Goal: Task Accomplishment & Management: Use online tool/utility

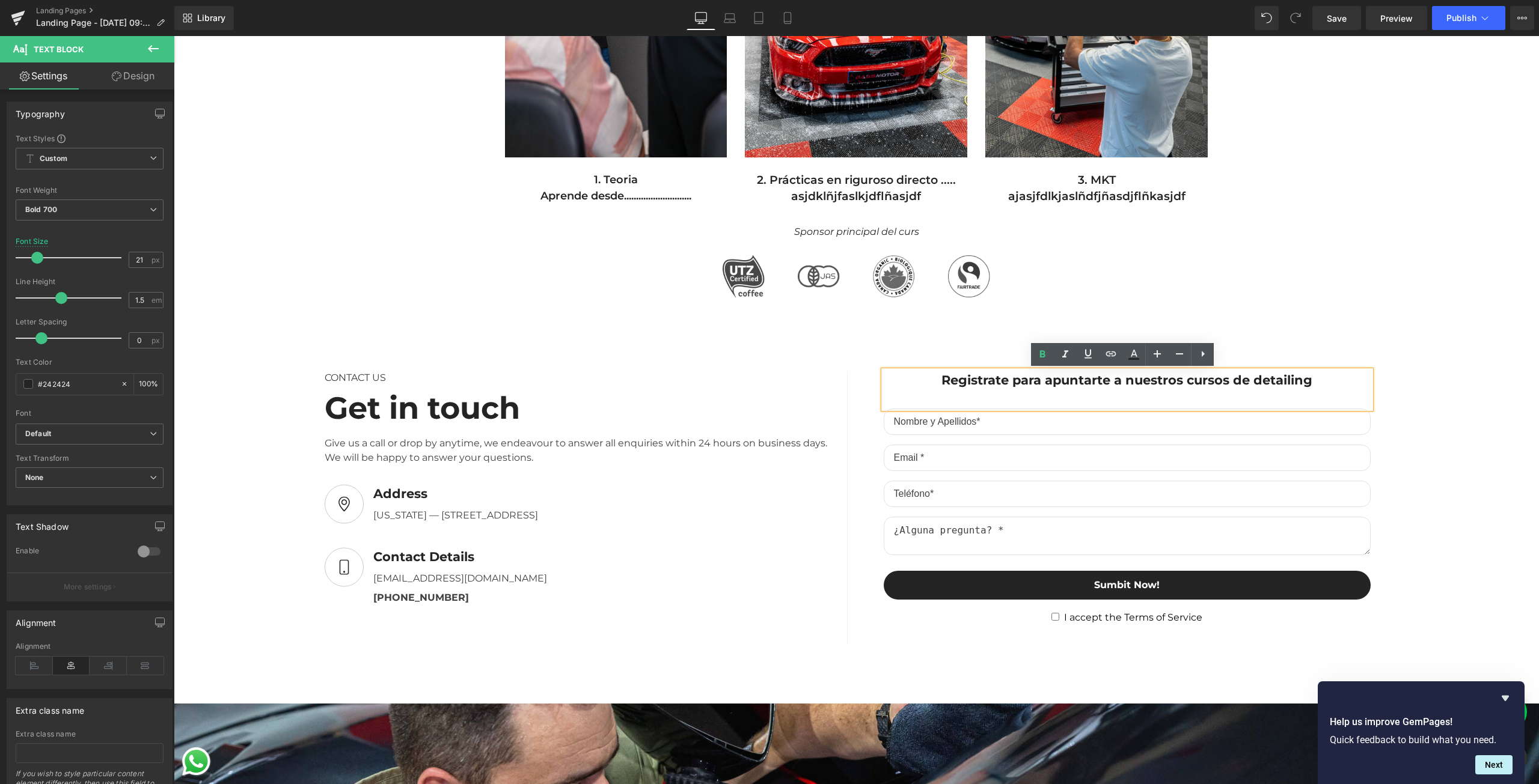
click at [967, 380] on div "Registrate para apuntarte a nuestros cursos de detailing" at bounding box center [1127, 390] width 487 height 39
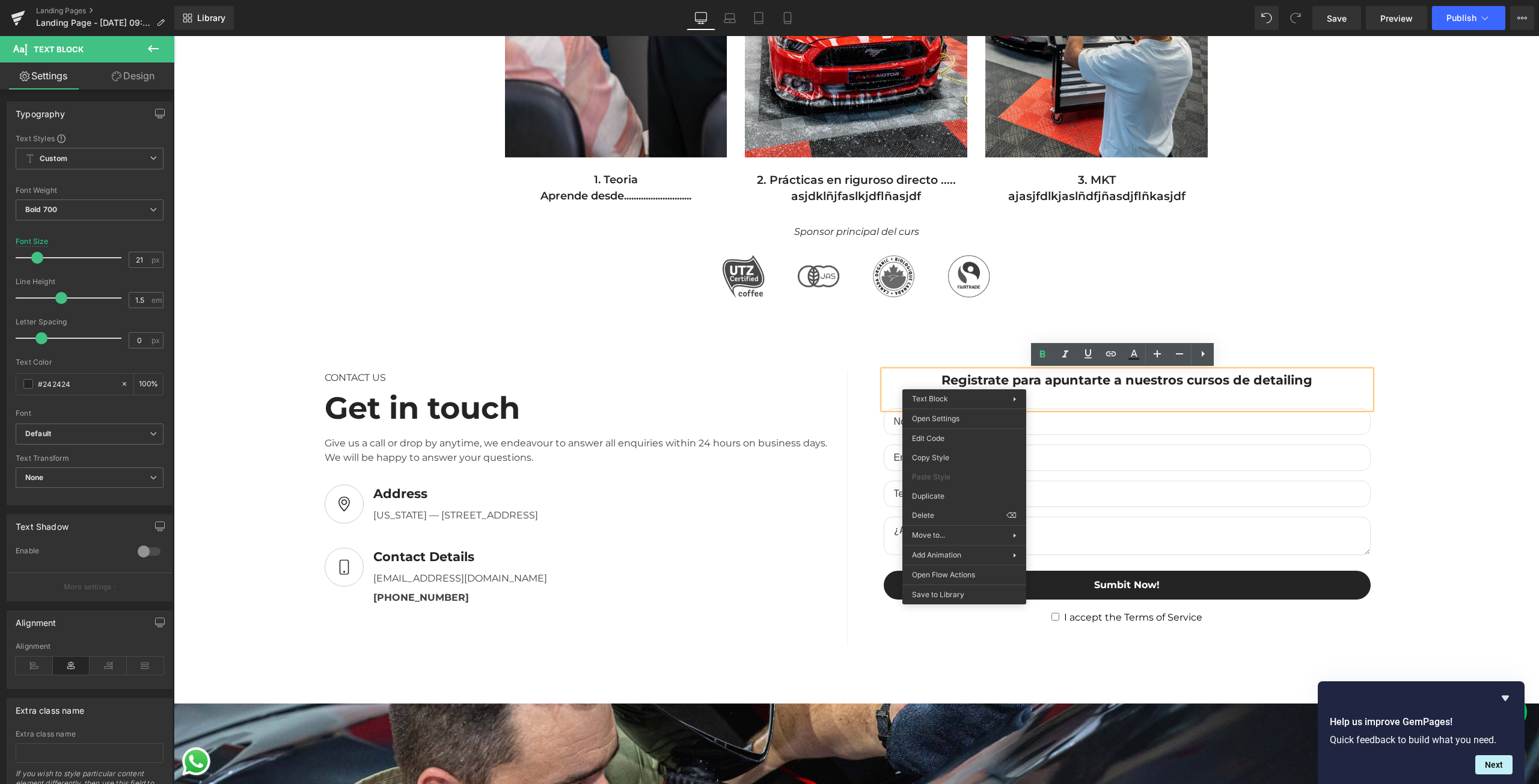
click at [964, 380] on div "Registrate para apuntarte a nuestros cursos de detailing" at bounding box center [1127, 390] width 487 height 39
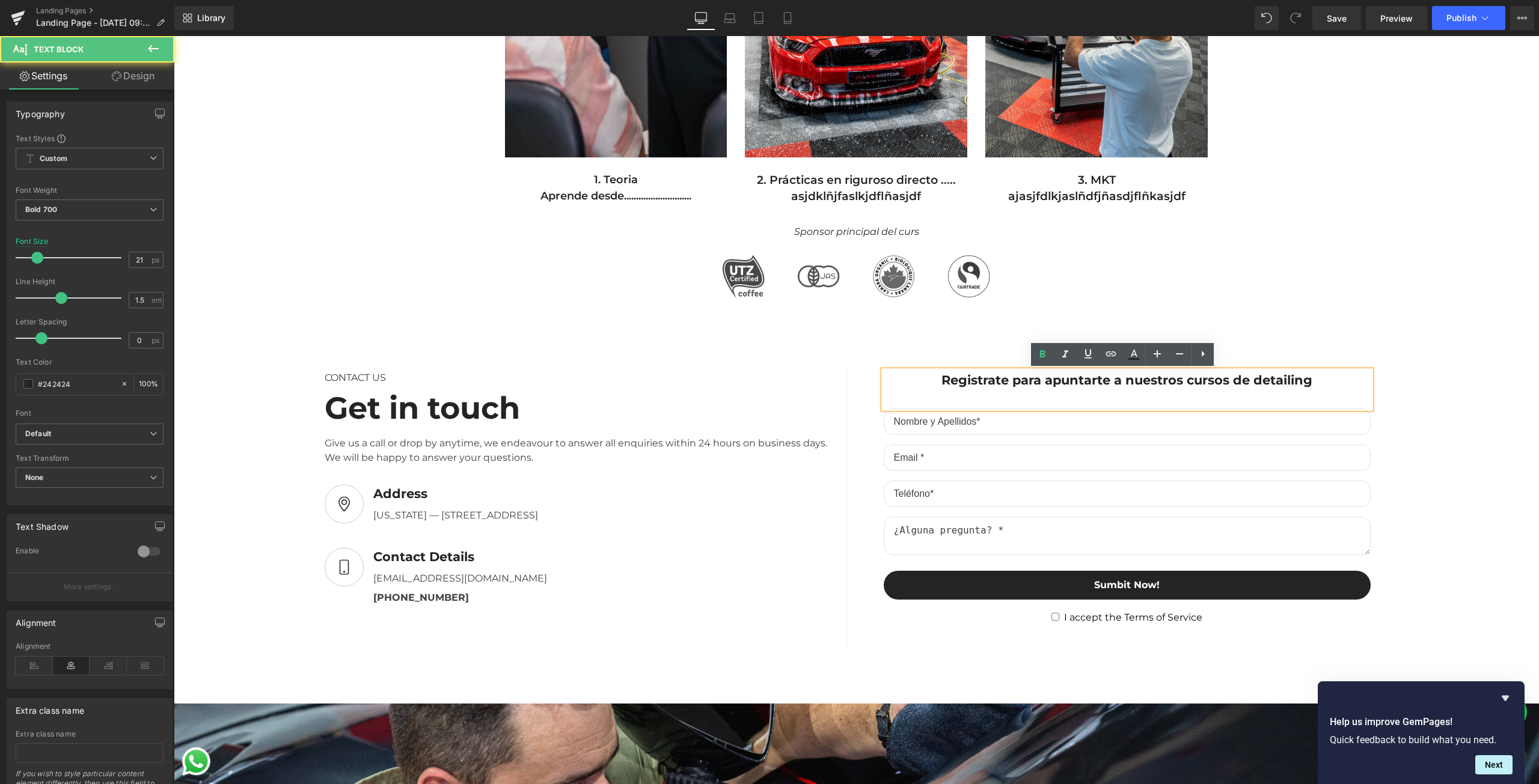
click at [967, 380] on div "Registrate para apuntarte a nuestros cursos de detailing" at bounding box center [1127, 390] width 487 height 39
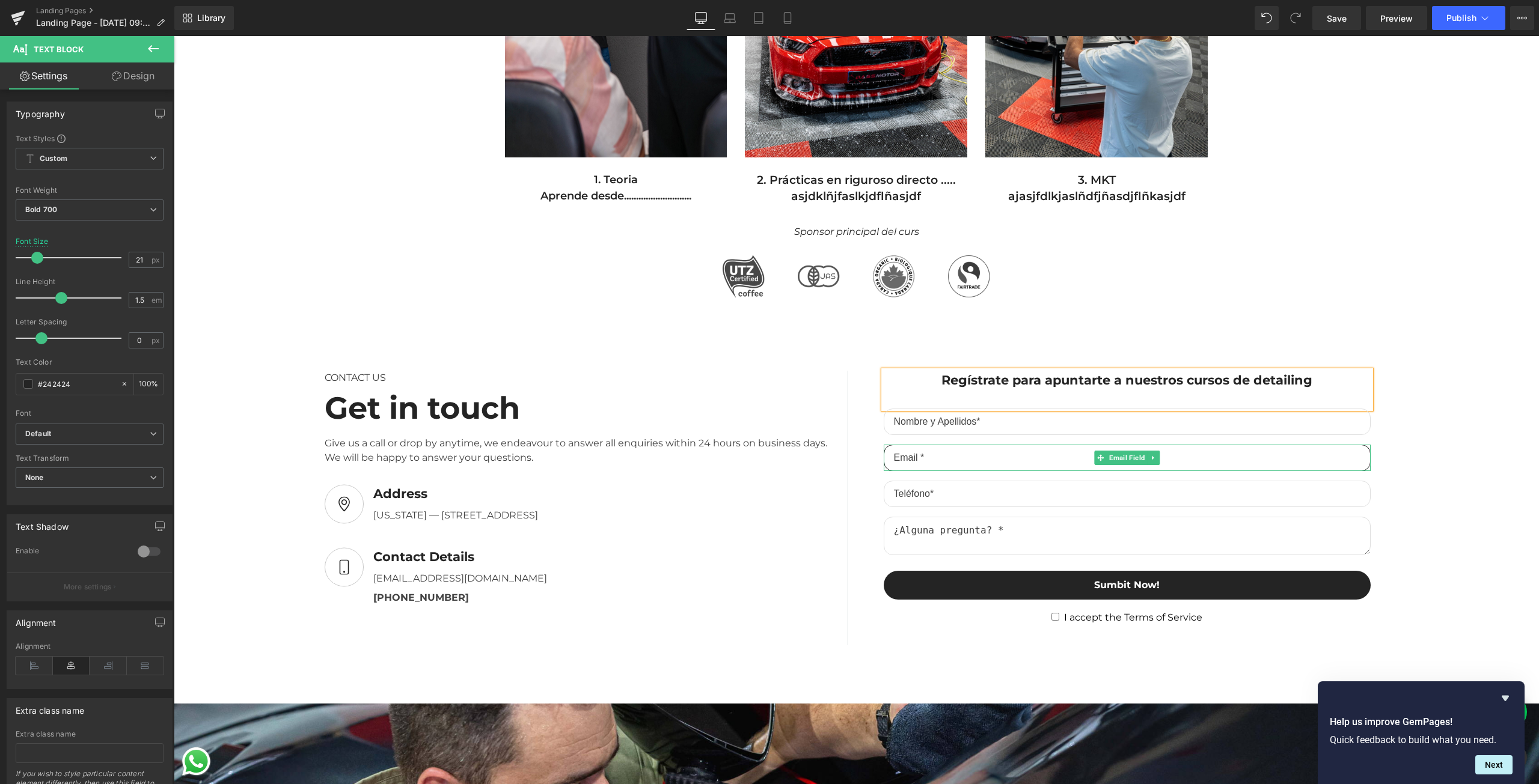
click at [1022, 453] on input "email" at bounding box center [1127, 458] width 487 height 27
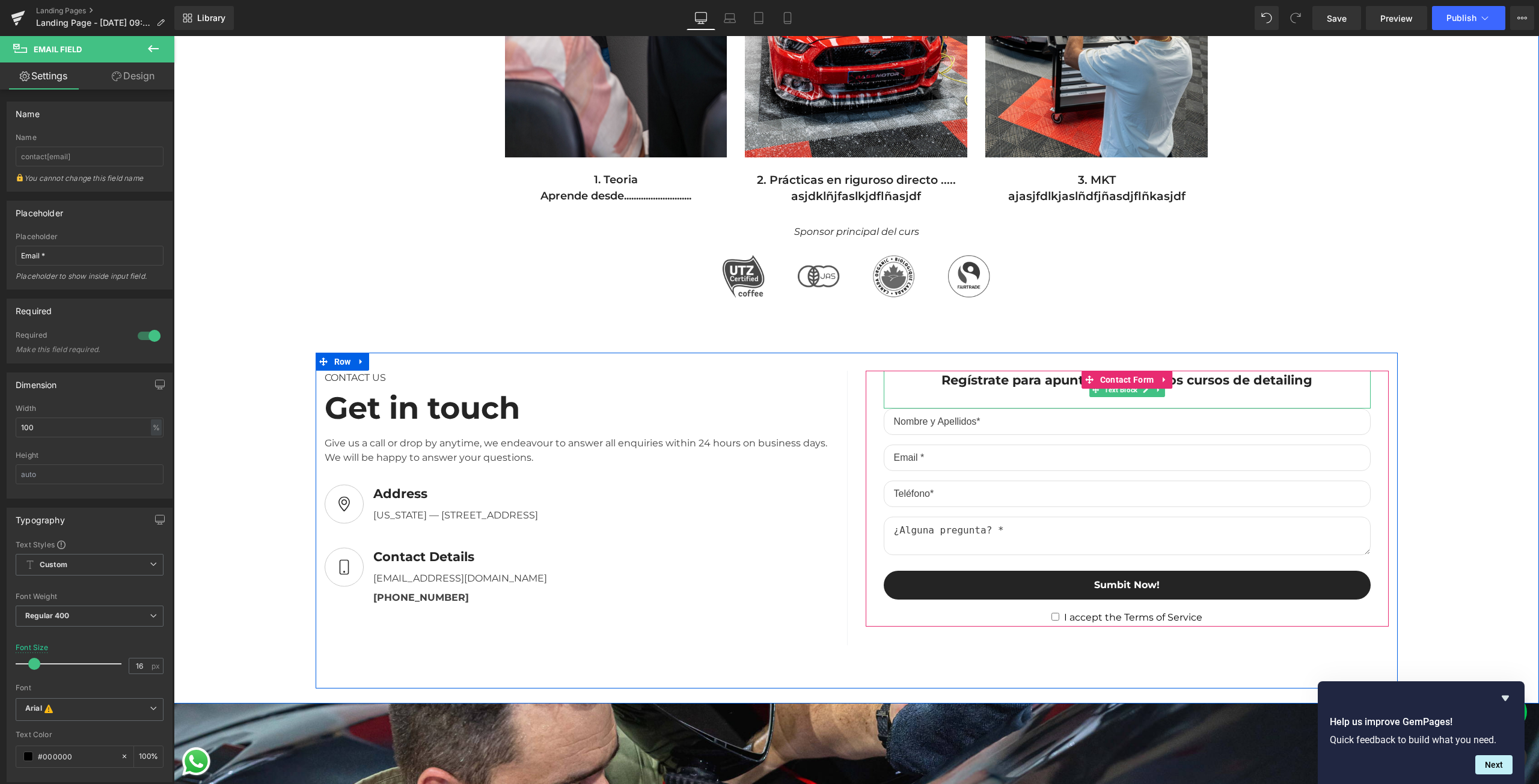
click at [991, 389] on div "Regístrate para apuntarte a nuestros cursos de detailing" at bounding box center [1127, 390] width 487 height 39
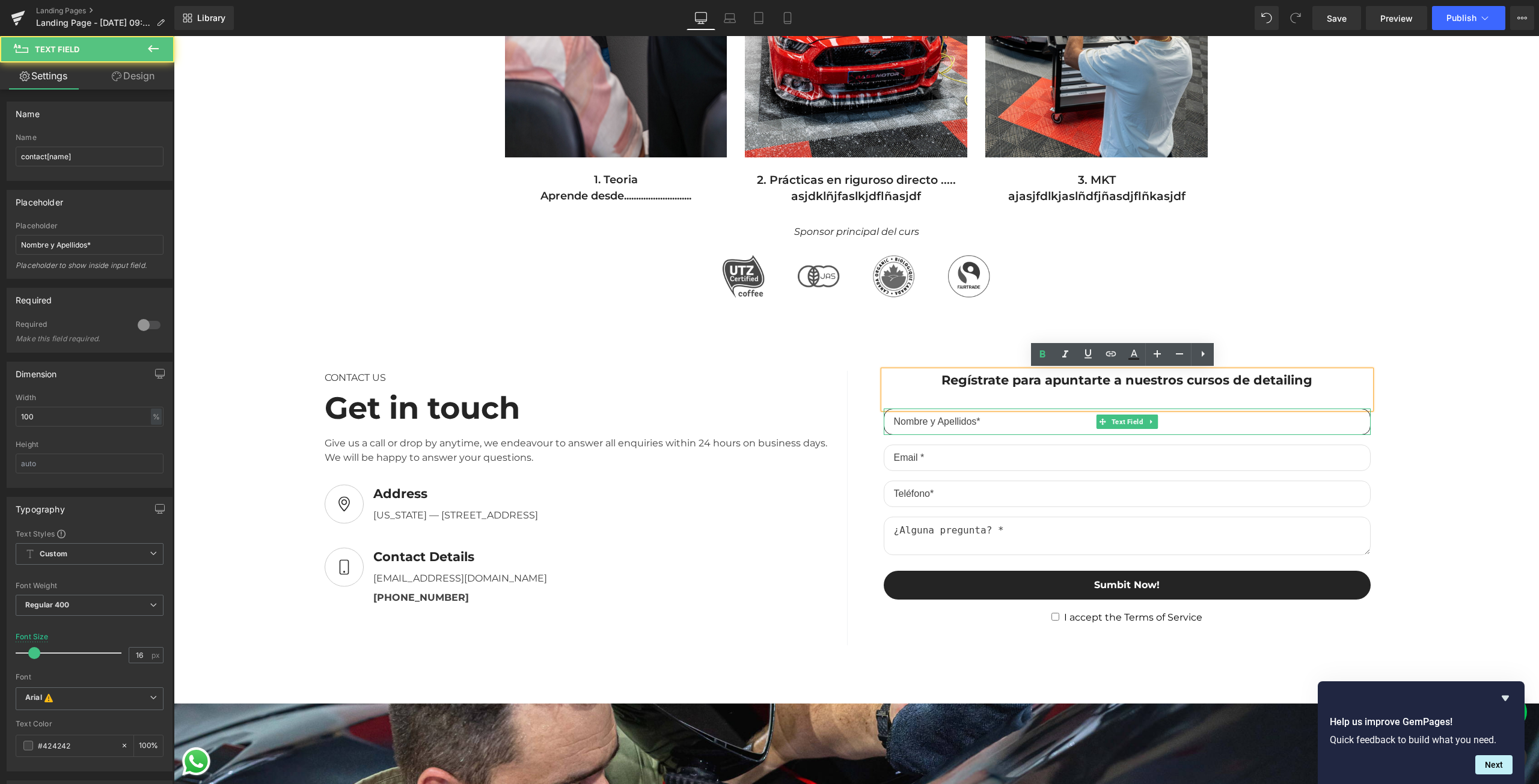
click at [987, 426] on input "text" at bounding box center [1127, 422] width 487 height 27
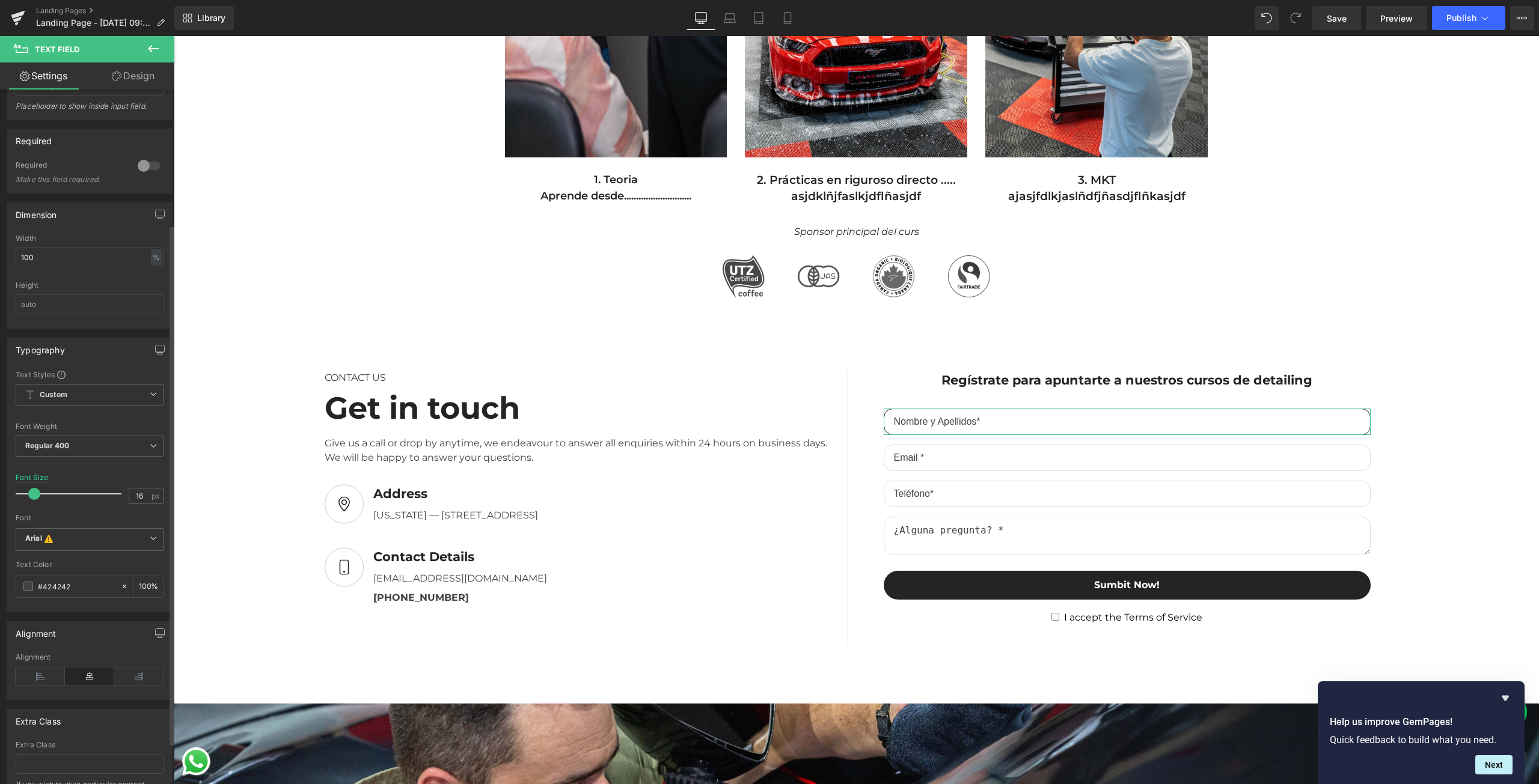
scroll to position [180, 0]
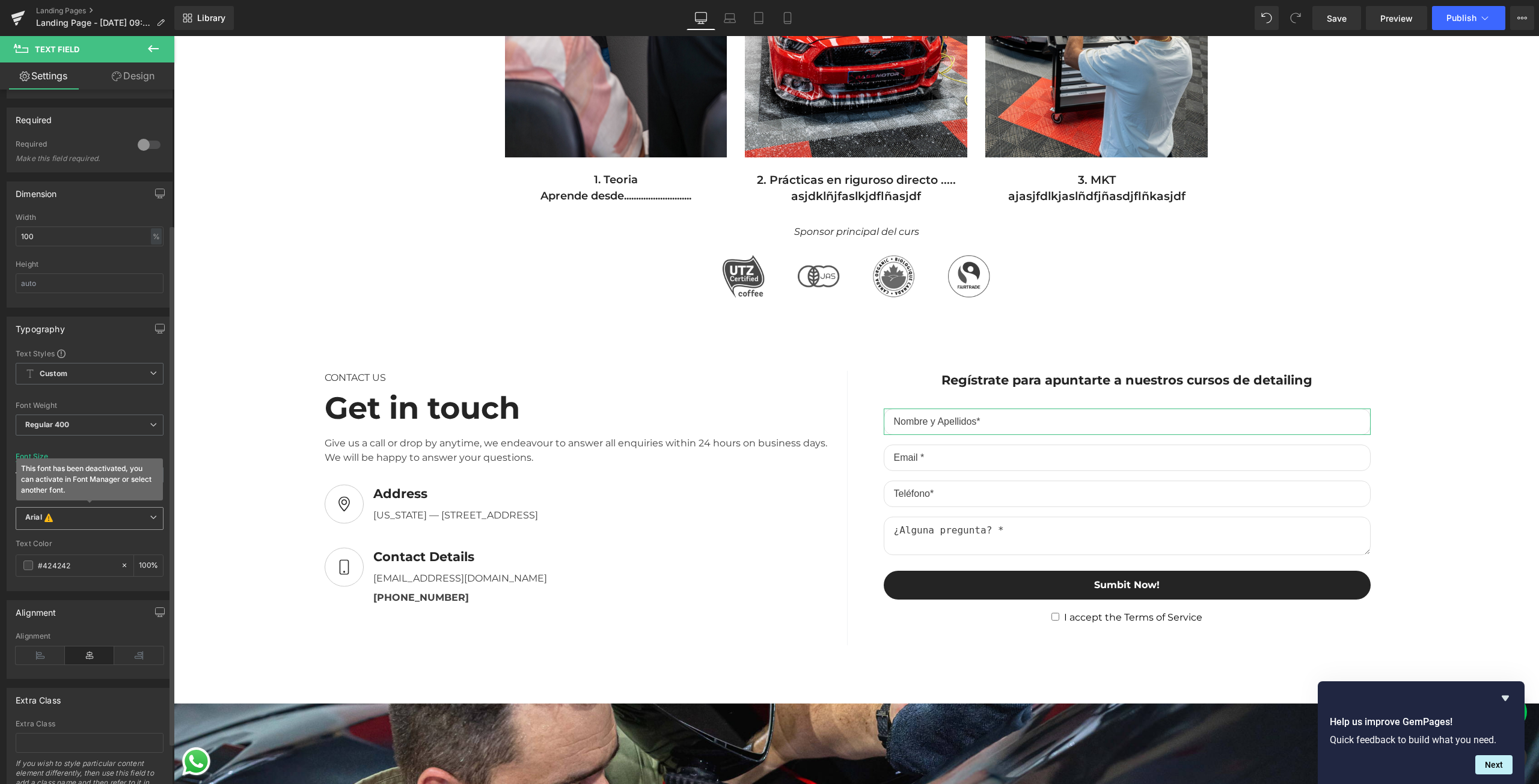
click at [42, 523] on icon "This font has been deactivated, you can activate in Font Manager or select anot…" at bounding box center [48, 518] width 13 height 12
click at [46, 545] on li "Default" at bounding box center [90, 541] width 149 height 19
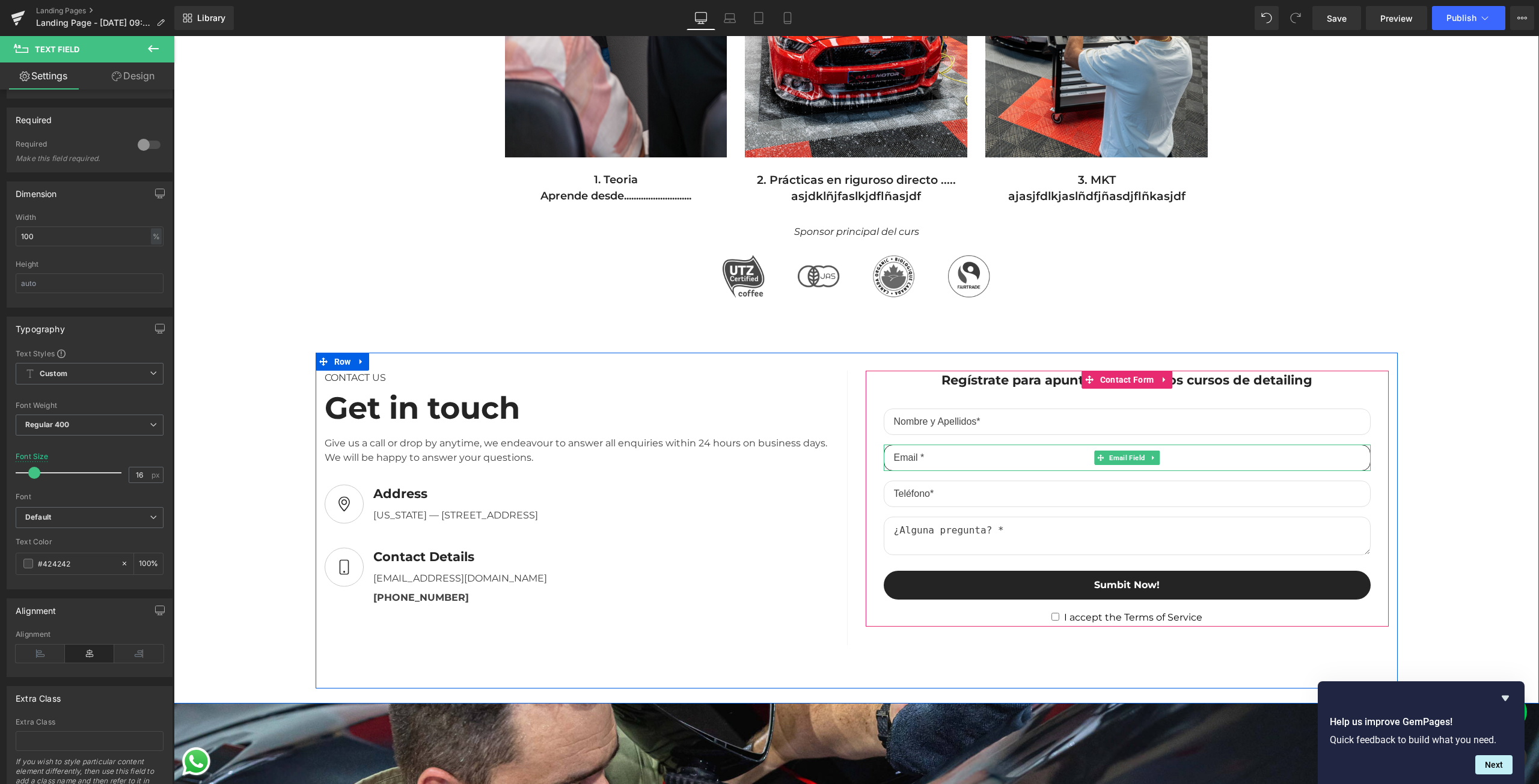
click at [950, 457] on input "email" at bounding box center [1127, 458] width 487 height 27
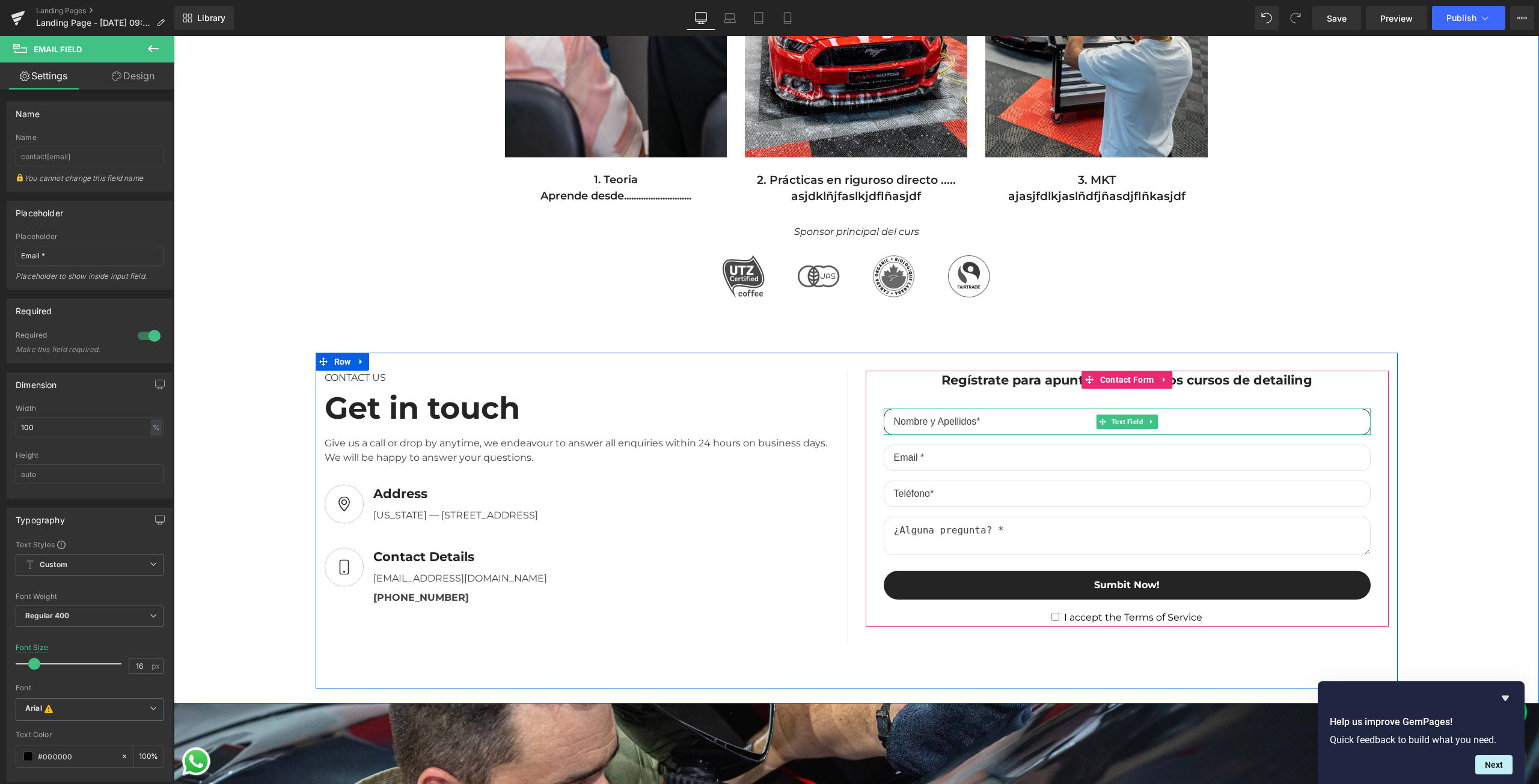
click at [948, 427] on input "text" at bounding box center [1127, 422] width 487 height 27
click at [920, 419] on input "text" at bounding box center [1127, 422] width 487 height 27
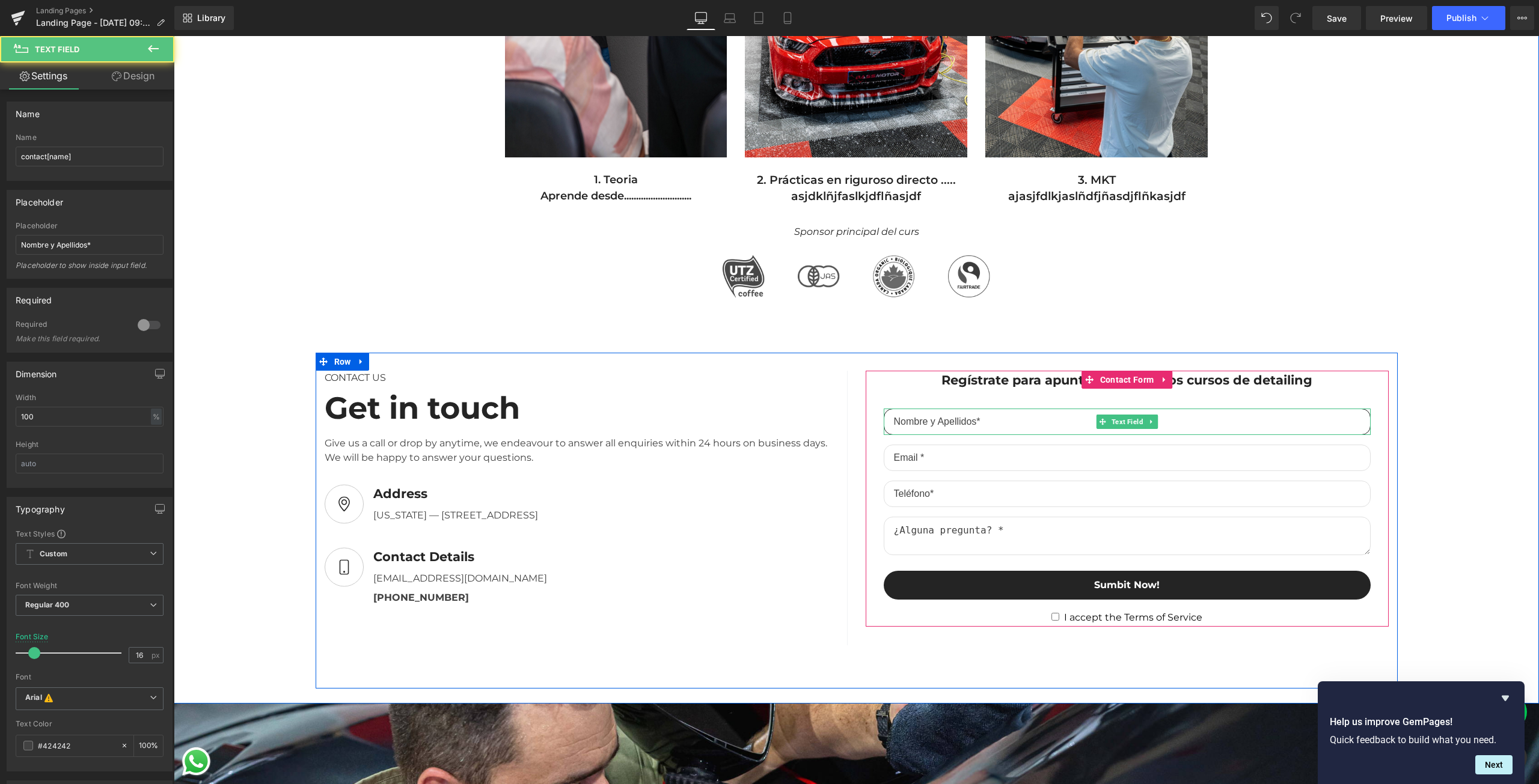
click at [920, 419] on input "text" at bounding box center [1127, 422] width 487 height 27
drag, startPoint x: 986, startPoint y: 420, endPoint x: 887, endPoint y: 427, distance: 99.2
click at [887, 427] on input "text" at bounding box center [1127, 422] width 487 height 27
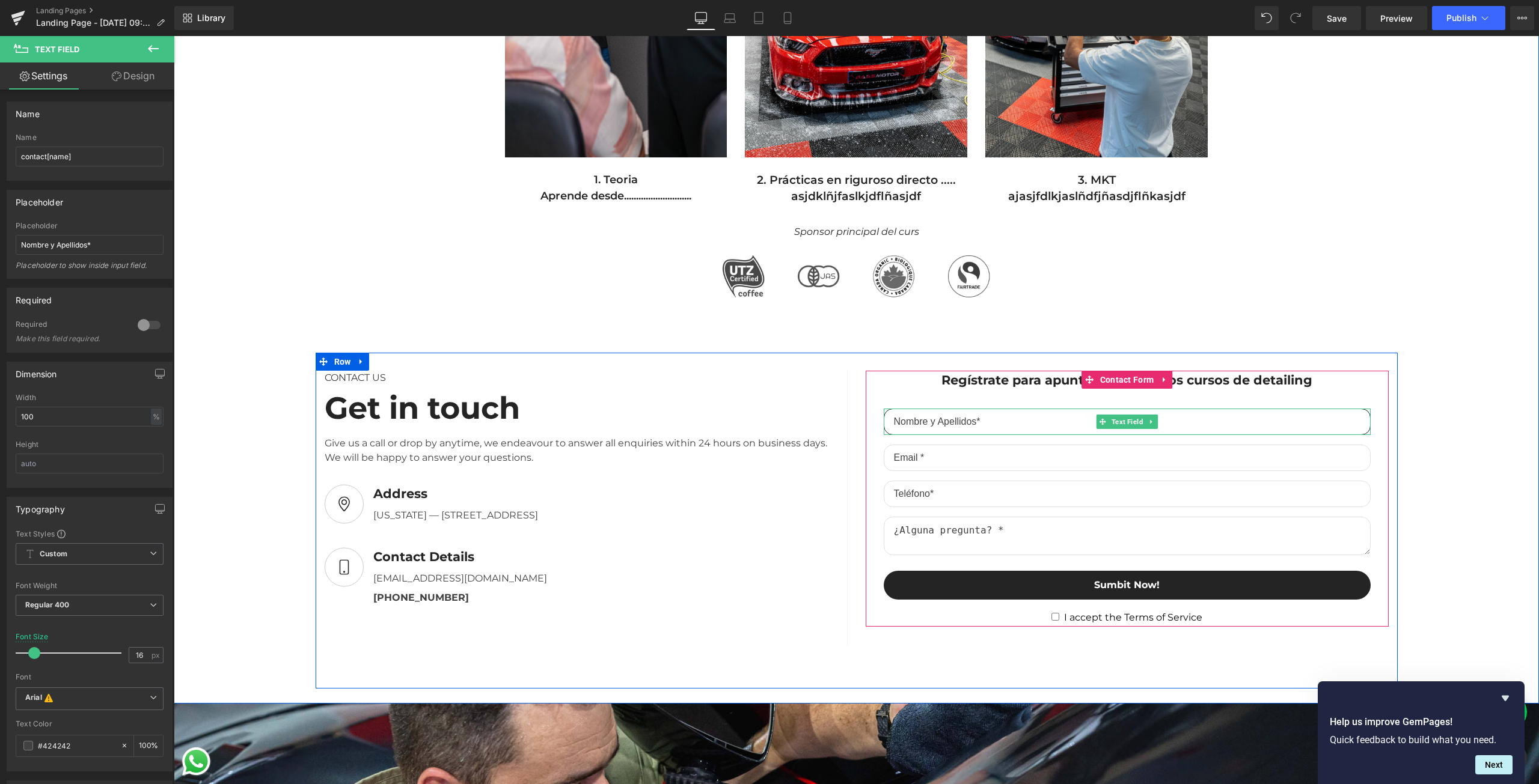
drag, startPoint x: 886, startPoint y: 422, endPoint x: 942, endPoint y: 420, distance: 56.0
click at [942, 420] on input "text" at bounding box center [1127, 422] width 487 height 27
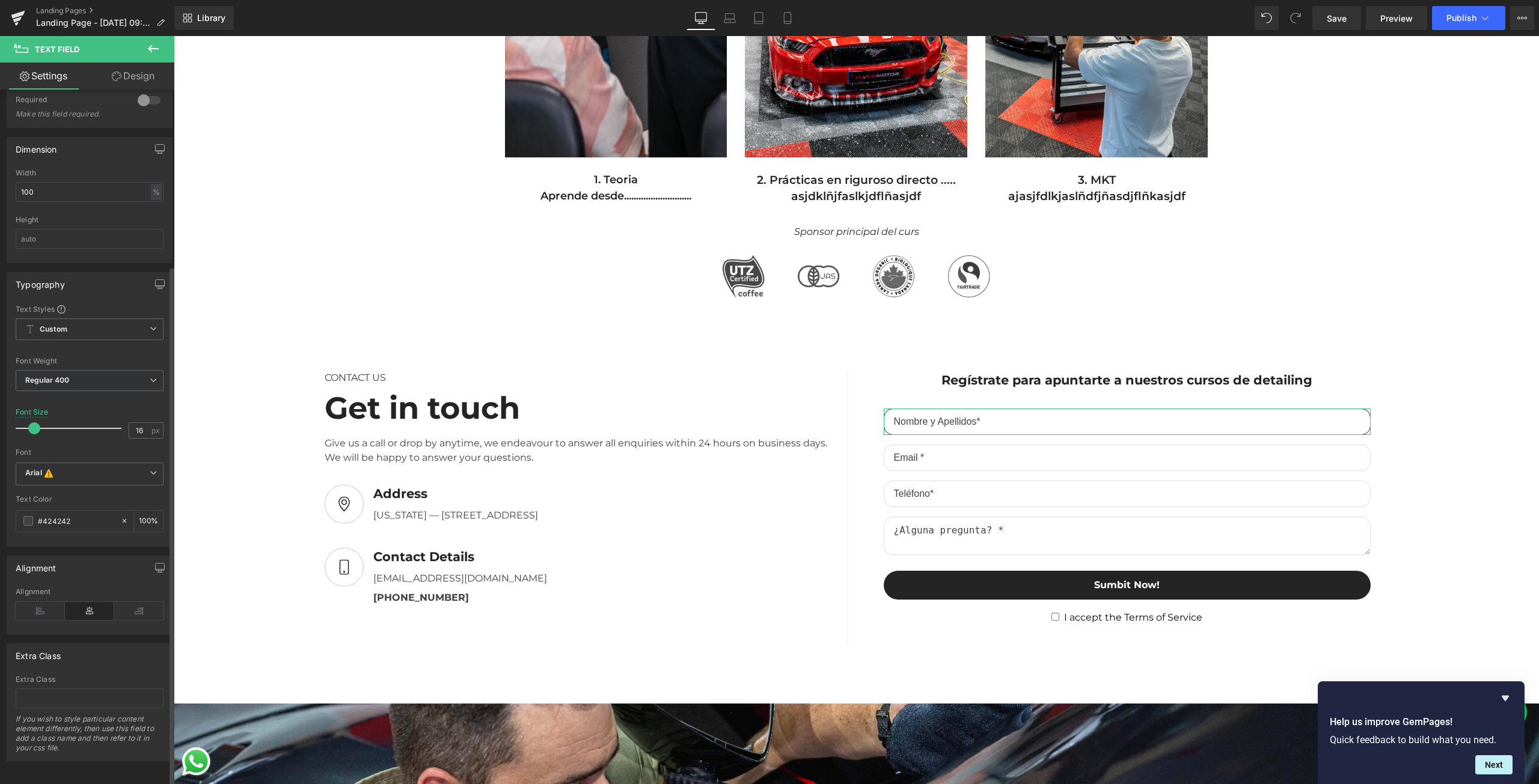
scroll to position [235, 0]
click at [27, 514] on span at bounding box center [28, 519] width 9 height 9
click at [126, 84] on link "Design" at bounding box center [133, 76] width 87 height 27
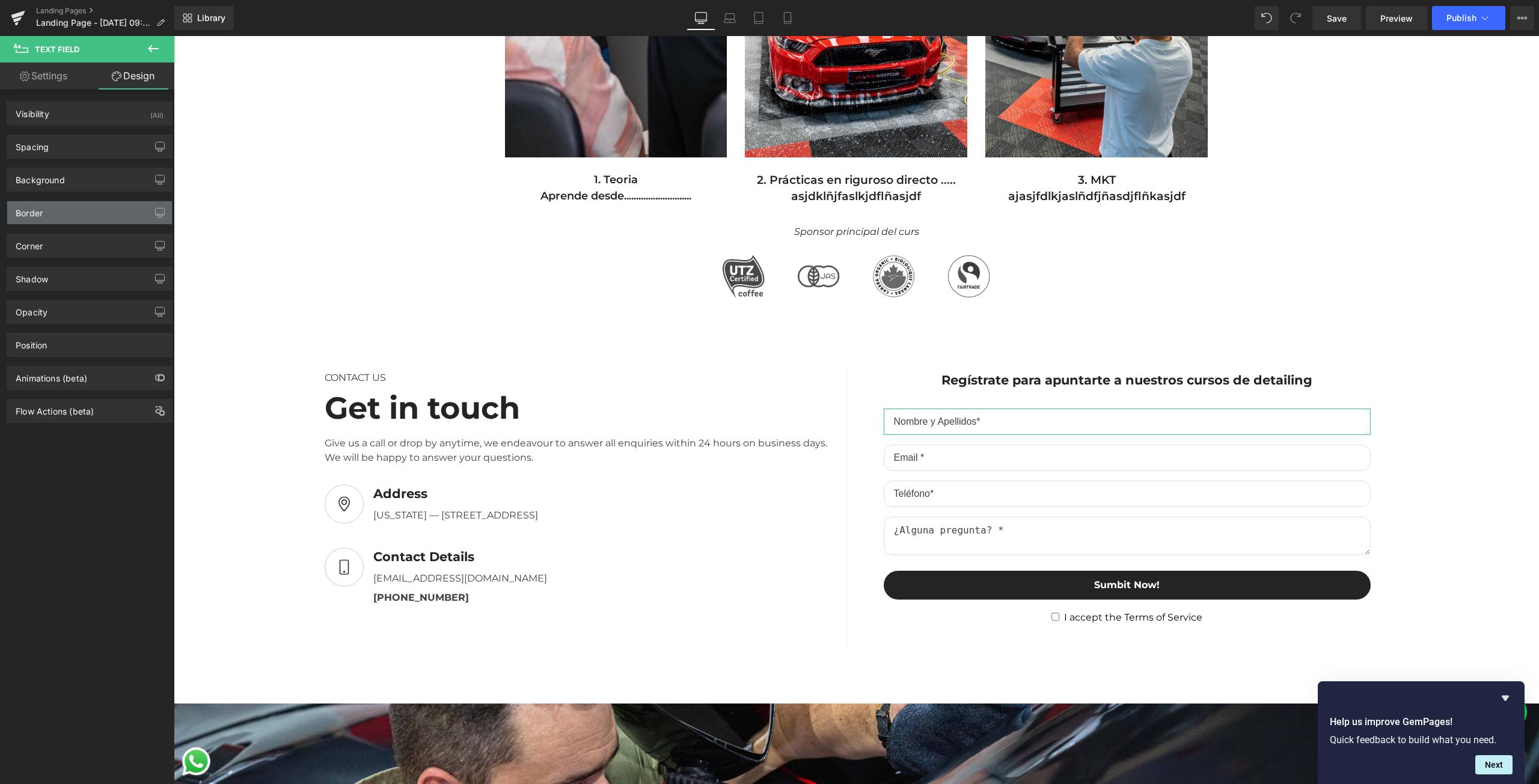
click at [83, 220] on div "Border" at bounding box center [90, 212] width 165 height 23
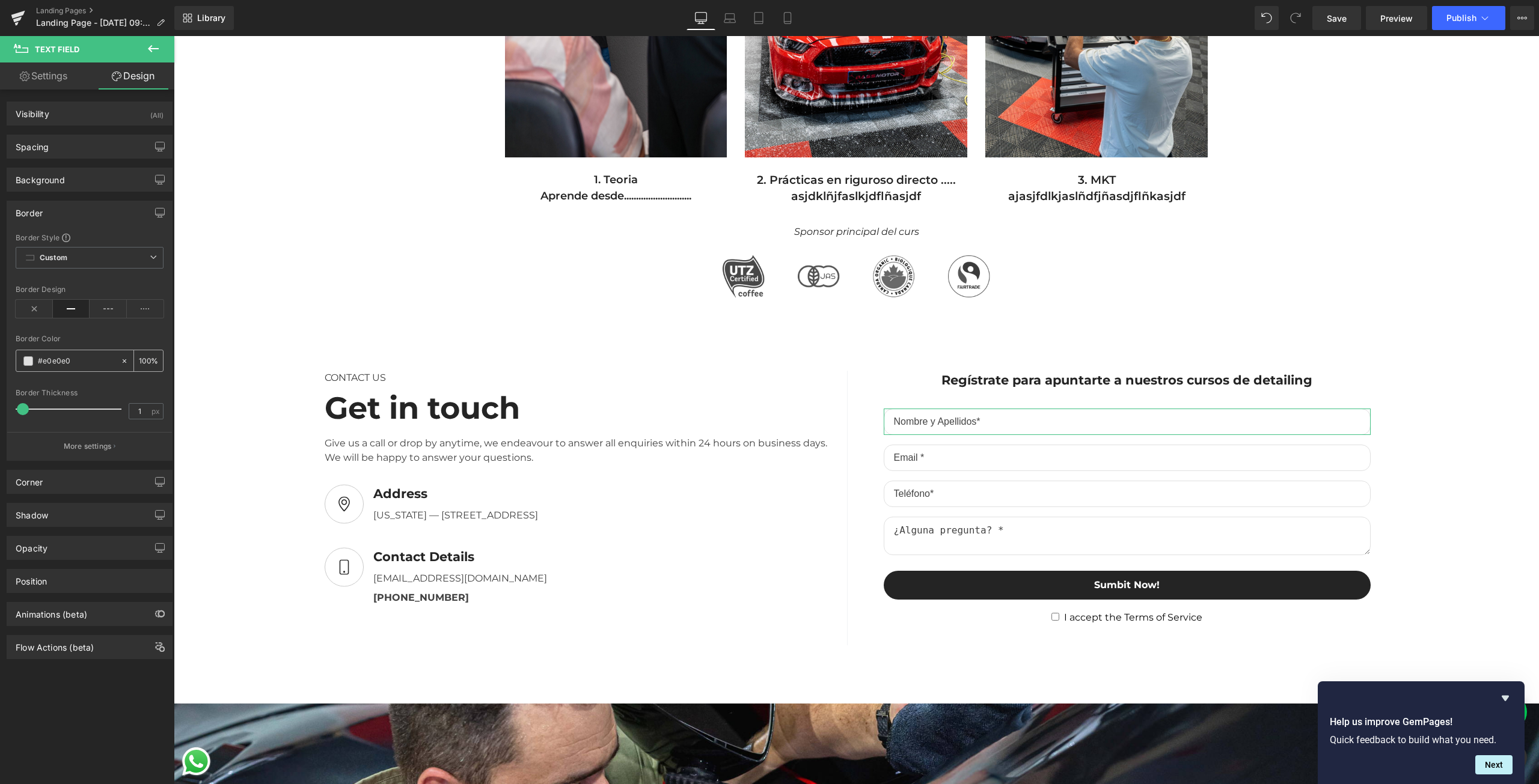
click at [31, 357] on span at bounding box center [28, 361] width 9 height 9
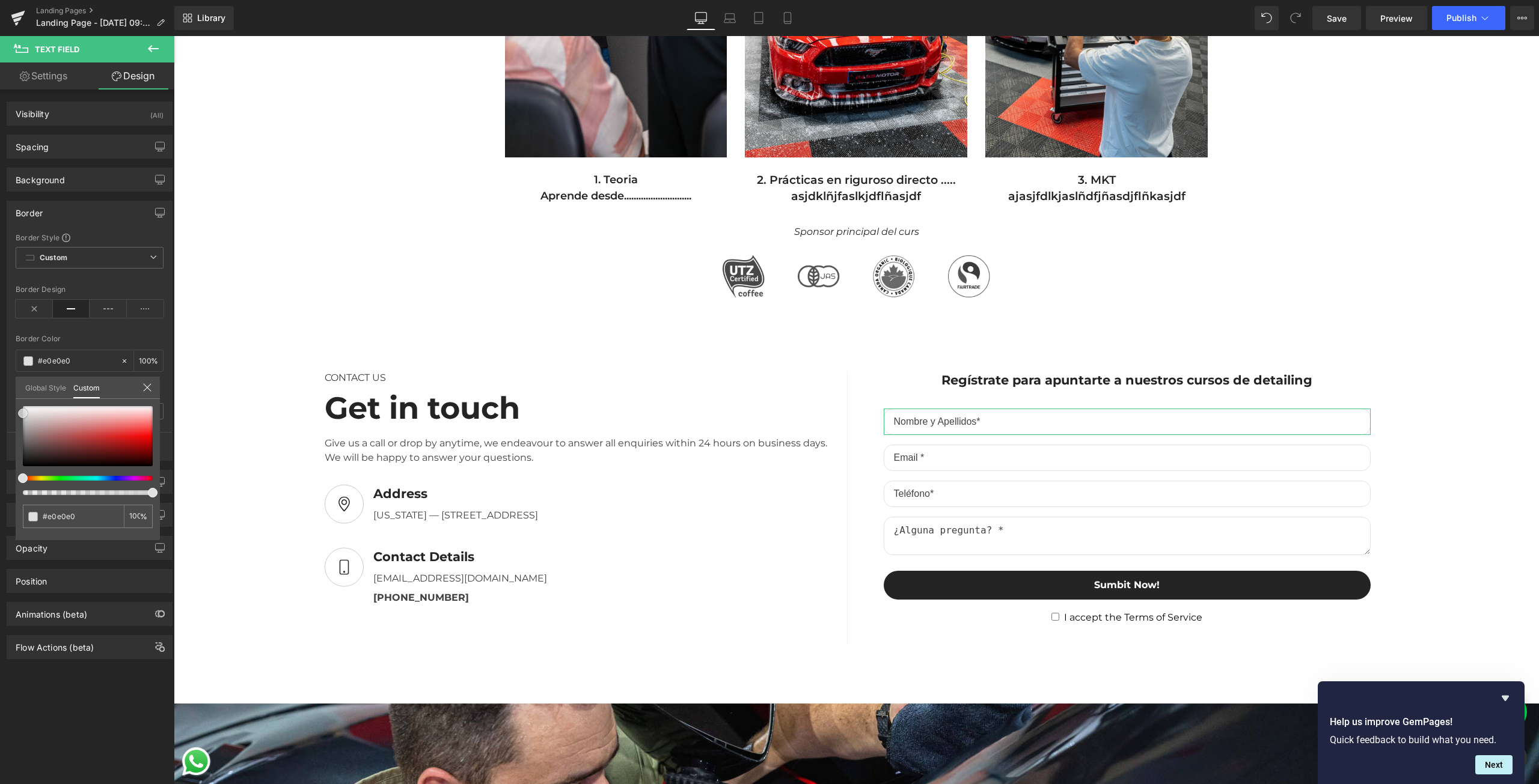
type input "#dedddd"
type input "#dcd9d9"
type input "#ca9a9a"
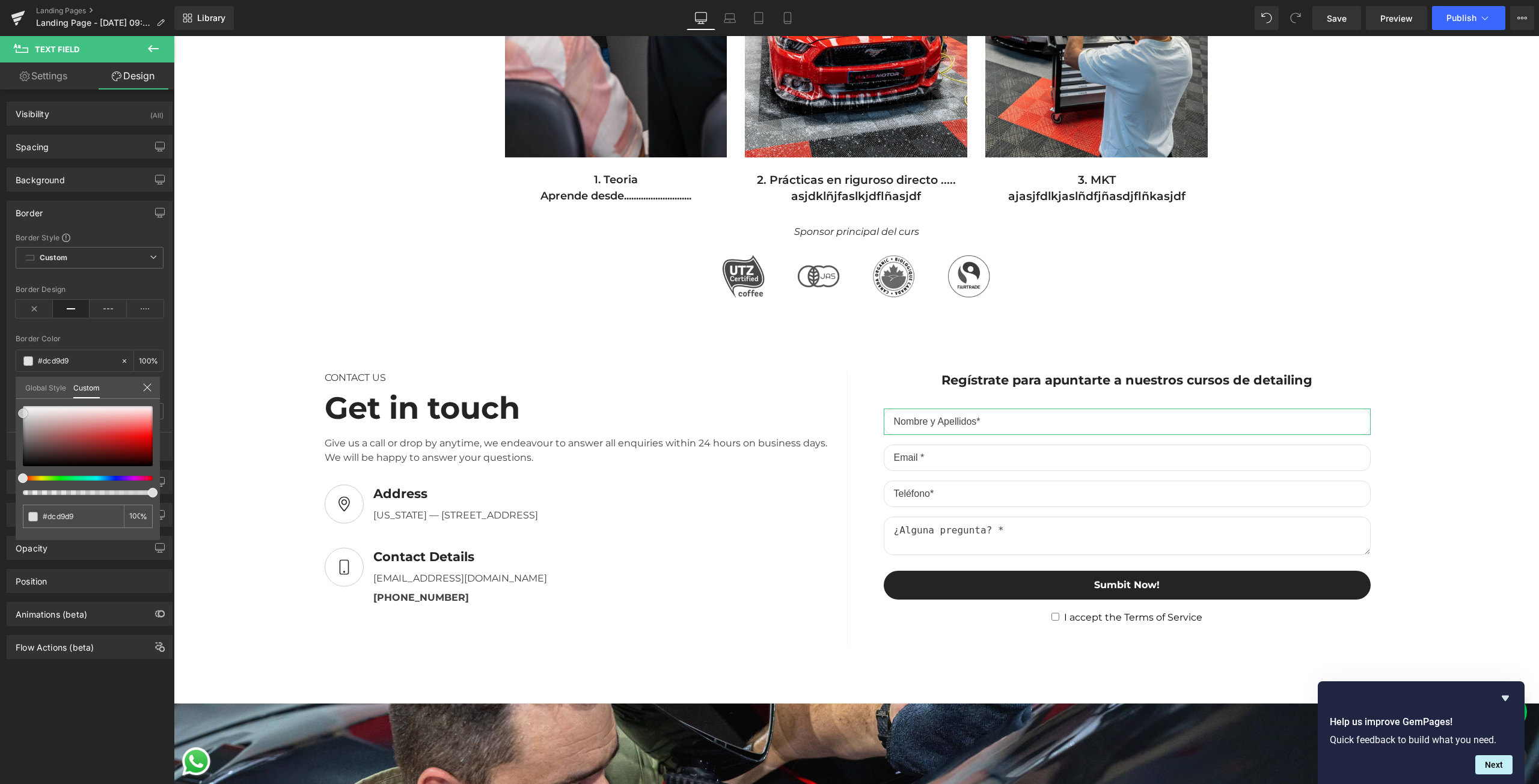
type input "#ca9a9a"
type input "#cb6b6b"
type input "#d44949"
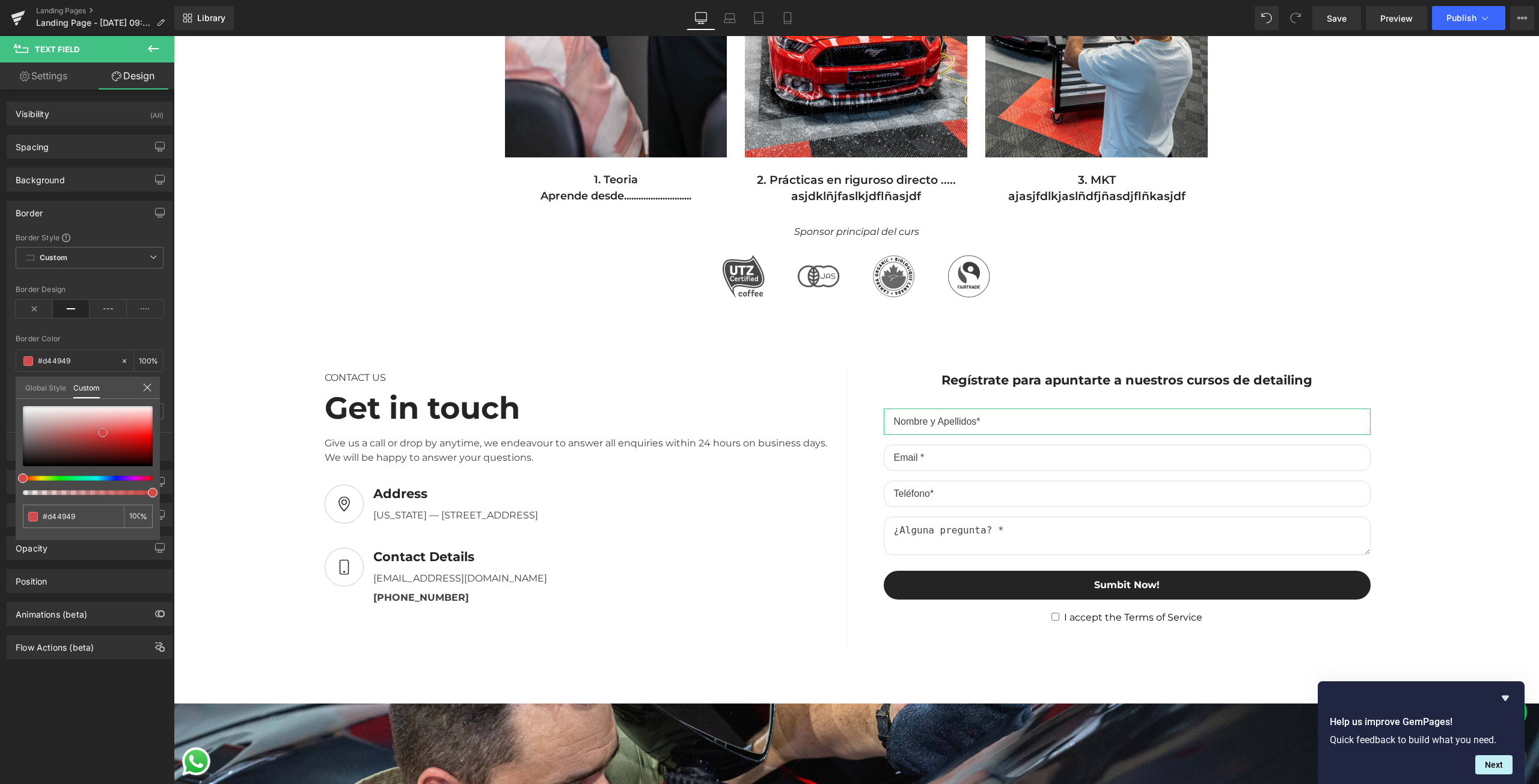
type input "#d64141"
type input "#d92a2a"
type input "#d71d1d"
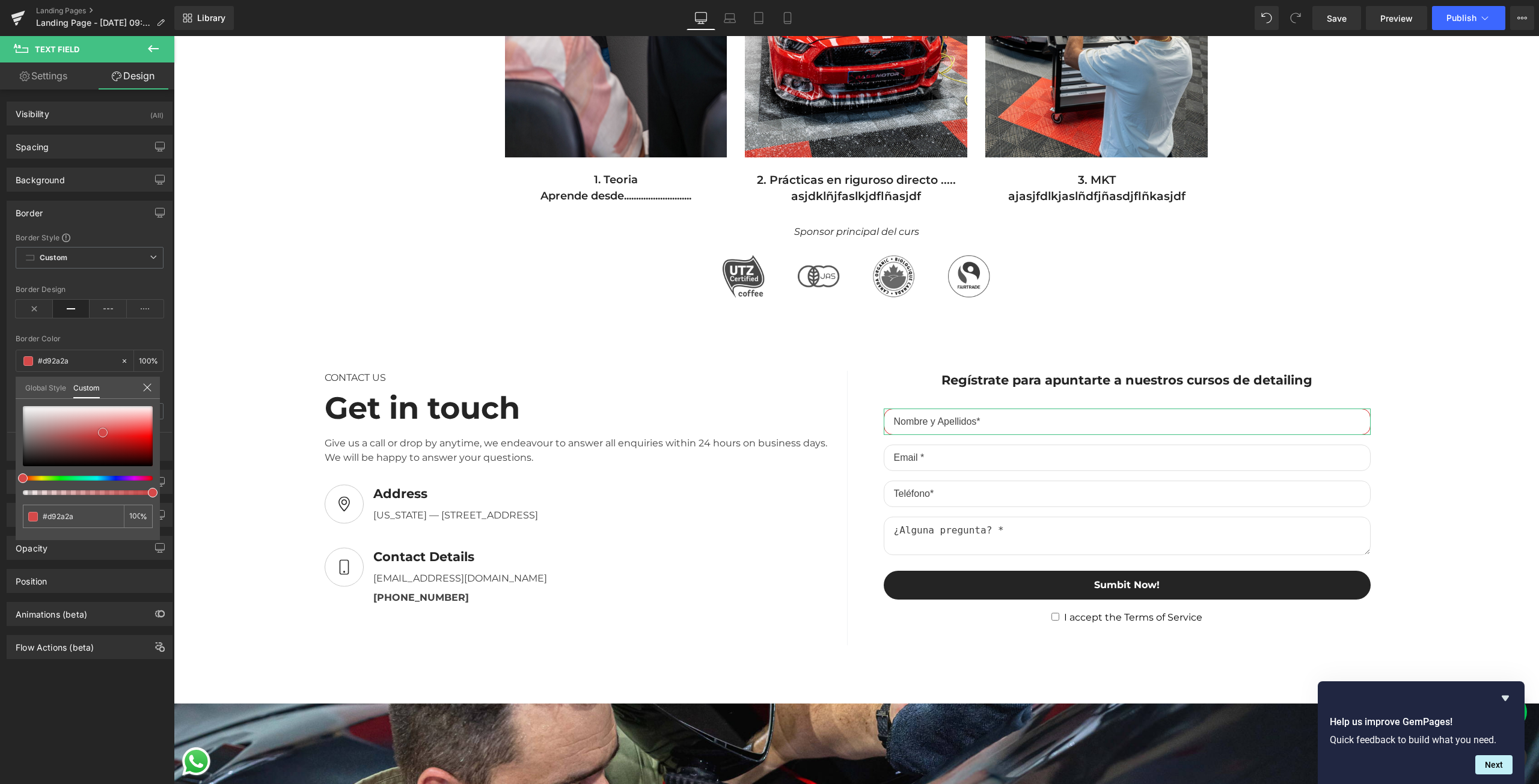
type input "#d71d1d"
type input "#dc1313"
type input "#dd0808"
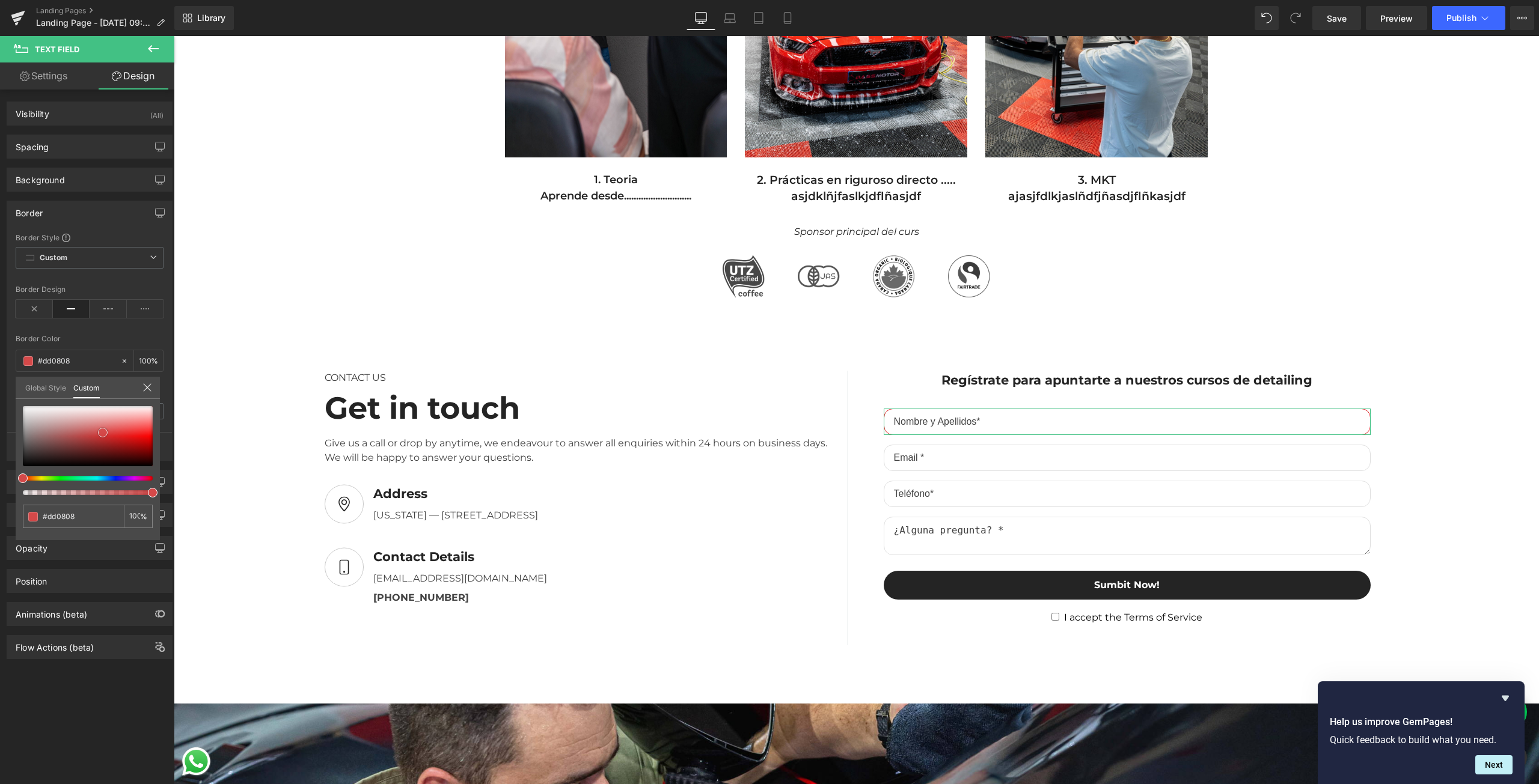
type input "#e30202"
type input "#e50000"
drag, startPoint x: 196, startPoint y: 448, endPoint x: 177, endPoint y: 436, distance: 22.5
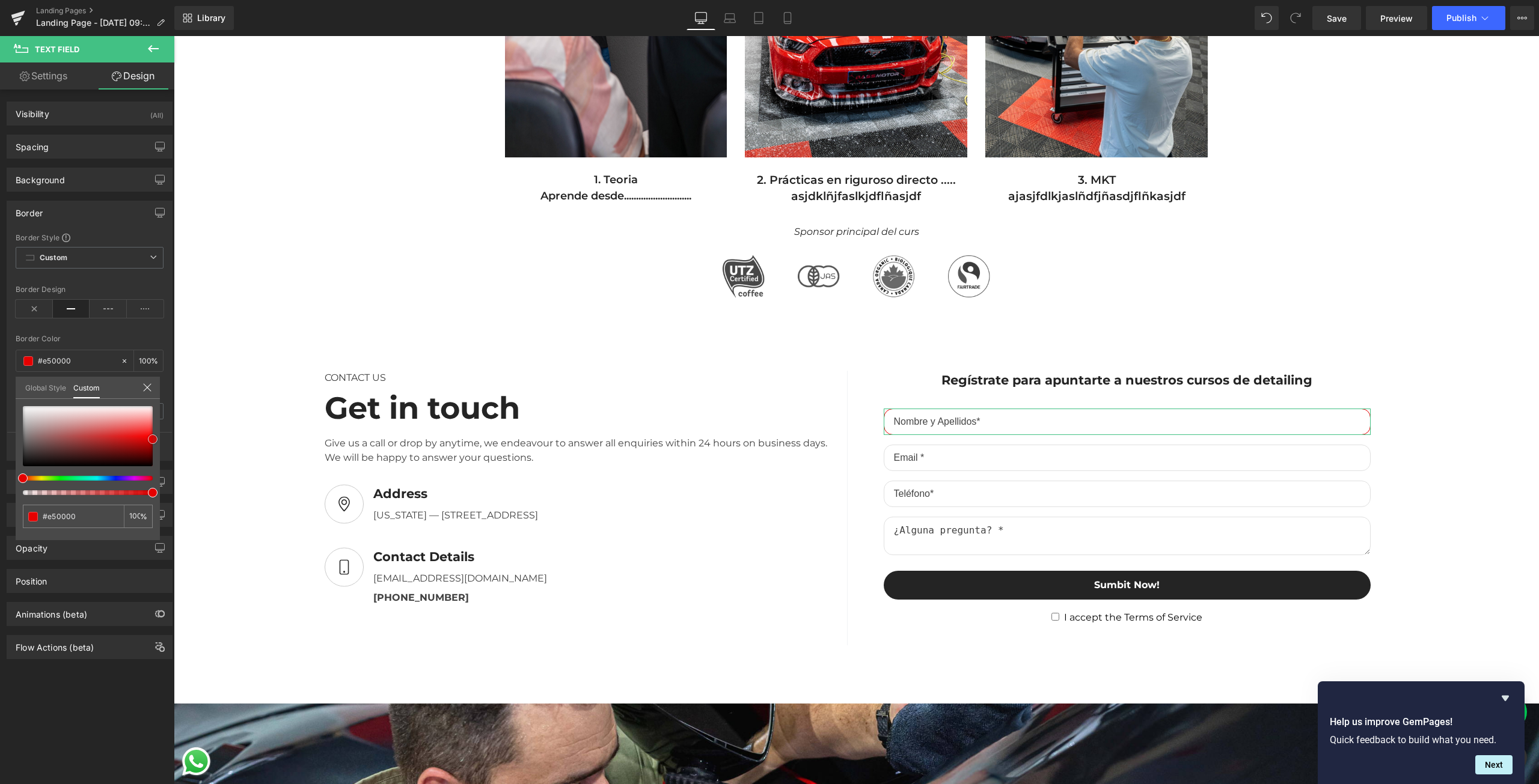
type input "#e00000"
type input "#d10000"
type input "#c10000"
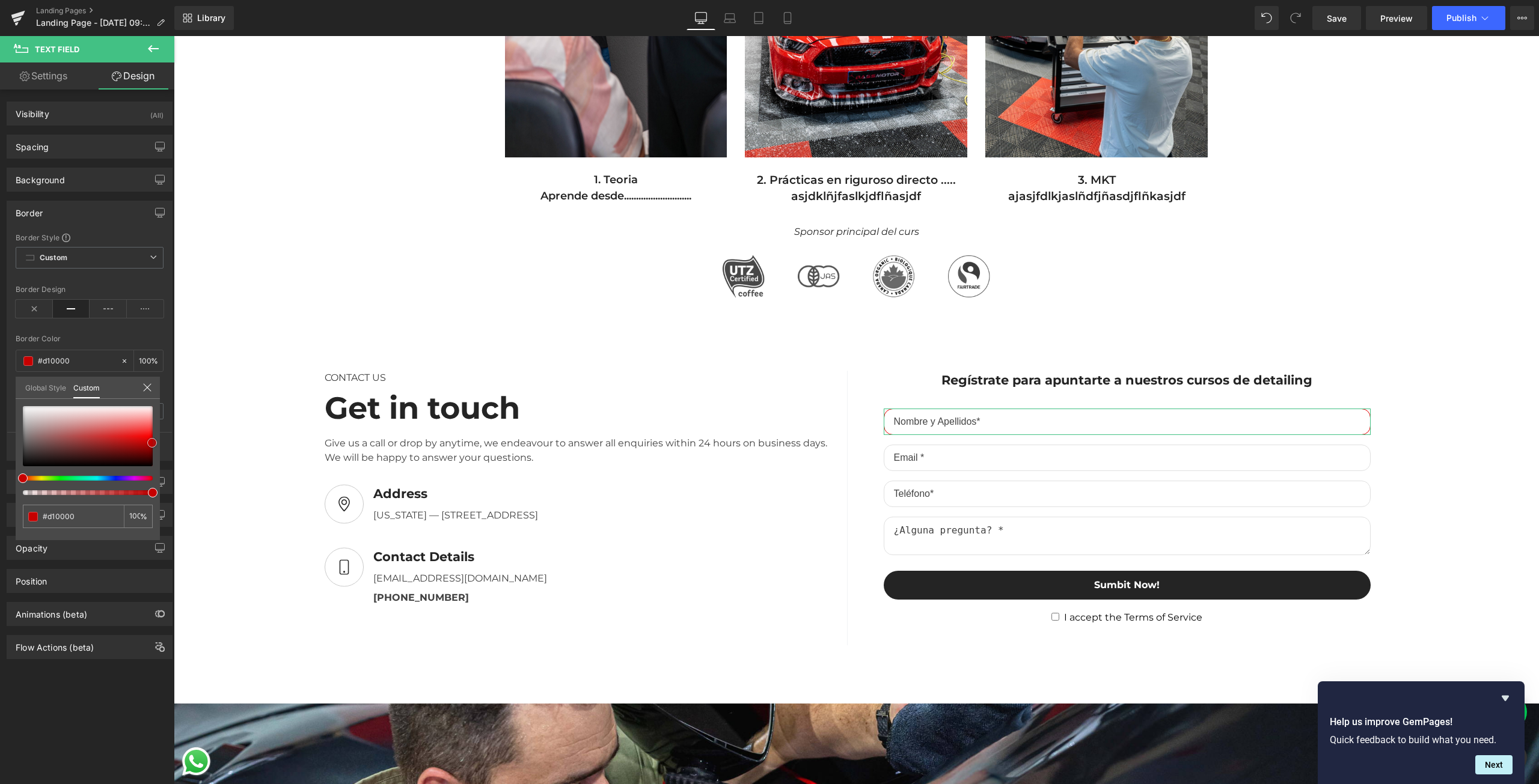
type input "#c10000"
type input "#ad0000"
type input "#a30000"
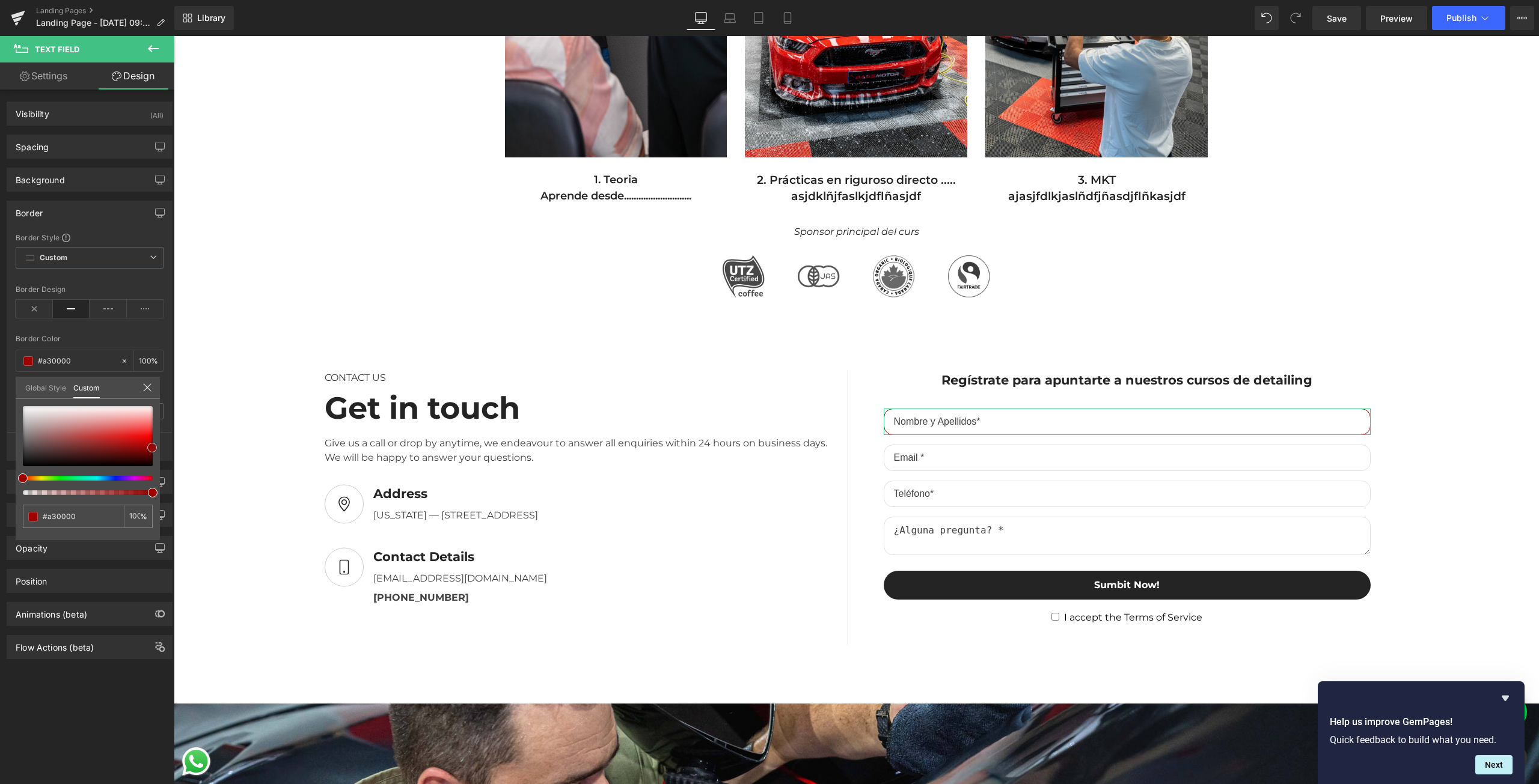
click at [150, 444] on span at bounding box center [152, 447] width 9 height 9
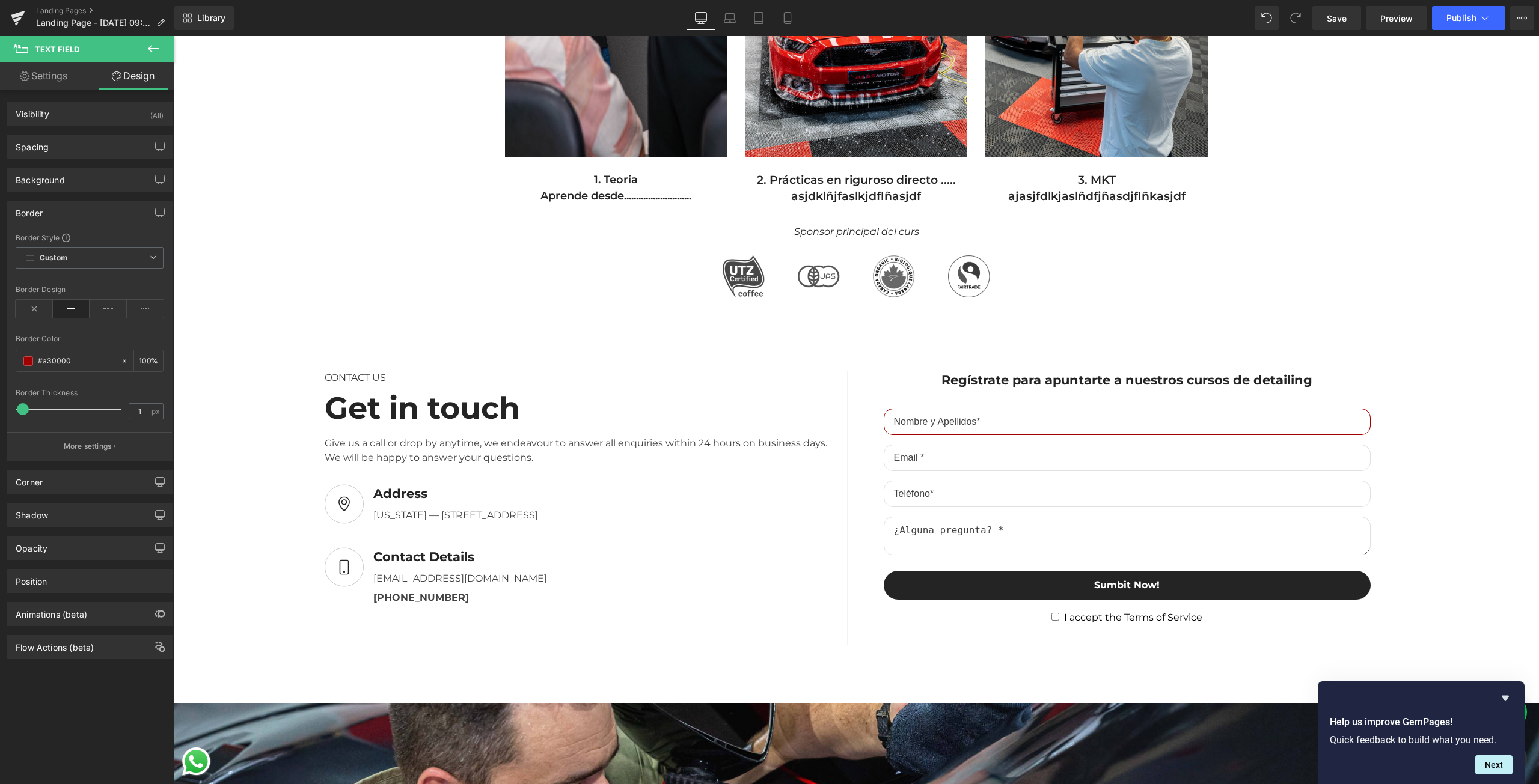
click at [136, 410] on input "1" at bounding box center [140, 411] width 21 height 15
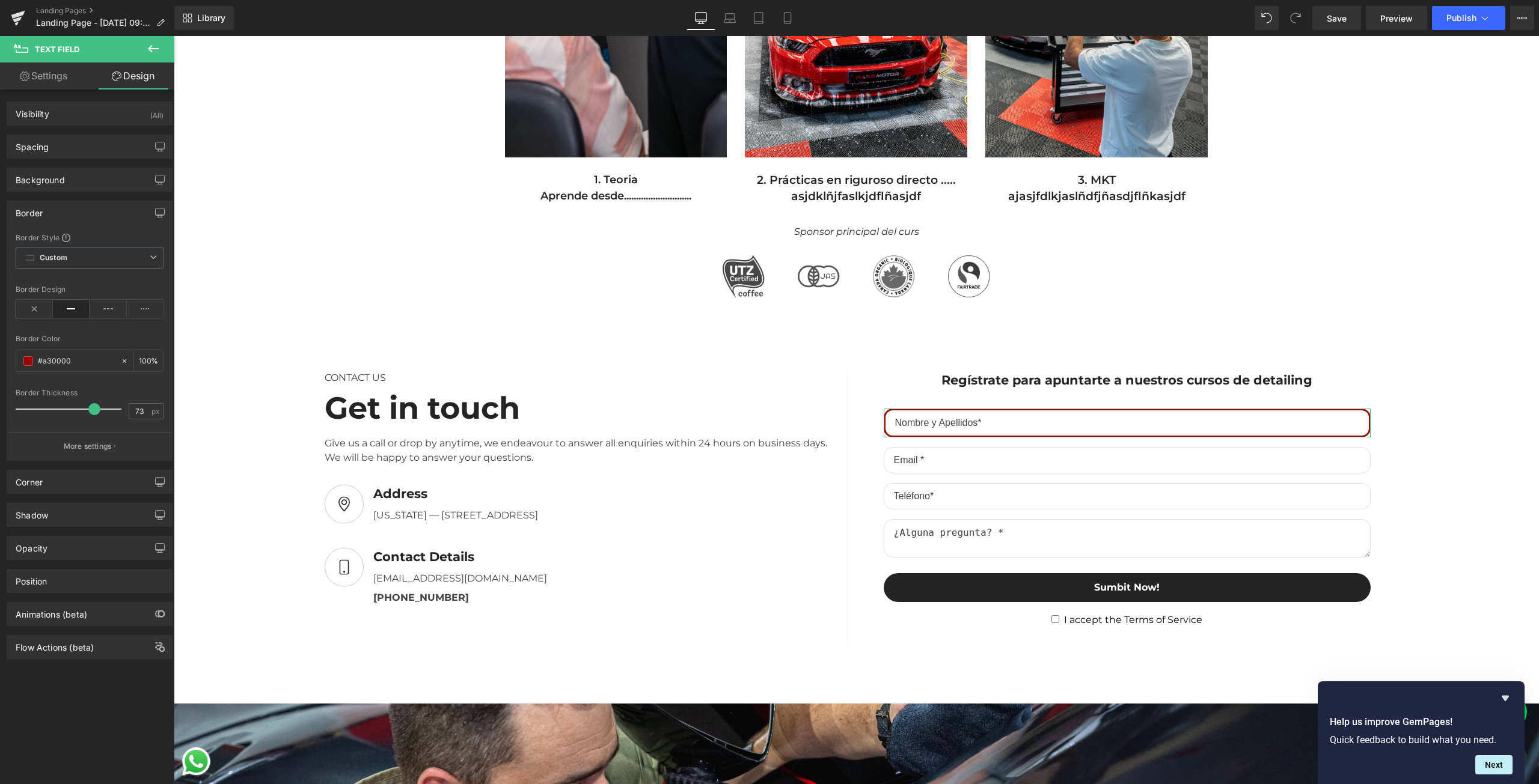
click at [91, 421] on div at bounding box center [71, 409] width 100 height 24
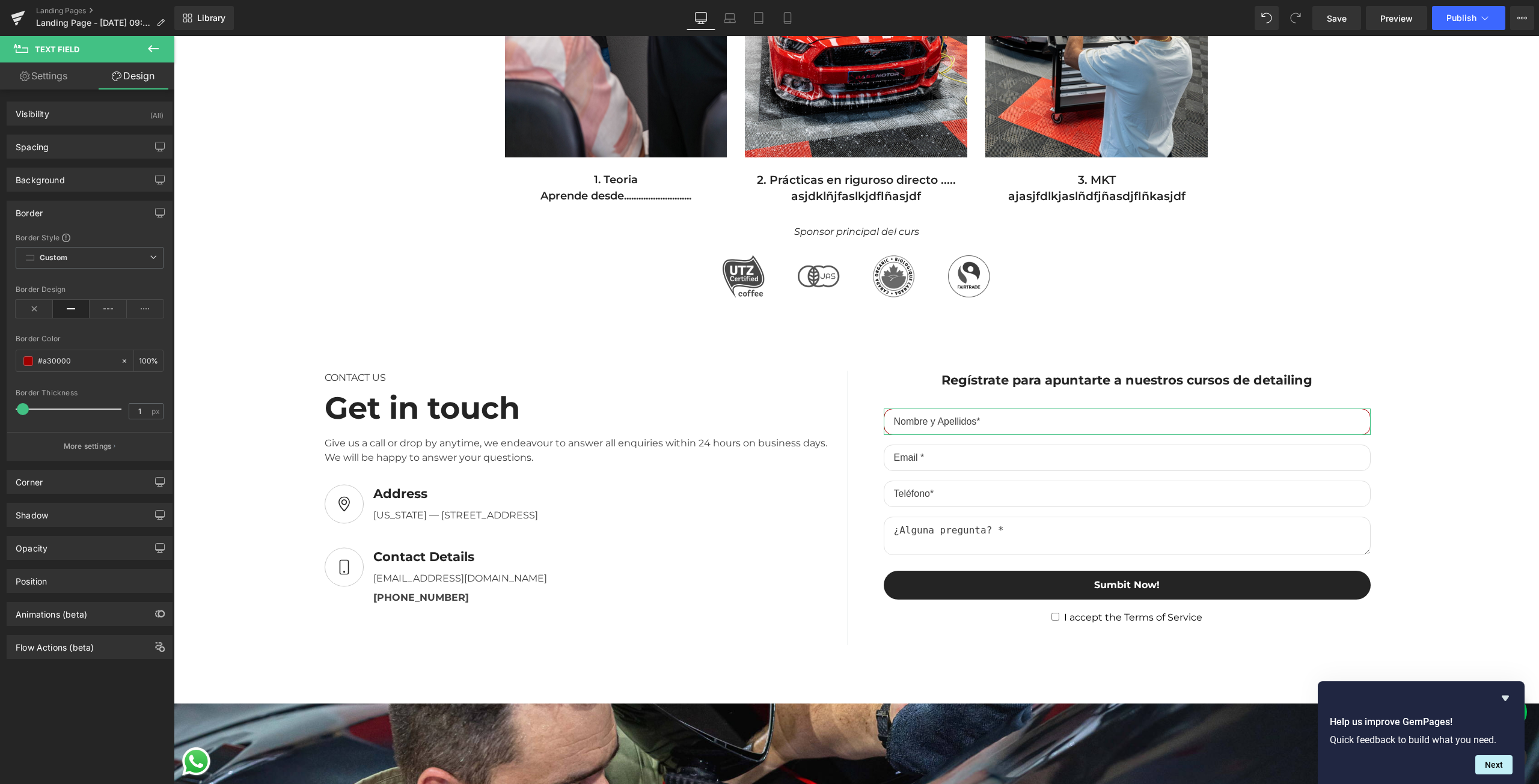
drag, startPoint x: 91, startPoint y: 406, endPoint x: 24, endPoint y: 420, distance: 68.4
click at [24, 420] on div at bounding box center [71, 409] width 100 height 24
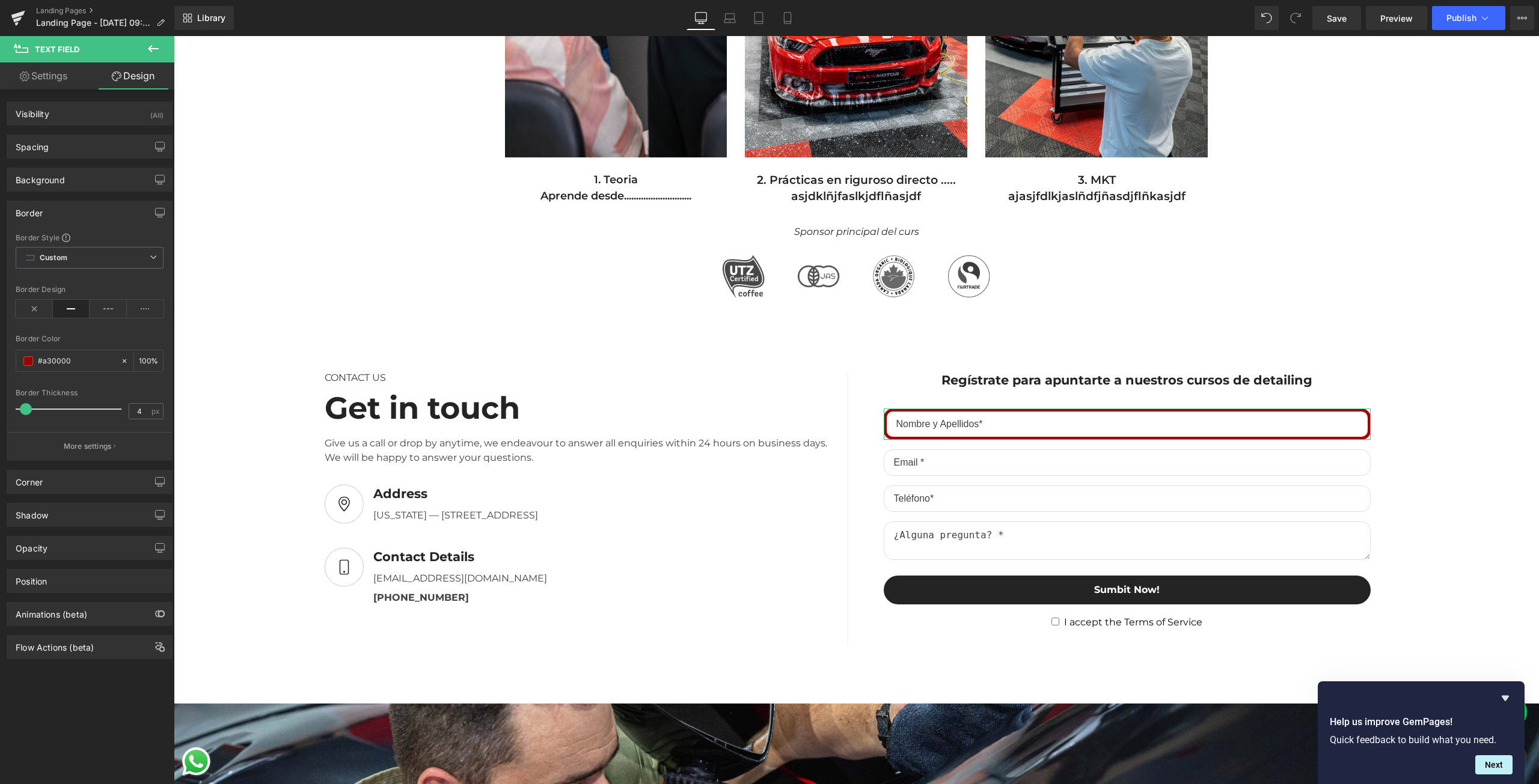
click at [27, 411] on span at bounding box center [25, 409] width 12 height 12
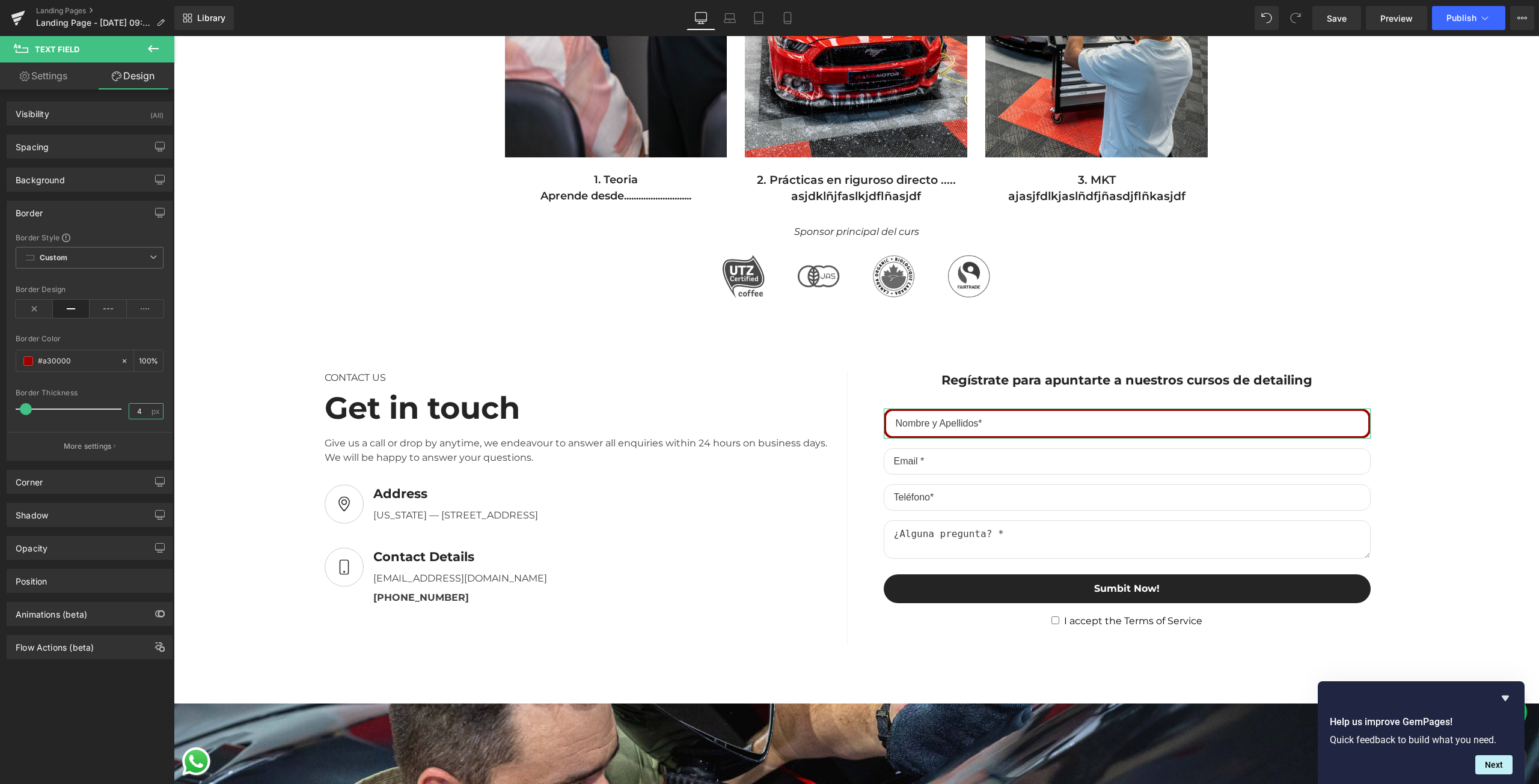
click at [129, 408] on input "4" at bounding box center [140, 411] width 21 height 15
type input "3"
click at [96, 422] on div at bounding box center [90, 425] width 148 height 8
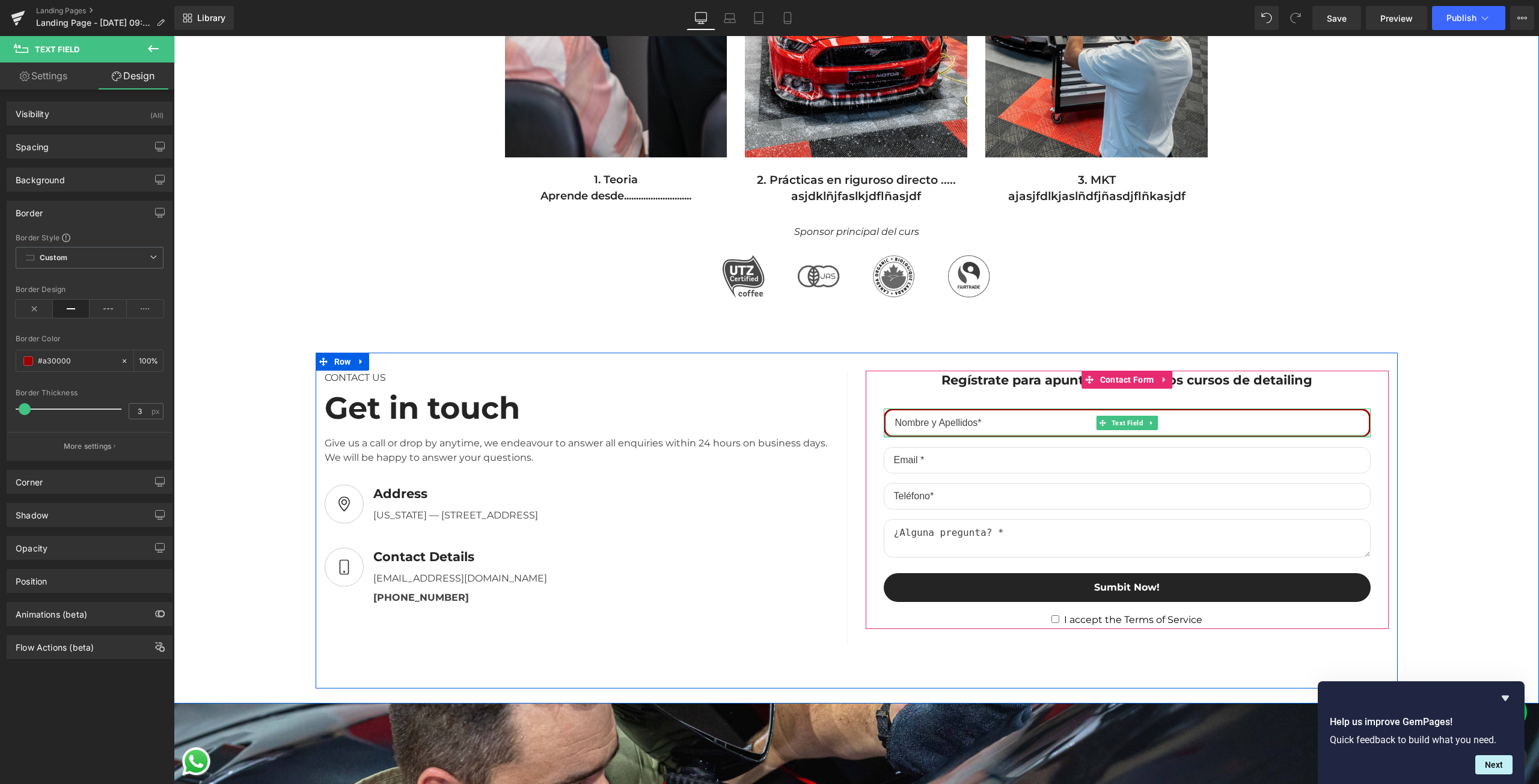
click at [898, 434] on div at bounding box center [1127, 435] width 487 height 3
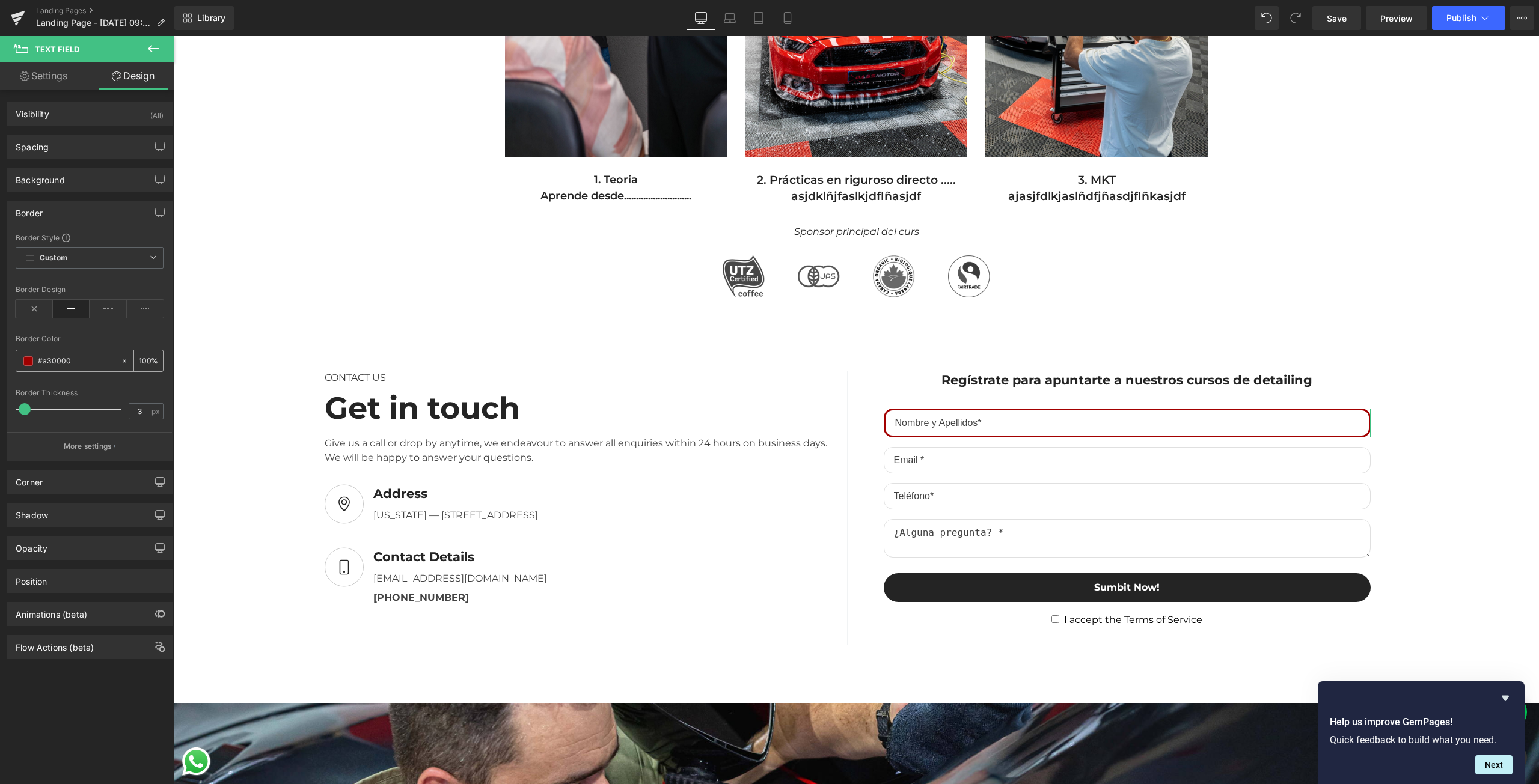
click at [57, 361] on input "#a30000" at bounding box center [76, 361] width 77 height 13
click at [29, 363] on span at bounding box center [28, 361] width 9 height 9
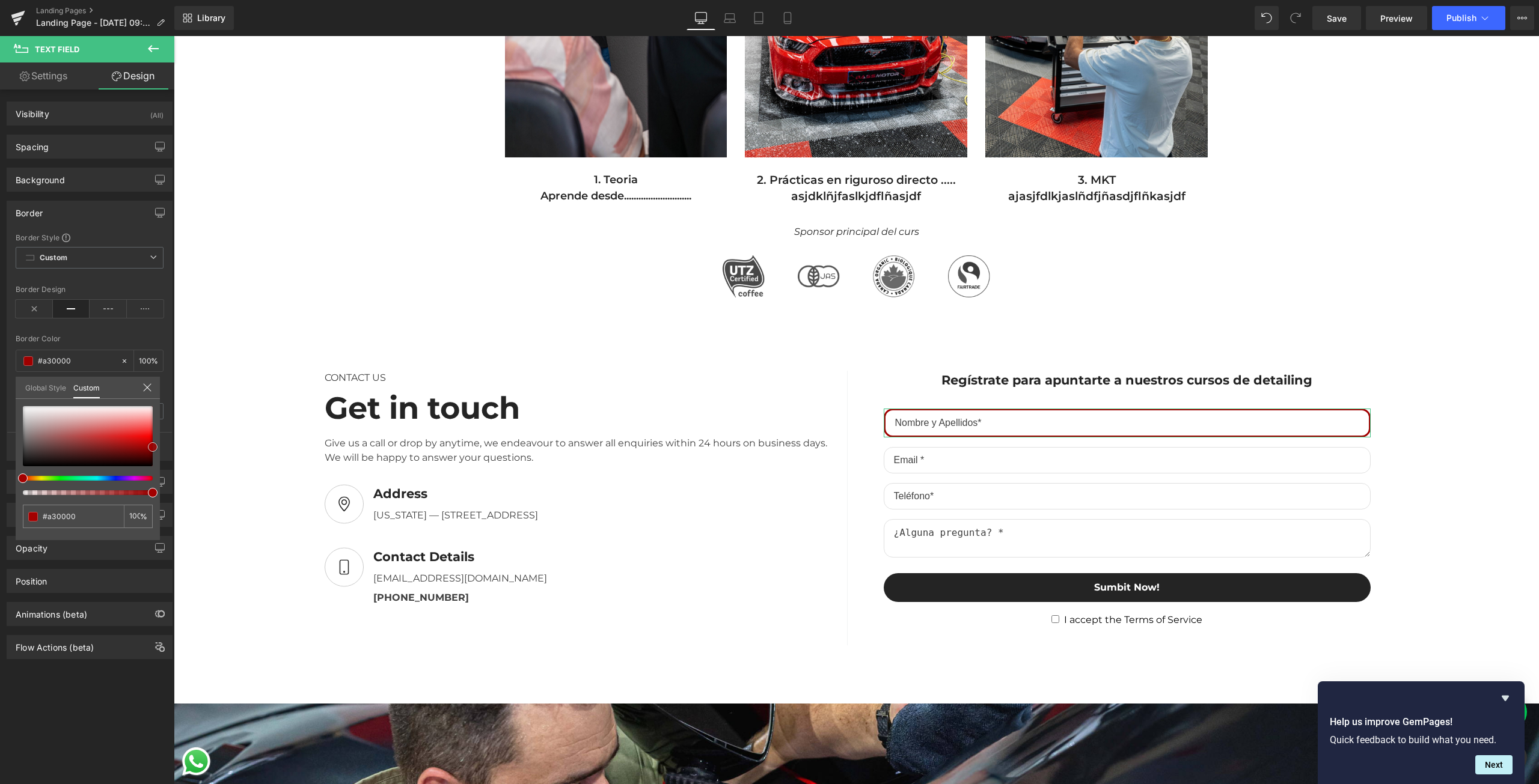
type input "#b20000"
type input "#b10000"
type input "#b60000"
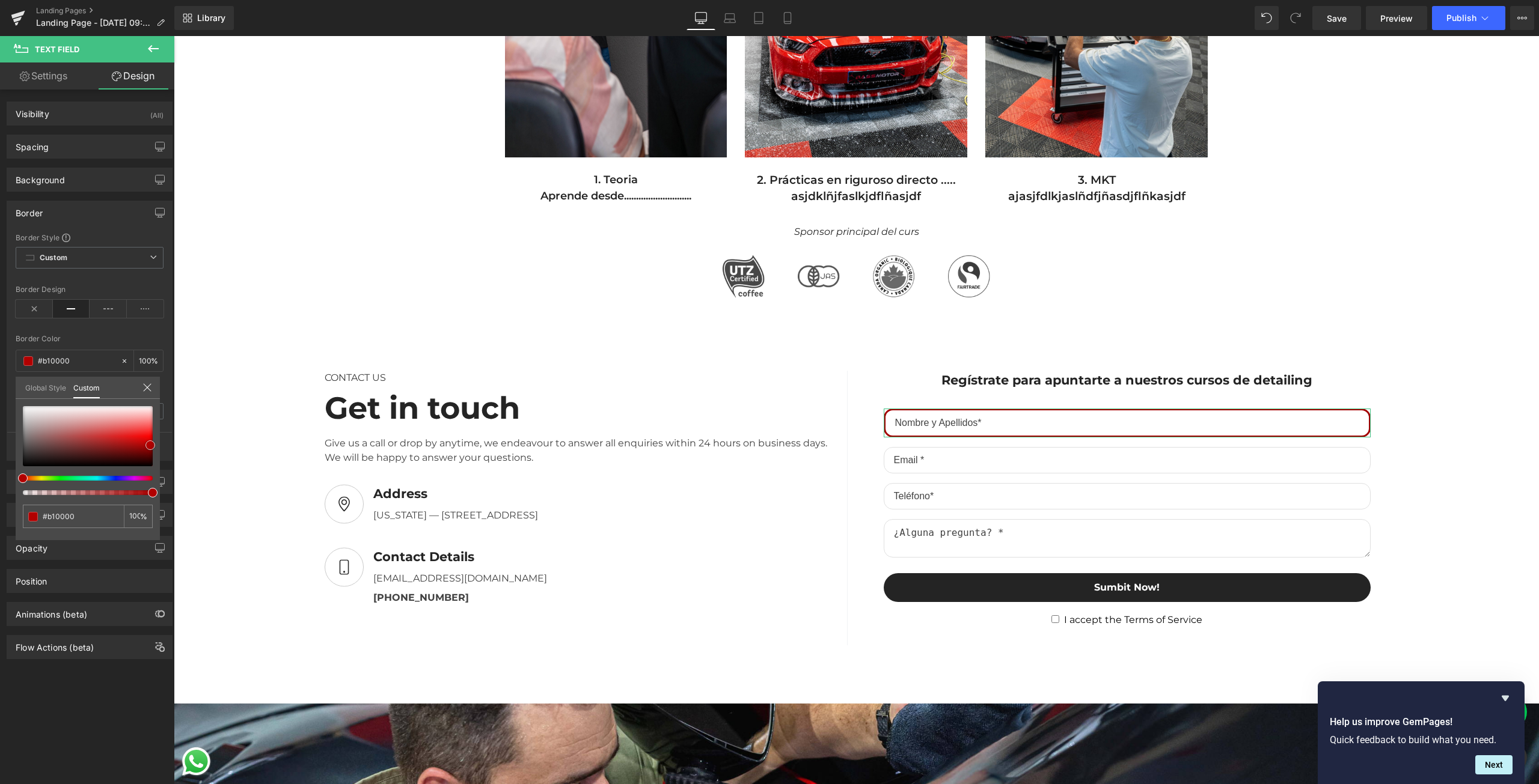
type input "#b60000"
type input "#b30303"
type input "#b30404"
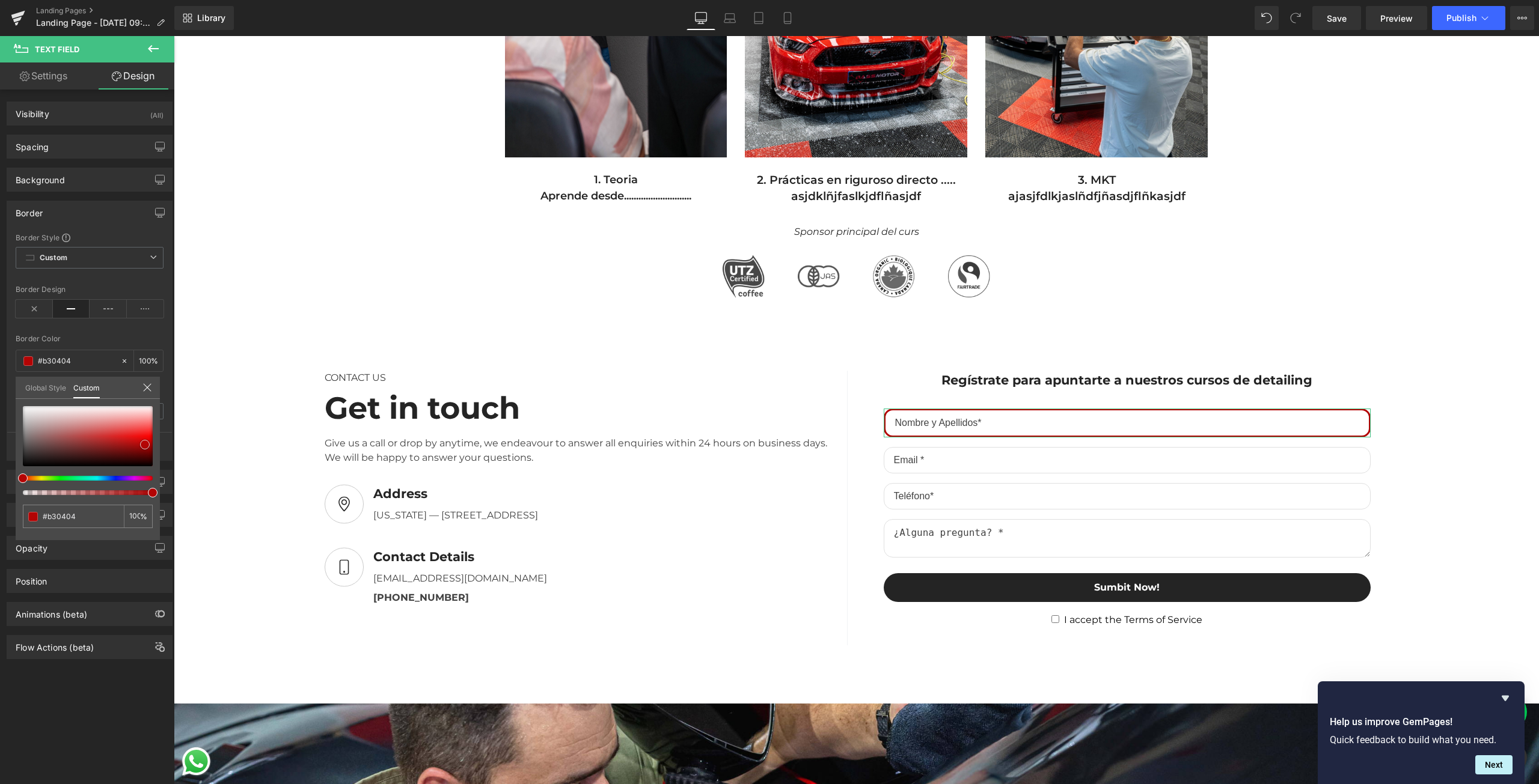
type input "#b10606"
type input "#b00707"
type input "#af0808"
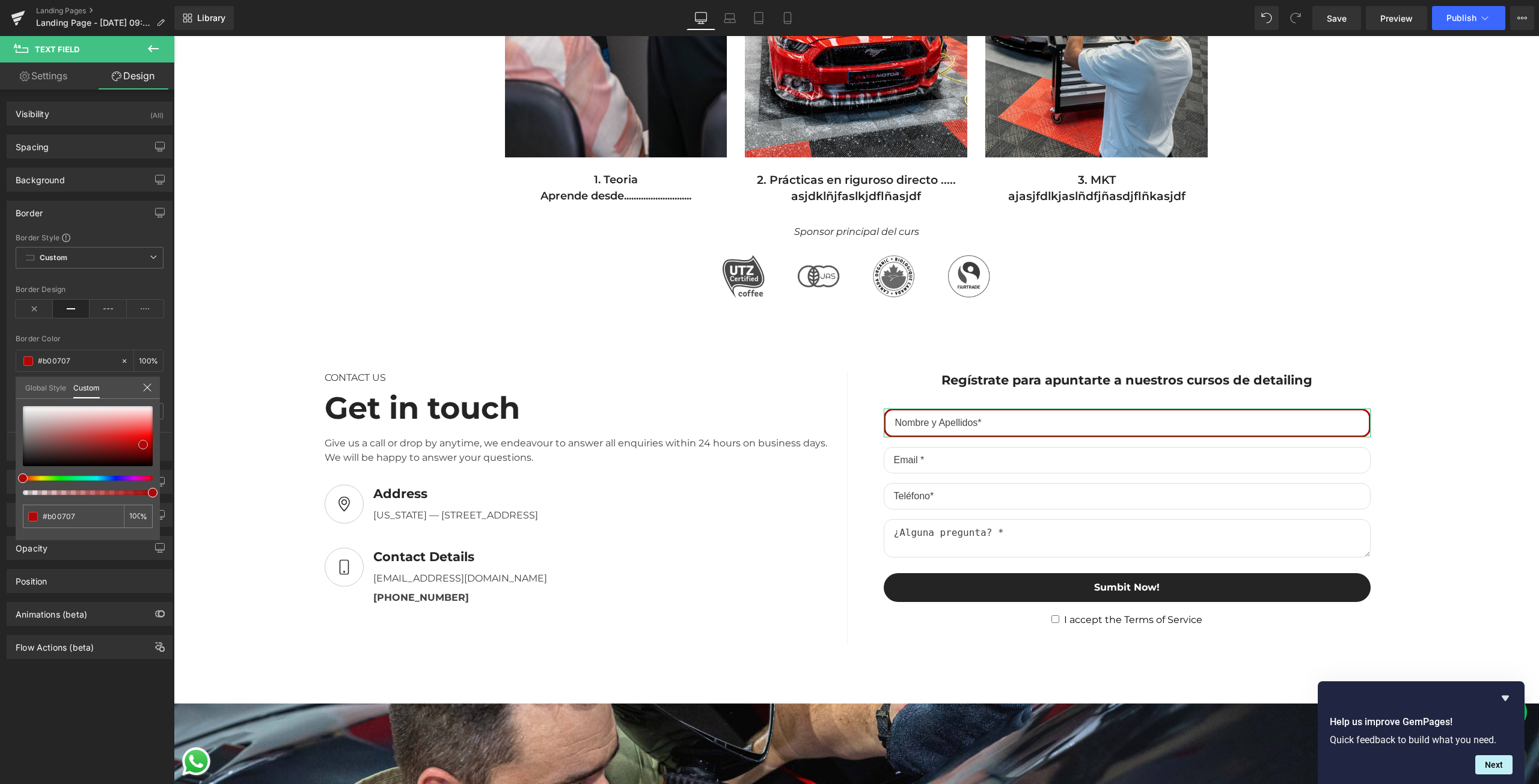
type input "#af0808"
type input "#ae0909"
type input "#ac0b0b"
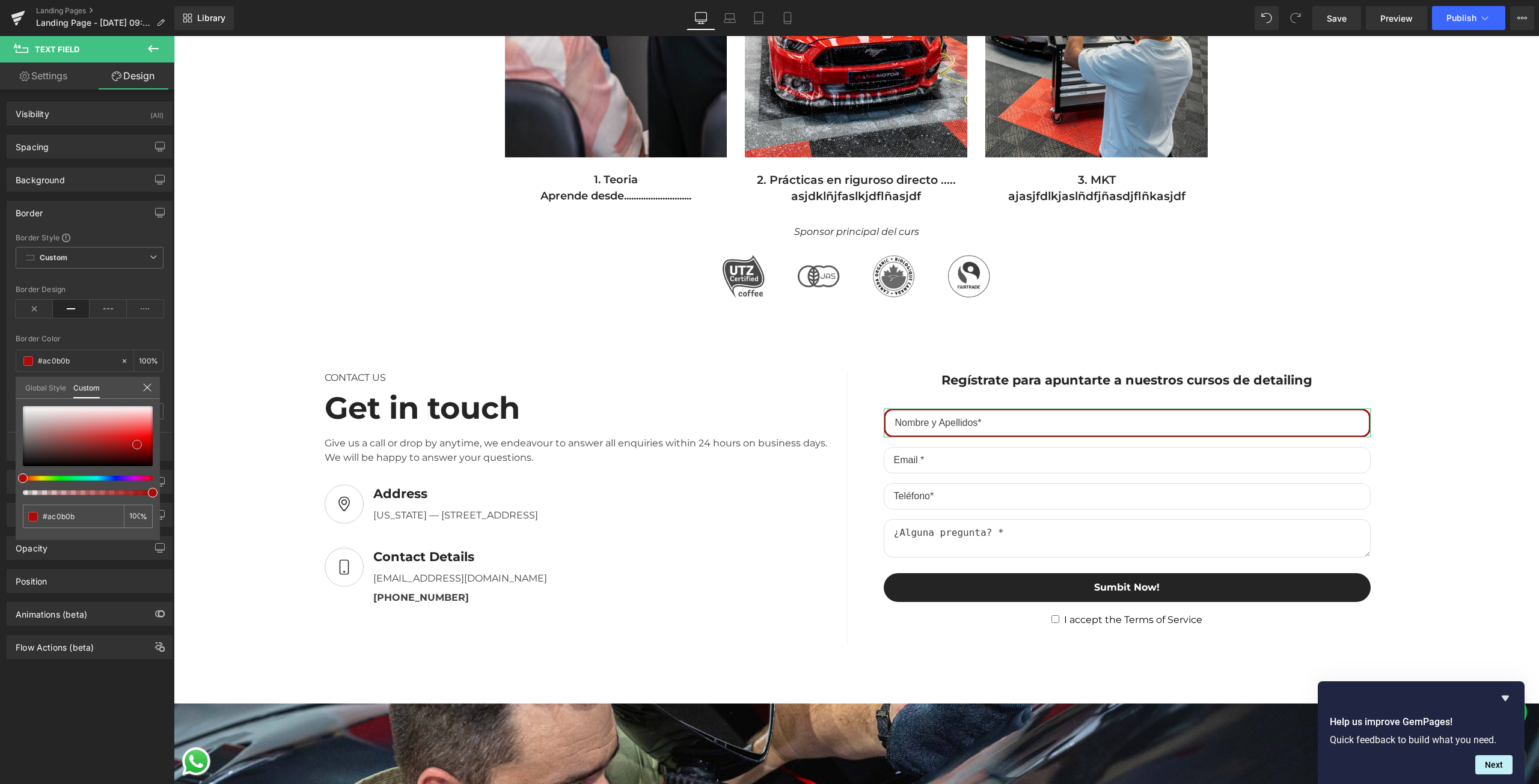
drag, startPoint x: 151, startPoint y: 443, endPoint x: 136, endPoint y: 440, distance: 15.3
click at [136, 440] on span at bounding box center [137, 444] width 9 height 9
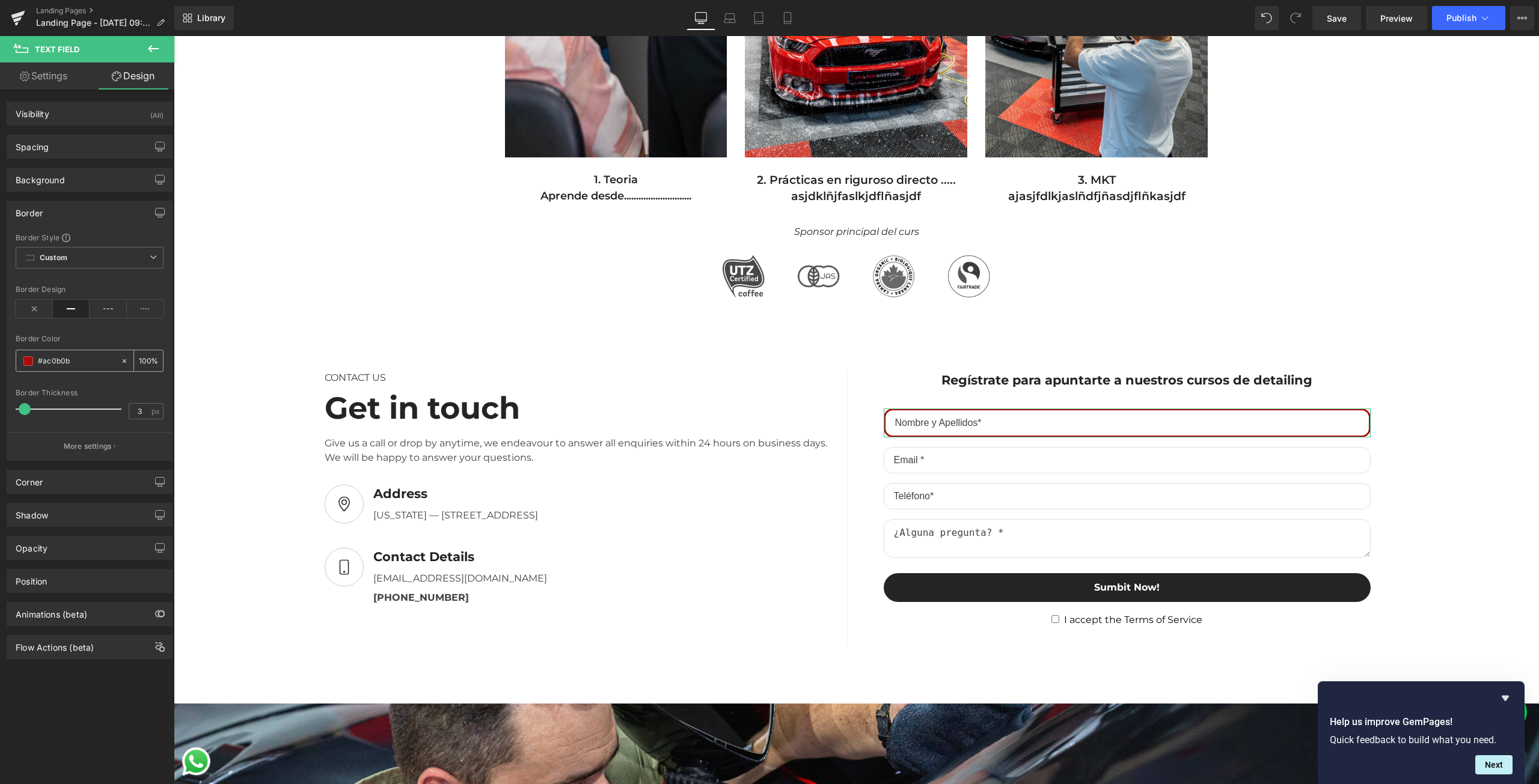
click at [27, 357] on span at bounding box center [28, 361] width 9 height 9
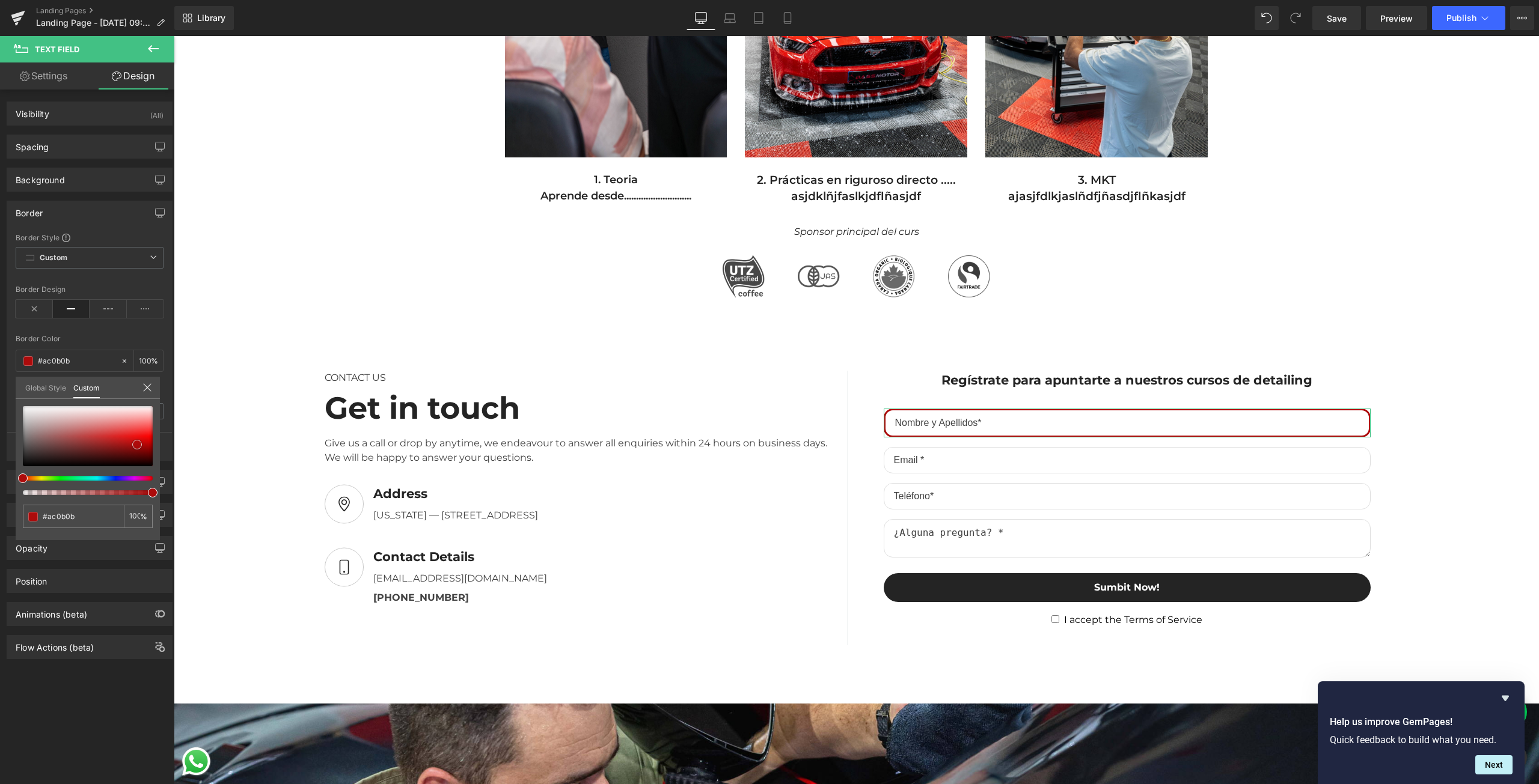
type input "#ab0b0b"
type input "#b00c0c"
type input "#b40d0d"
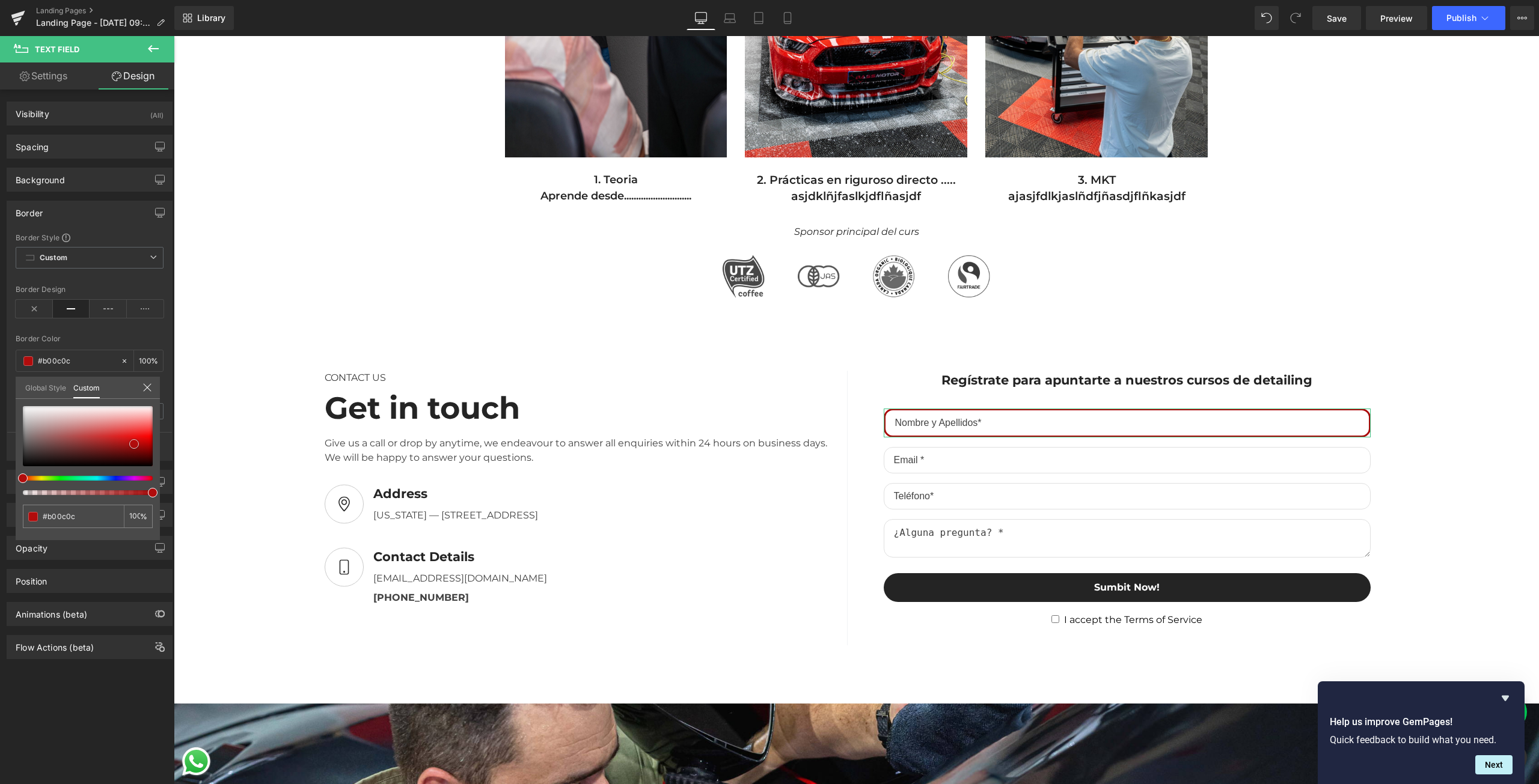
type input "#b40d0d"
type input "#c80d0d"
type input "#ca1010"
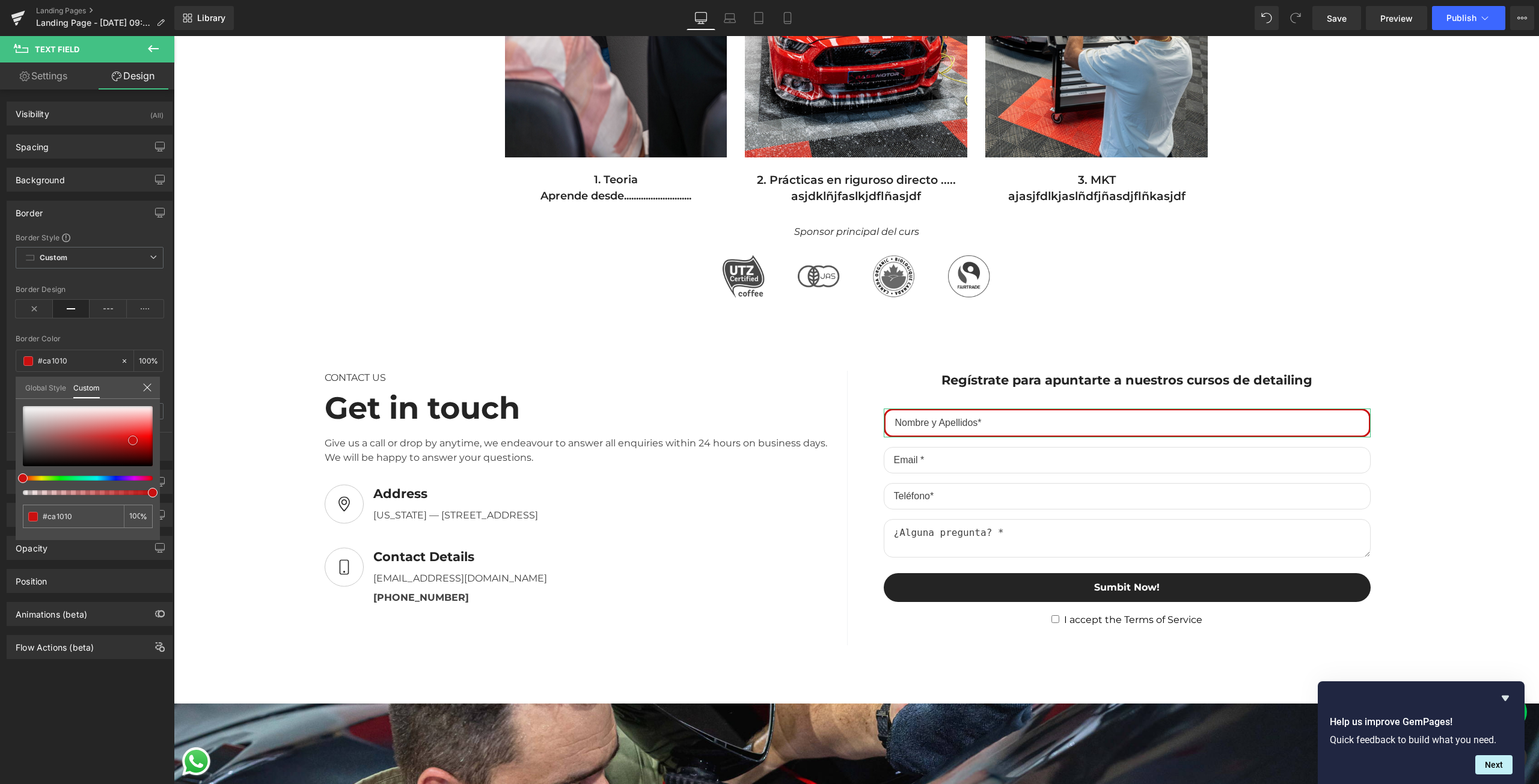
type input "#c91111"
drag, startPoint x: 138, startPoint y: 444, endPoint x: 130, endPoint y: 436, distance: 11.3
click at [134, 439] on span at bounding box center [132, 440] width 9 height 9
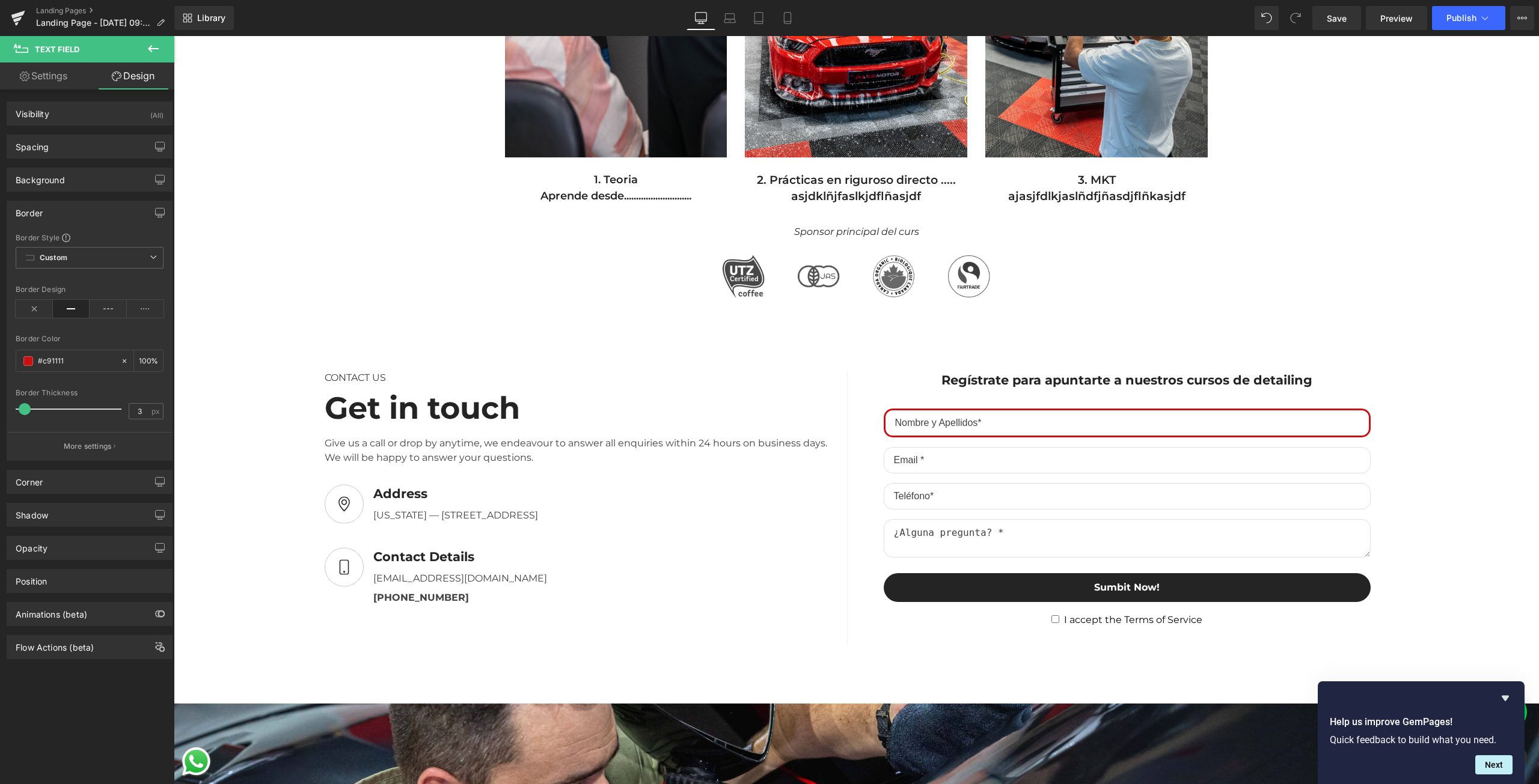
click at [83, 361] on input "#c91111" at bounding box center [76, 361] width 77 height 13
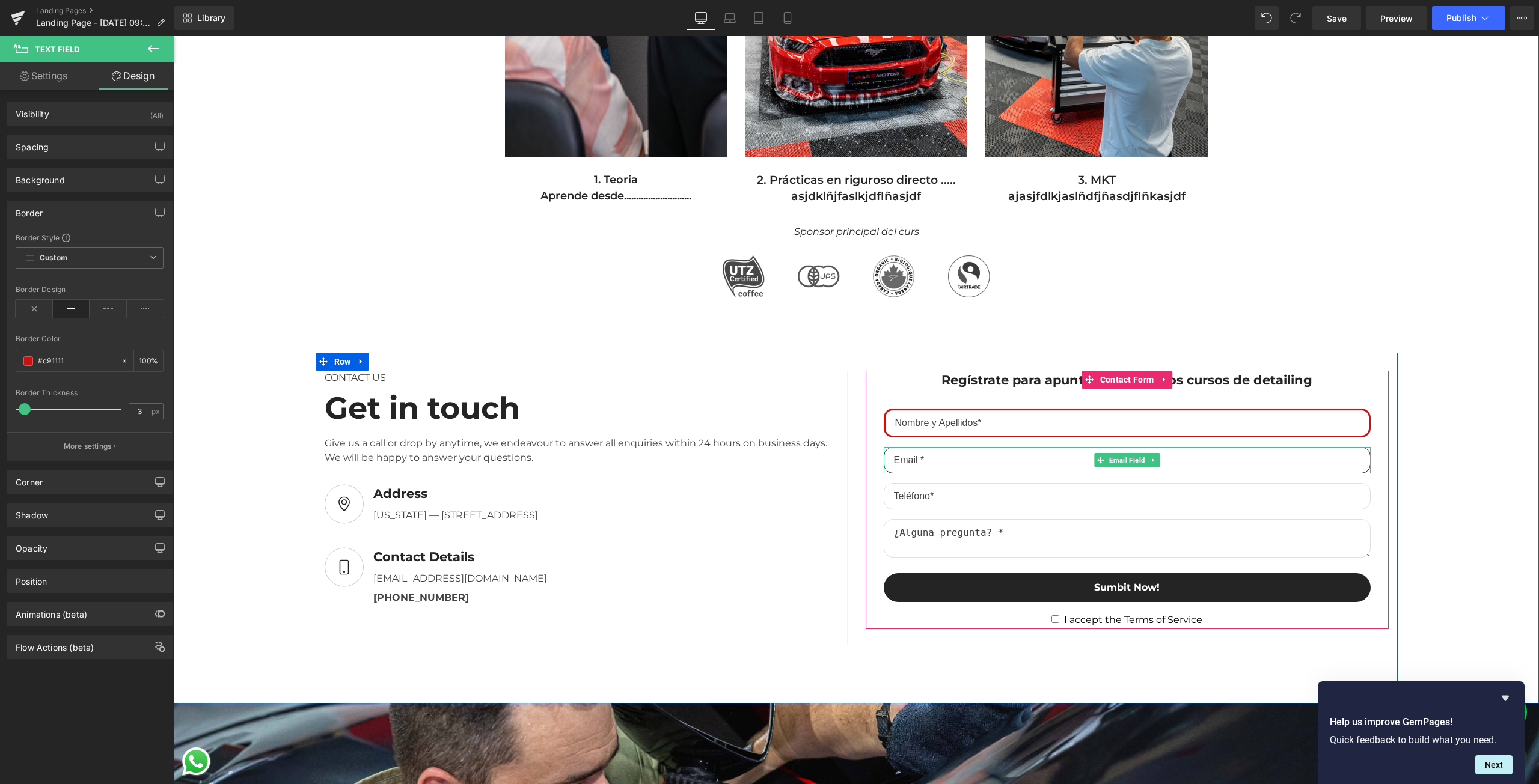
click at [967, 455] on input "email" at bounding box center [1127, 460] width 487 height 27
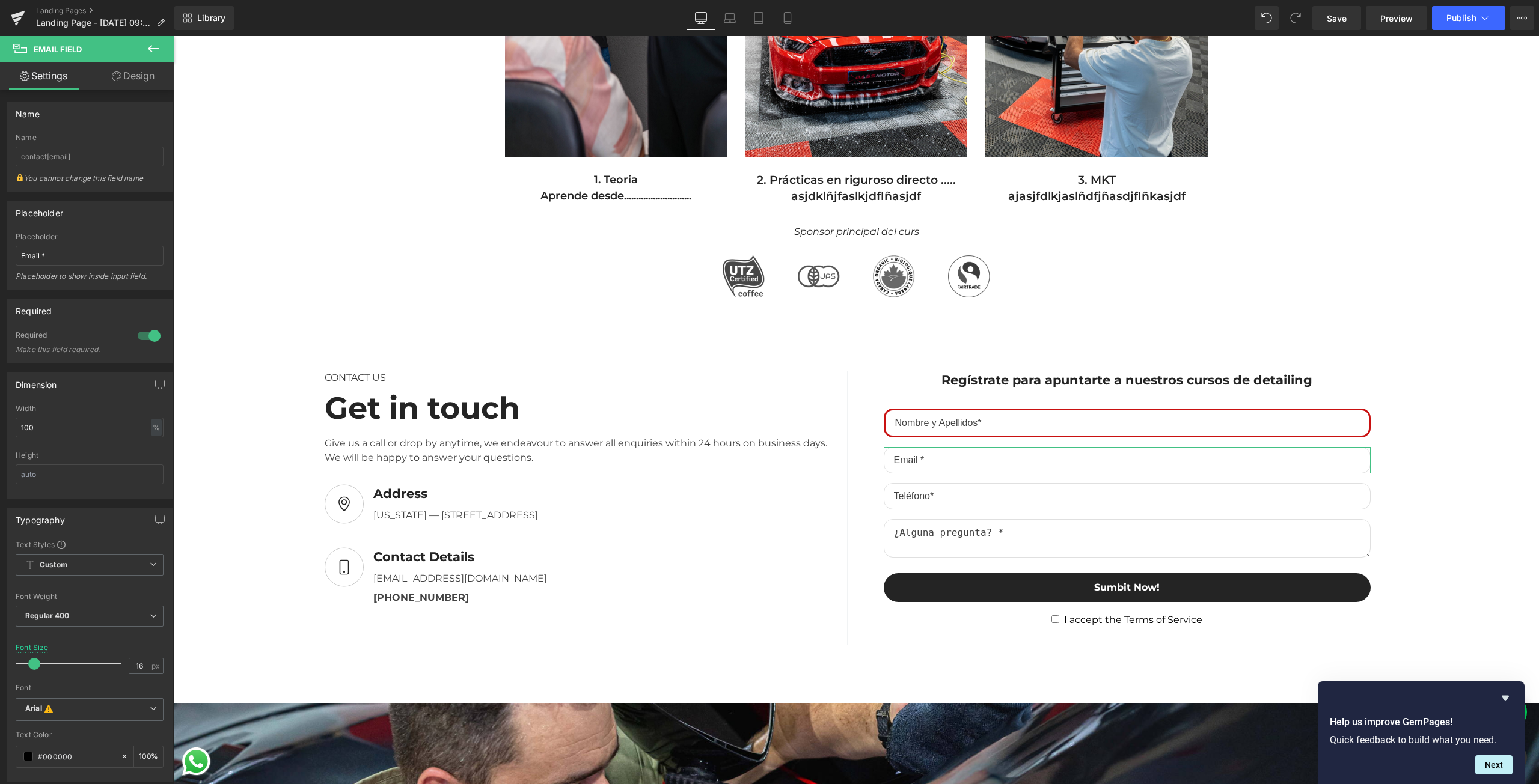
click at [150, 84] on link "Design" at bounding box center [133, 76] width 87 height 27
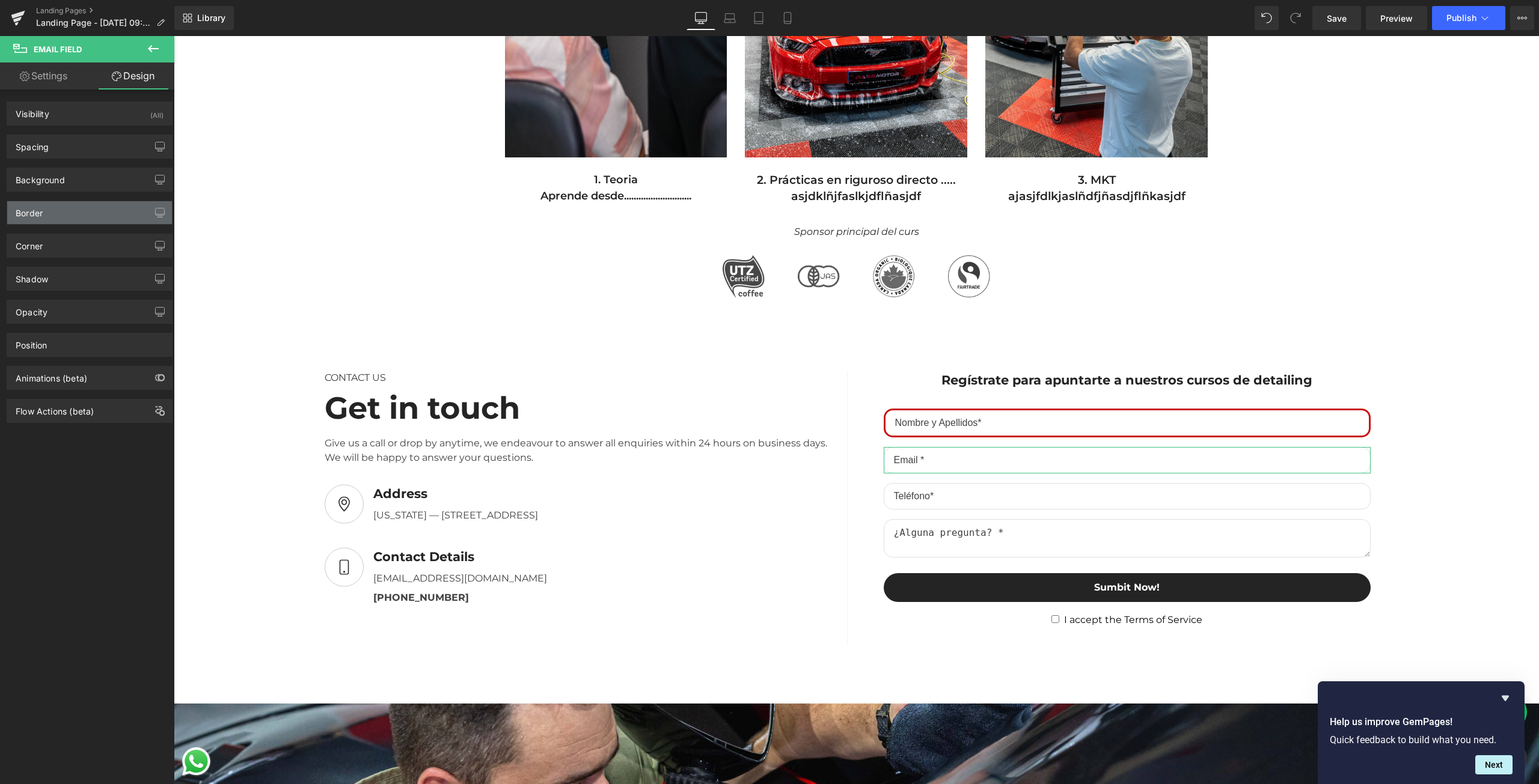
click at [61, 216] on div "Border" at bounding box center [90, 212] width 165 height 23
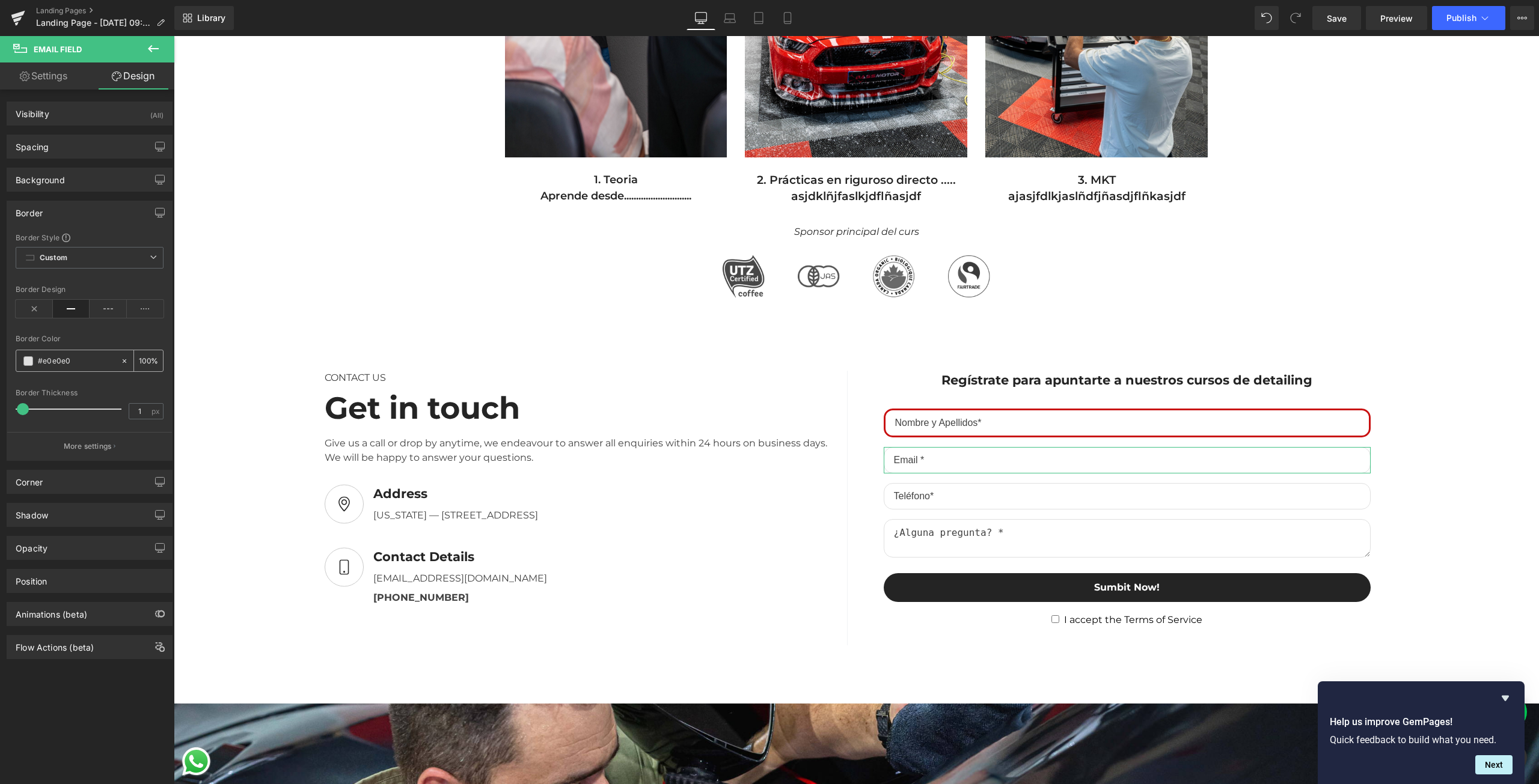
click at [91, 364] on input "#e0e0e0" at bounding box center [76, 361] width 77 height 13
paste input "c91111"
type input "#c91111"
click at [131, 415] on input "1" at bounding box center [140, 411] width 21 height 15
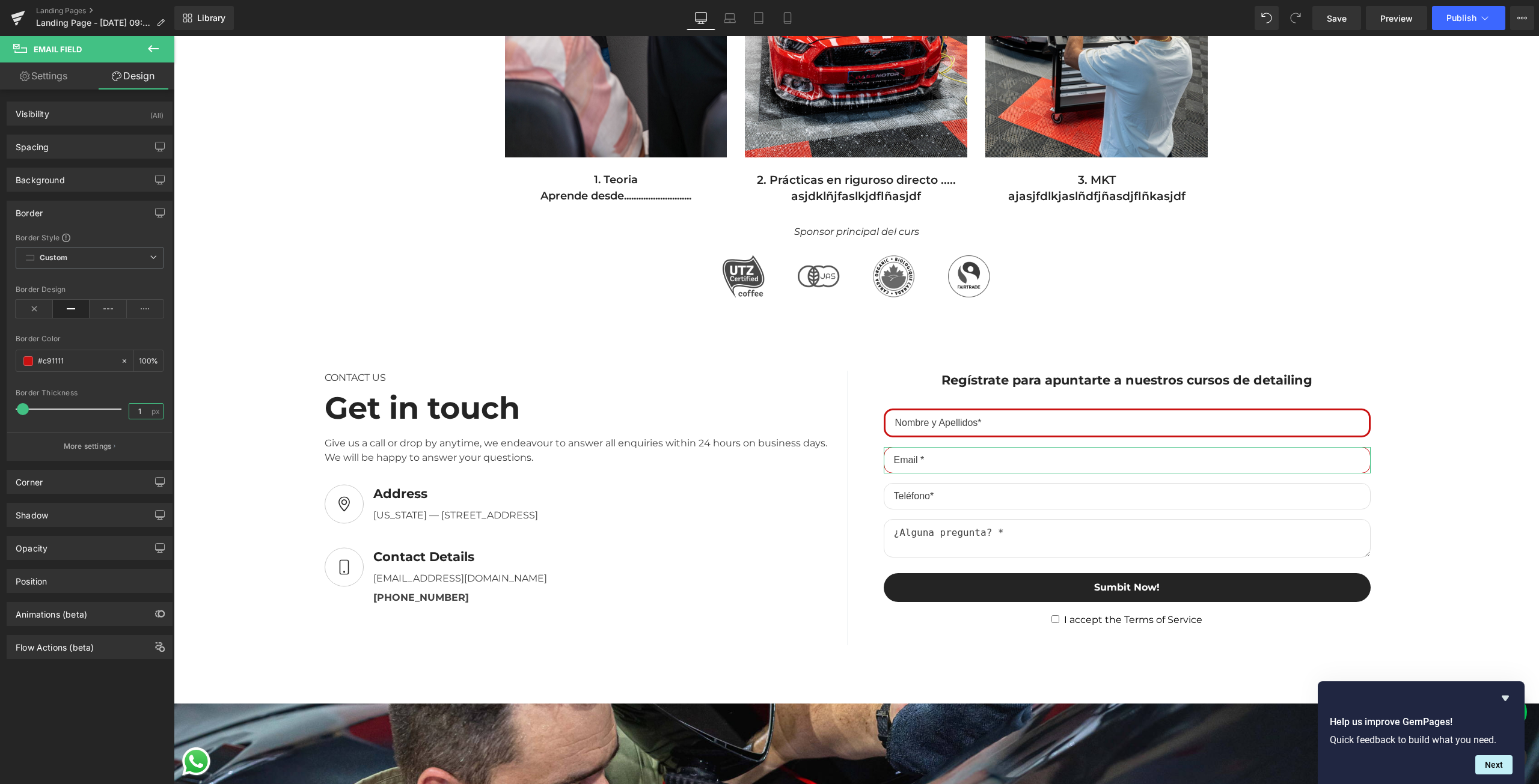
type input "3"
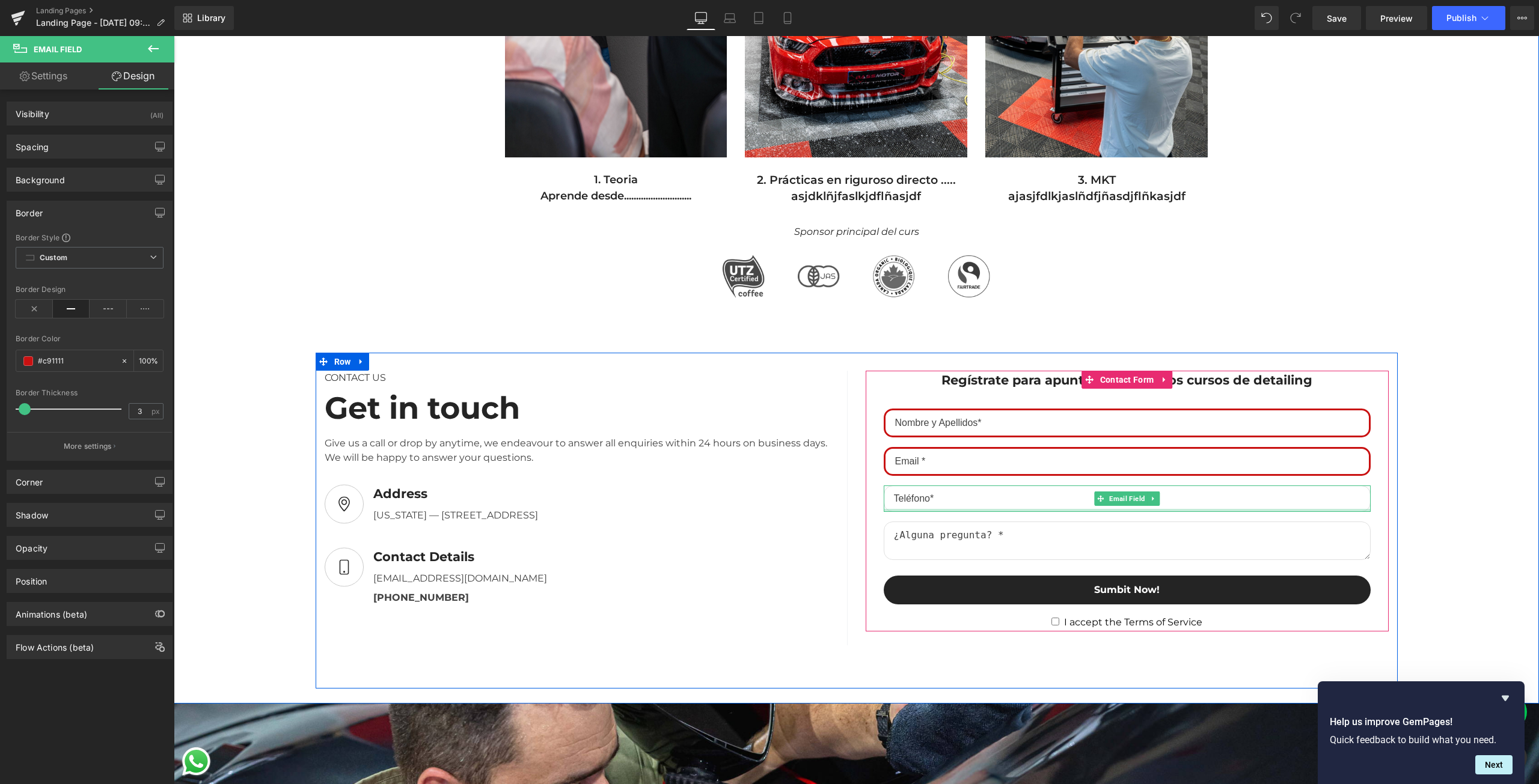
click at [947, 509] on div at bounding box center [1127, 510] width 487 height 3
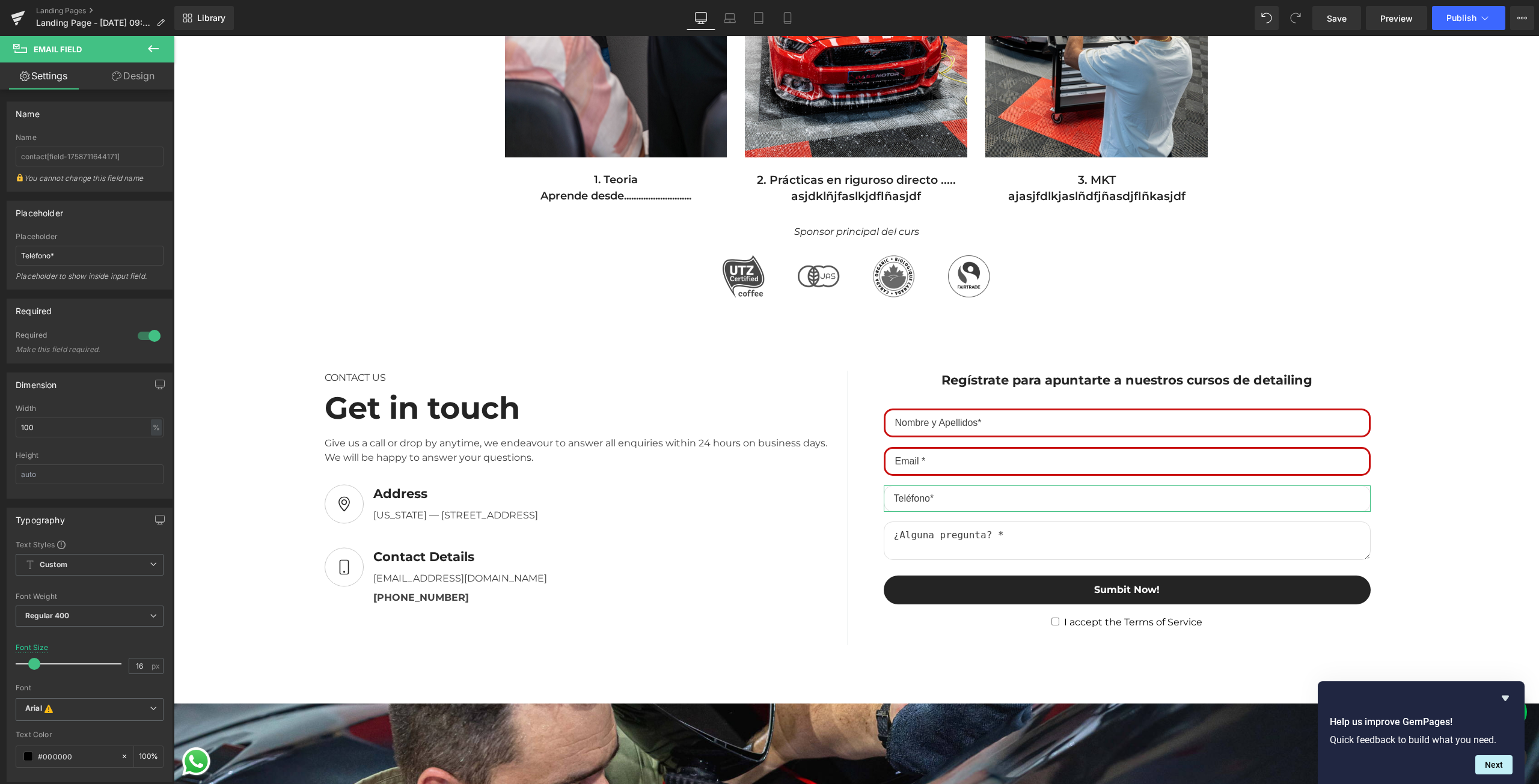
click at [148, 82] on link "Design" at bounding box center [133, 76] width 87 height 27
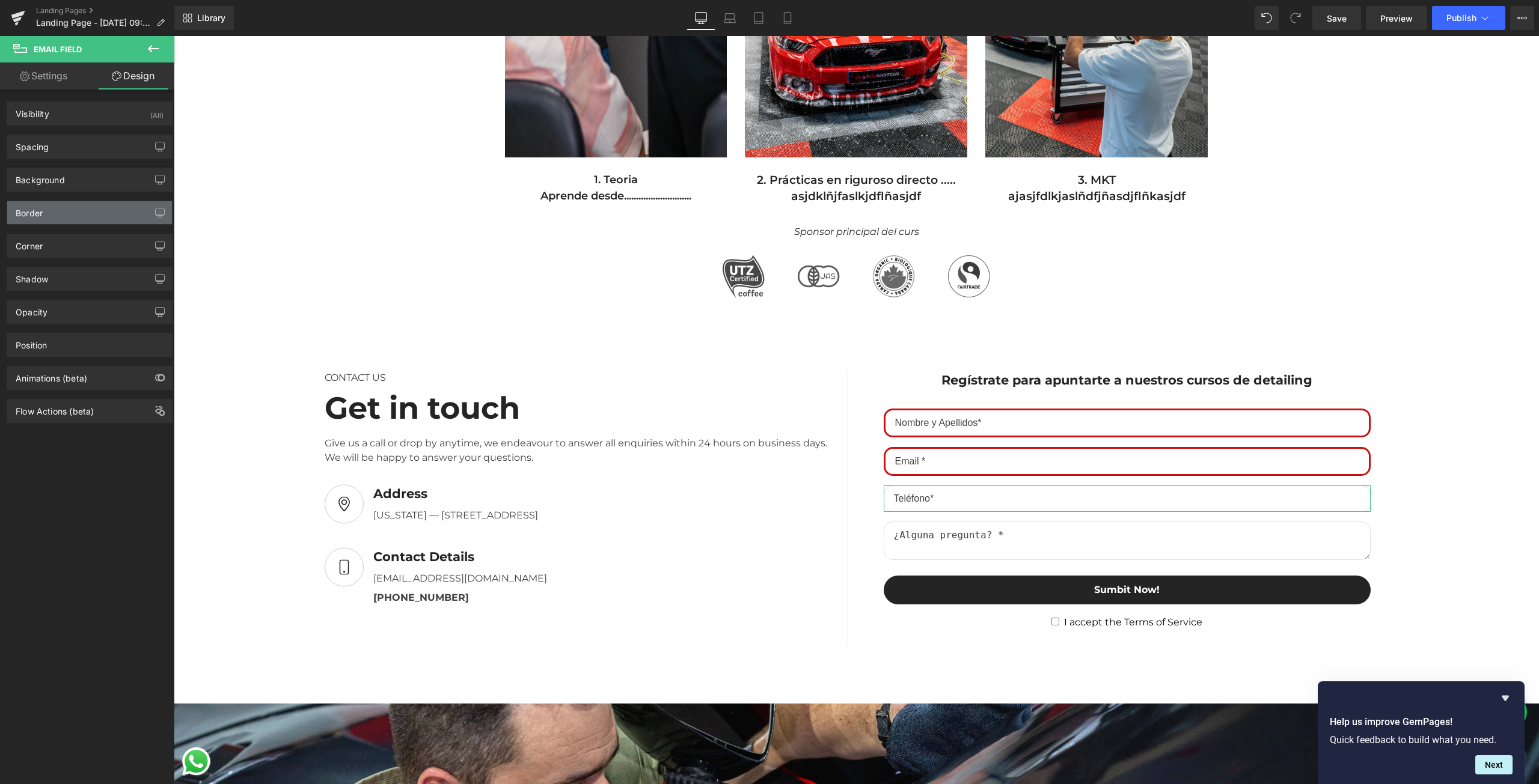
click at [86, 217] on div "Border" at bounding box center [90, 212] width 165 height 23
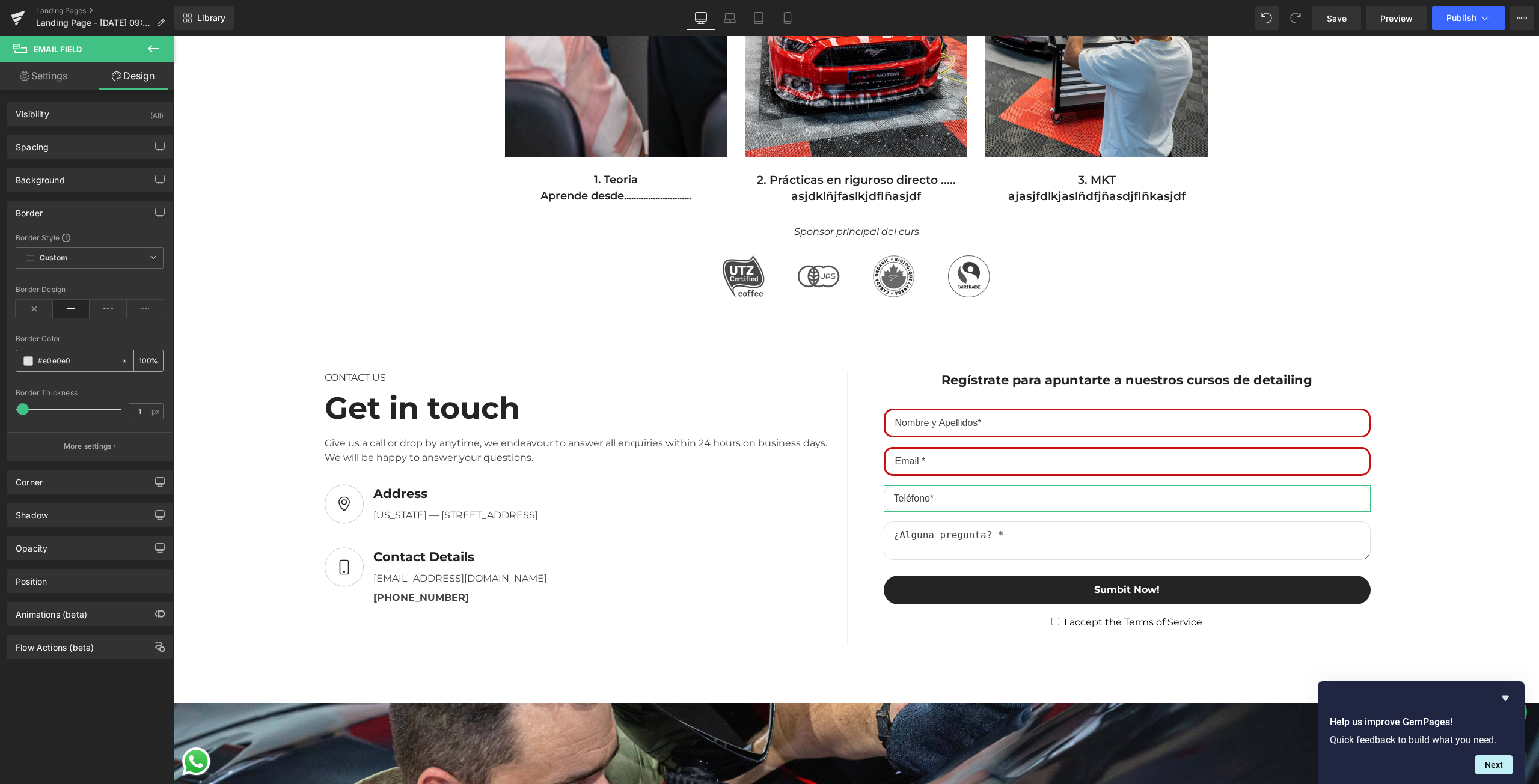
click at [60, 357] on input "#e0e0e0" at bounding box center [76, 361] width 77 height 13
paste input "c91111"
type input "#c91111"
click at [130, 405] on input "1" at bounding box center [140, 411] width 21 height 15
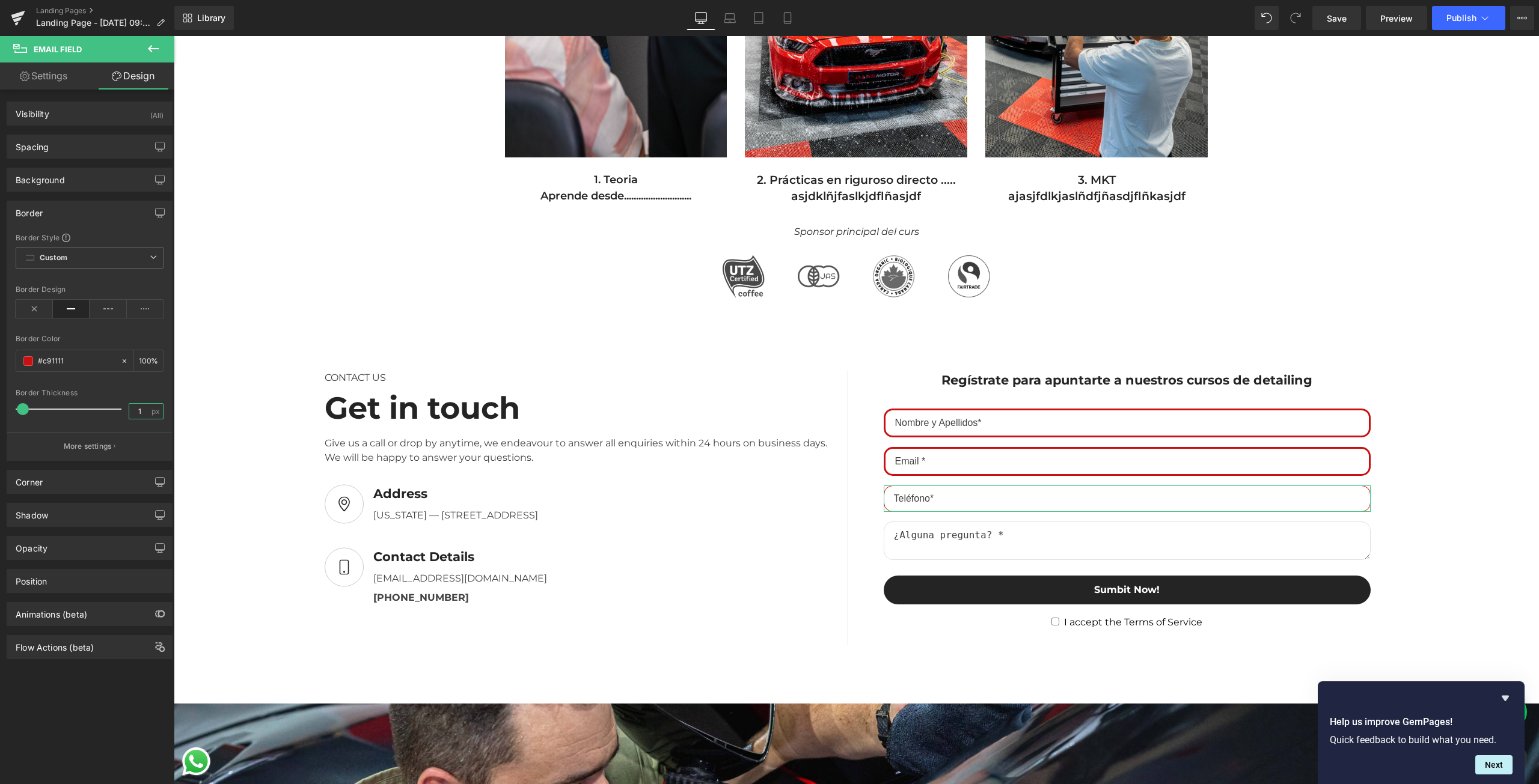
type input "3"
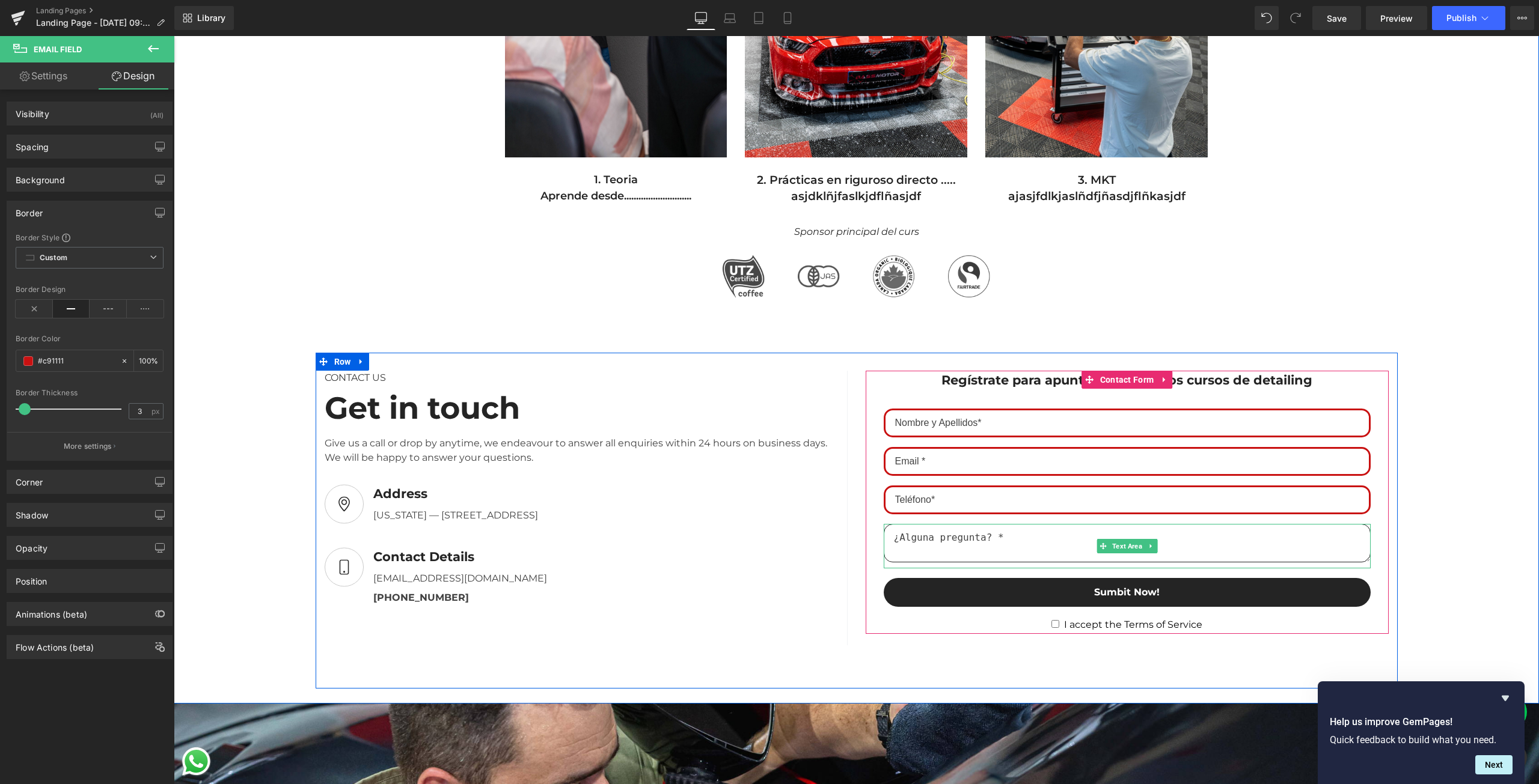
click at [927, 530] on textarea at bounding box center [1127, 543] width 487 height 39
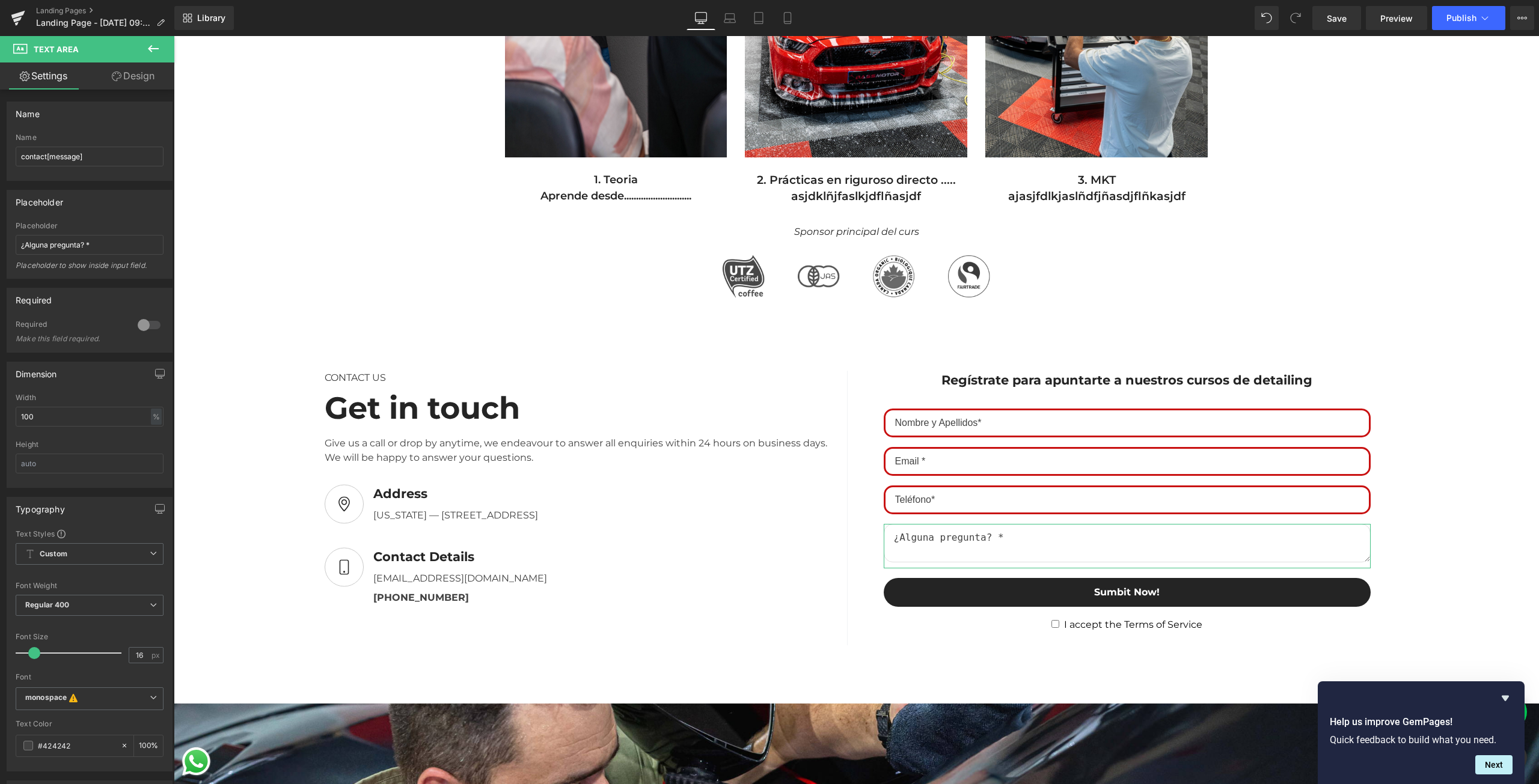
click at [128, 88] on link "Design" at bounding box center [133, 76] width 87 height 27
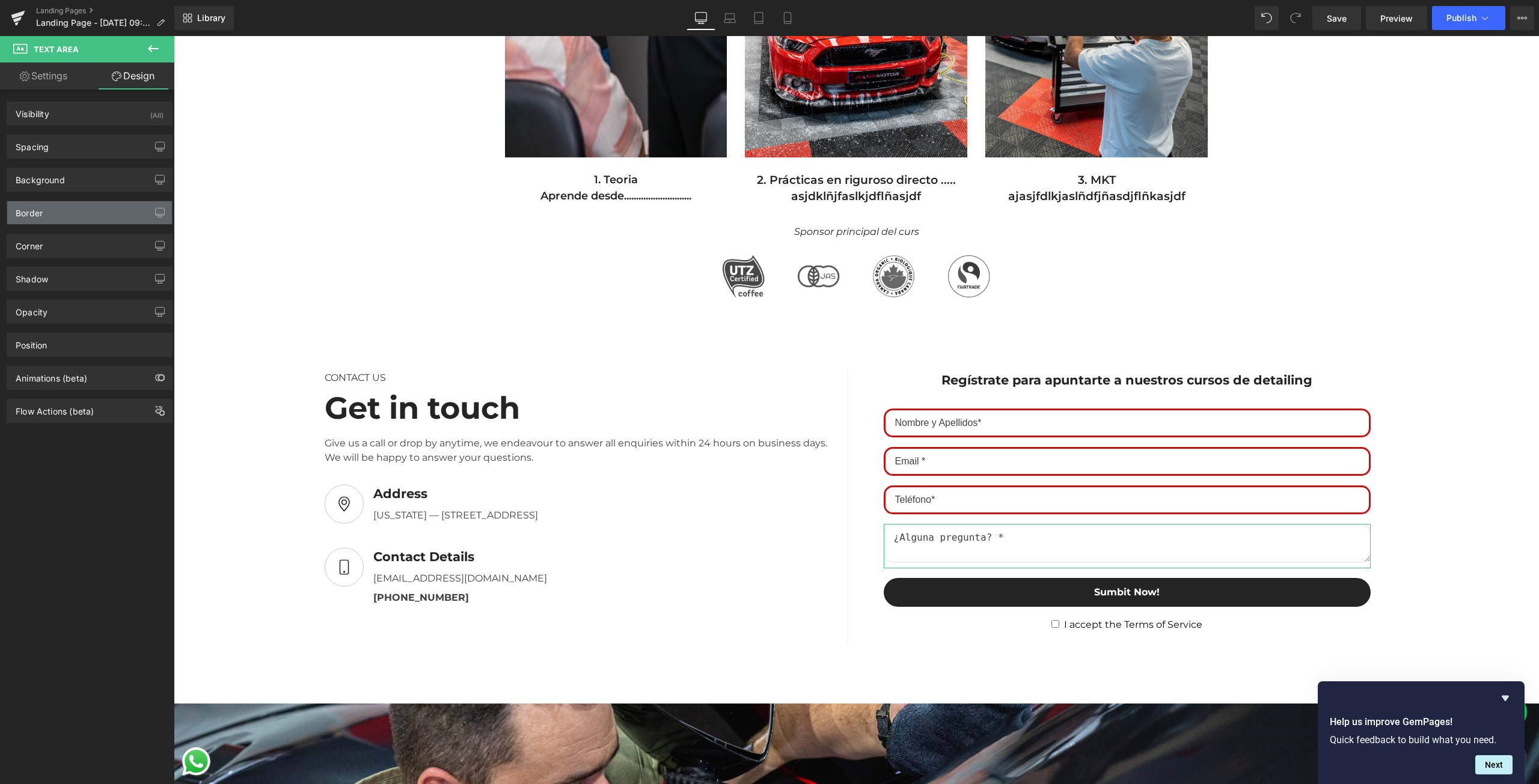
click at [80, 209] on div "Border" at bounding box center [90, 212] width 165 height 23
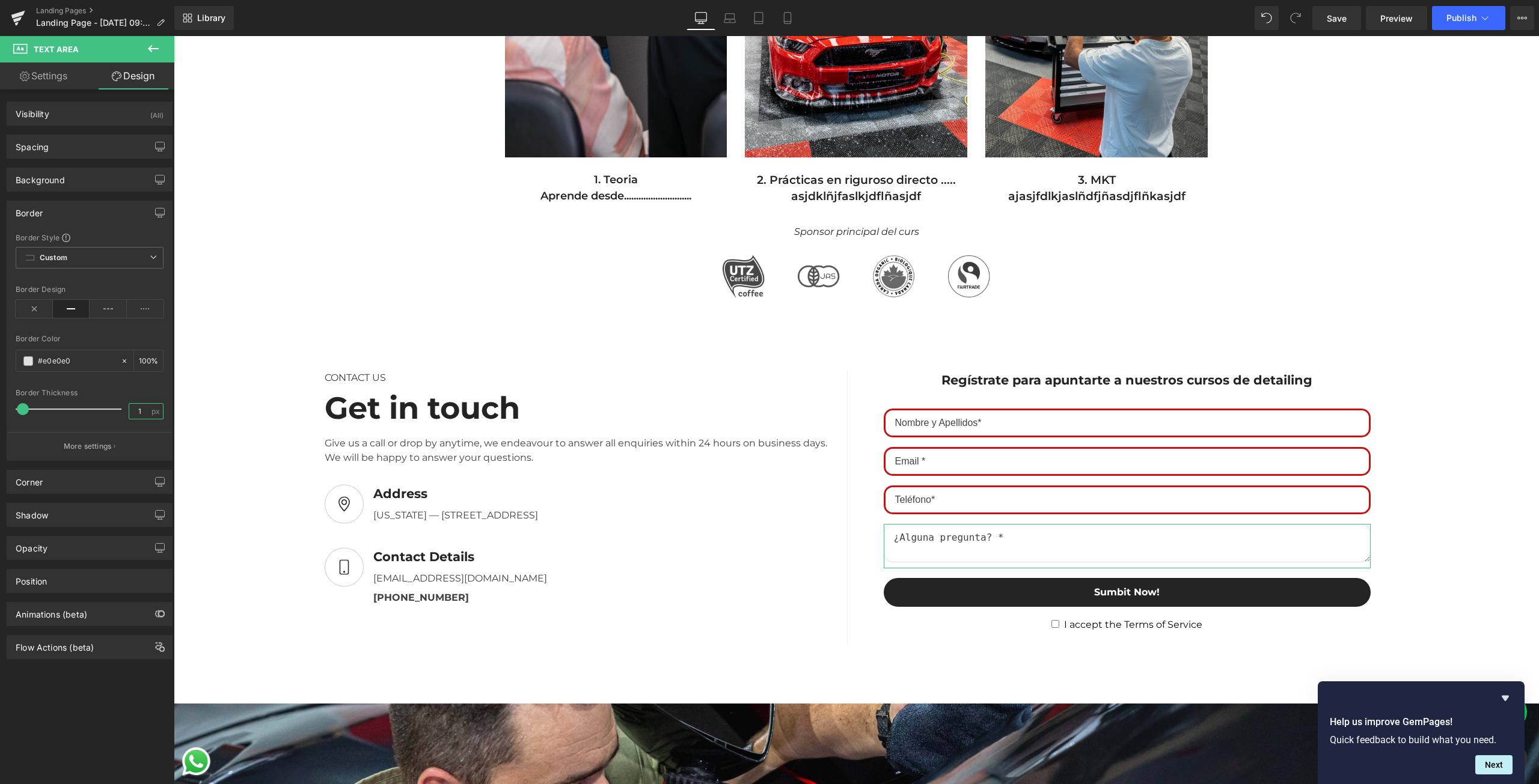
click at [129, 409] on input "1" at bounding box center [140, 411] width 21 height 15
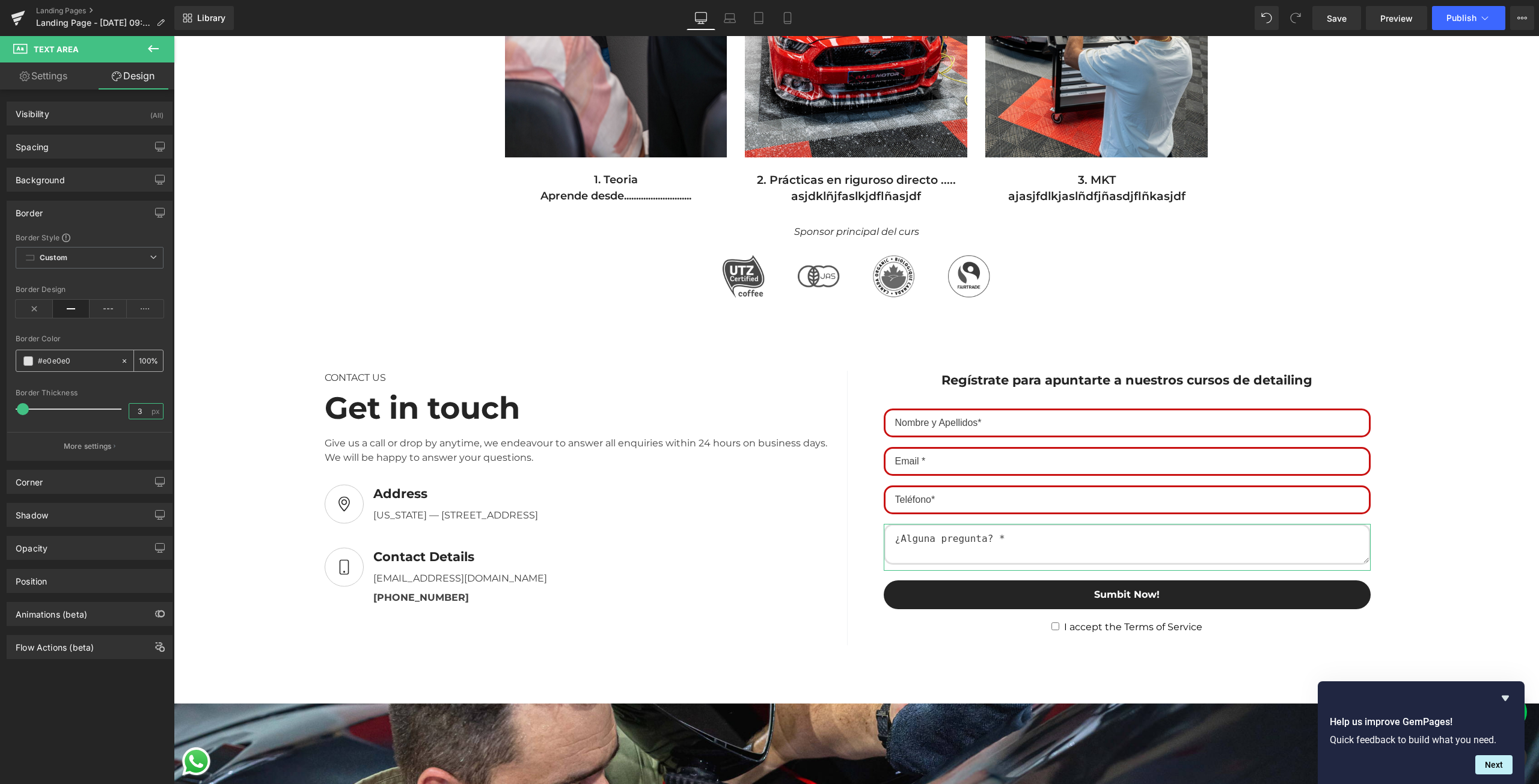
type input "3"
click at [69, 357] on input "#e0e0e0" at bounding box center [76, 361] width 77 height 13
paste input "c91111"
type input "#c91111"
click at [88, 385] on div at bounding box center [90, 381] width 148 height 8
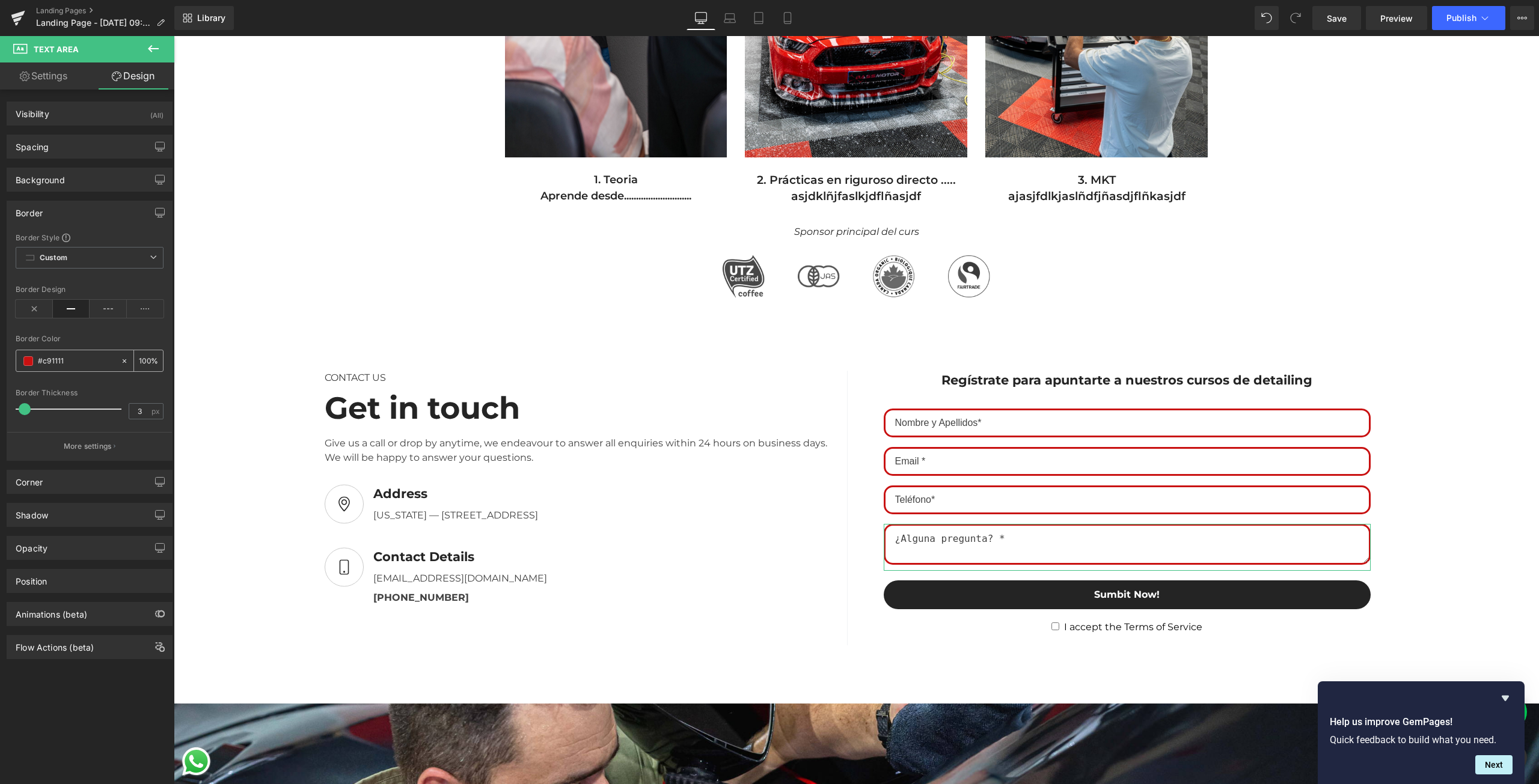
click at [52, 363] on input "#c91111" at bounding box center [76, 361] width 77 height 13
click at [138, 417] on input "3" at bounding box center [140, 411] width 21 height 15
type input "0"
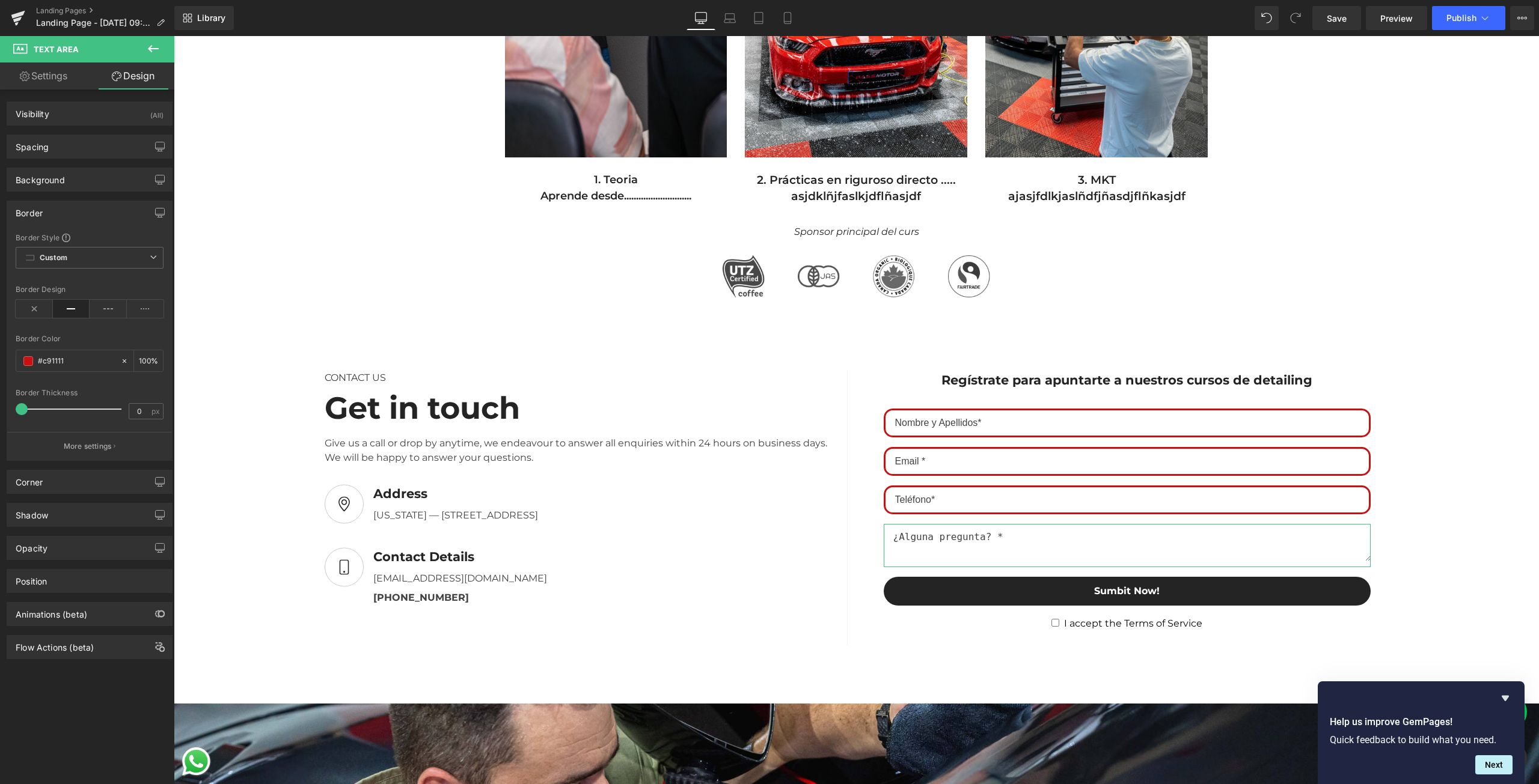
drag, startPoint x: 24, startPoint y: 414, endPoint x: 9, endPoint y: 415, distance: 15.0
click at [9, 415] on div "Border Style Custom Custom Setup Global Style Custom Setup Global Style solid B…" at bounding box center [90, 346] width 165 height 228
click at [76, 177] on div "Background" at bounding box center [90, 180] width 165 height 23
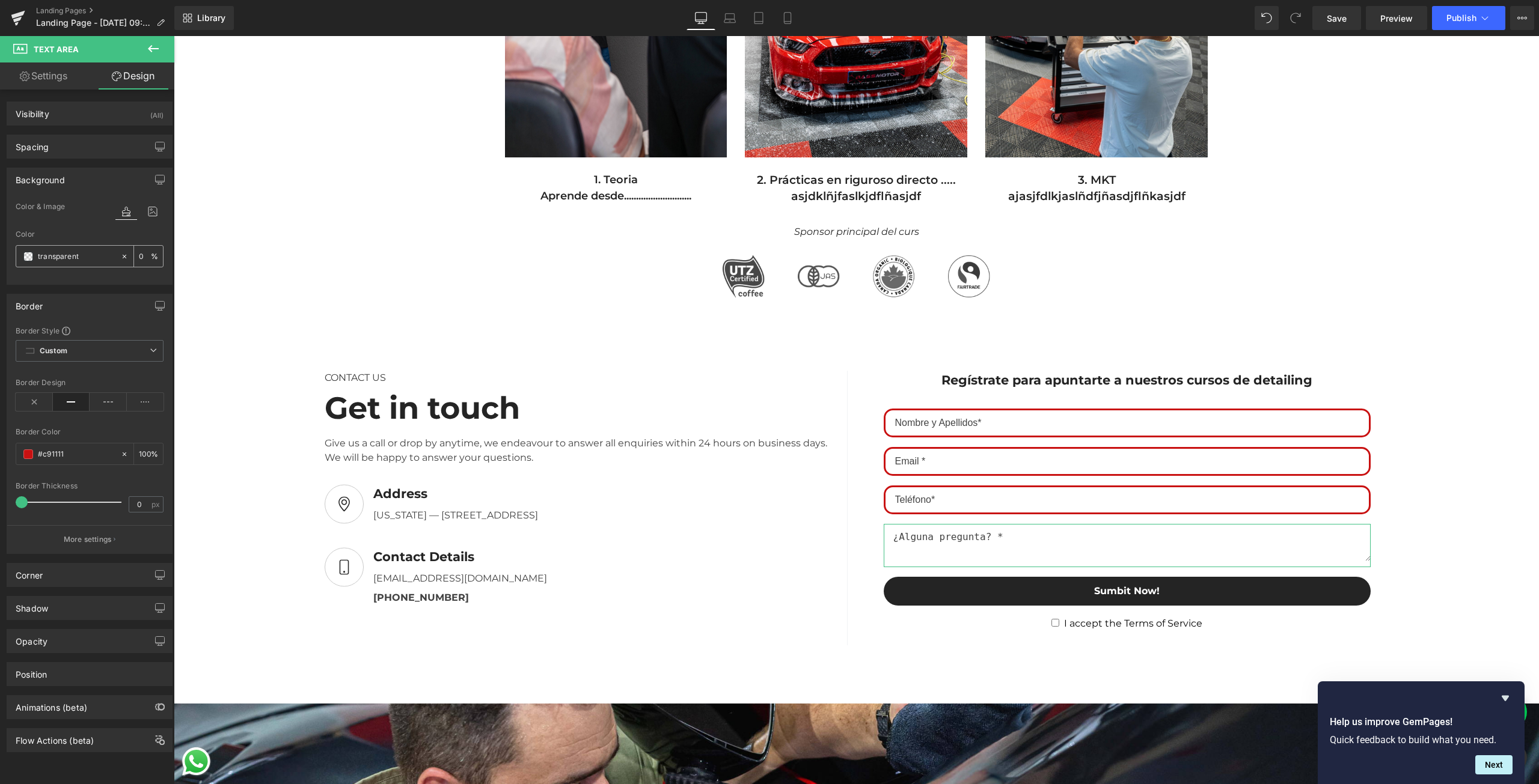
click at [83, 255] on input "transparent" at bounding box center [76, 256] width 77 height 13
click at [28, 258] on span at bounding box center [28, 256] width 9 height 9
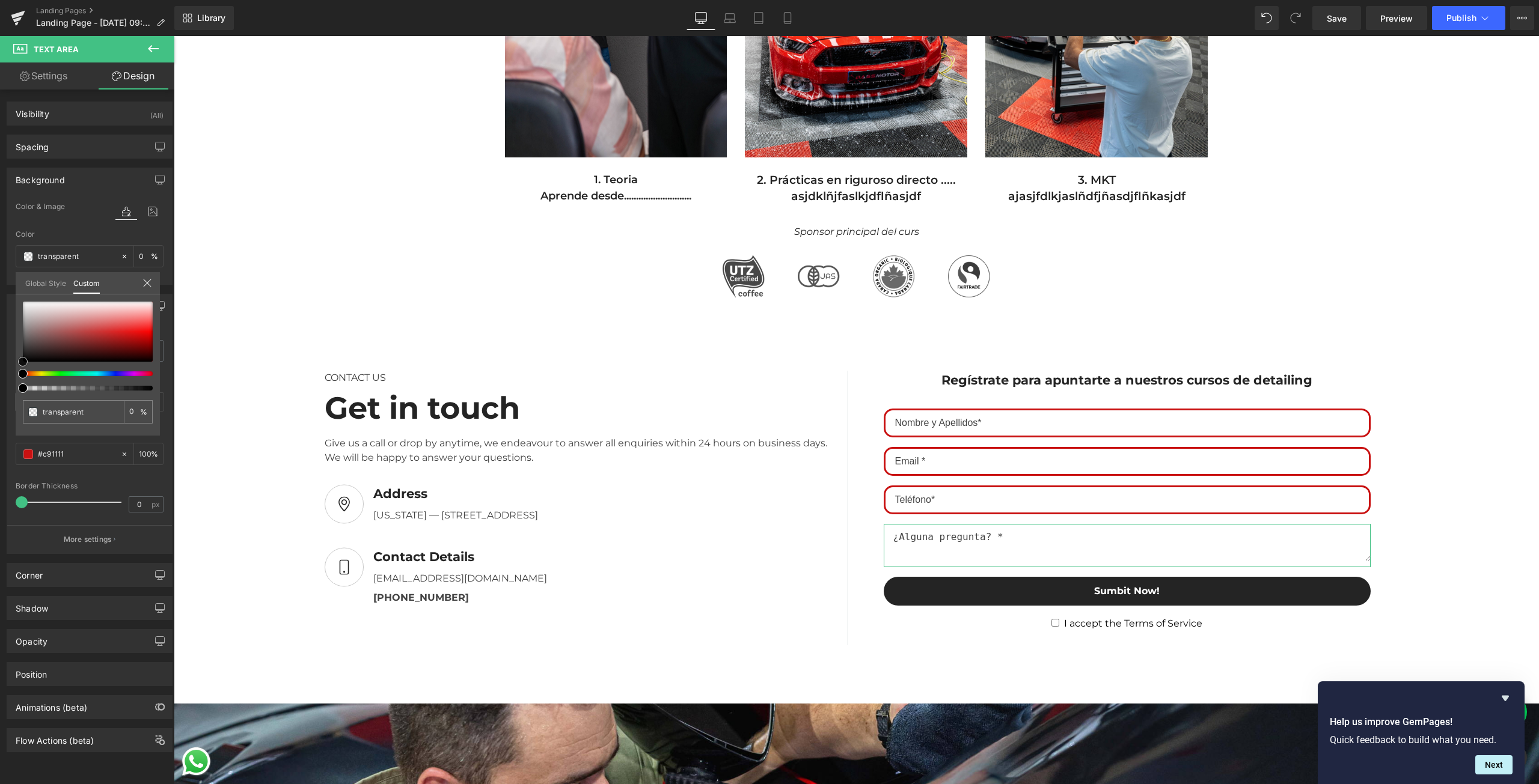
type input "#534f4f"
type input "100"
type input "#534f4f"
type input "100"
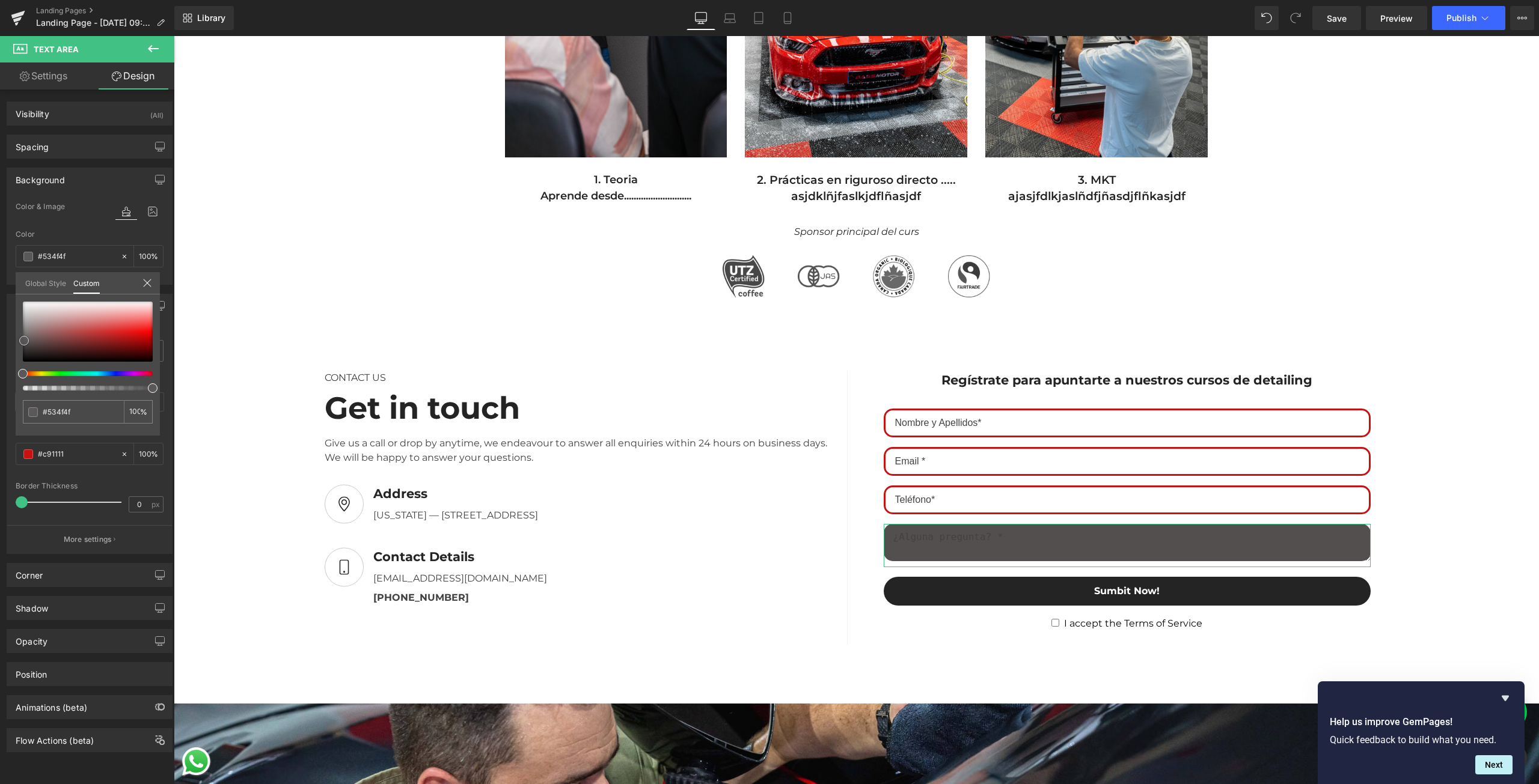
type input "#575555"
type input "#696767"
type input "#767474"
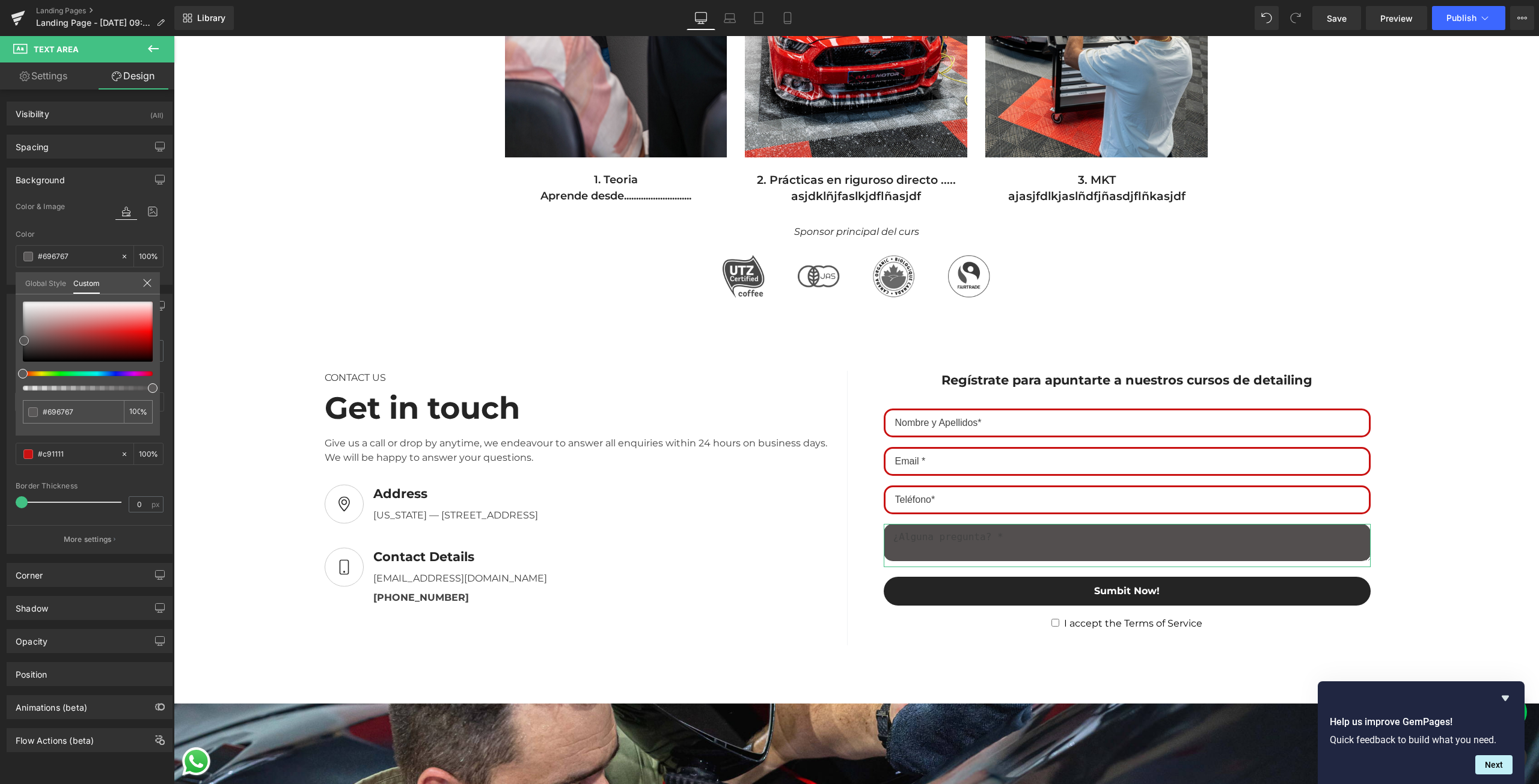
type input "#767474"
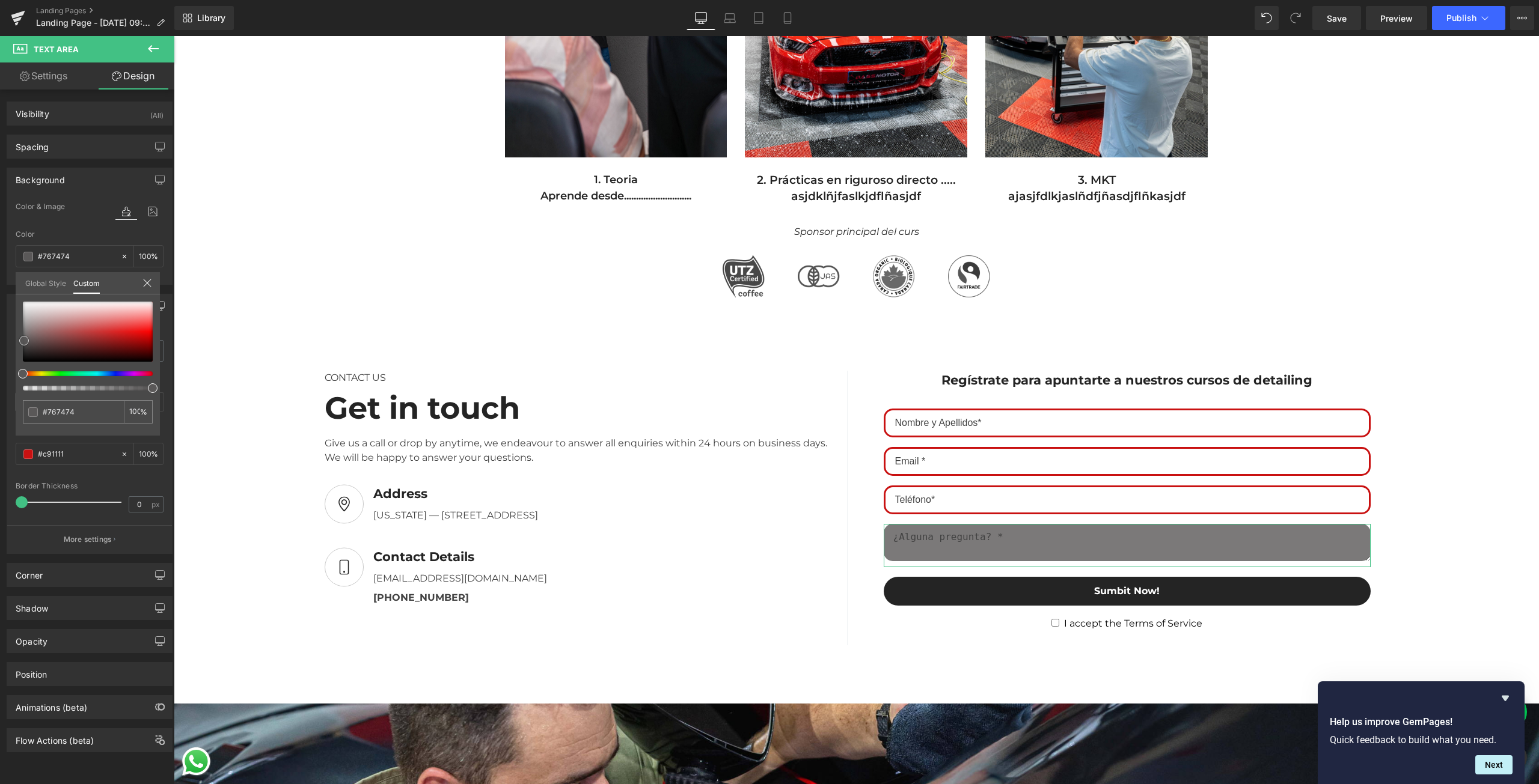
type input "#7b7979"
type input "#807e7e"
type input "#8d8b8b"
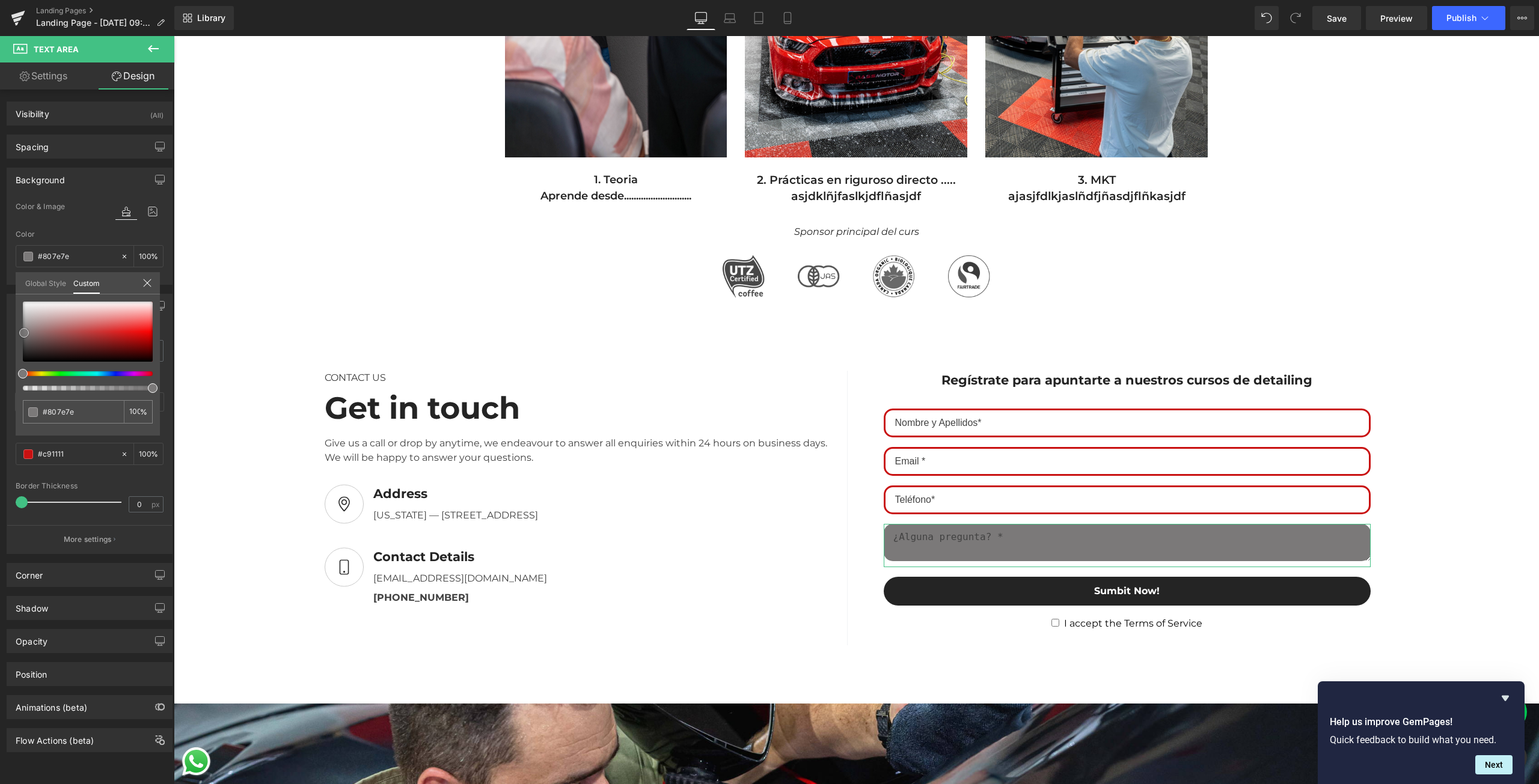
type input "#8d8b8b"
type input "#929090"
type input "#a19f9f"
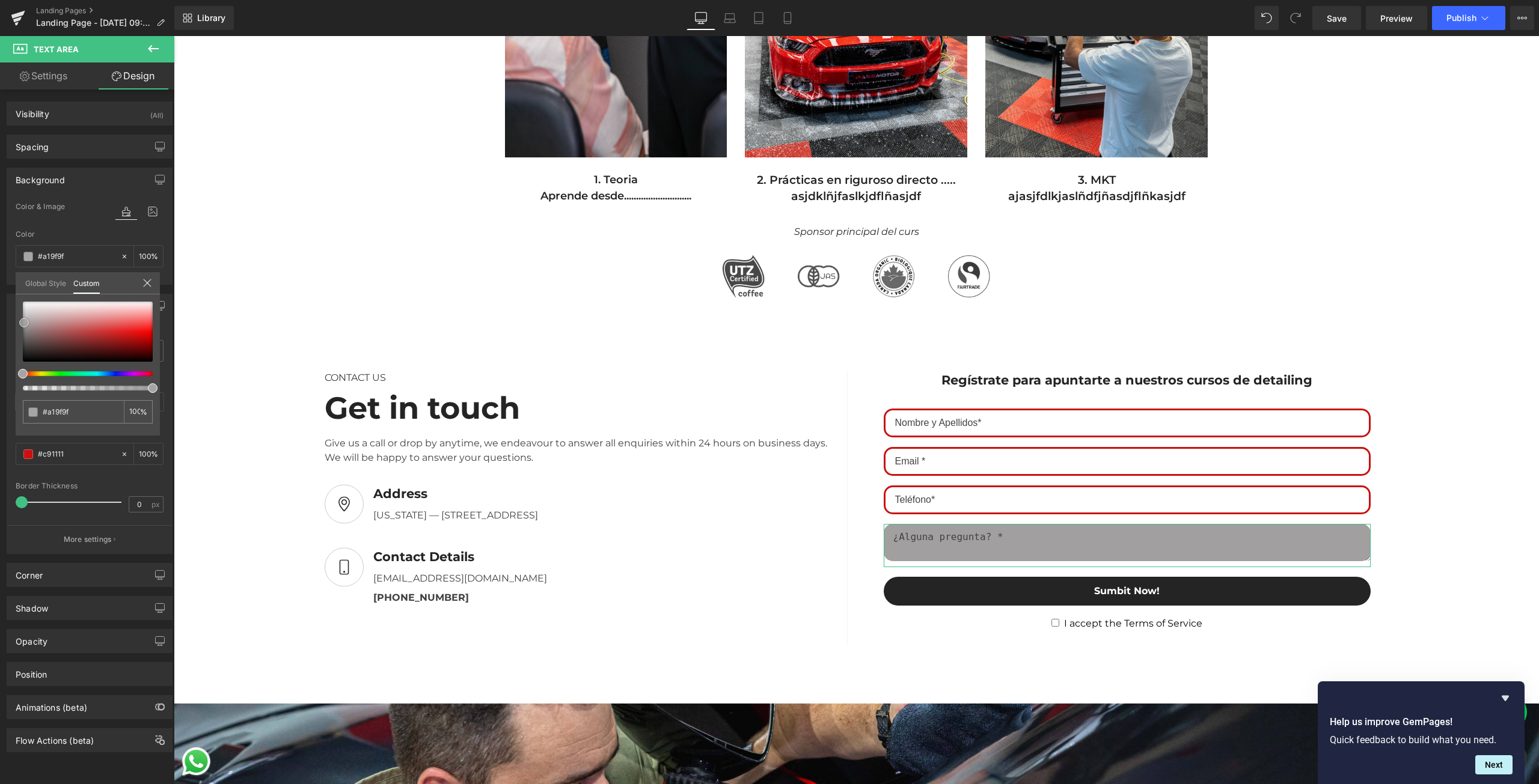
type input "#a9a7a7"
type input "#adadad"
type input "#afafaf"
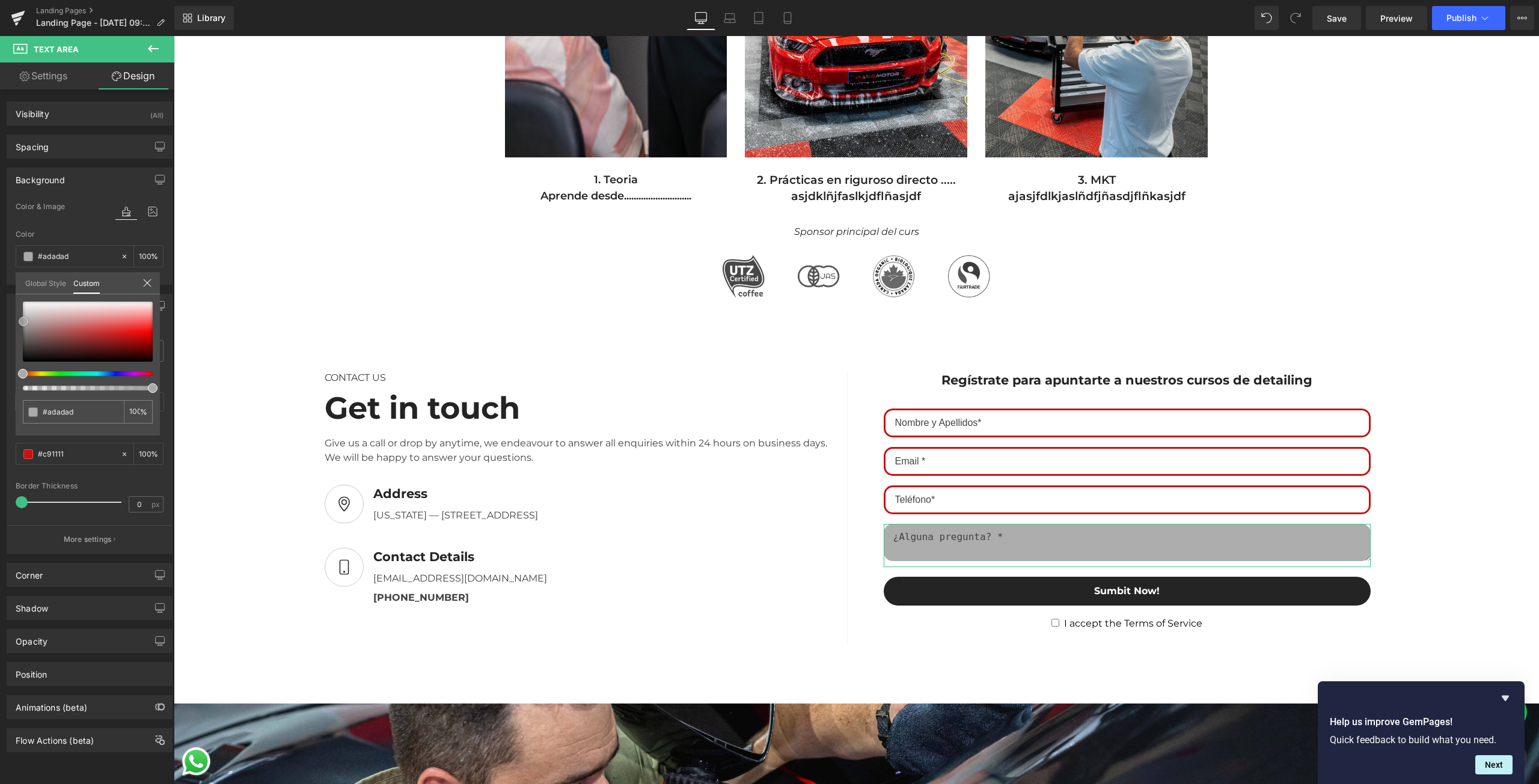
type input "#afafaf"
type input "#b5b5b5"
type input "#bababa"
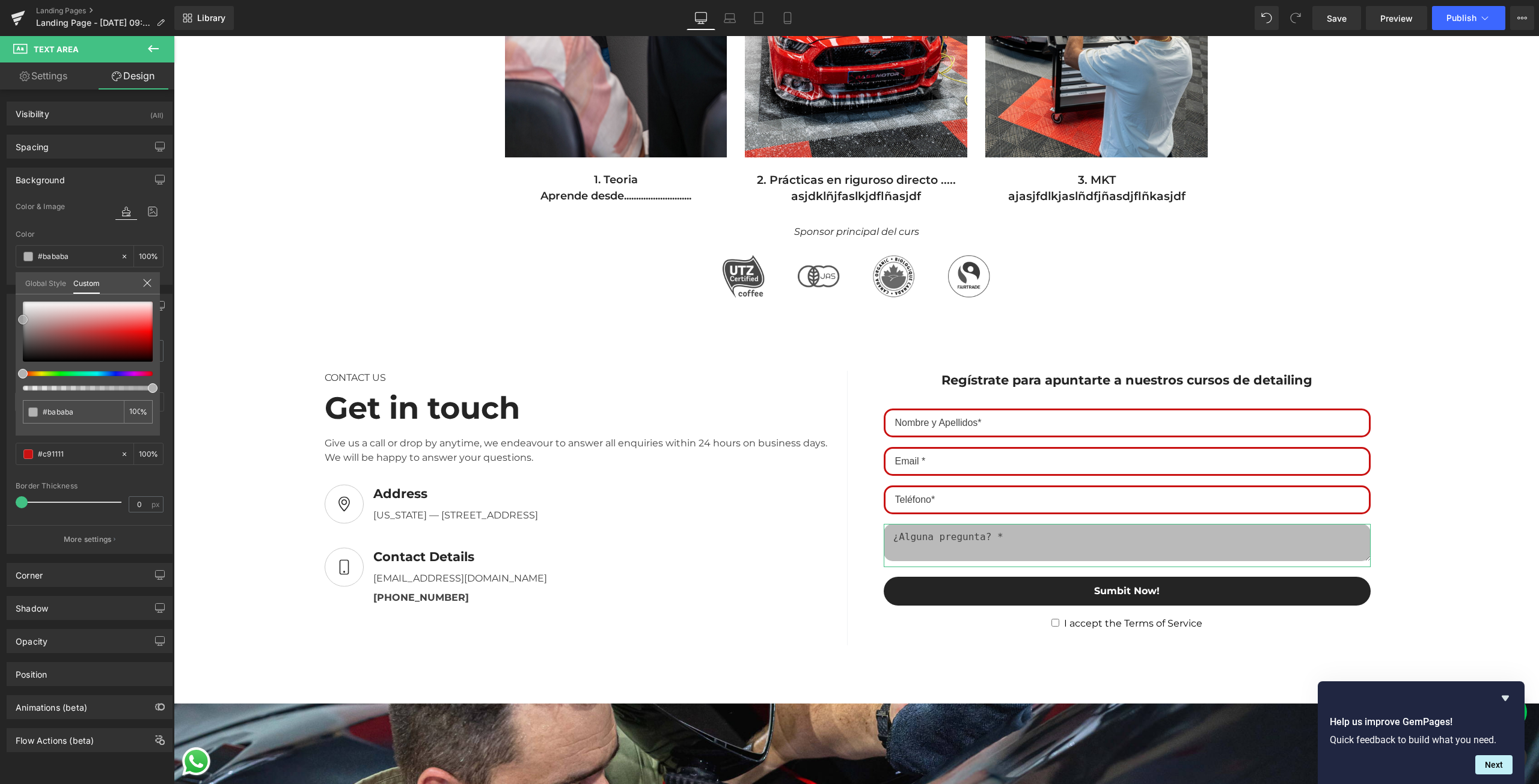
type input "#c1c1c1"
type input "#c6c6c6"
type input "#cecece"
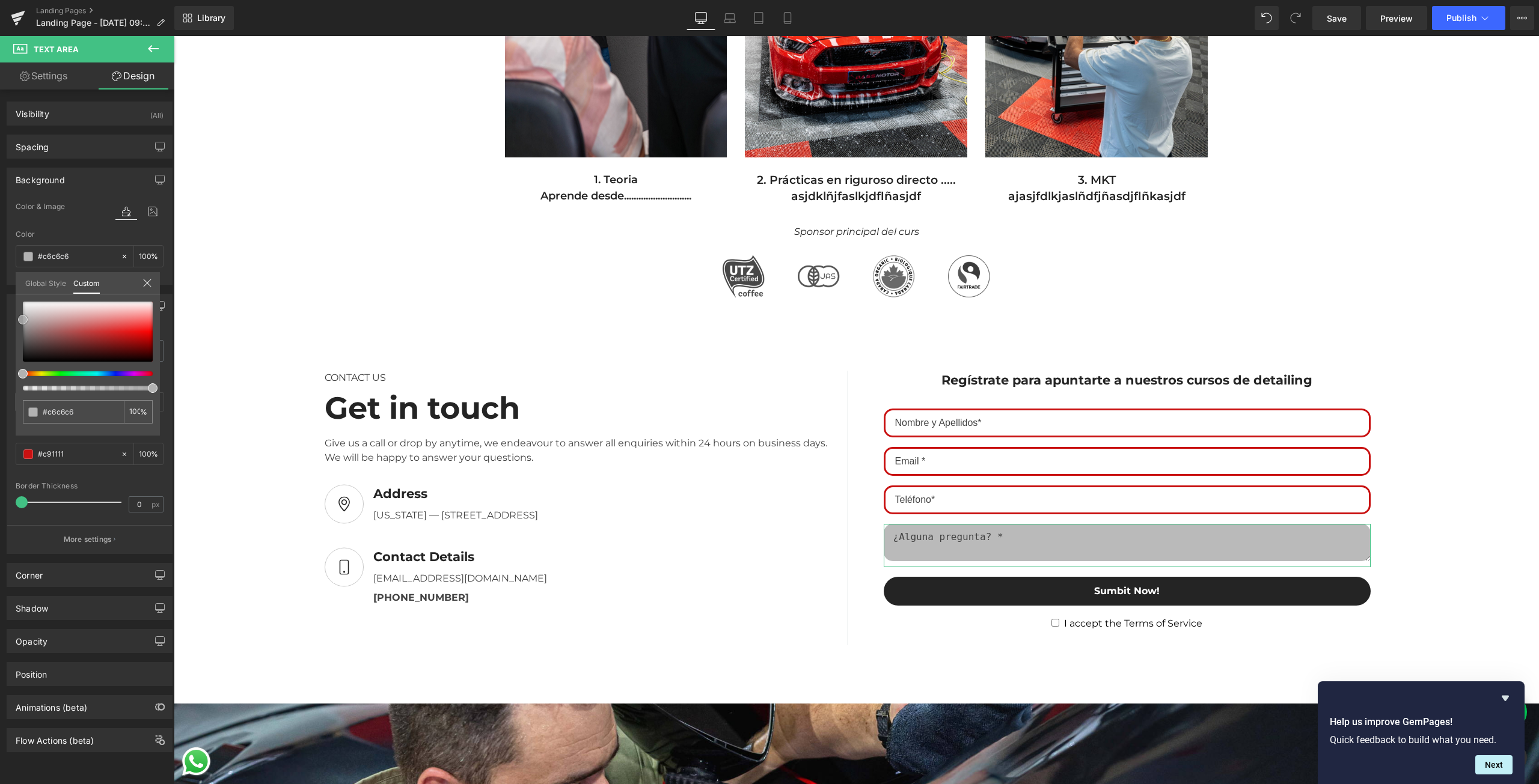
type input "#cecece"
type input "#d6d6d6"
type input "#e0e0e0"
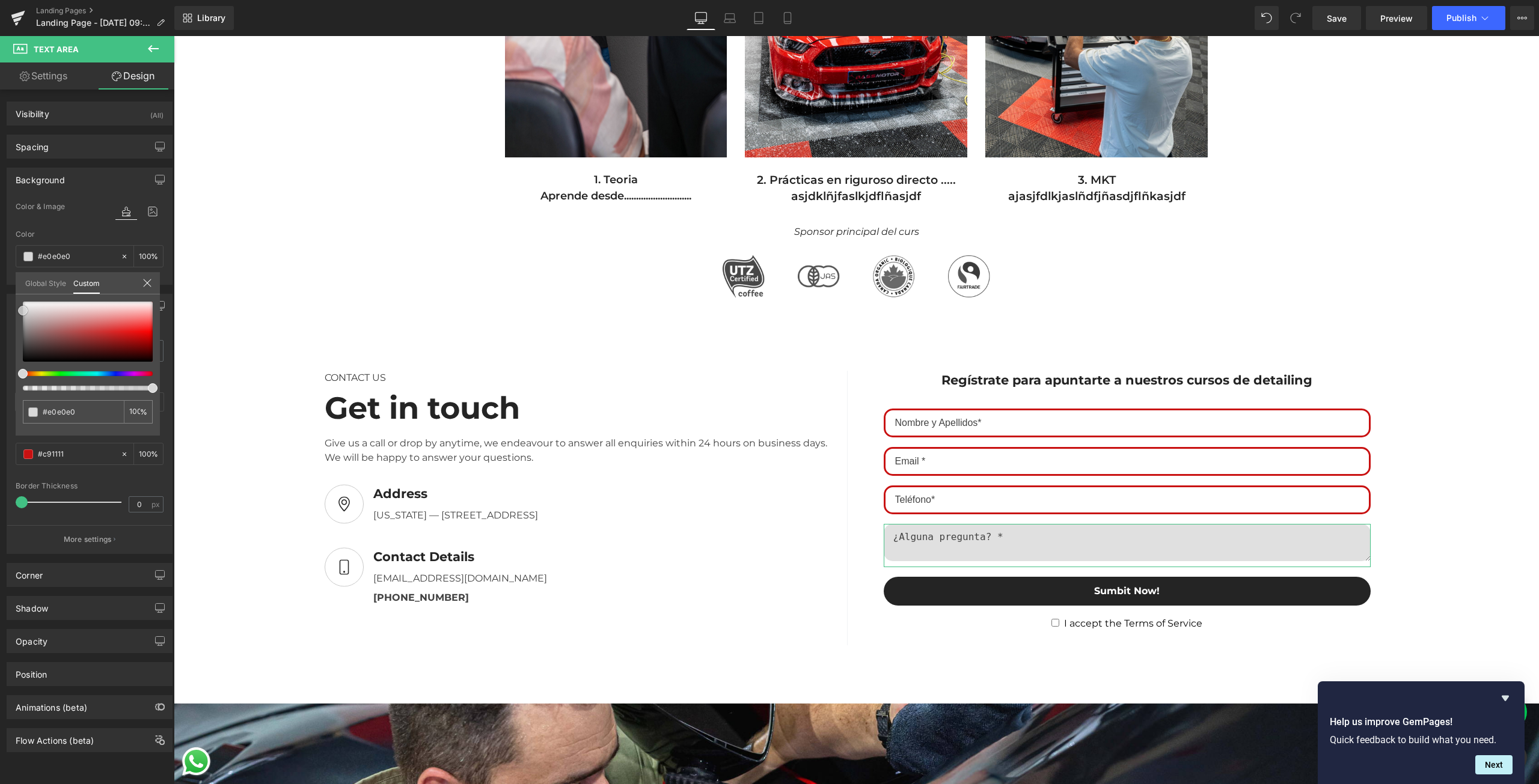
type input "#e8e8e8"
type input "#eaeaea"
type input "#f4f4f4"
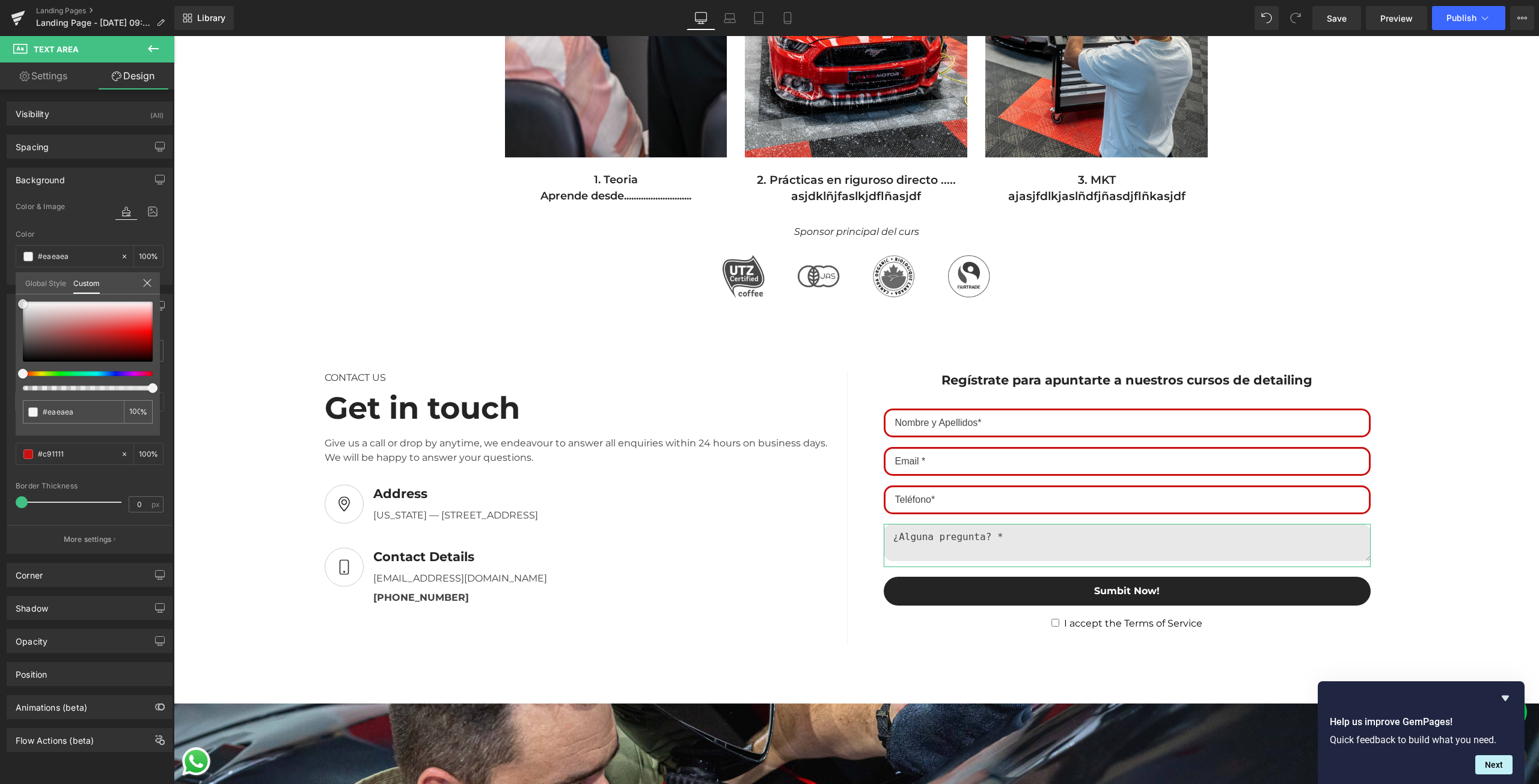
type input "#f4f4f4"
type input "#f7f7f7"
type input "#e5e5e5"
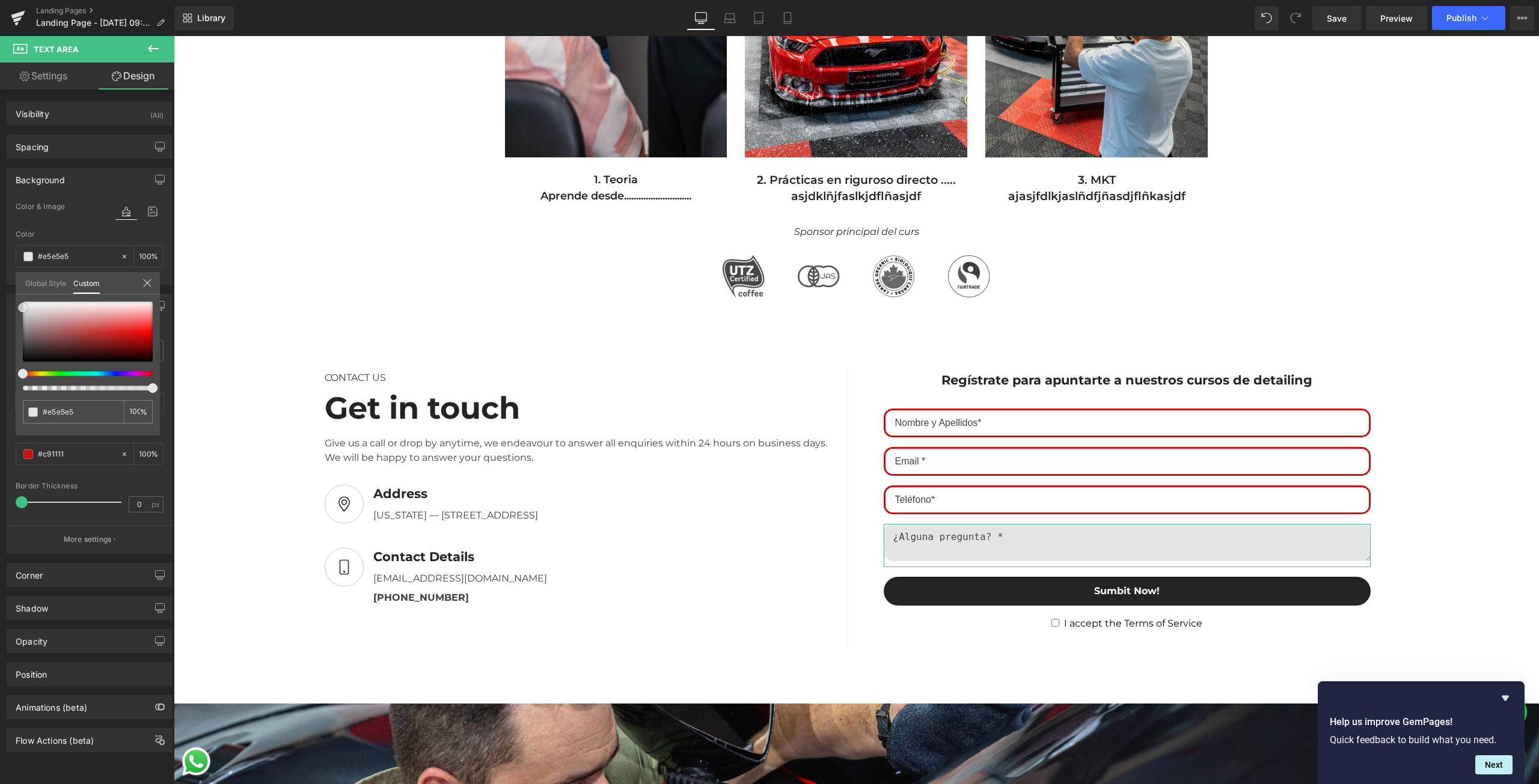
type input "#e2e2e2"
type input "#e8e8e8"
type input "#eaeaea"
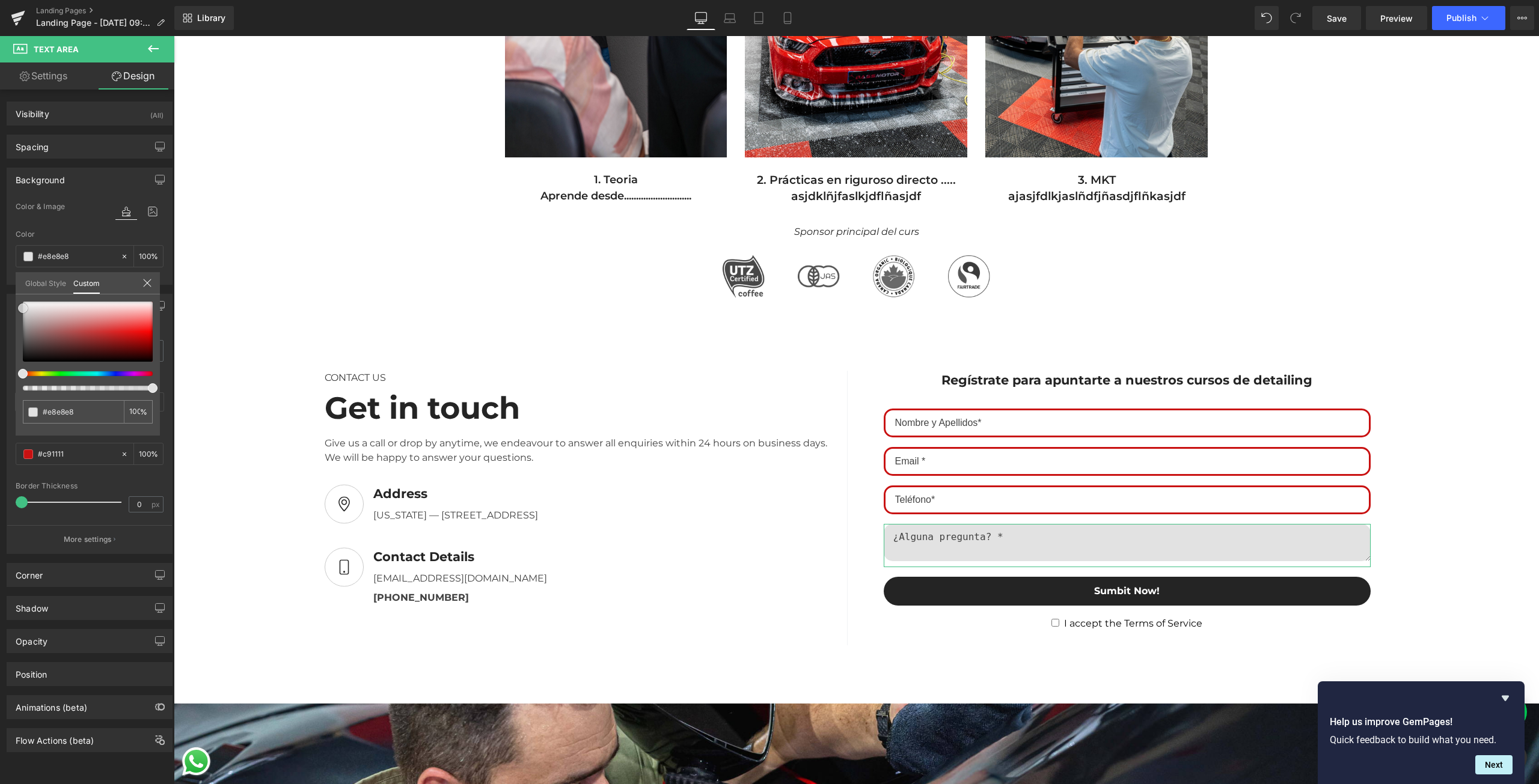
type input "#eaeaea"
type input "#ededed"
type input "#efefef"
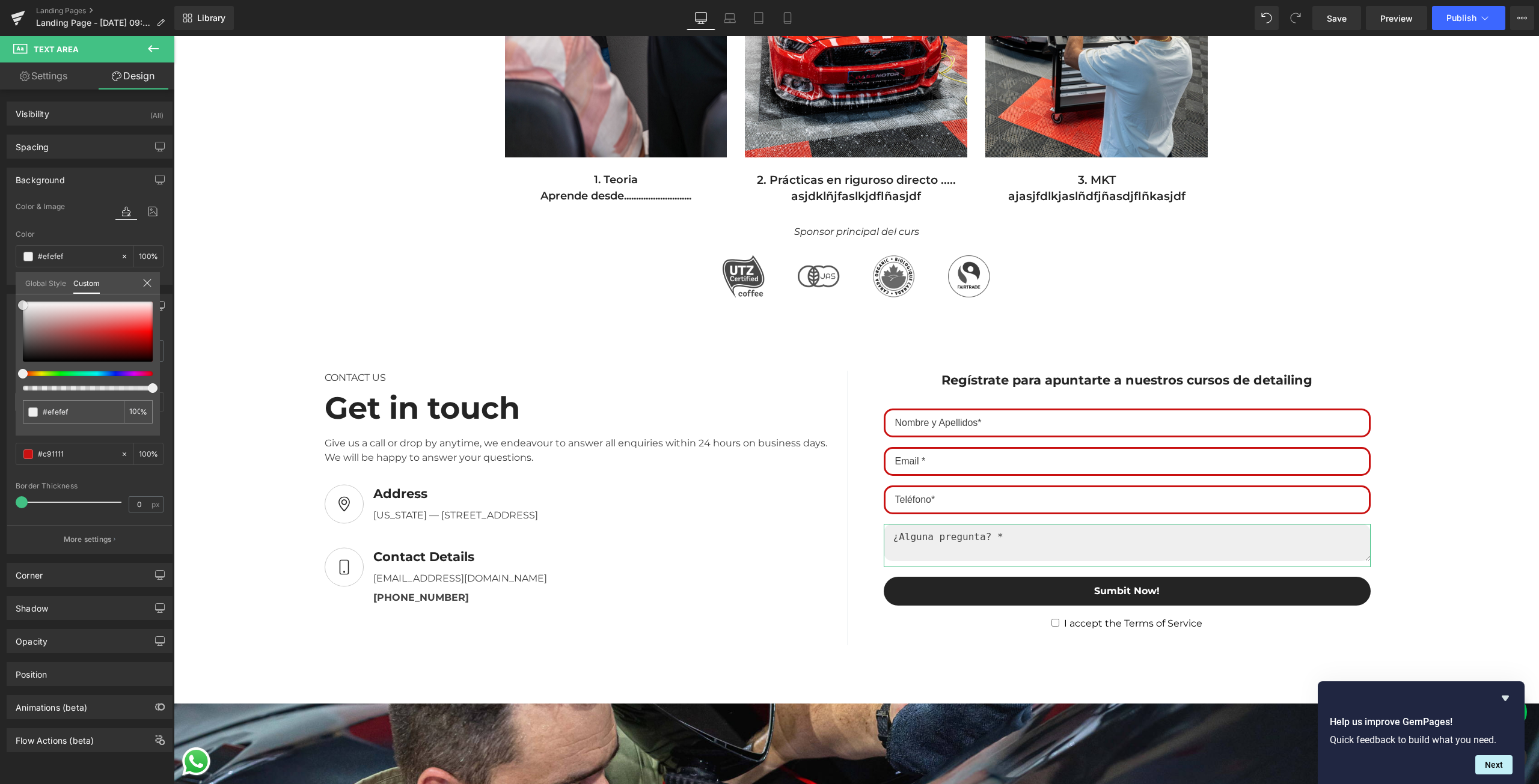
type input "#e6e4e4"
type input "#dcd9d9"
type input "#e3e2e2"
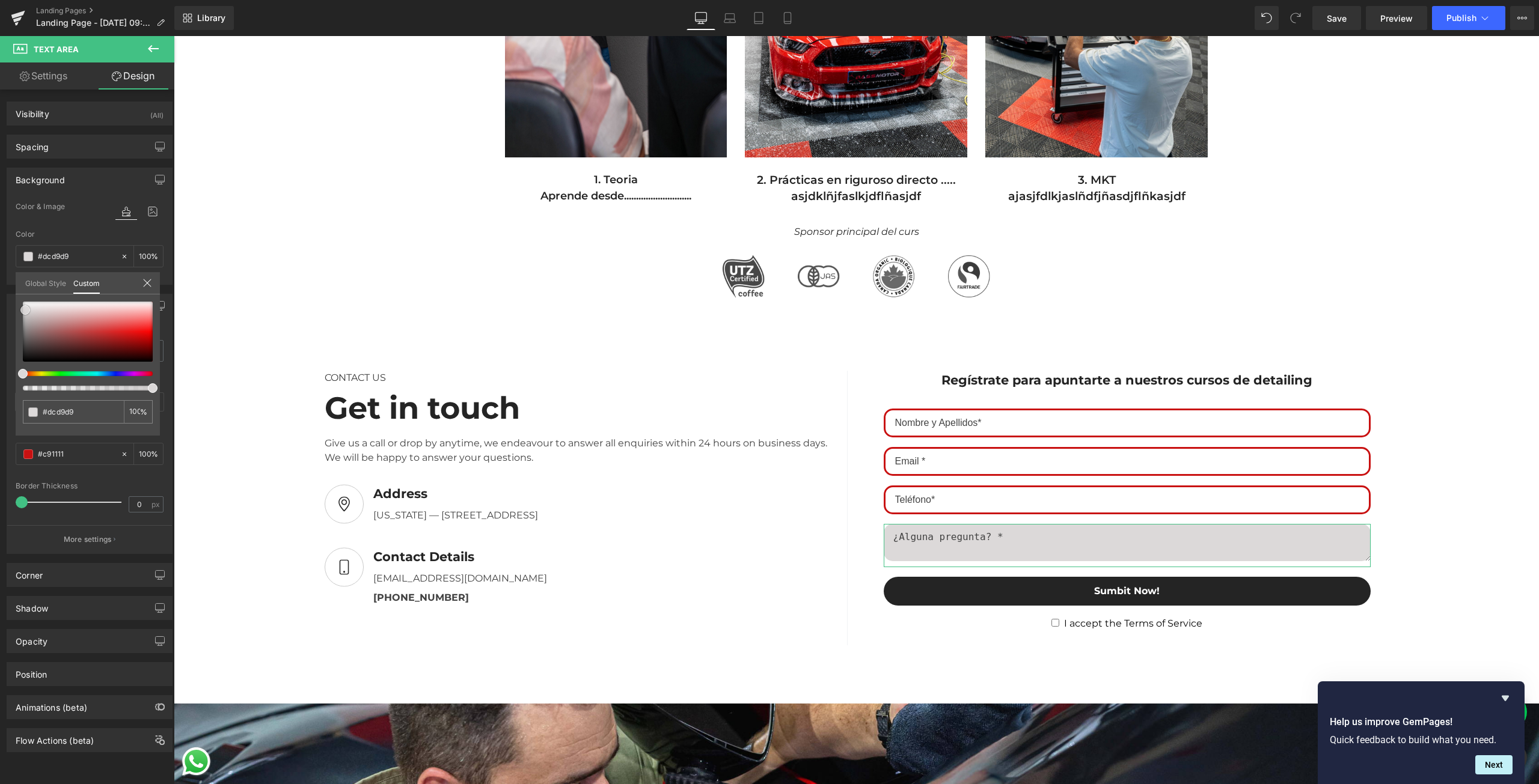
type input "#e3e2e2"
type input "#e8e7e7"
type input "#ebeaea"
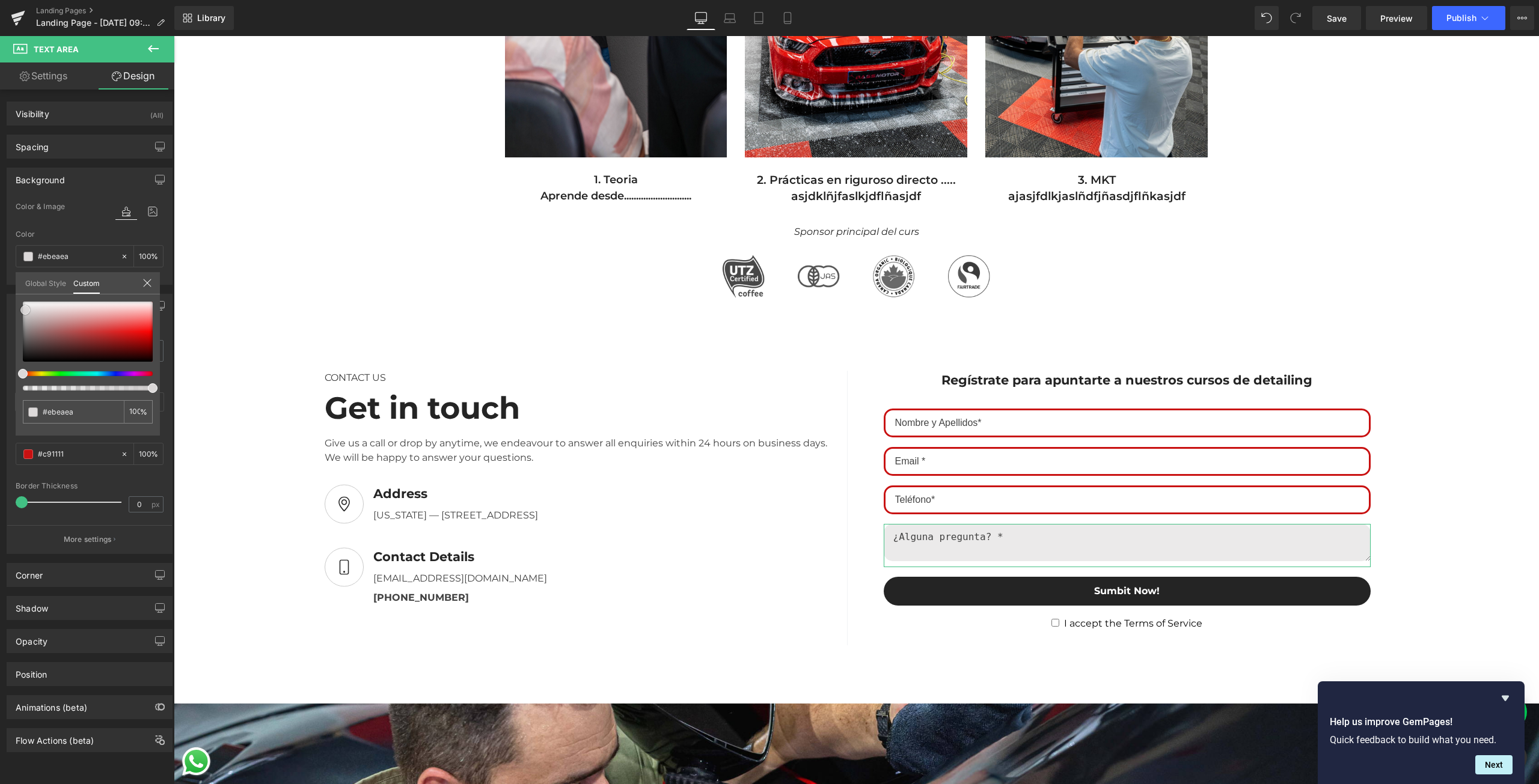
type input "#f5f4f4"
type input "#faf9f9"
type input "#fcfcfc"
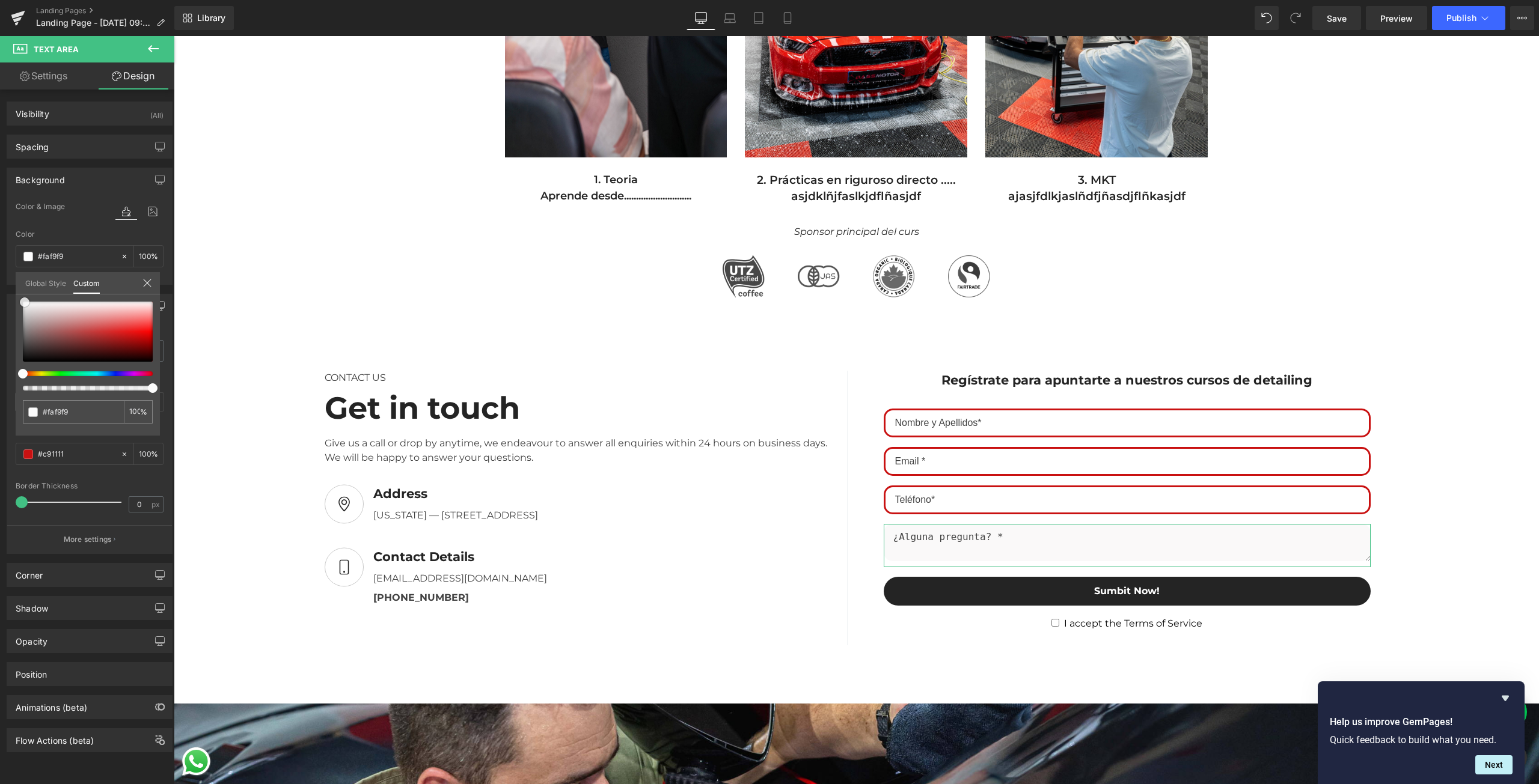
type input "#fcfcfc"
type input "#ffffff"
type input "#f4f4f4"
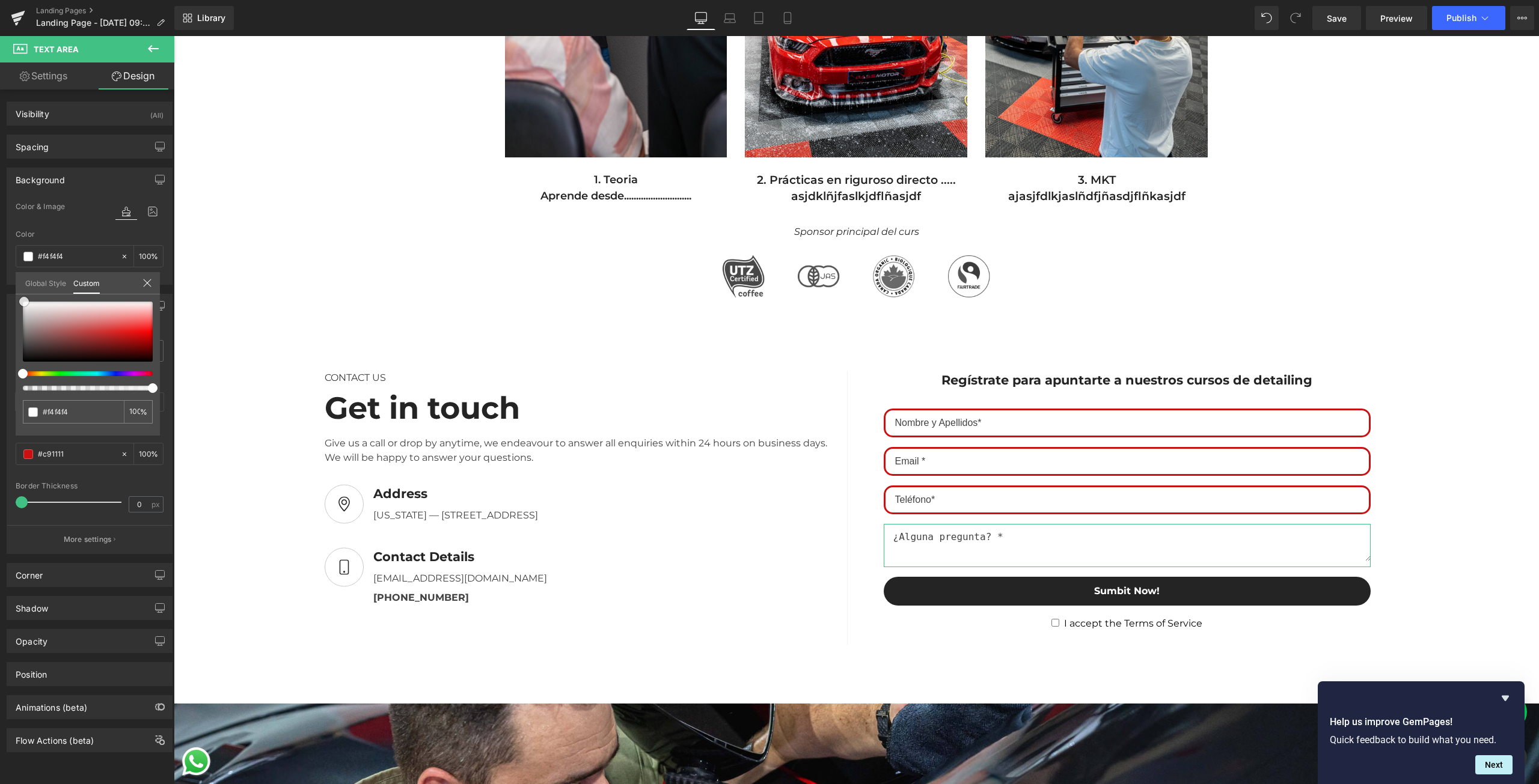
type input "#f2f2f2"
type input "#e5e5e5"
type input "#e2e2e2"
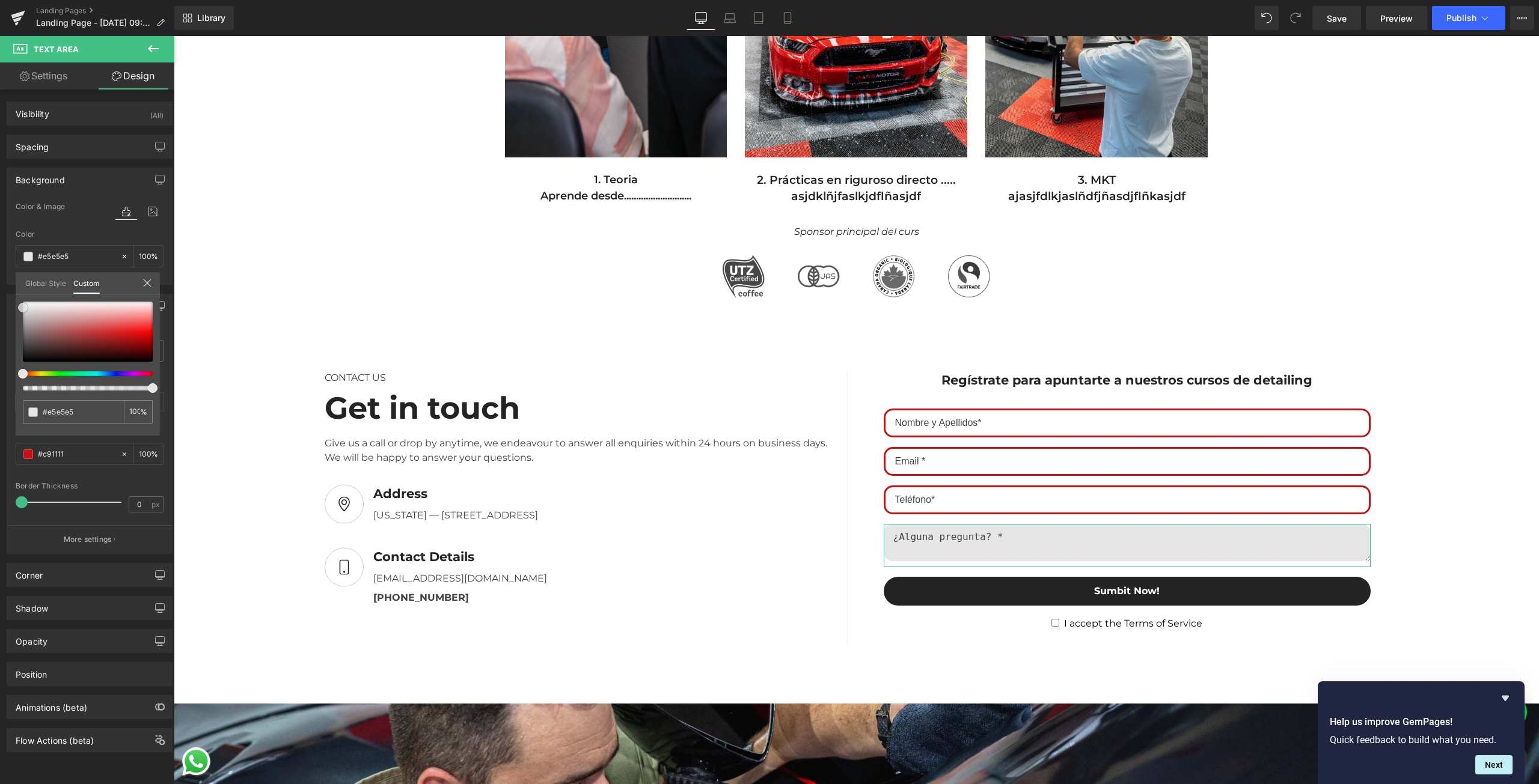
type input "#e2e2e2"
drag, startPoint x: 26, startPoint y: 342, endPoint x: 22, endPoint y: 308, distance: 34.2
click at [23, 308] on div at bounding box center [88, 332] width 130 height 60
drag, startPoint x: 60, startPoint y: 282, endPoint x: 54, endPoint y: 284, distance: 6.3
click at [60, 282] on link "Global Style" at bounding box center [46, 282] width 41 height 21
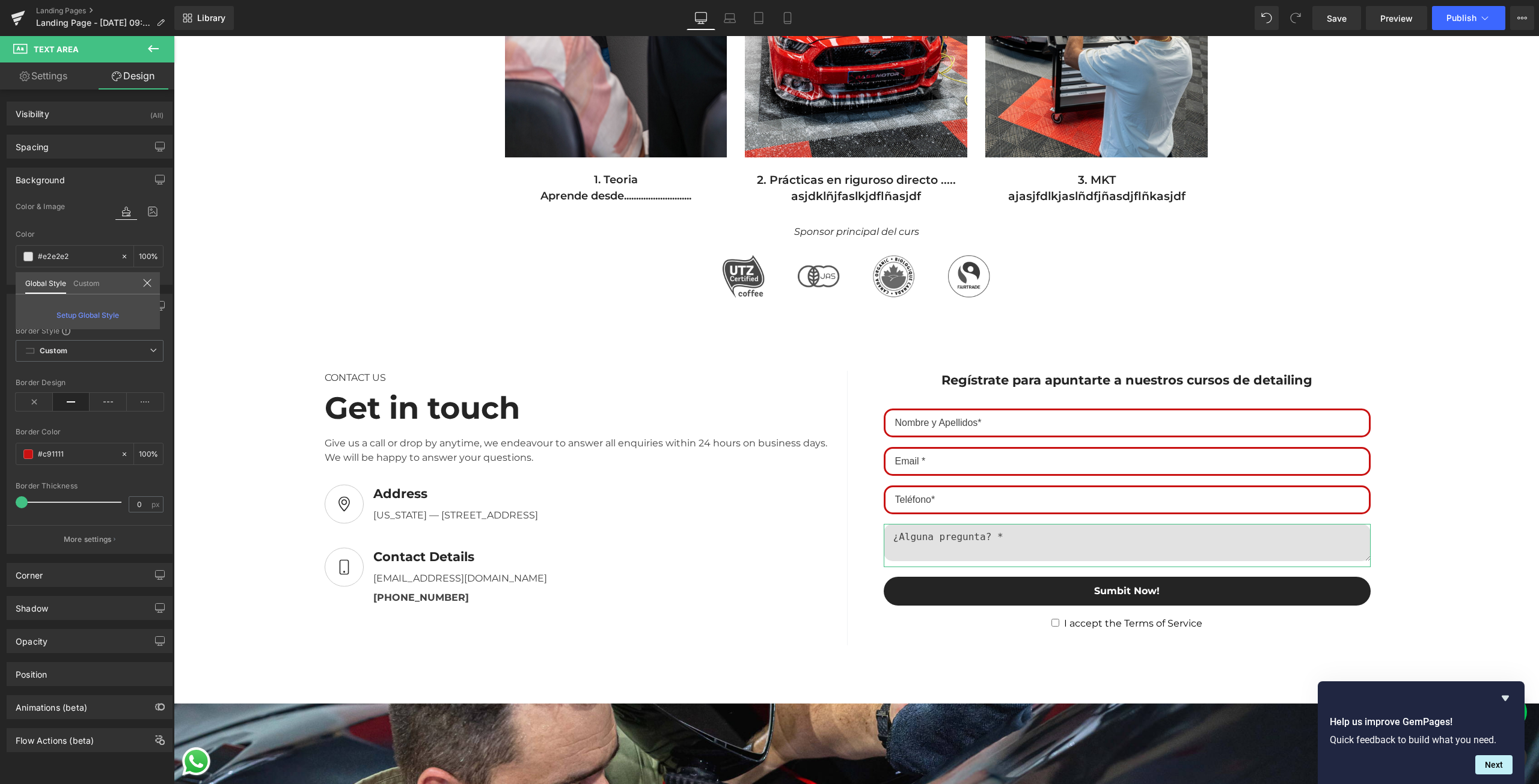
click at [92, 277] on link "Custom" at bounding box center [86, 282] width 27 height 21
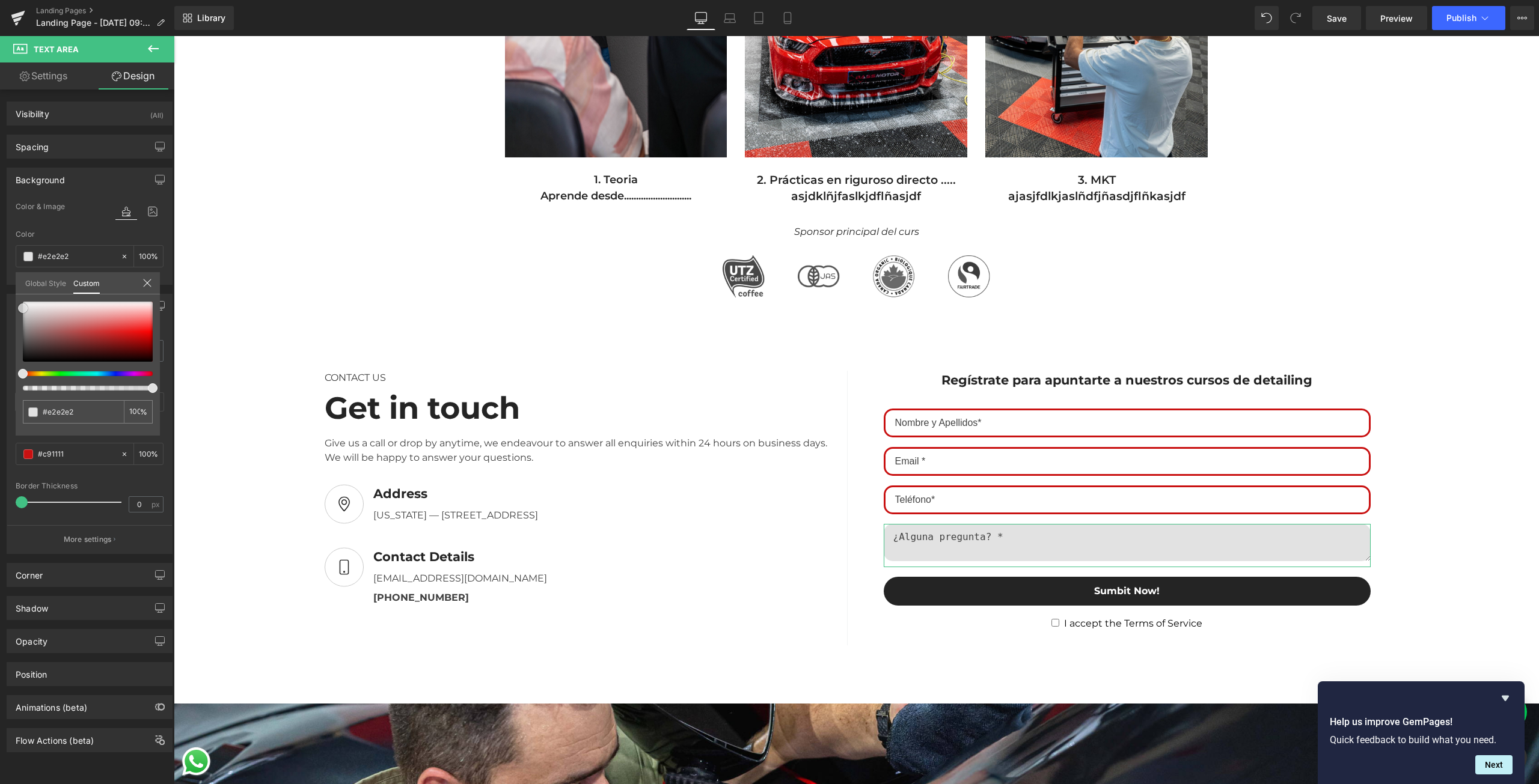
type input "#e5e5e5"
type input "#eaeaea"
type input "#f9f9f9"
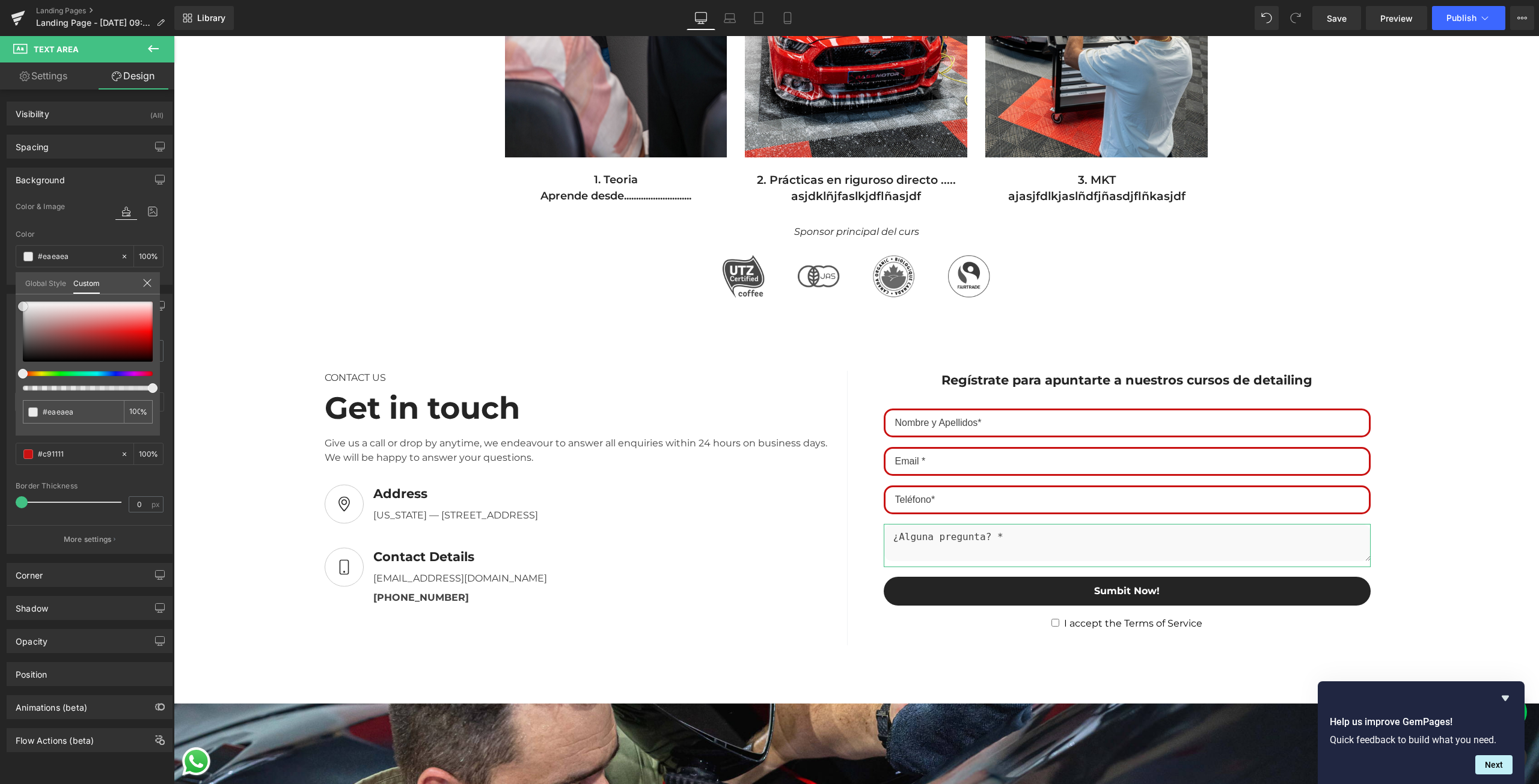
type input "#f9f9f9"
type input "#ffffff"
type input "#f7f7f7"
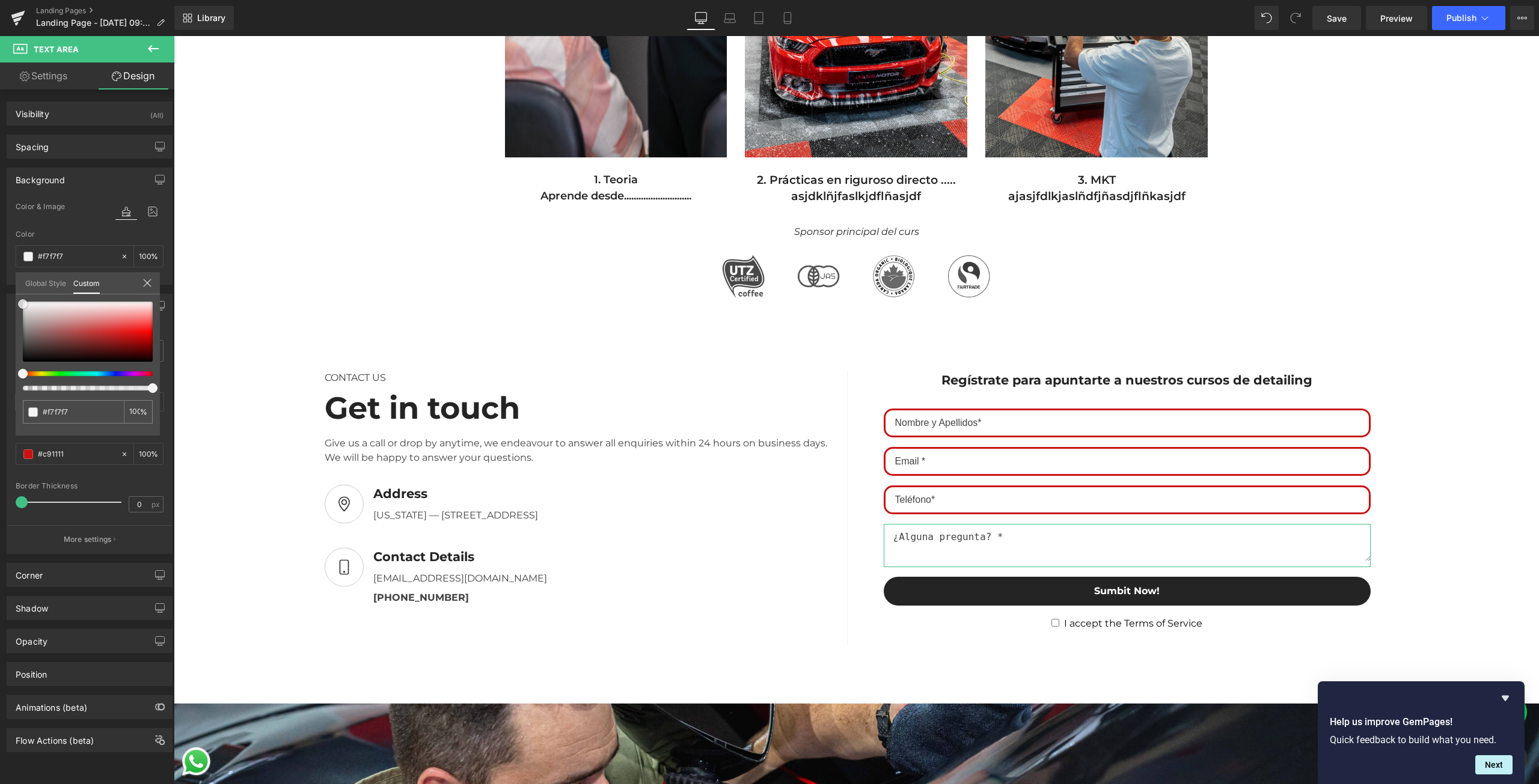
type input "#f2f2f2"
type input "#ededed"
type input "#f2f2f2"
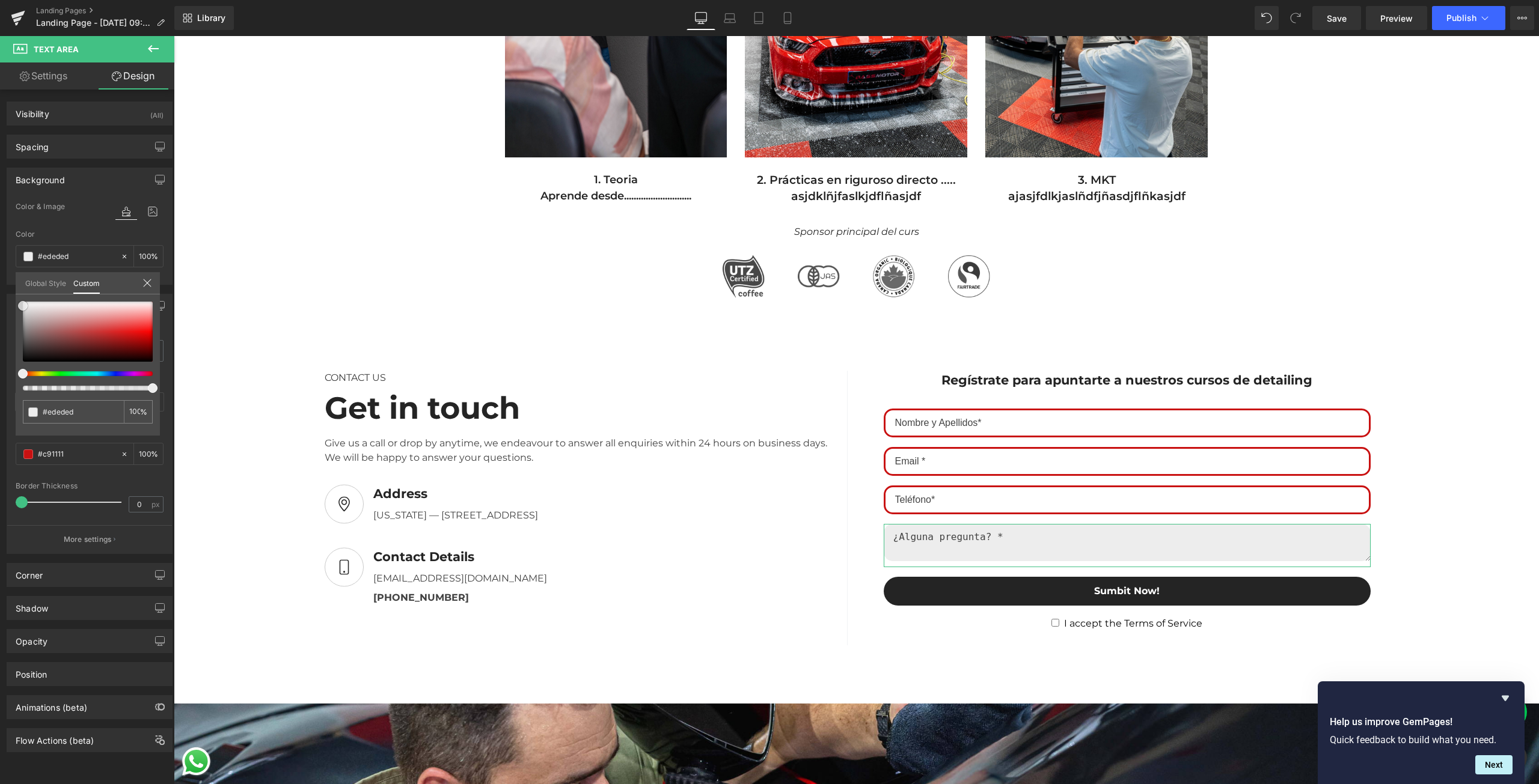
type input "#f2f2f2"
type input "#f9f9f9"
type input "#fcfcfc"
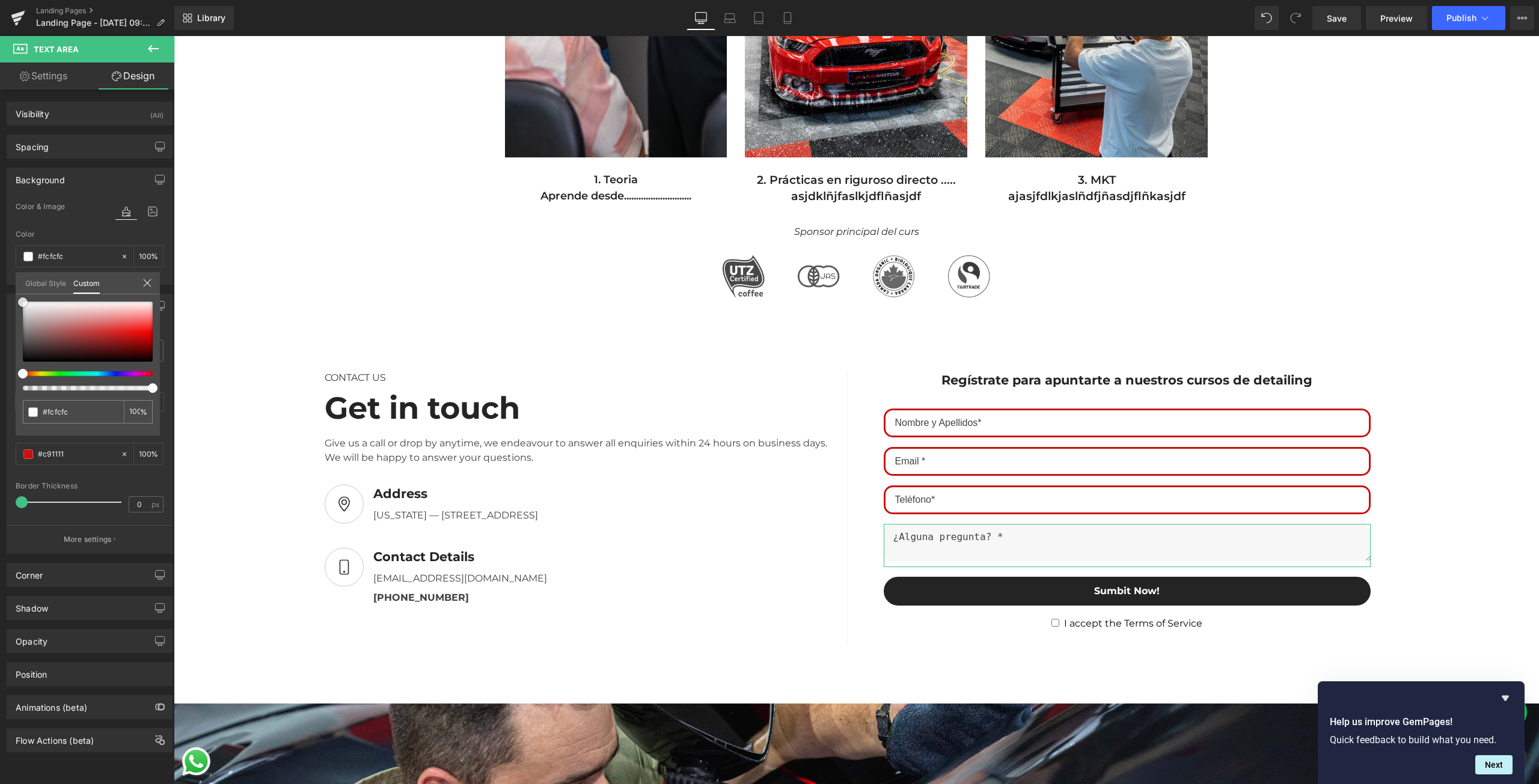
type input "#f7f7f7"
type input "#efefef"
type input "#eaeaea"
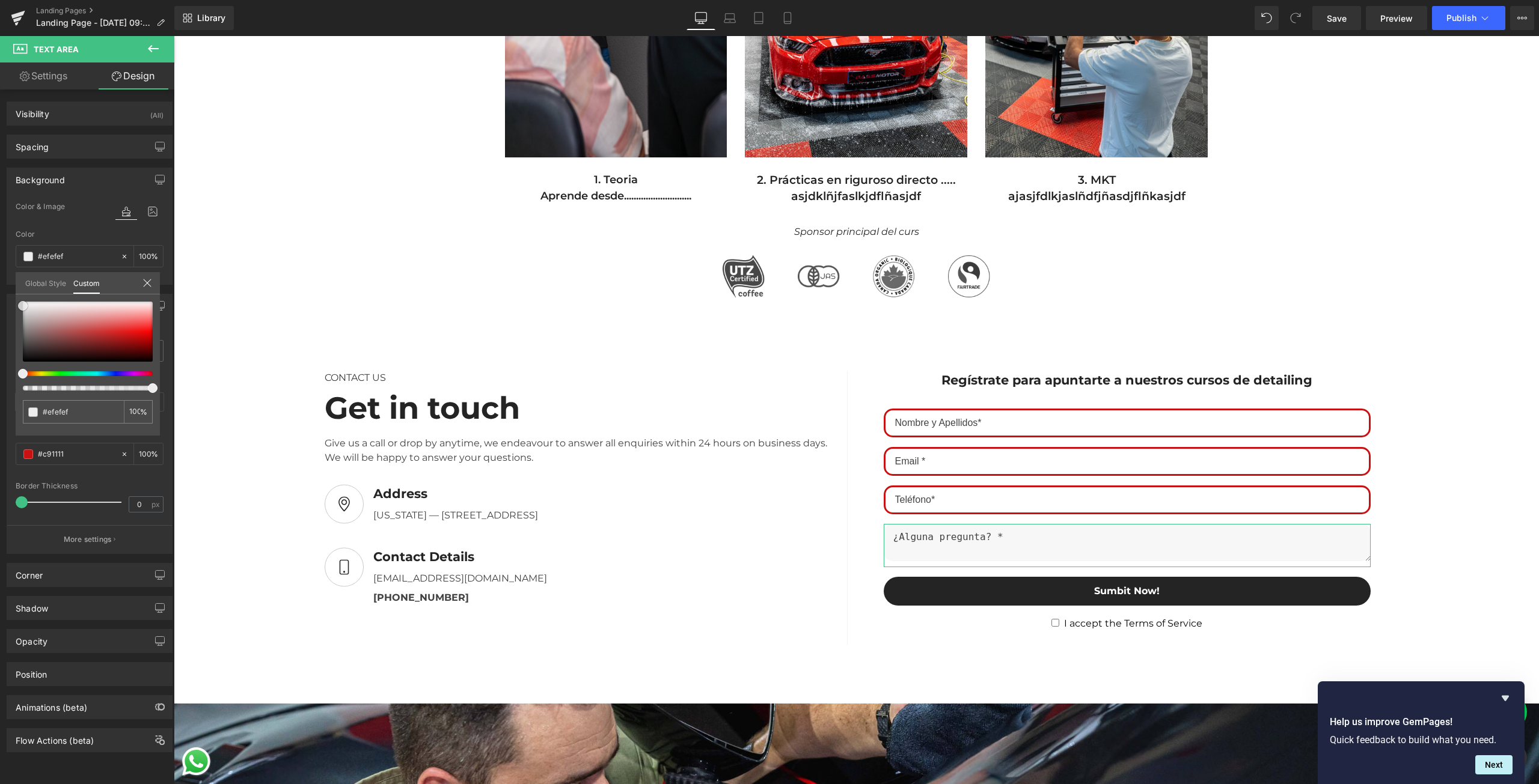
type input "#eaeaea"
type input "#efefef"
type input "#fcfcfc"
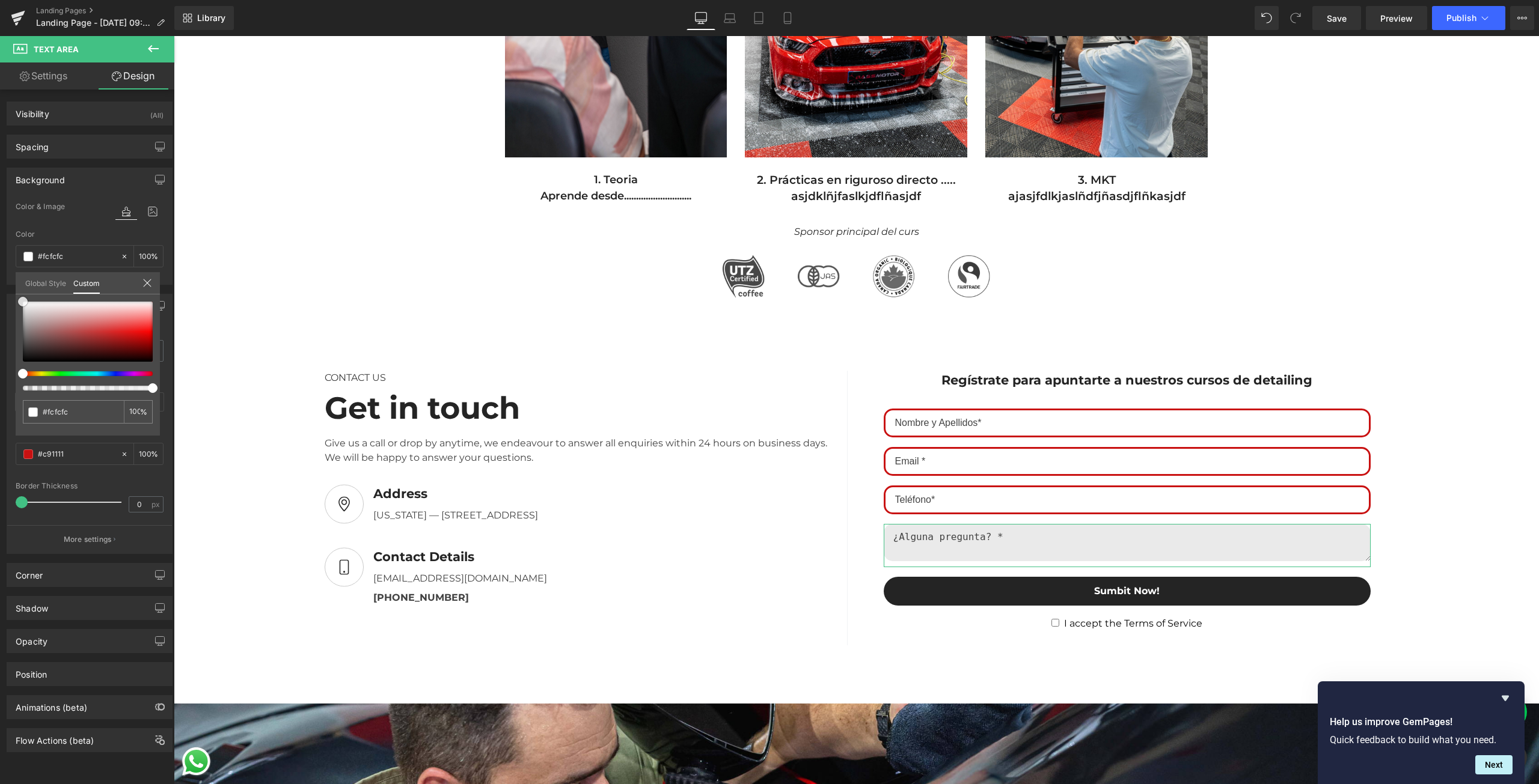
type input "#ffffff"
type input "#fff9f9"
type input "#ffe0e0"
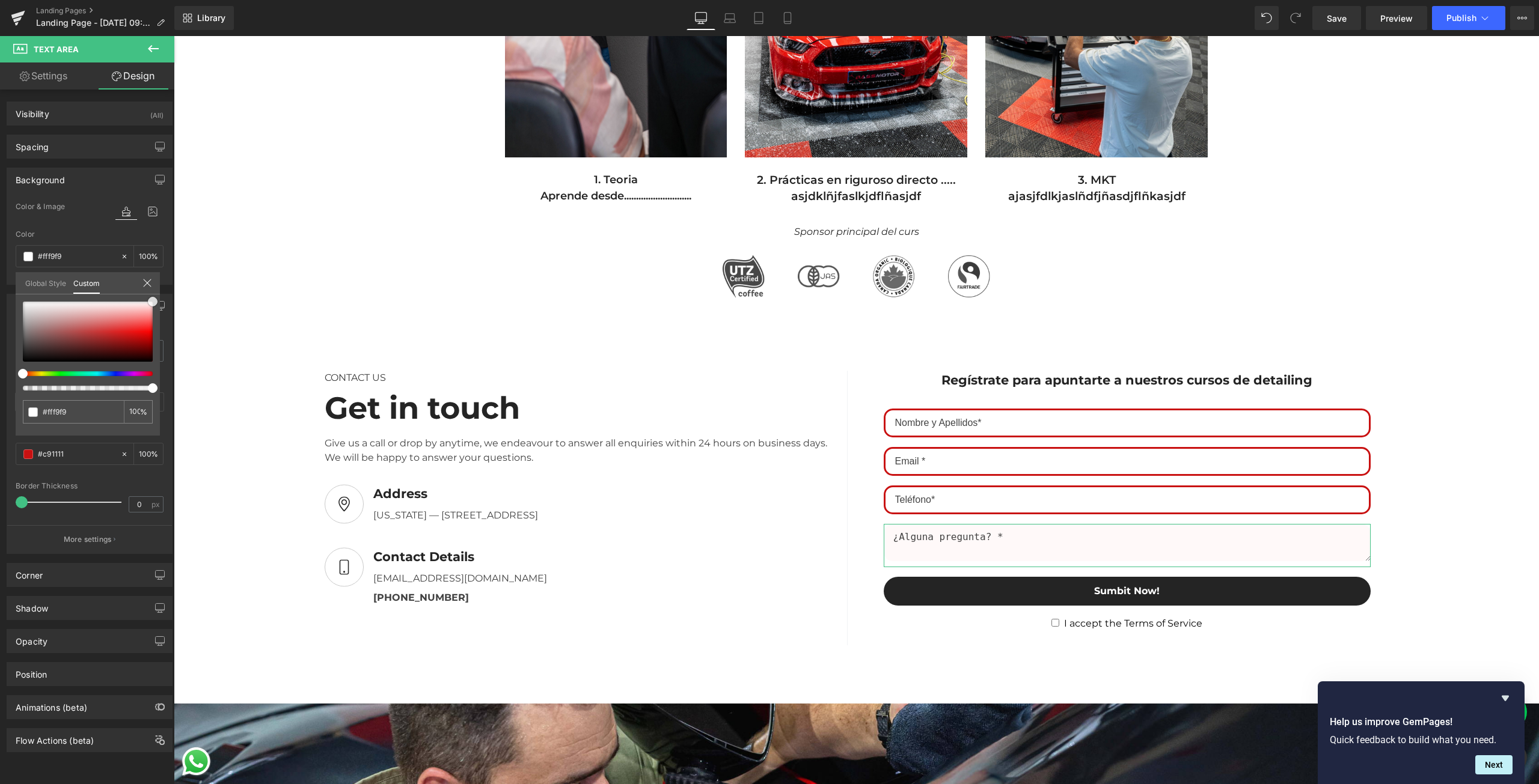
type input "#ffe0e0"
type input "#ffdbdb"
type input "#ffeaea"
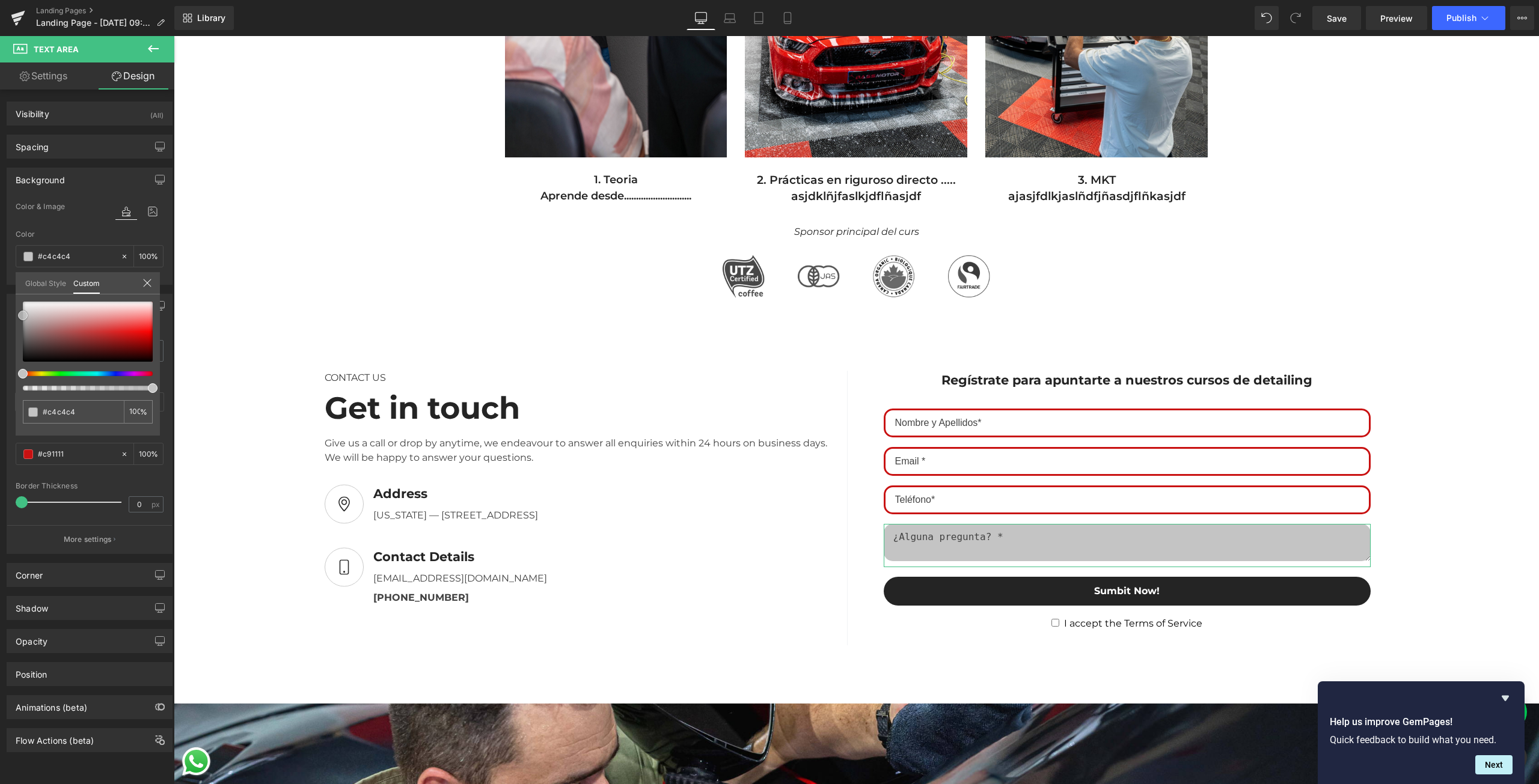
drag, startPoint x: 21, startPoint y: 311, endPoint x: 21, endPoint y: 318, distance: 7.0
click at [21, 318] on span at bounding box center [22, 315] width 9 height 9
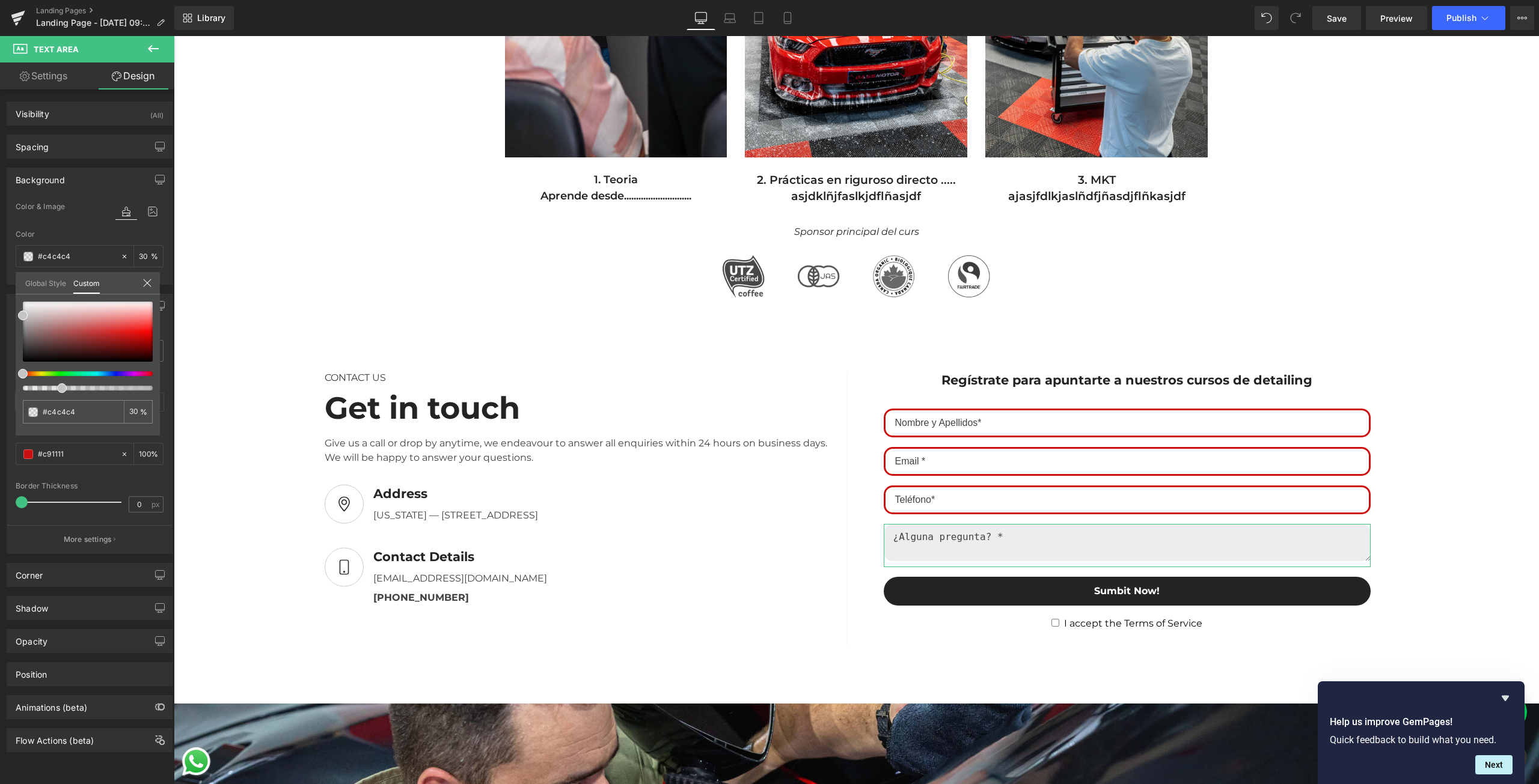
drag, startPoint x: 153, startPoint y: 393, endPoint x: 58, endPoint y: 391, distance: 95.0
click at [58, 391] on span at bounding box center [62, 388] width 9 height 9
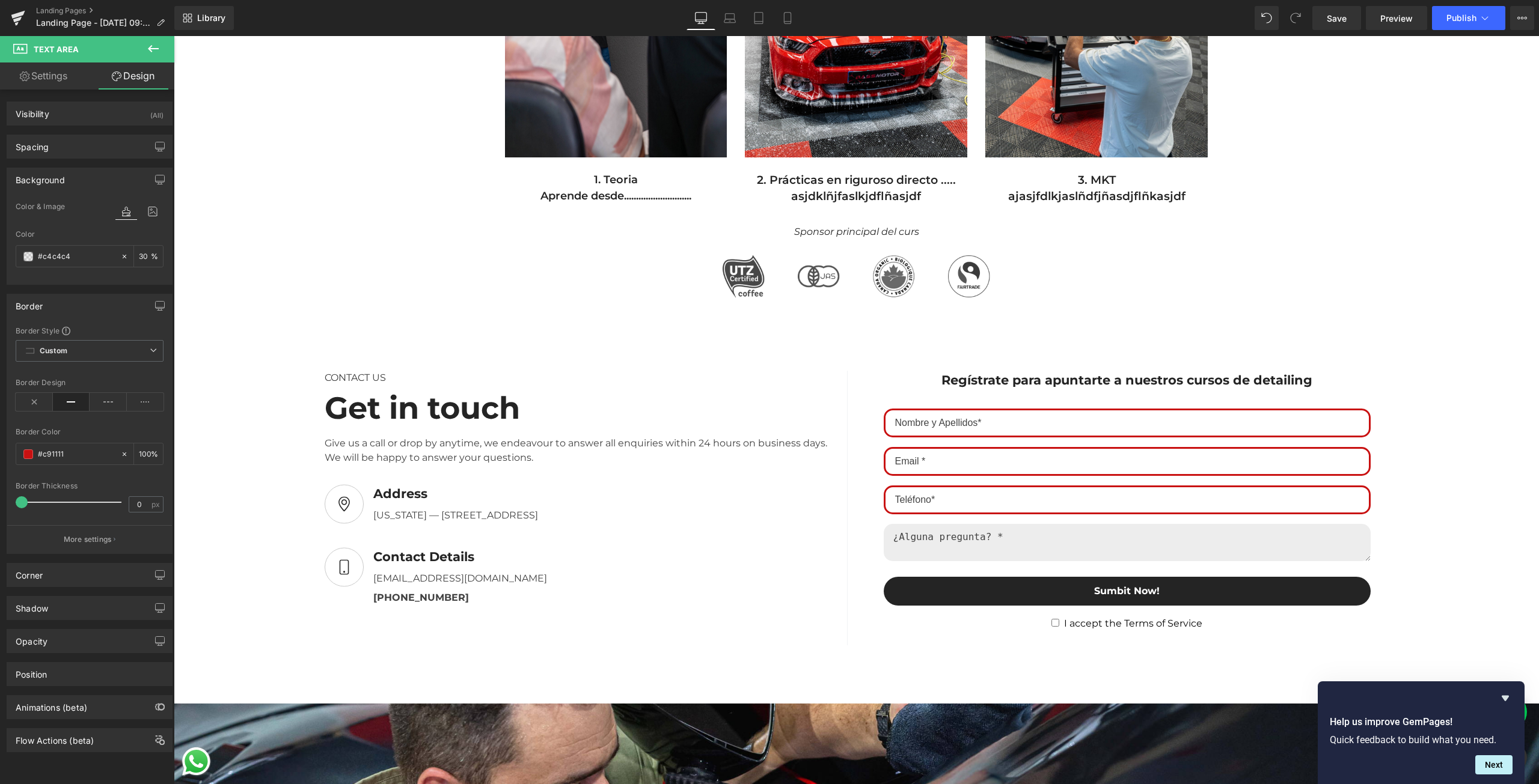
click at [132, 82] on link "Design" at bounding box center [133, 76] width 87 height 27
click at [135, 504] on input "0" at bounding box center [140, 504] width 21 height 15
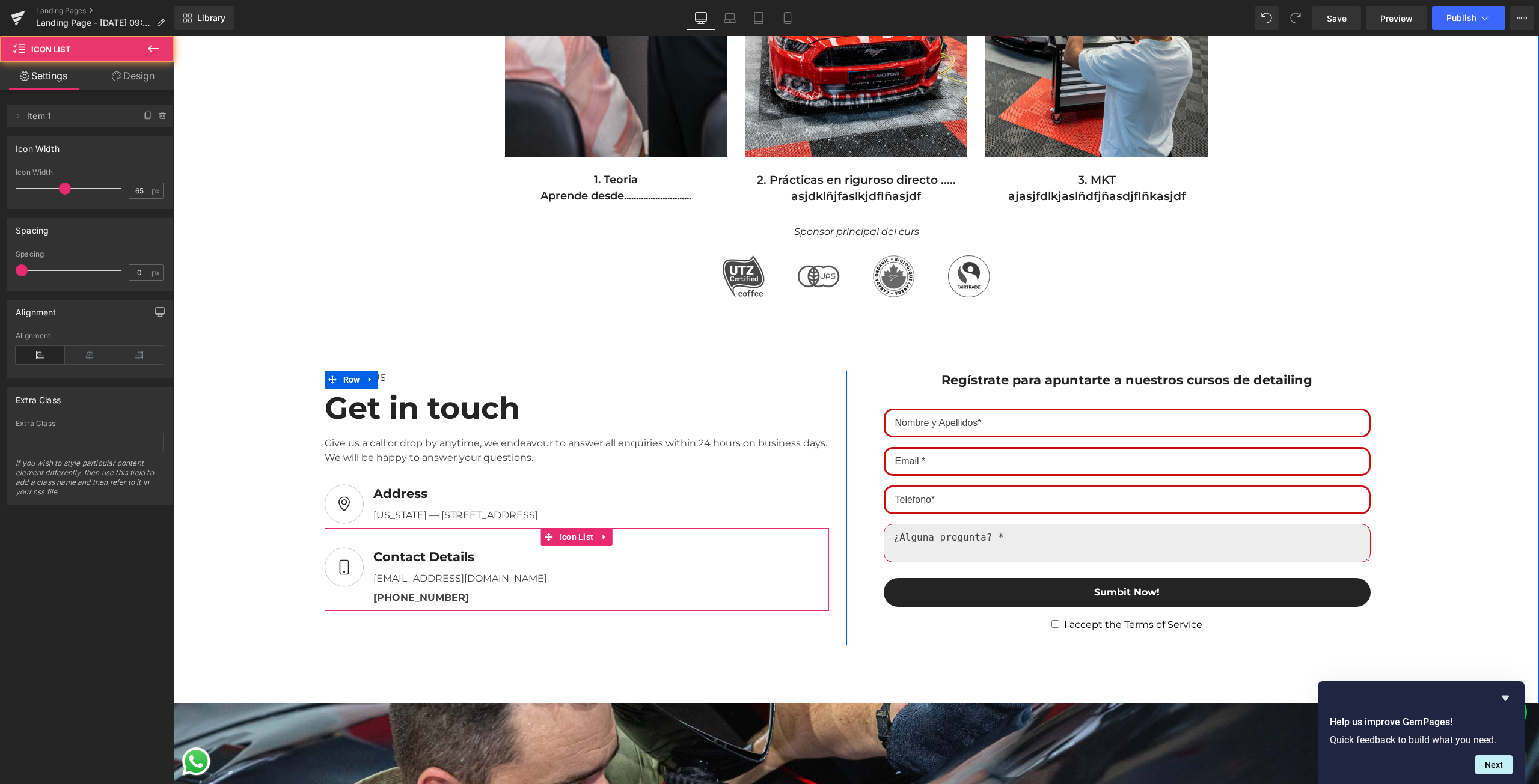
click at [785, 595] on div "Image Contact Details Text Block [EMAIL_ADDRESS][DOMAIN_NAME] Text Block [PHONE…" at bounding box center [576, 579] width 504 height 63
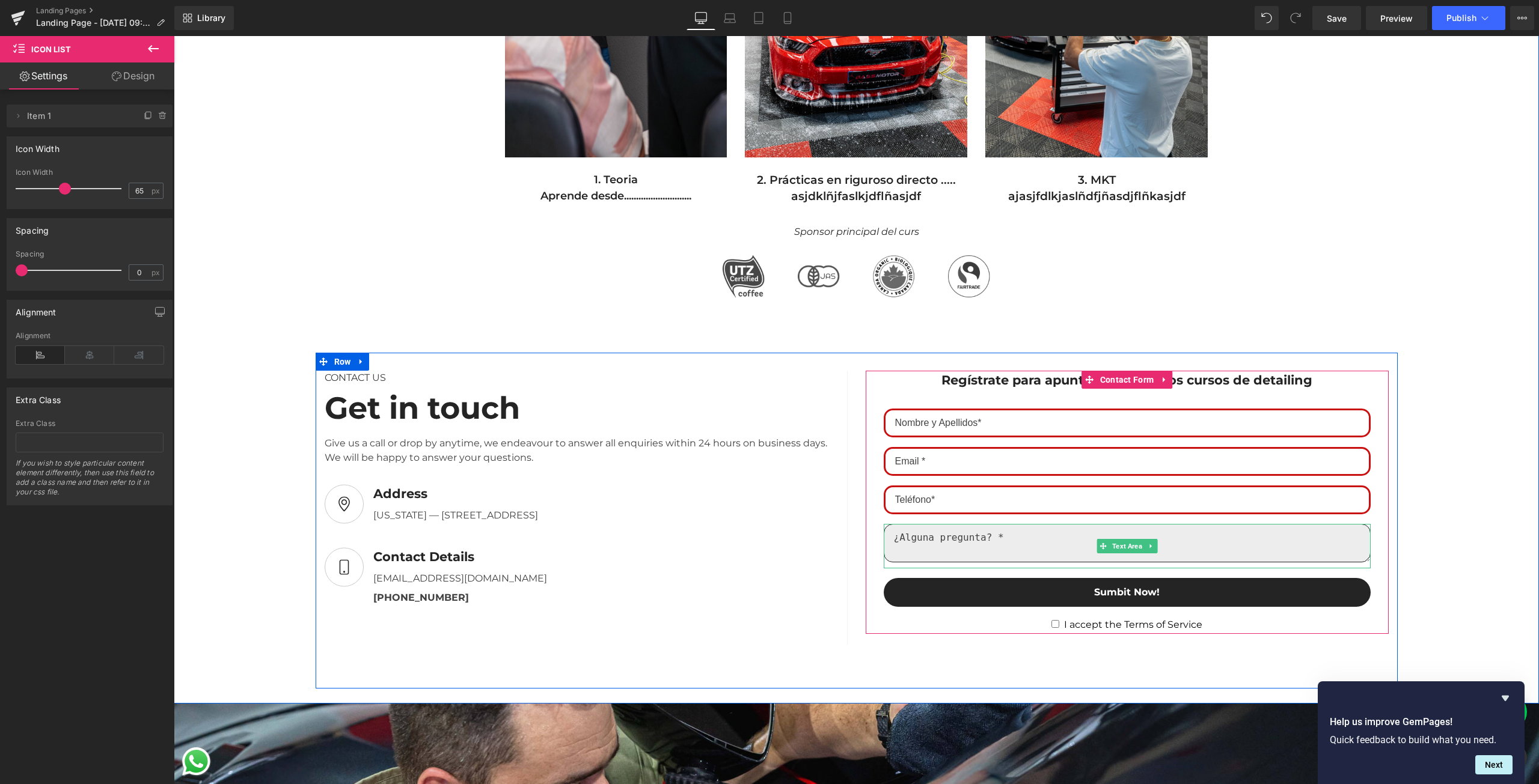
click at [1004, 542] on textarea at bounding box center [1127, 543] width 487 height 39
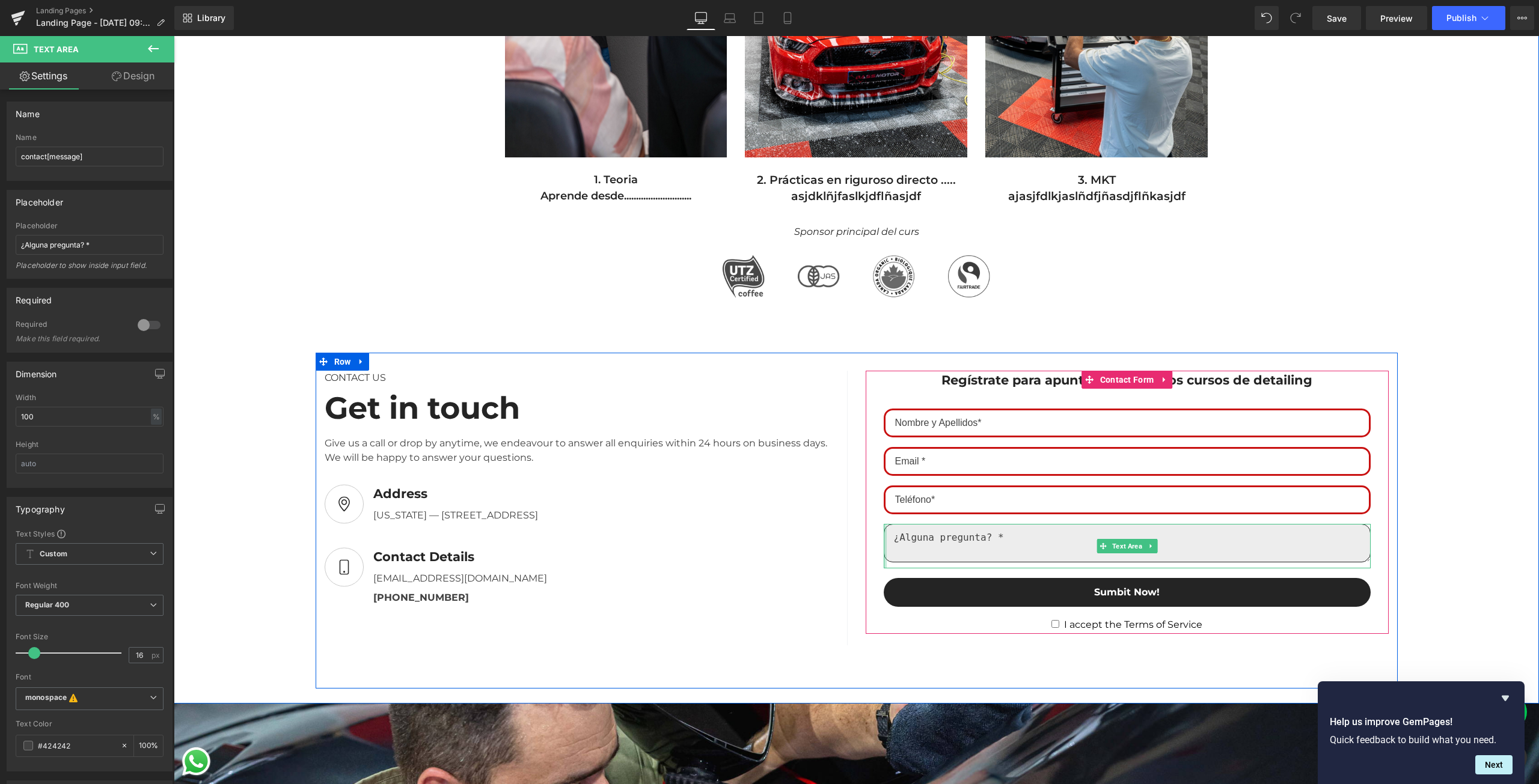
click at [884, 534] on div at bounding box center [885, 546] width 3 height 45
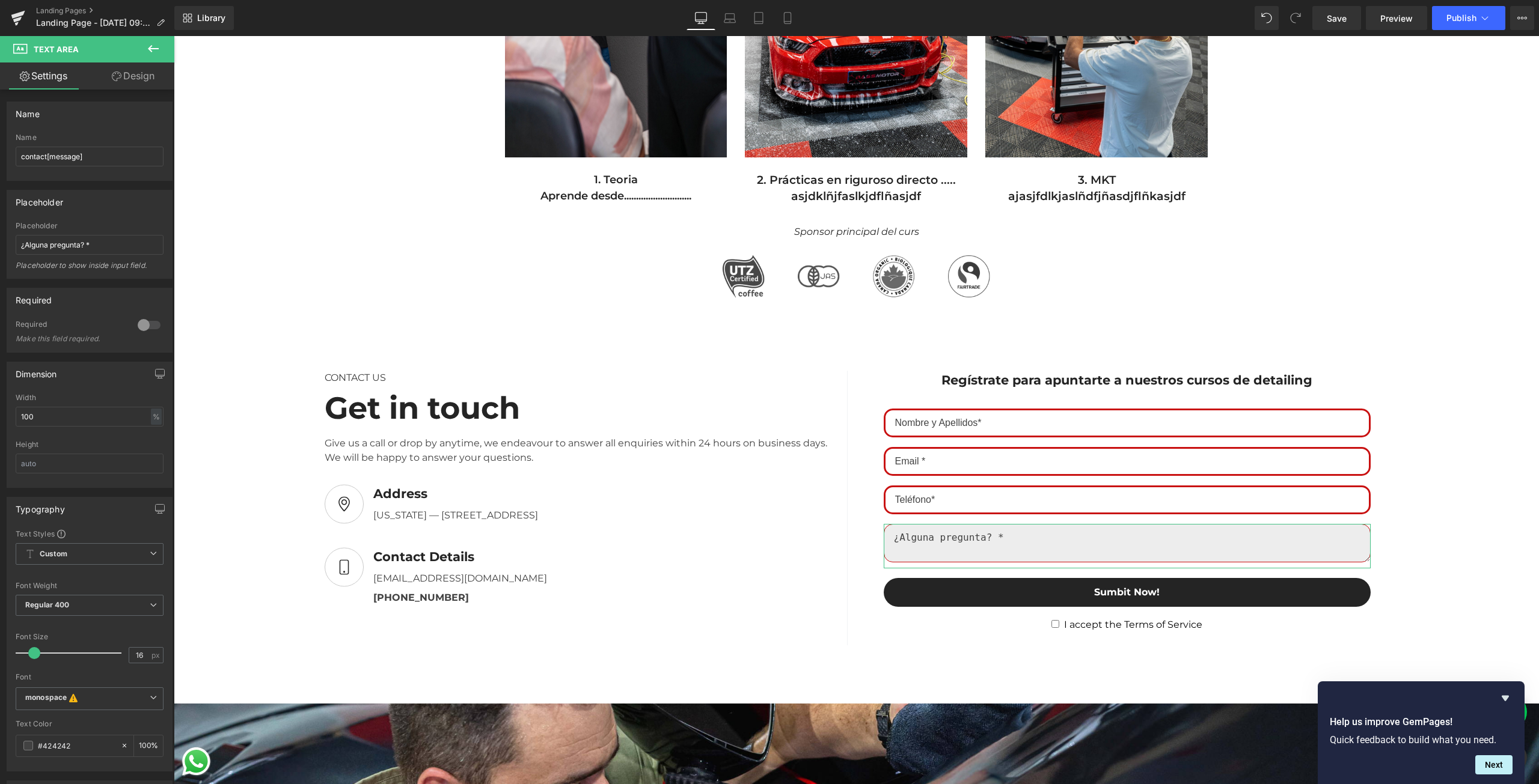
click at [145, 78] on link "Design" at bounding box center [133, 76] width 87 height 27
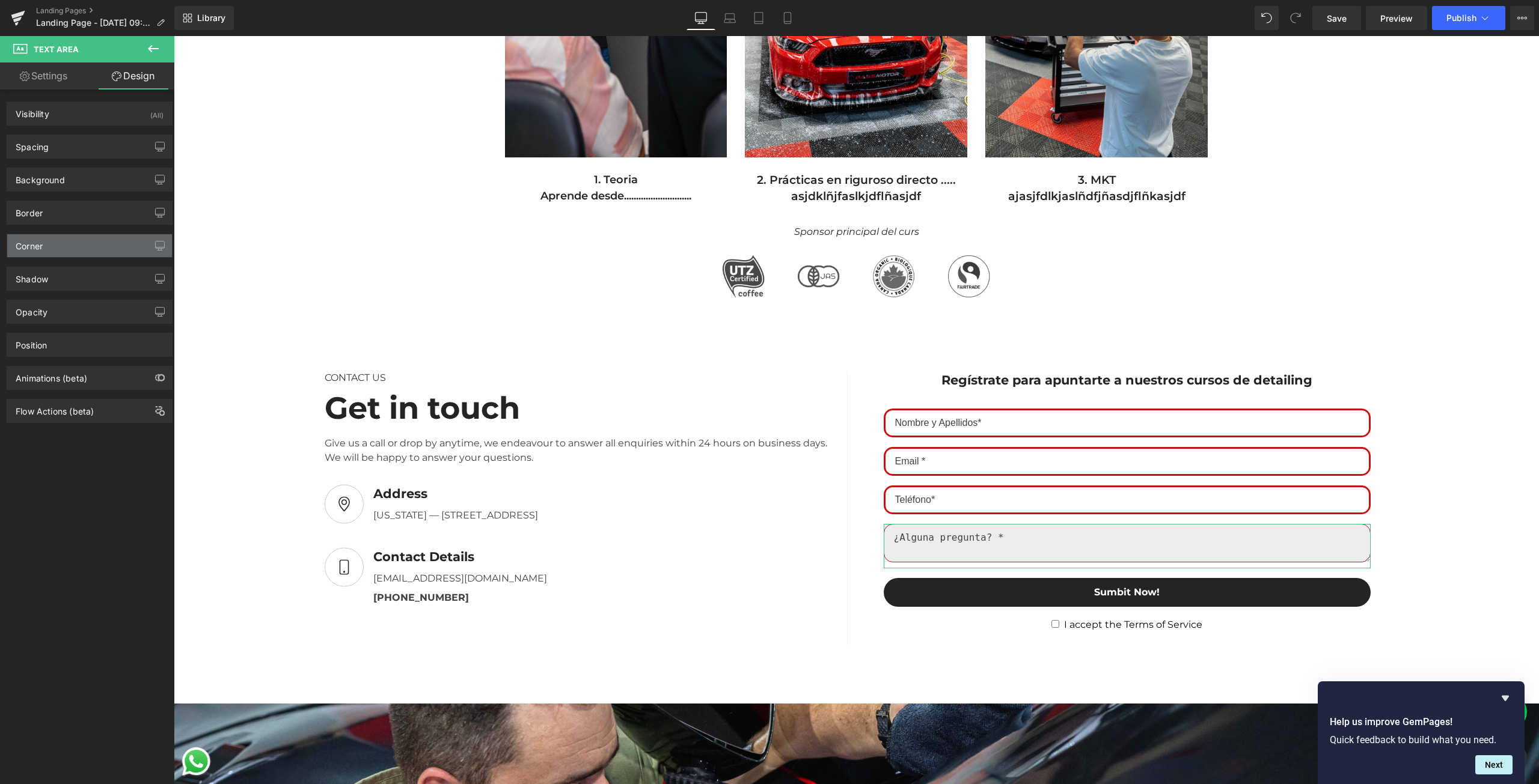
click at [53, 252] on div "Corner" at bounding box center [90, 245] width 165 height 23
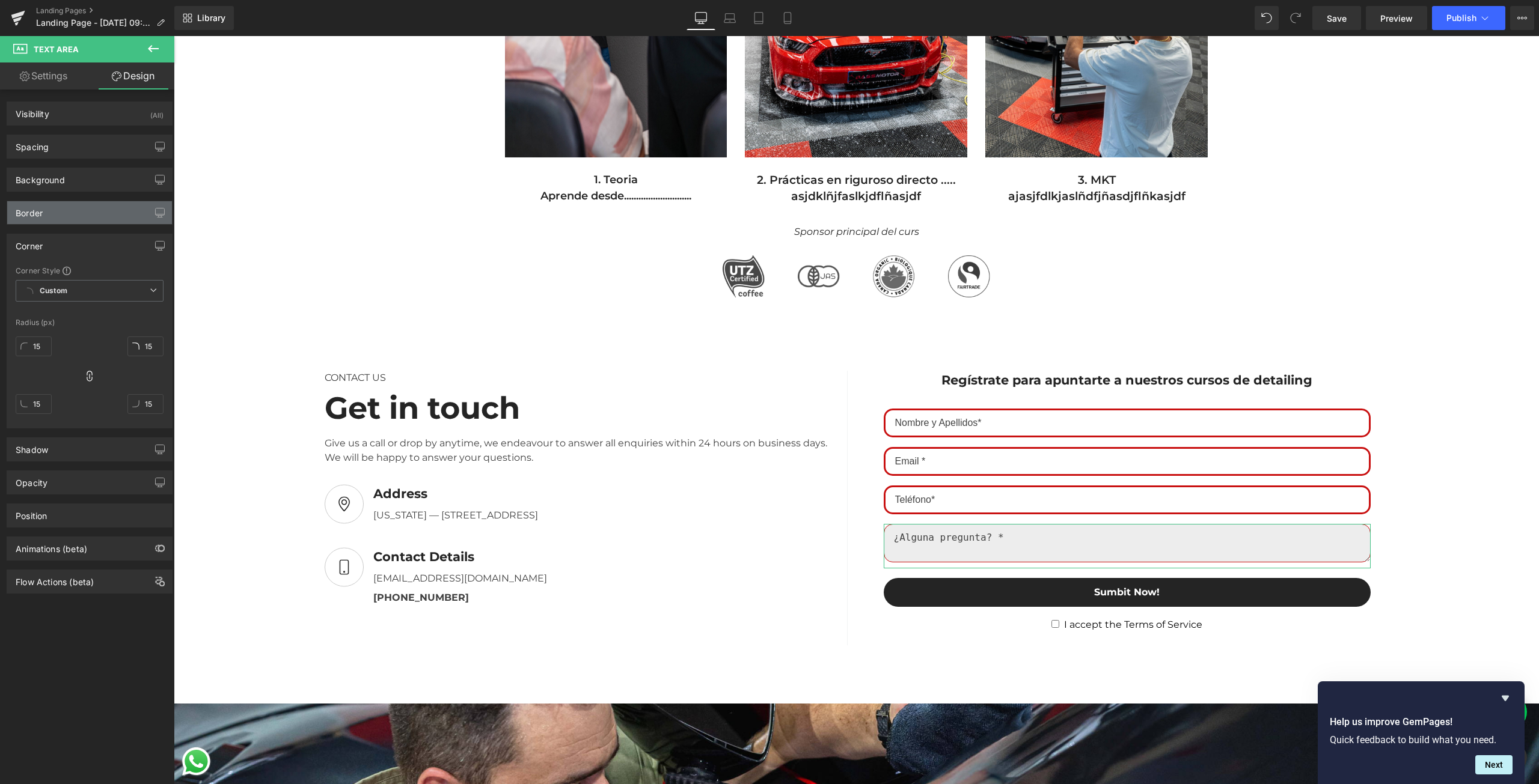
click at [39, 216] on div "Border" at bounding box center [29, 209] width 27 height 17
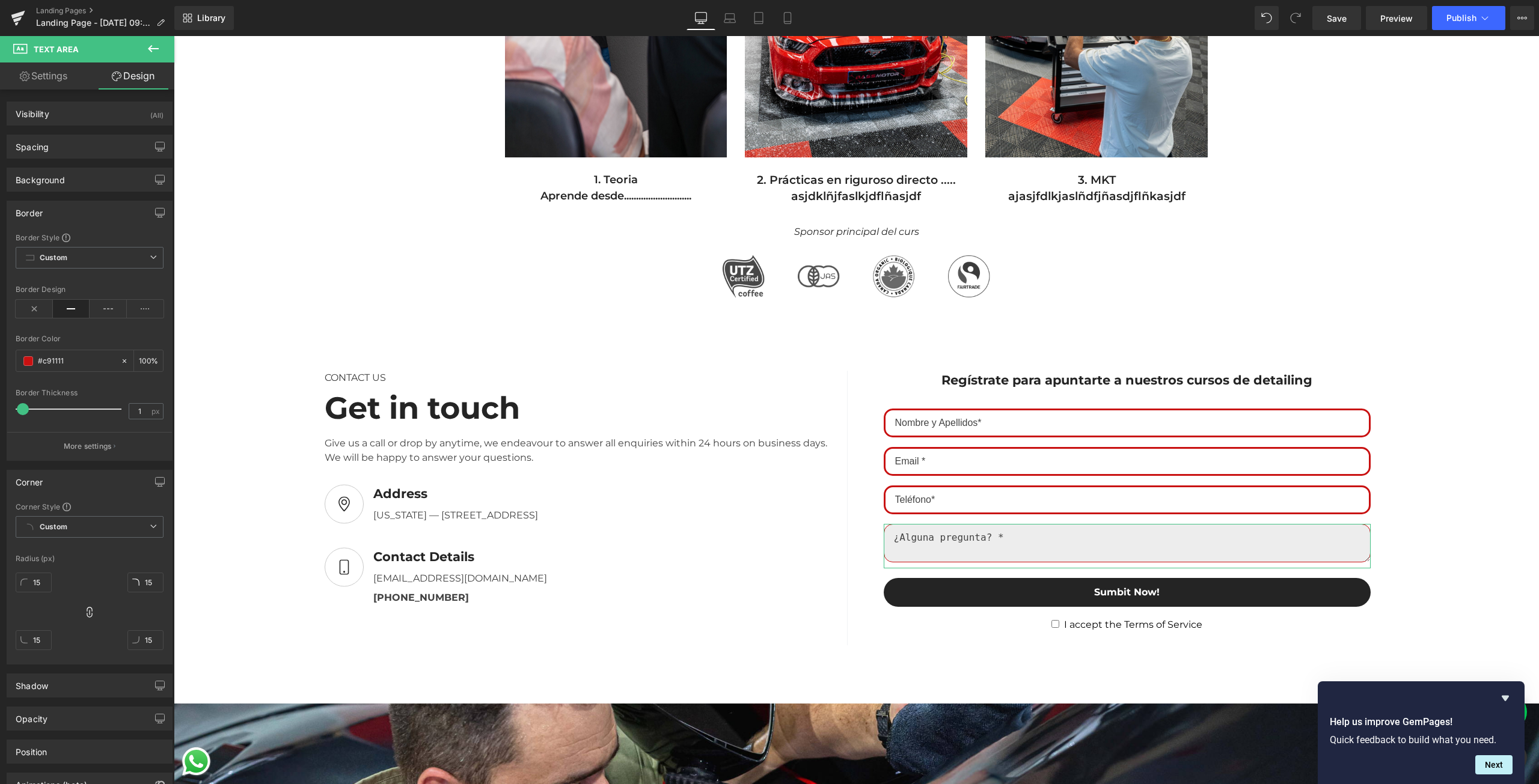
drag, startPoint x: 18, startPoint y: 411, endPoint x: 0, endPoint y: 411, distance: 18.0
click at [0, 411] on div "Border Border Style Custom Custom Setup Global Style Custom Setup Global Style …" at bounding box center [90, 326] width 180 height 269
click at [147, 444] on button "More settings" at bounding box center [90, 445] width 165 height 28
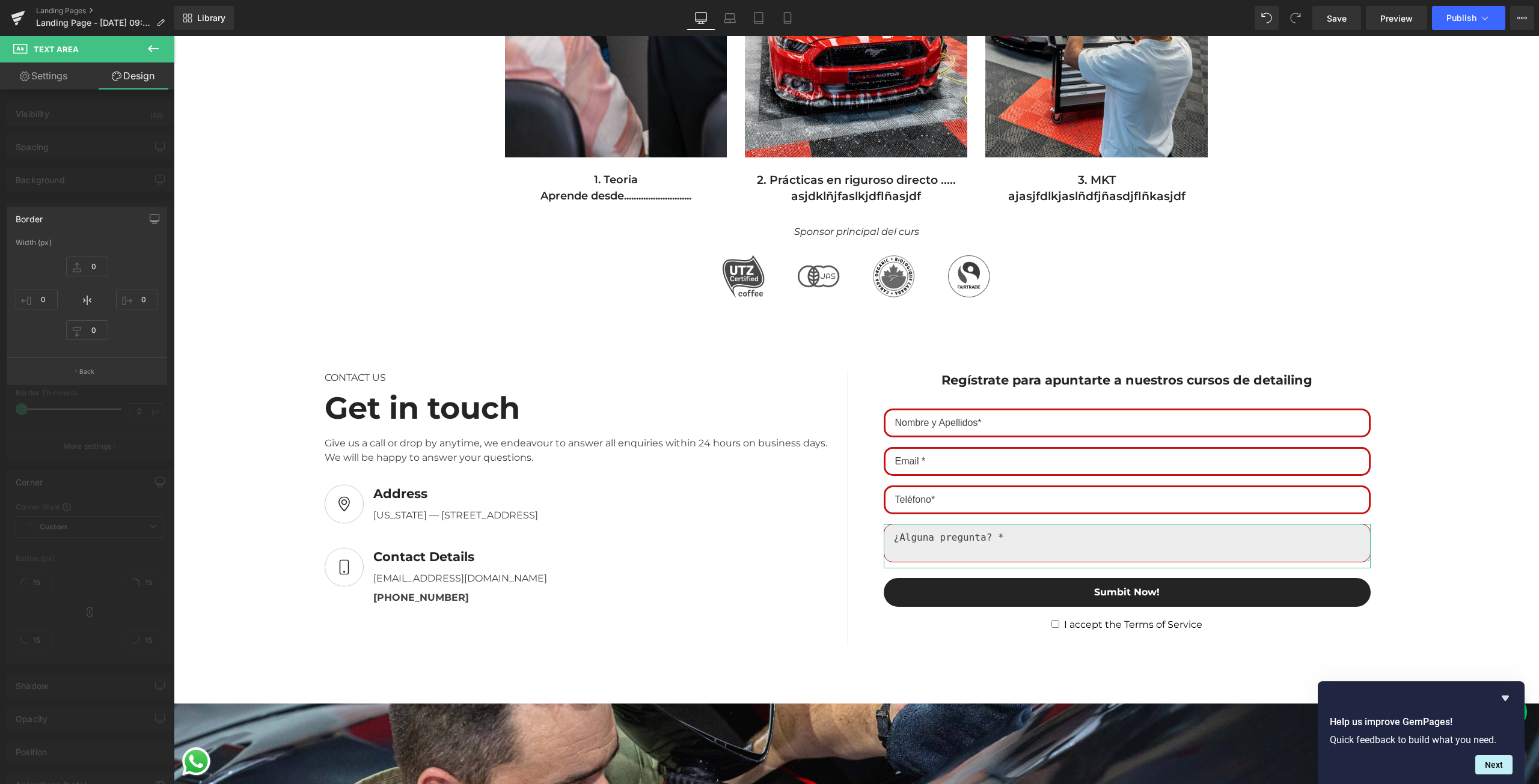
drag, startPoint x: 148, startPoint y: 411, endPoint x: 144, endPoint y: 419, distance: 8.9
click at [148, 411] on div at bounding box center [87, 413] width 174 height 754
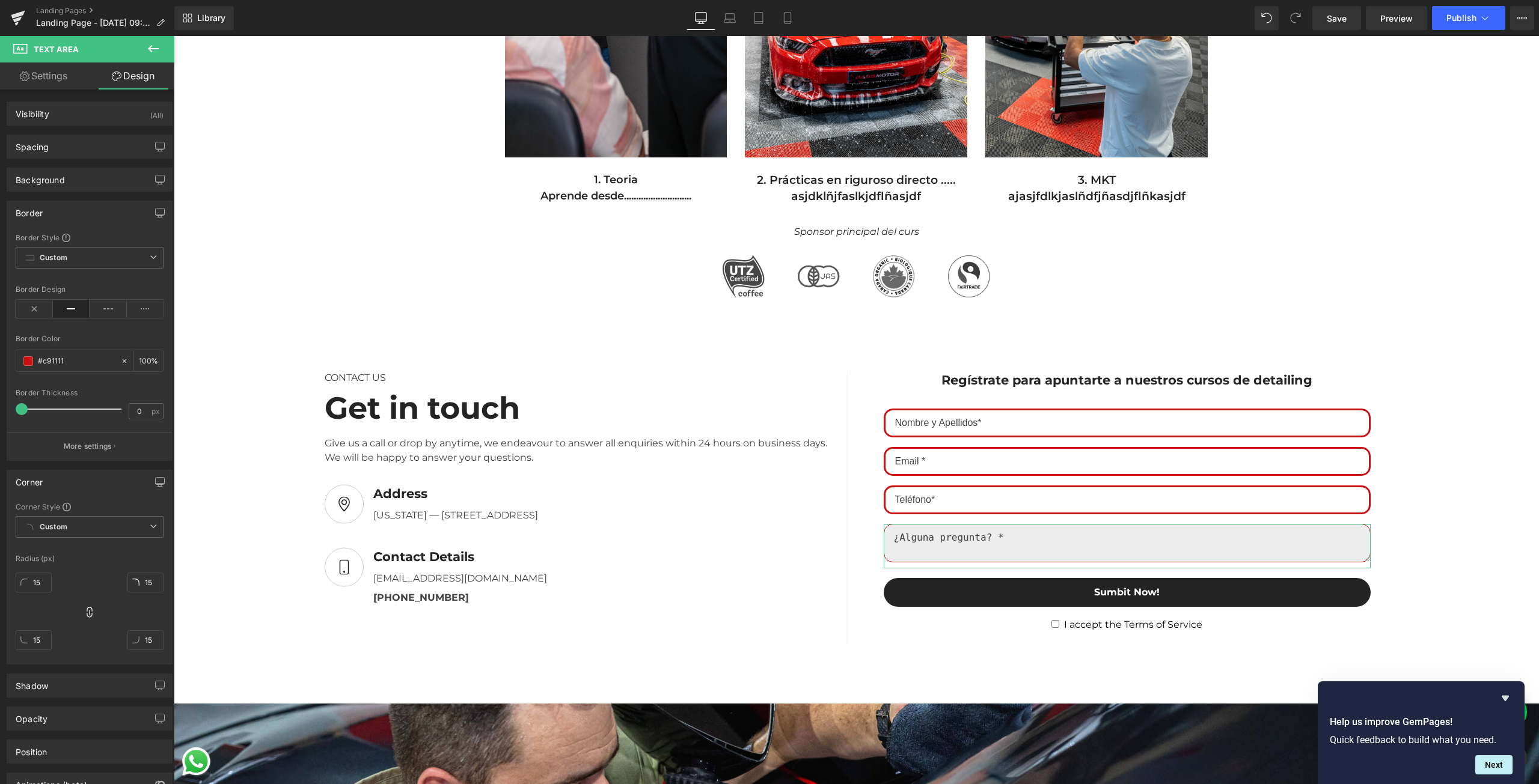
click at [144, 422] on div at bounding box center [90, 425] width 148 height 8
click at [963, 550] on textarea at bounding box center [1127, 543] width 487 height 39
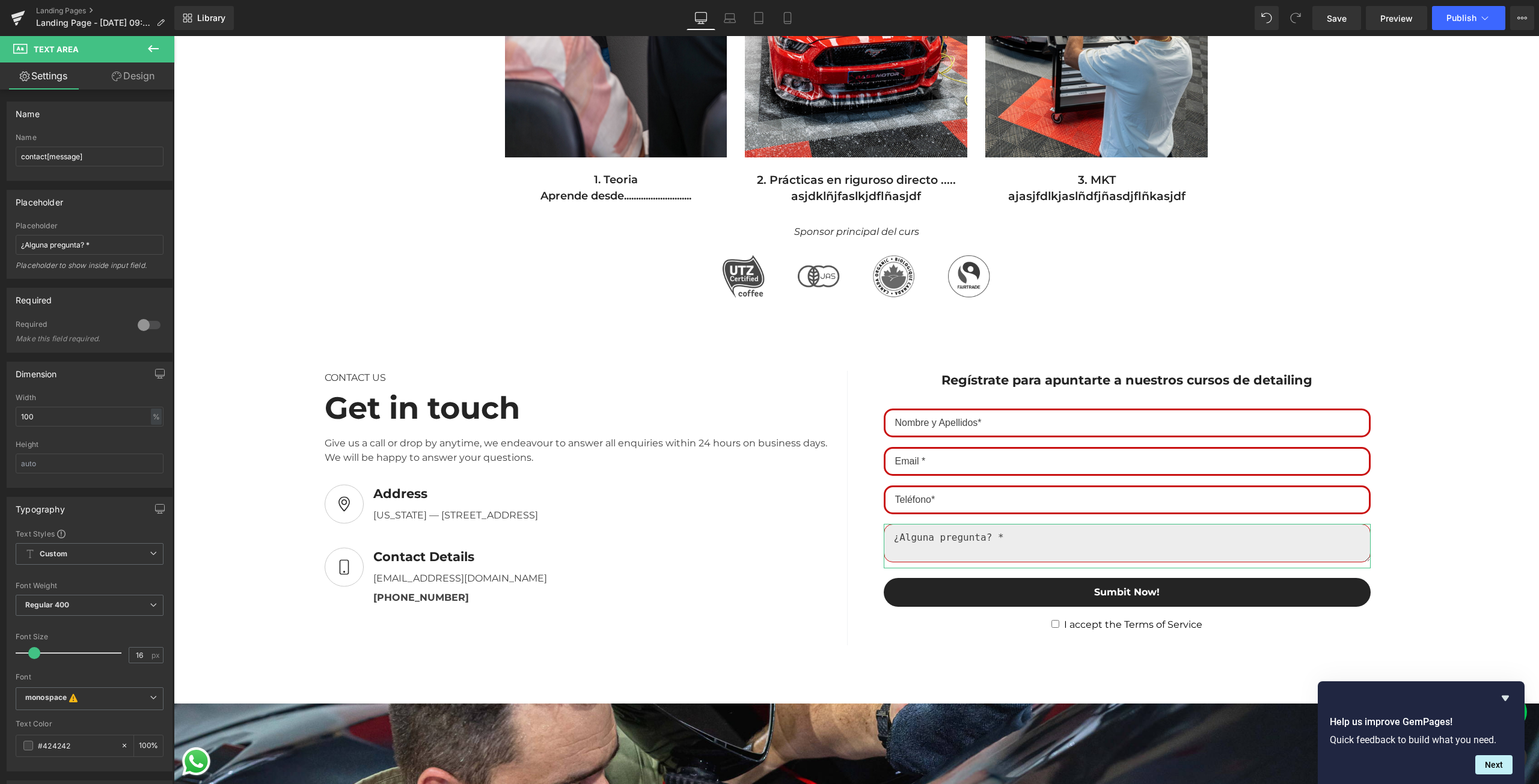
click at [132, 74] on link "Design" at bounding box center [133, 76] width 87 height 27
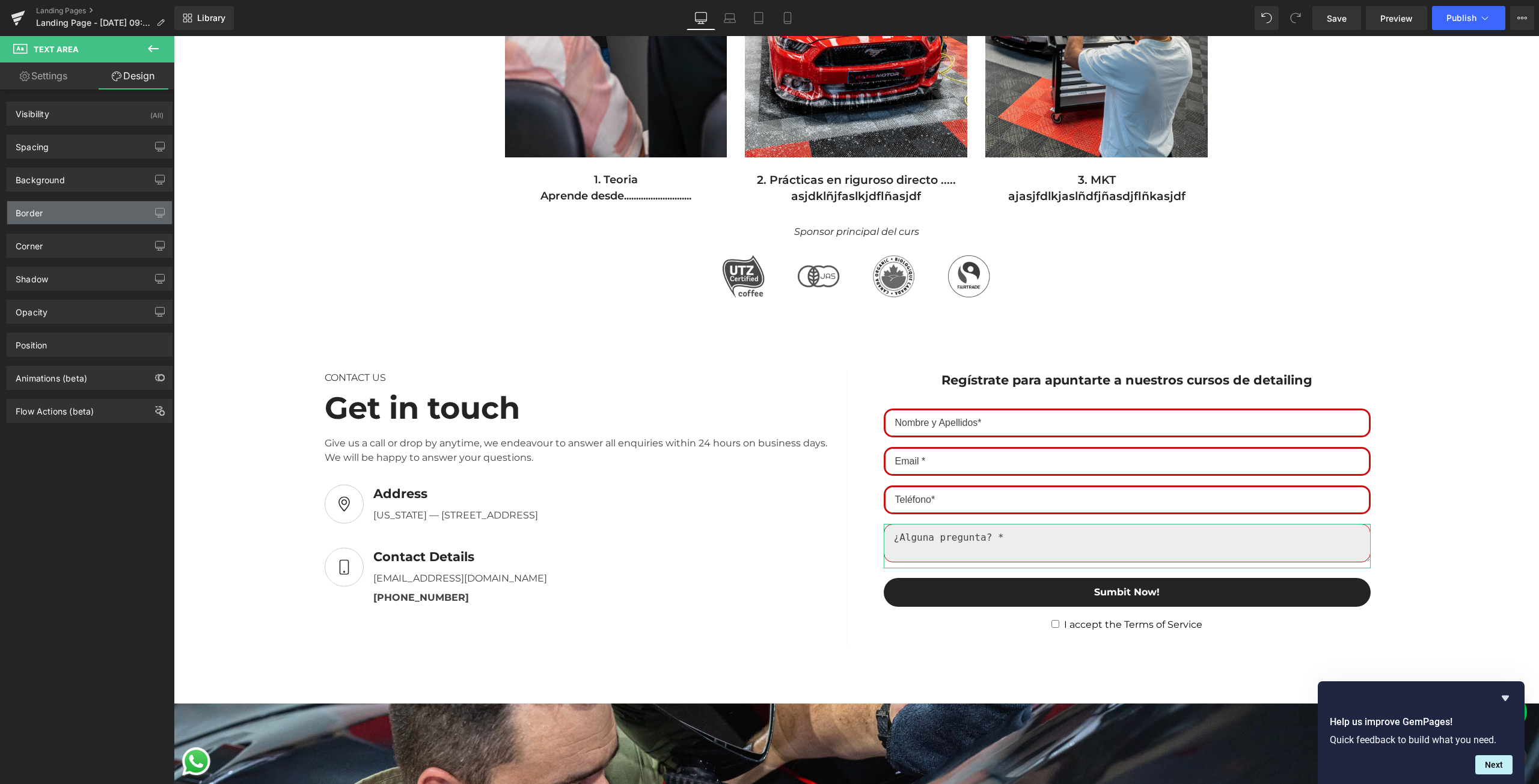
click at [108, 212] on div "Border" at bounding box center [90, 212] width 165 height 23
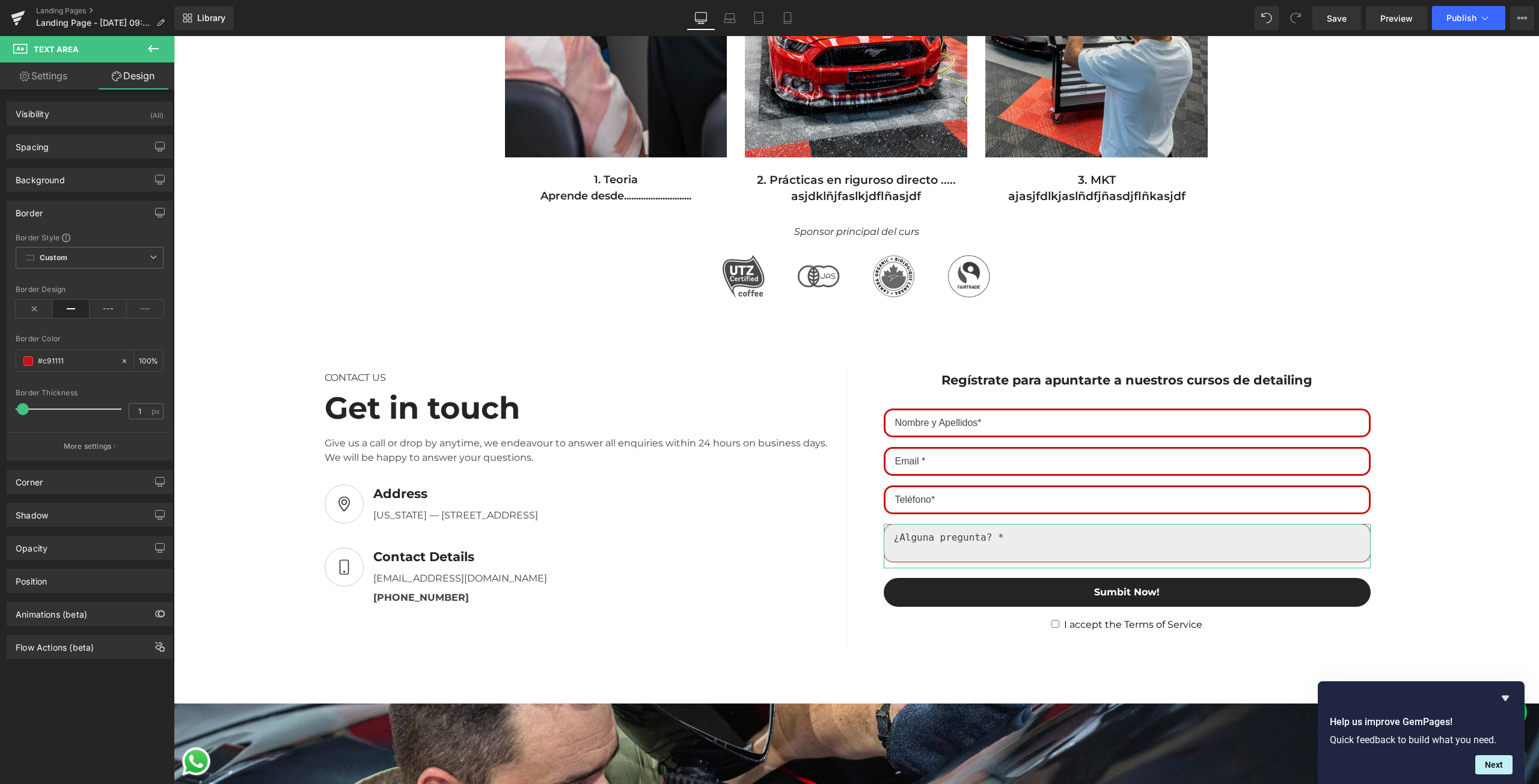
drag, startPoint x: 8, startPoint y: 406, endPoint x: 0, endPoint y: 408, distance: 8.2
click at [0, 408] on div "Border Border Style Custom Custom Setup Global Style Custom Setup Global Style …" at bounding box center [90, 326] width 180 height 269
click at [134, 421] on div at bounding box center [90, 425] width 148 height 8
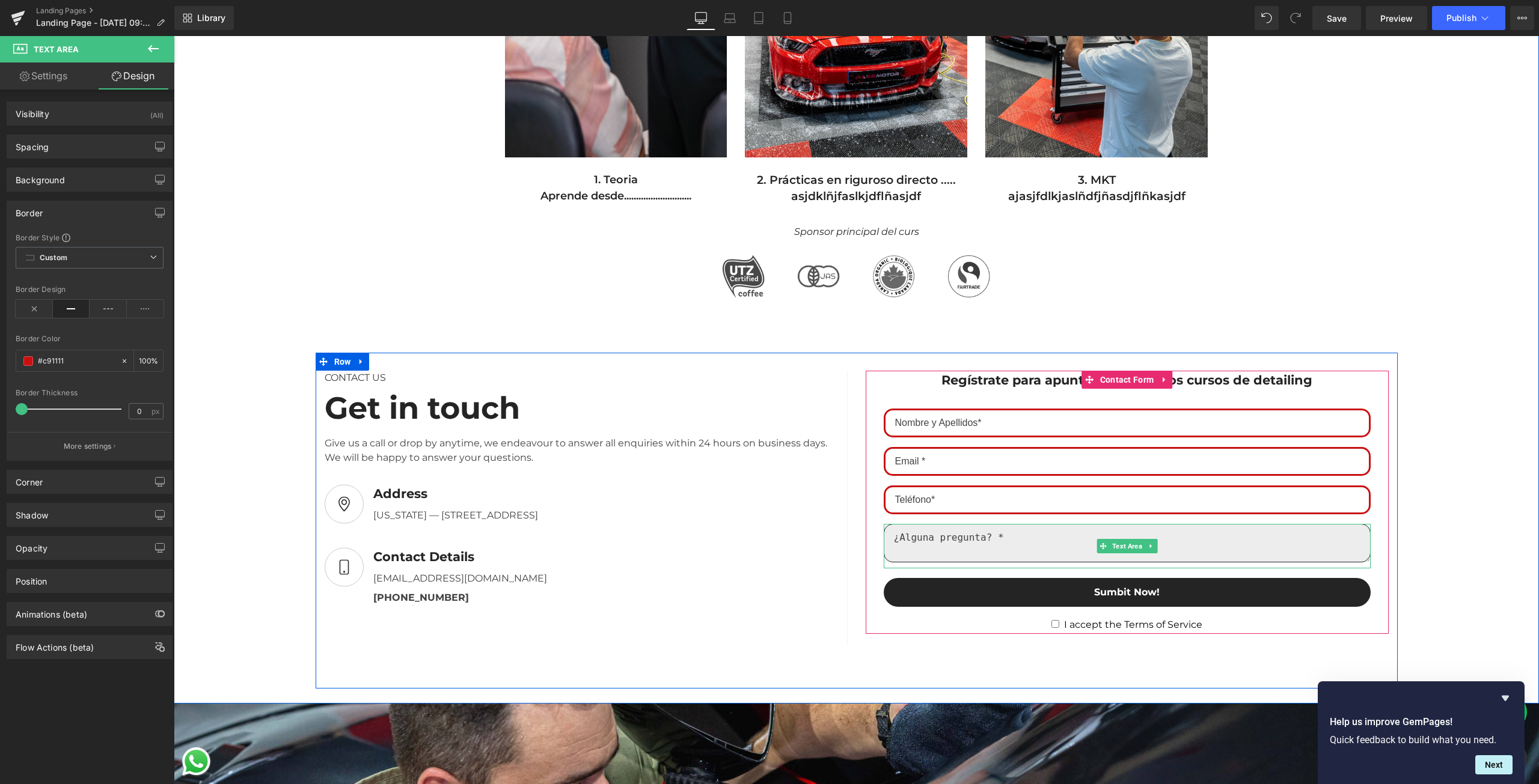
click at [967, 558] on textarea at bounding box center [1127, 543] width 487 height 39
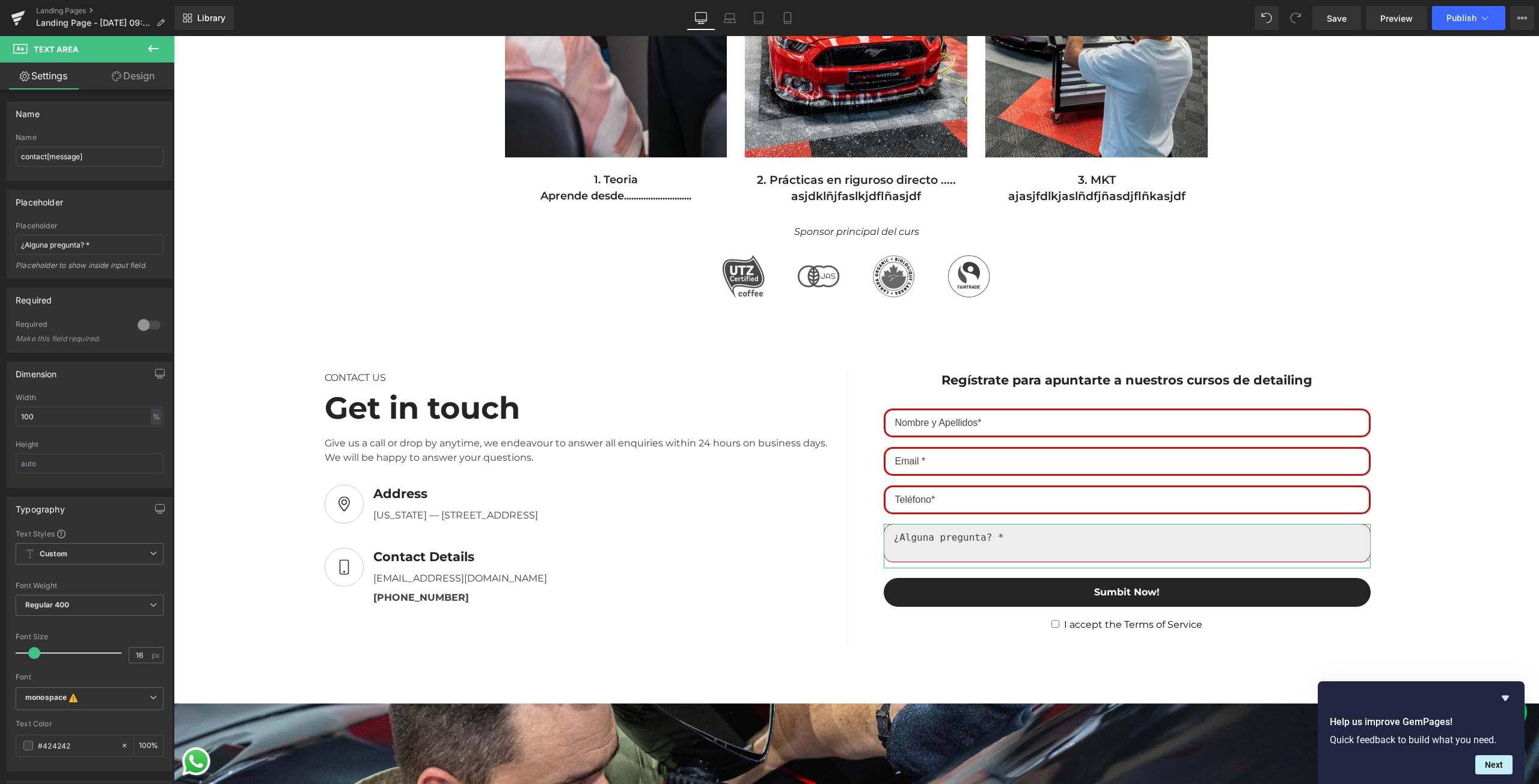
click at [133, 75] on link "Design" at bounding box center [133, 76] width 87 height 27
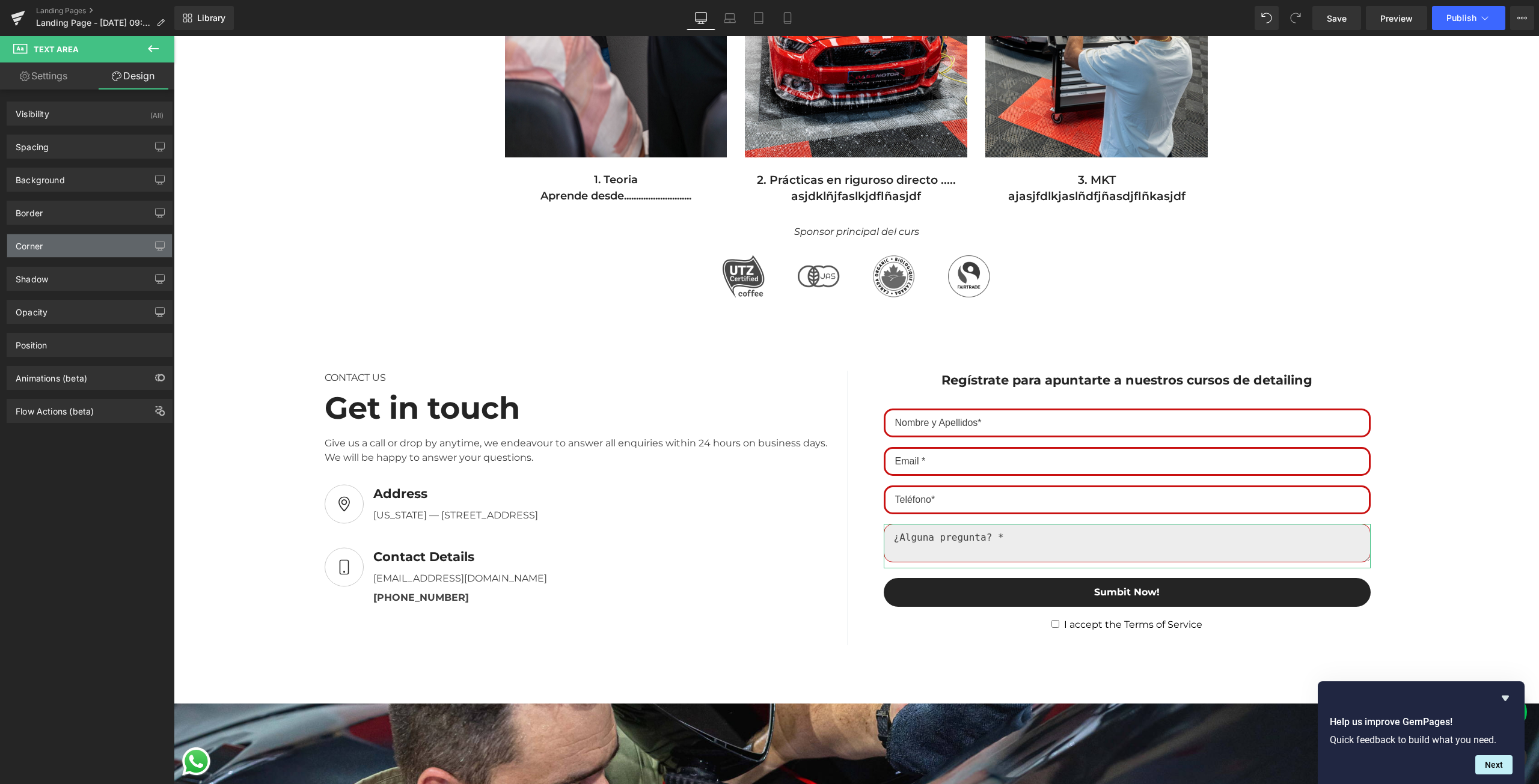
click at [64, 234] on div "Corner" at bounding box center [90, 245] width 165 height 23
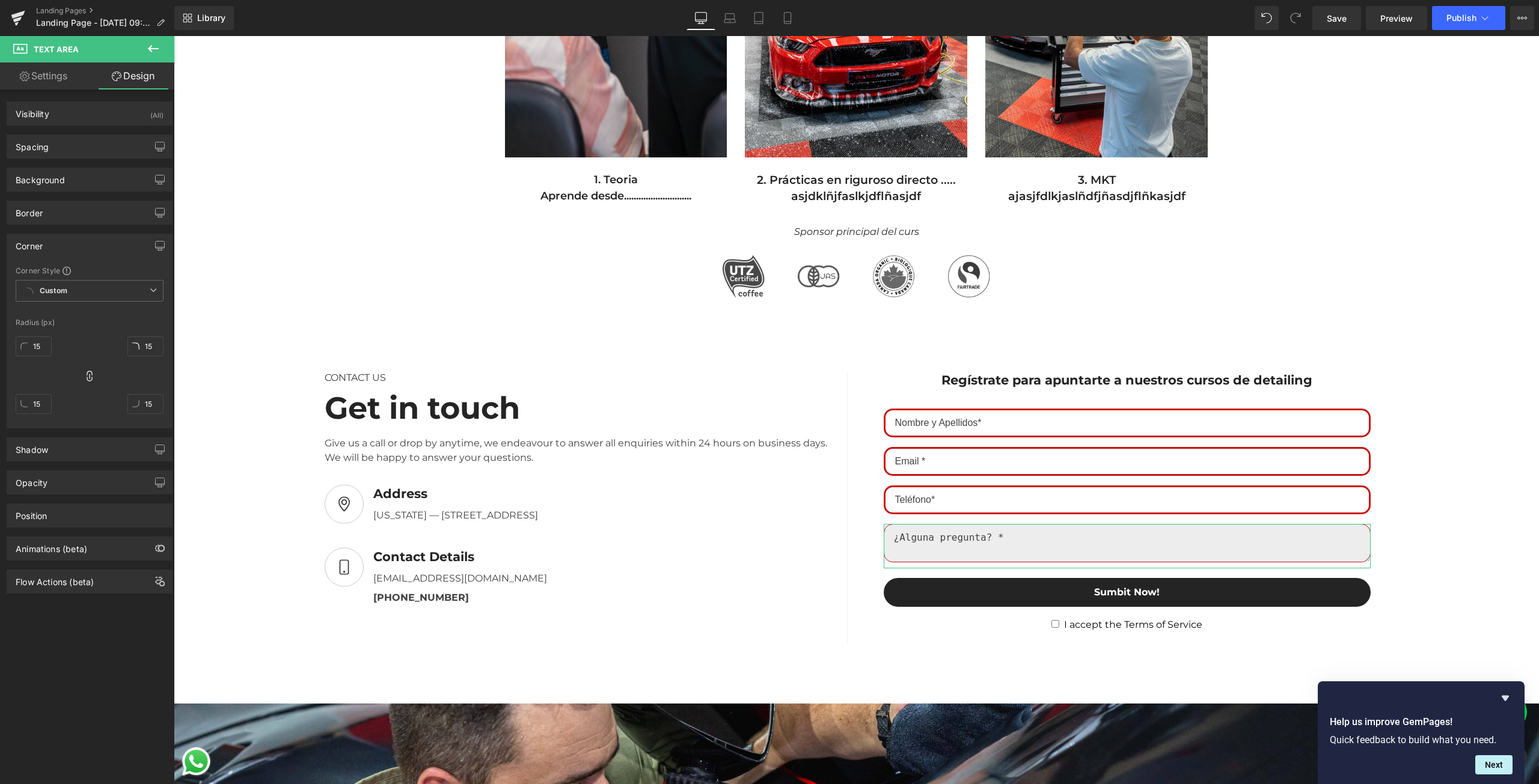
click at [94, 194] on div "Border Border Style Custom Custom Setup Global Style Custom Setup Global Style …" at bounding box center [90, 208] width 180 height 33
click at [89, 201] on div "Border Border Style Custom Custom Setup Global Style Custom Setup Global Style …" at bounding box center [90, 212] width 166 height 24
click at [85, 212] on div "Border" at bounding box center [90, 212] width 165 height 23
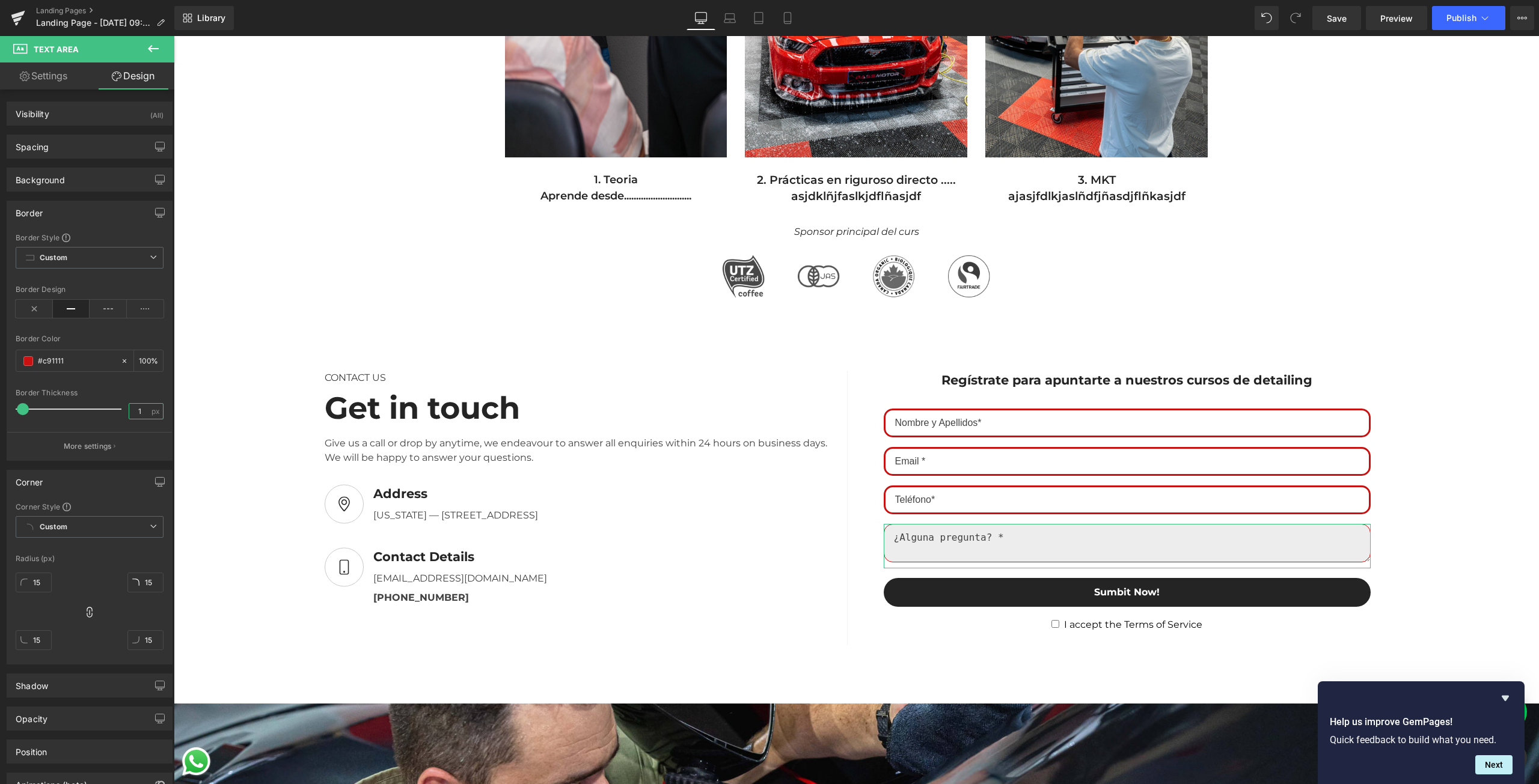
click at [136, 409] on input "1" at bounding box center [140, 411] width 21 height 15
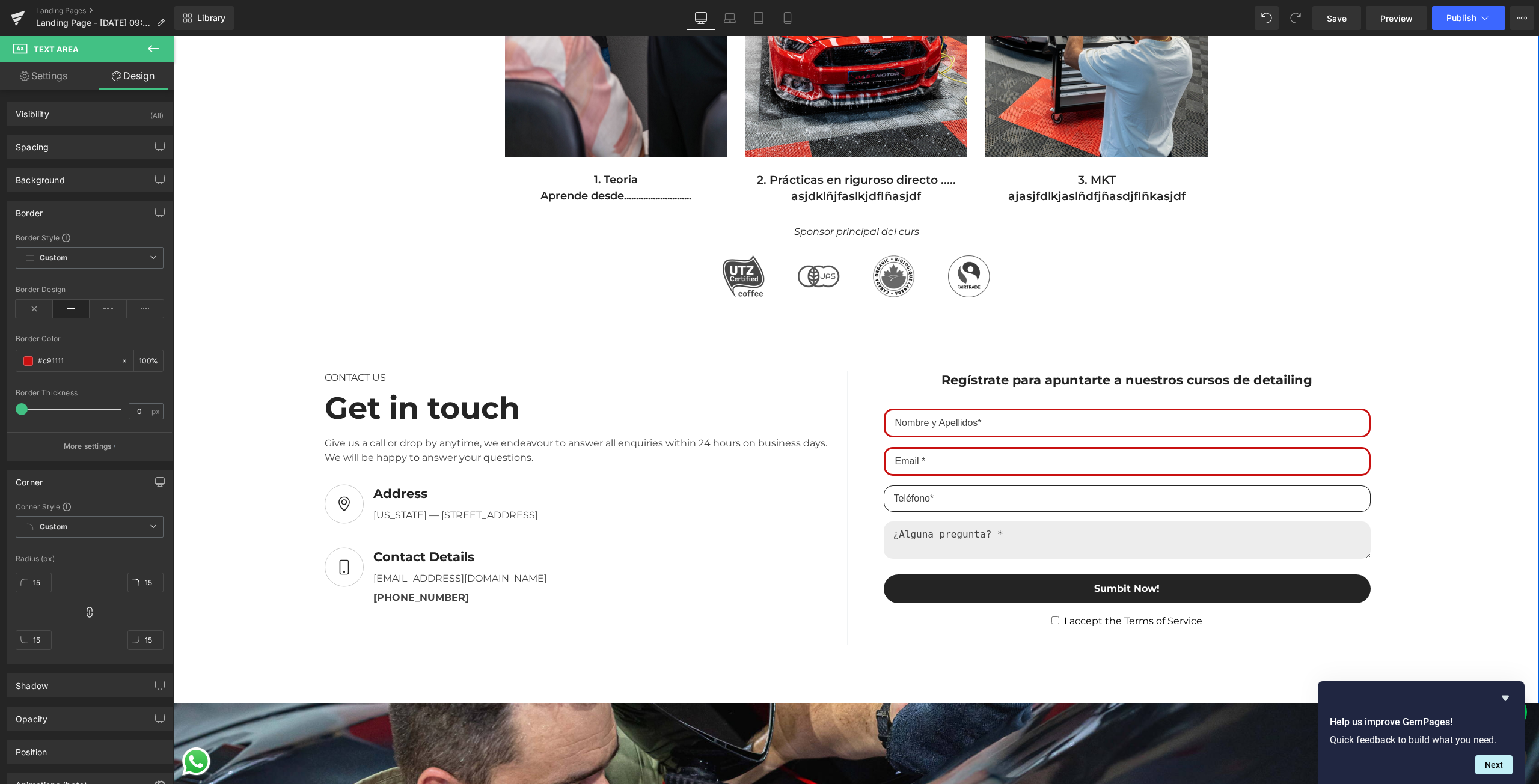
click at [965, 507] on input "email" at bounding box center [1127, 498] width 487 height 27
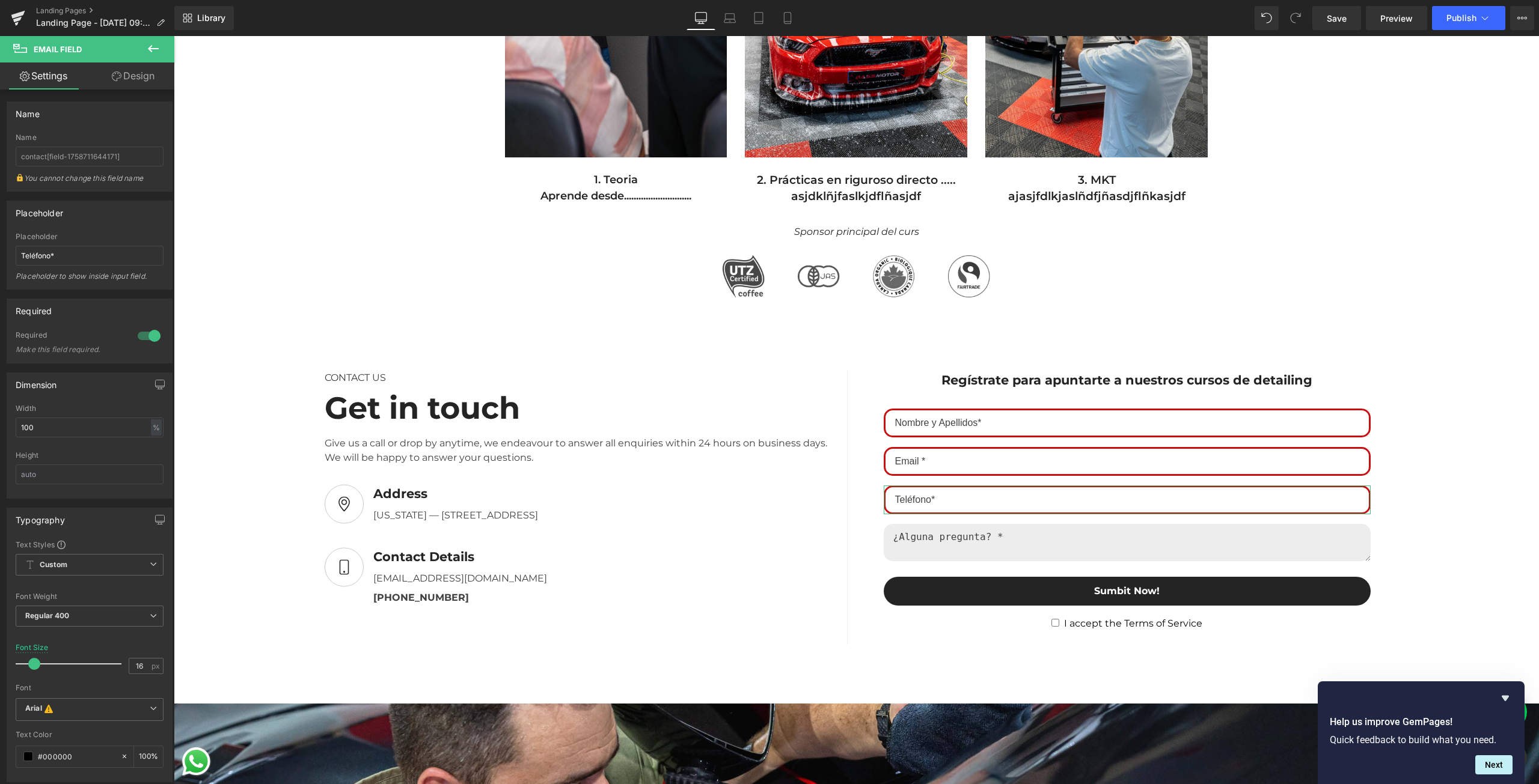
drag, startPoint x: 151, startPoint y: 80, endPoint x: 131, endPoint y: 159, distance: 81.5
click at [151, 80] on link "Design" at bounding box center [133, 76] width 87 height 27
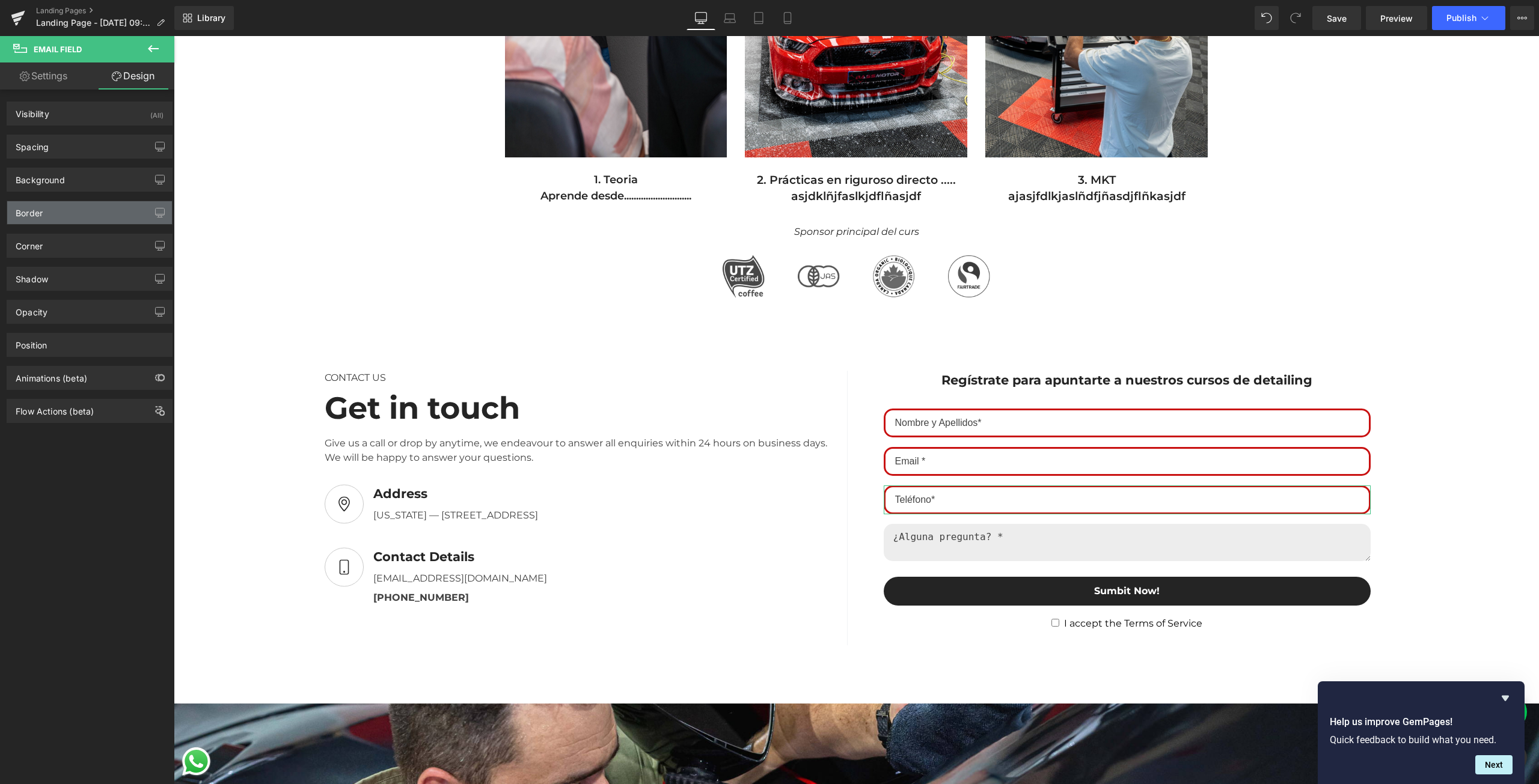
click at [69, 217] on div "Border" at bounding box center [90, 212] width 165 height 23
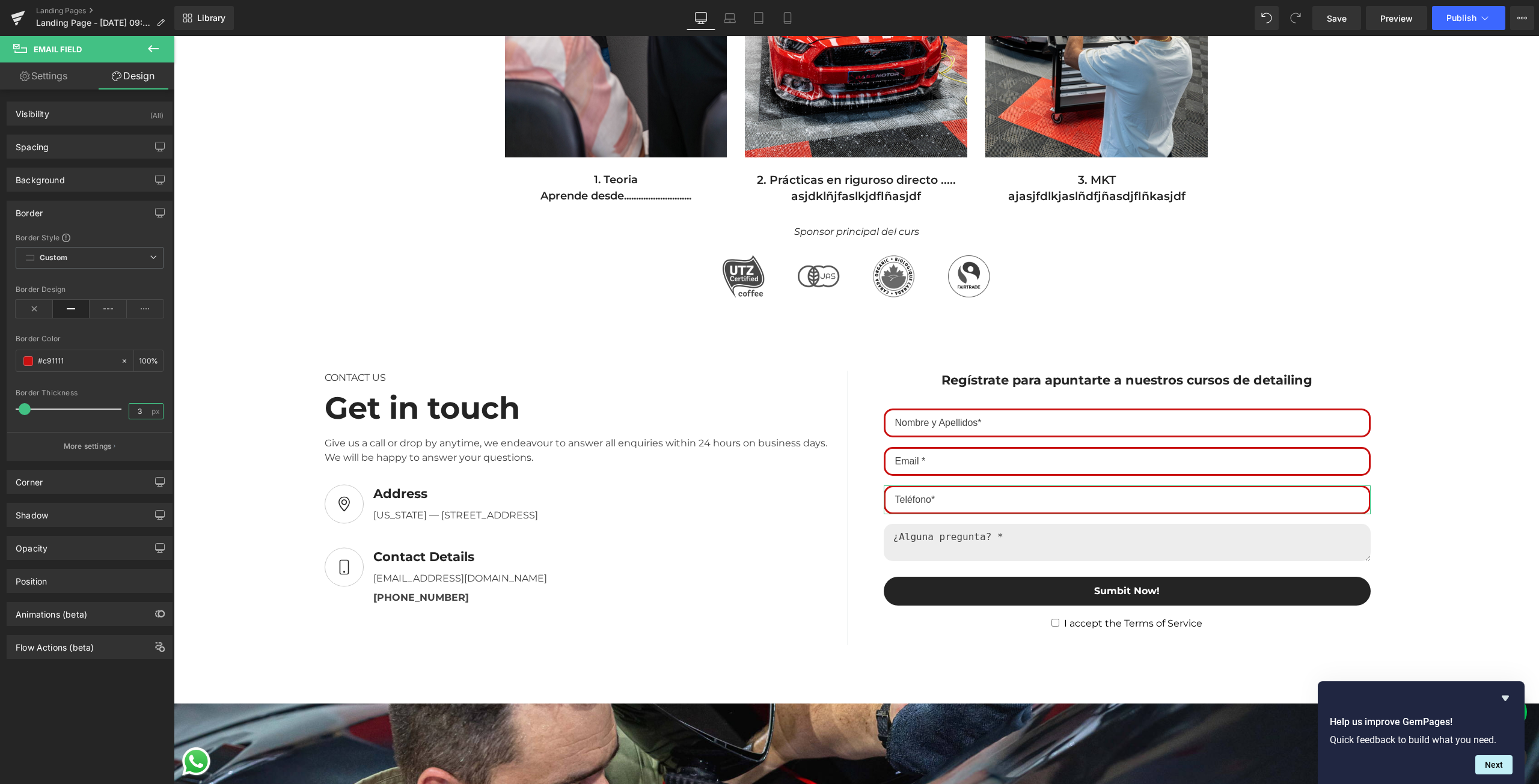
click at [139, 409] on input "3" at bounding box center [140, 411] width 21 height 15
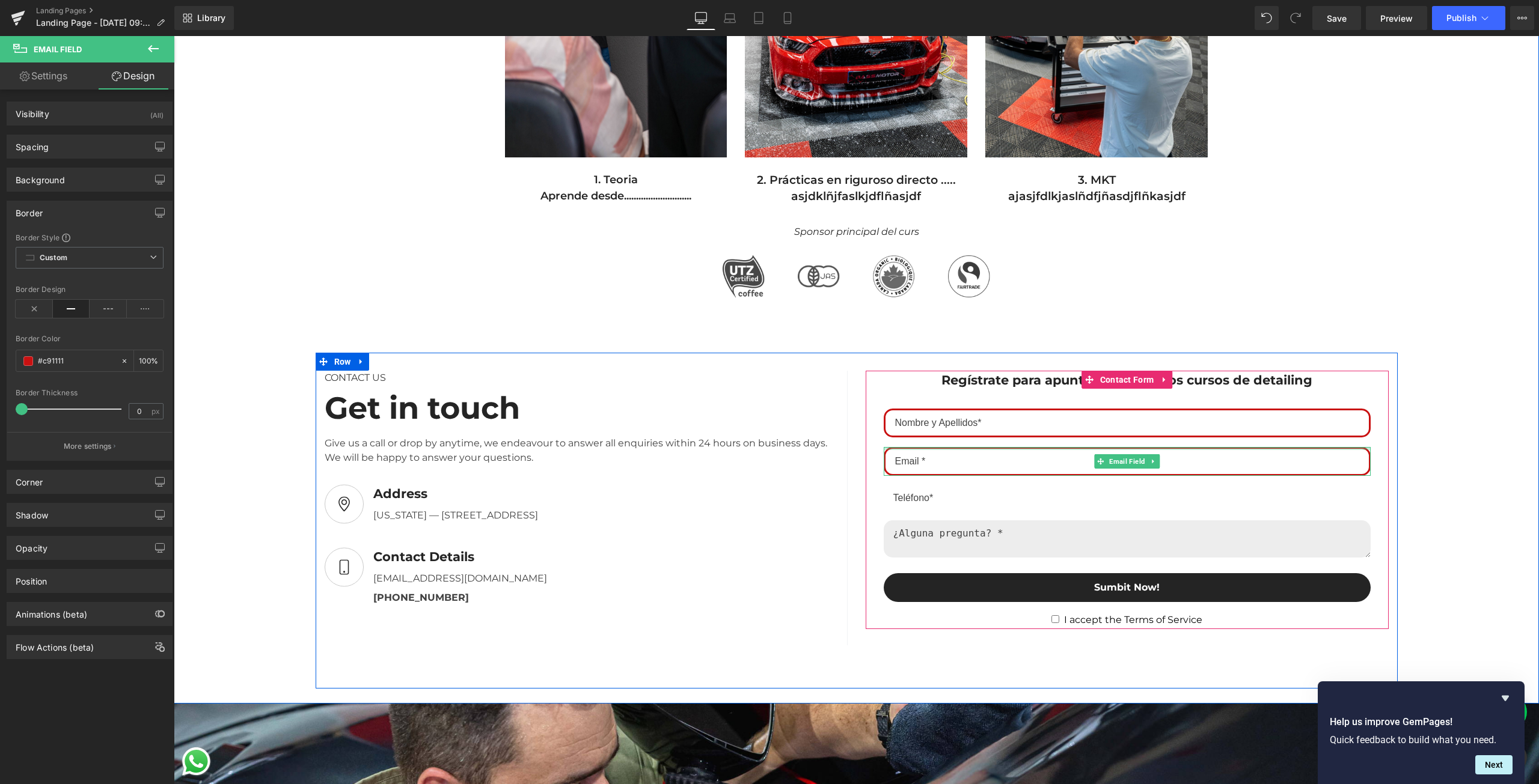
click at [1022, 449] on div at bounding box center [1127, 449] width 487 height 3
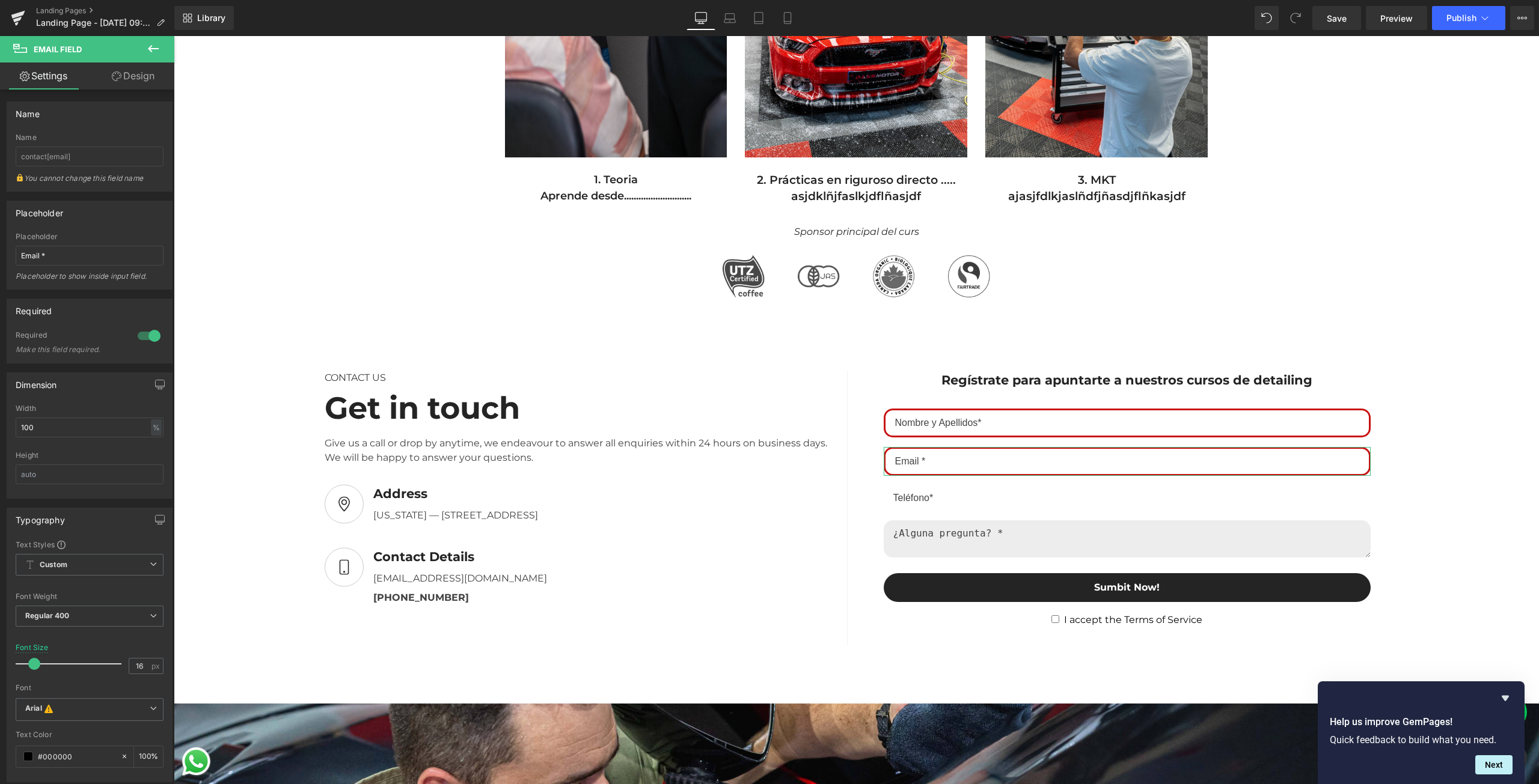
click at [137, 80] on link "Design" at bounding box center [133, 76] width 87 height 27
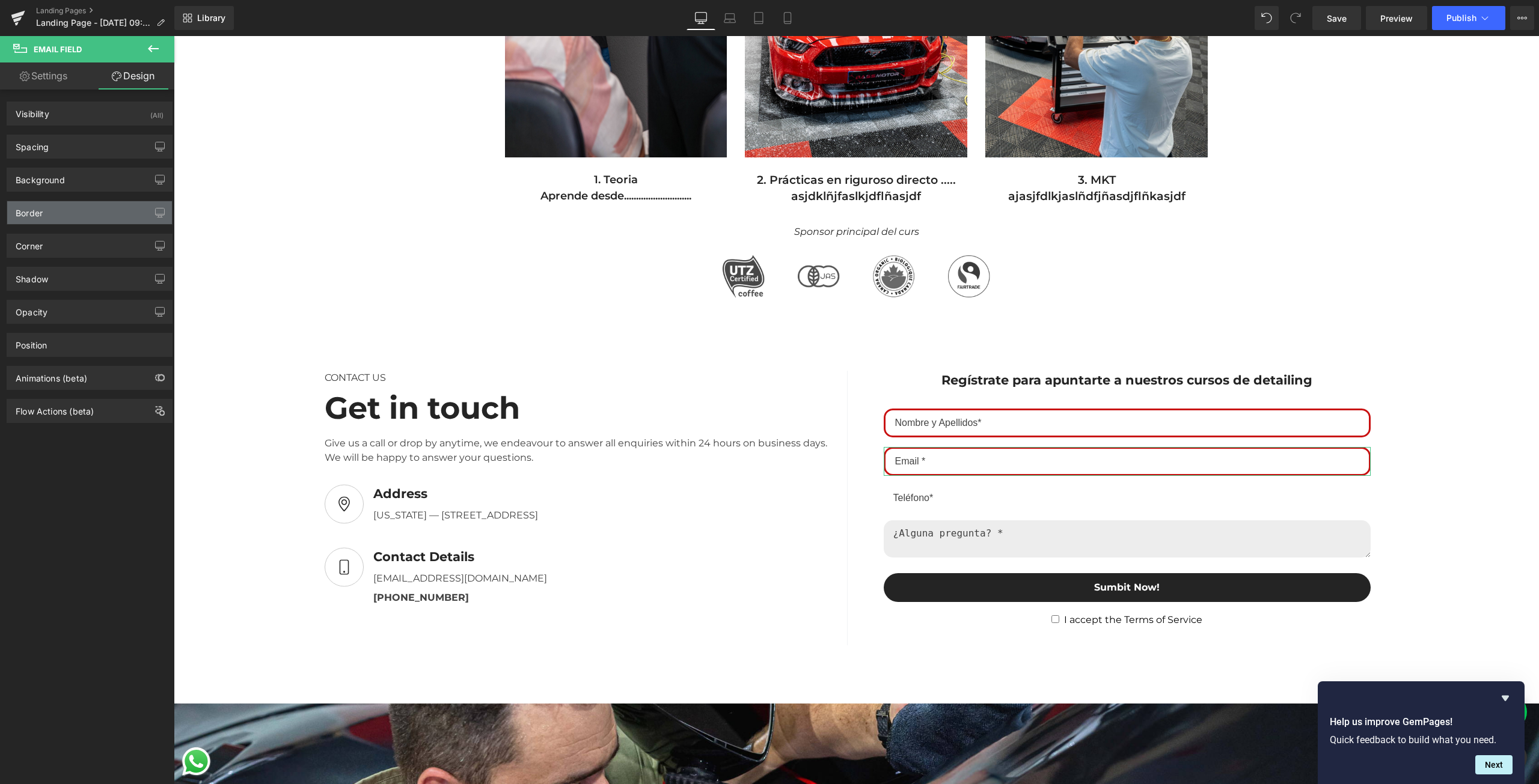
click at [63, 221] on div "Border" at bounding box center [90, 212] width 165 height 23
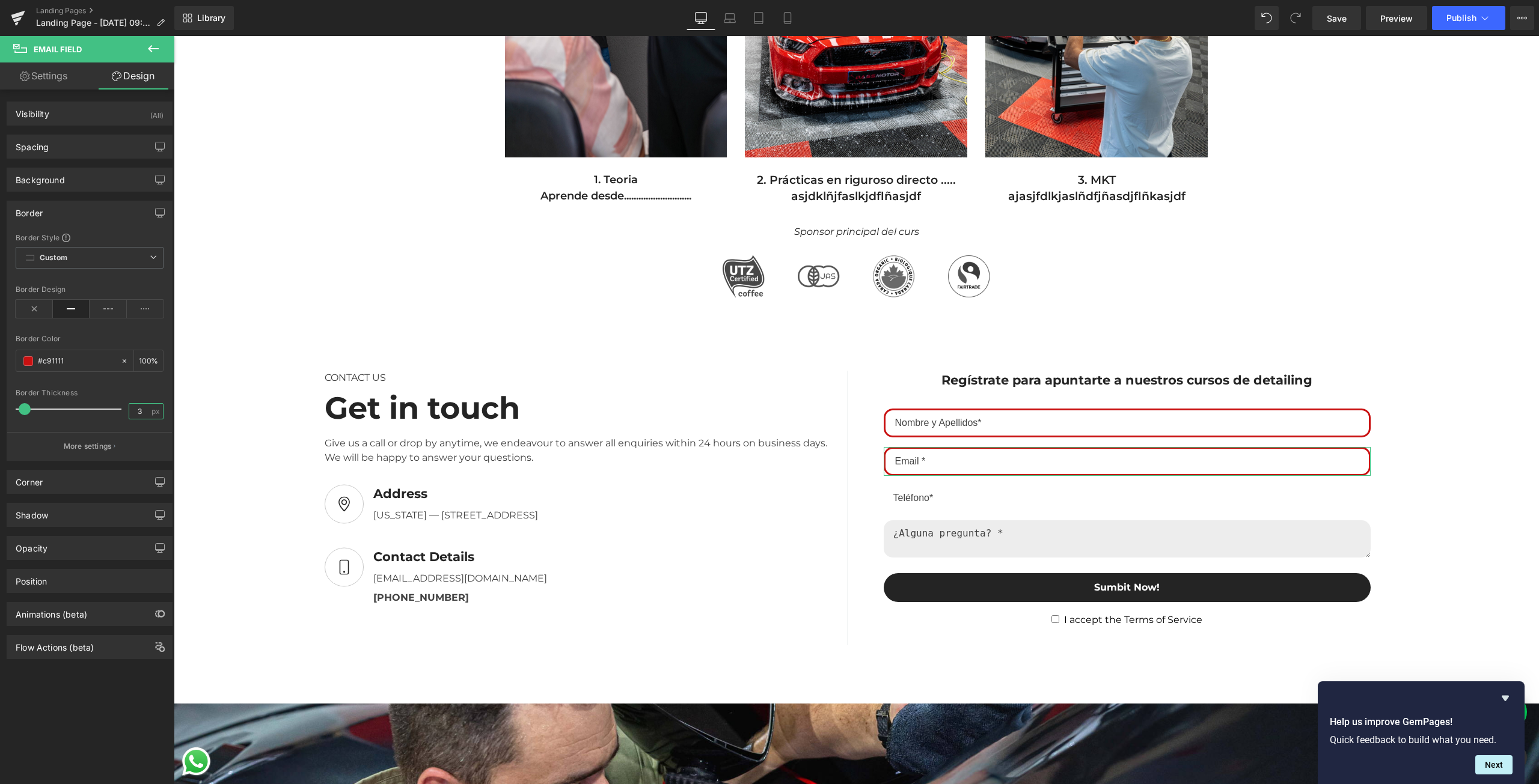
click at [133, 414] on input "3" at bounding box center [140, 411] width 21 height 15
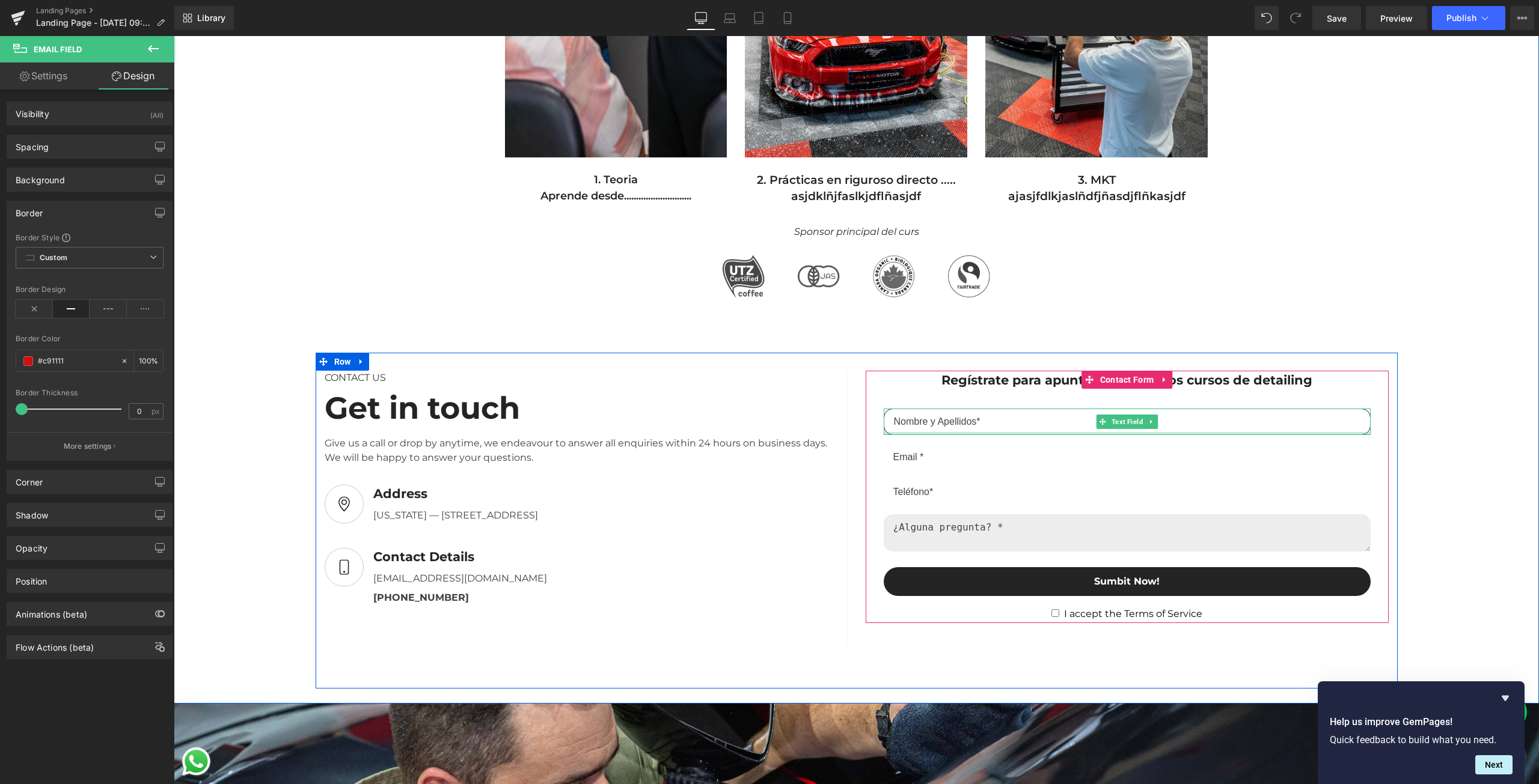
click at [930, 432] on div "Text Field" at bounding box center [1127, 422] width 487 height 27
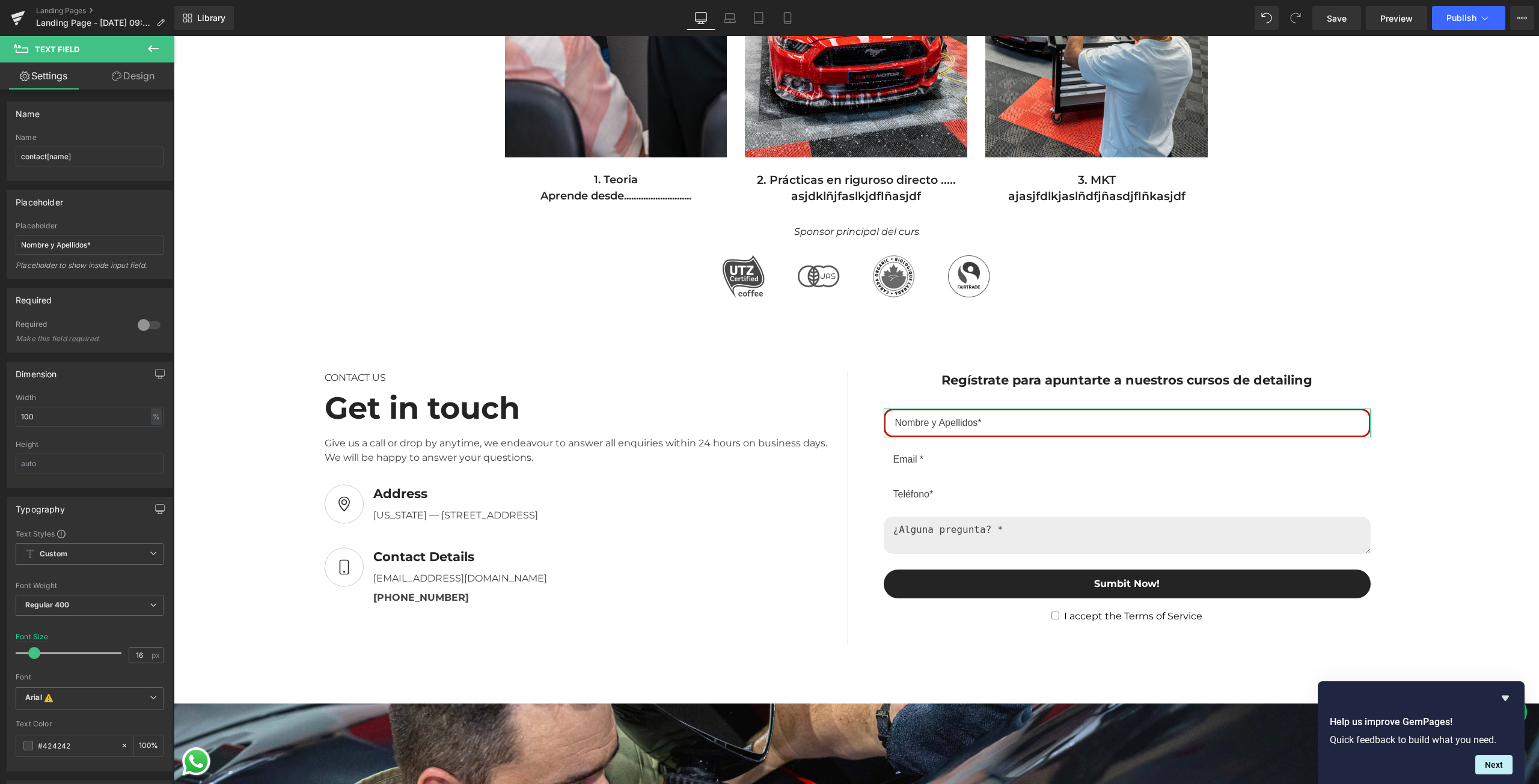
click at [116, 83] on link "Design" at bounding box center [133, 76] width 87 height 27
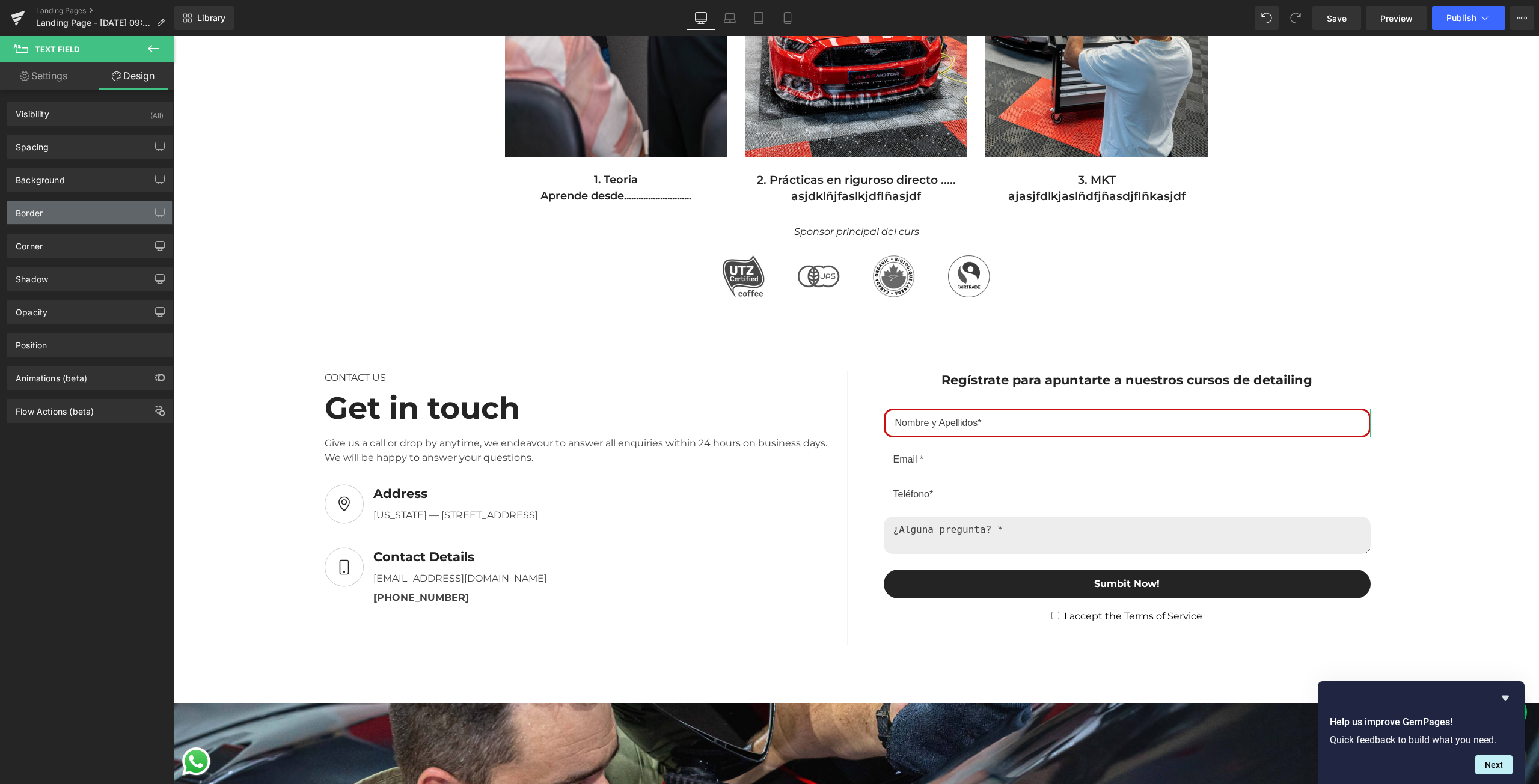
click at [73, 216] on div "Border" at bounding box center [90, 212] width 165 height 23
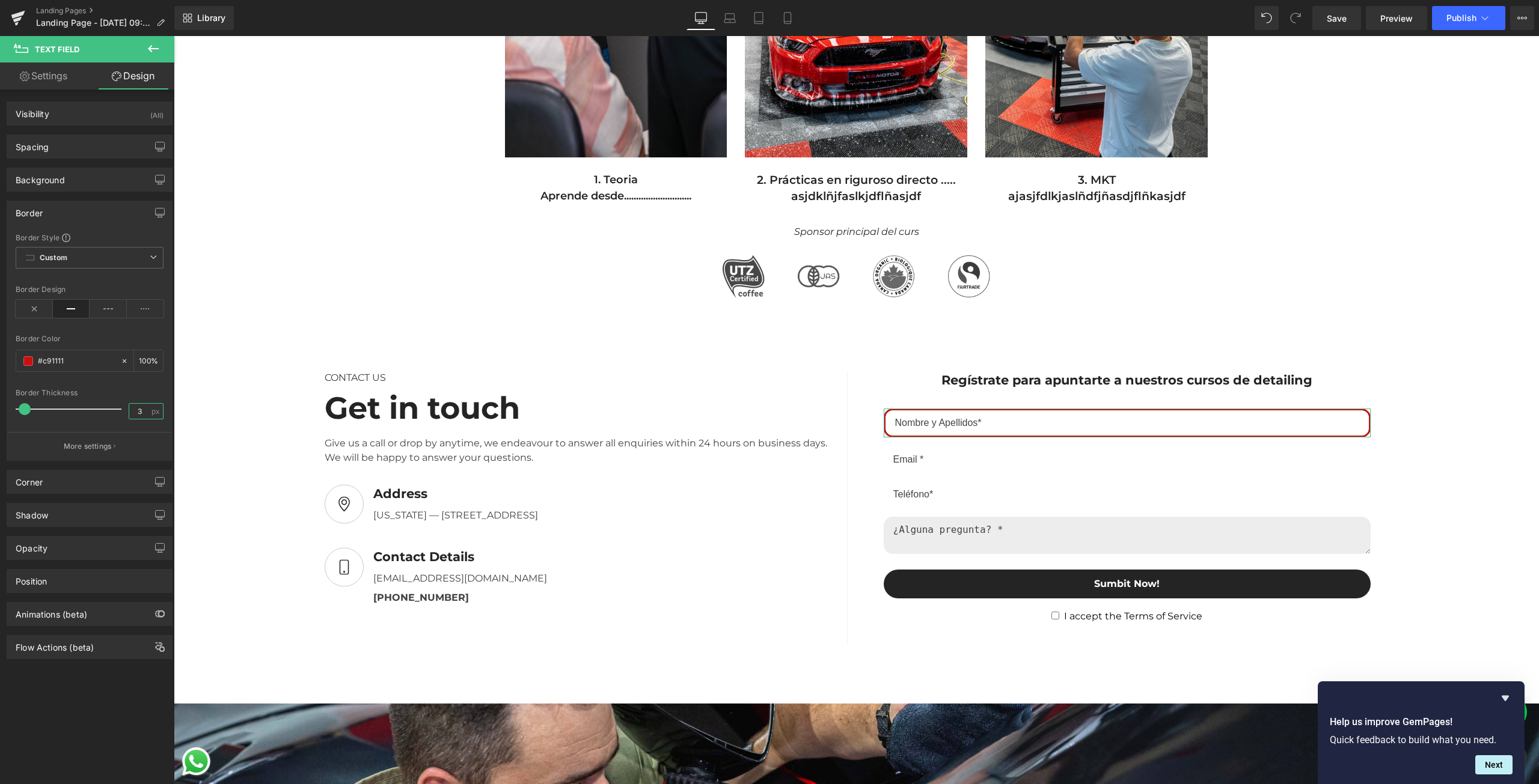
click at [140, 406] on input "3" at bounding box center [140, 411] width 21 height 15
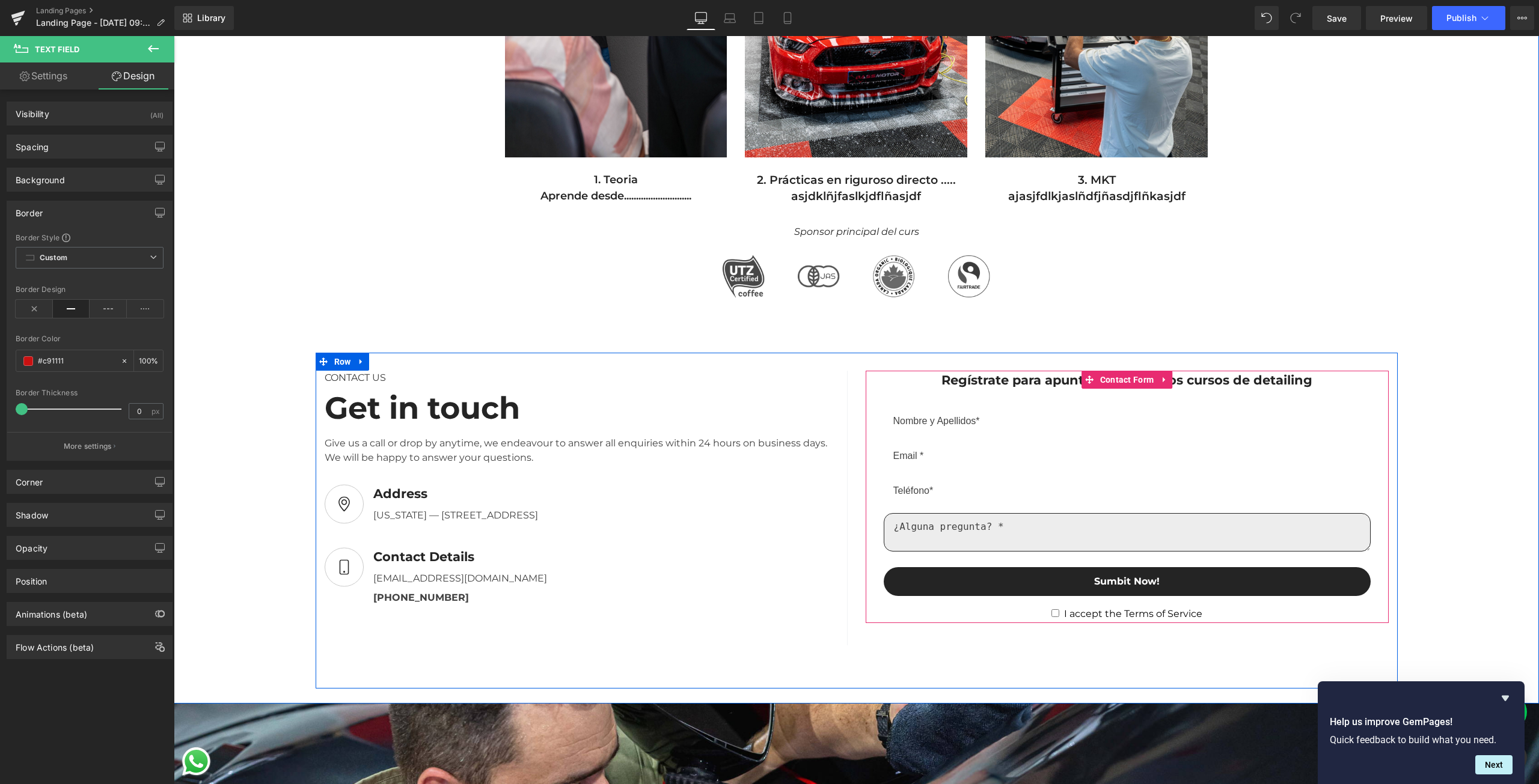
click at [926, 530] on textarea at bounding box center [1127, 532] width 487 height 39
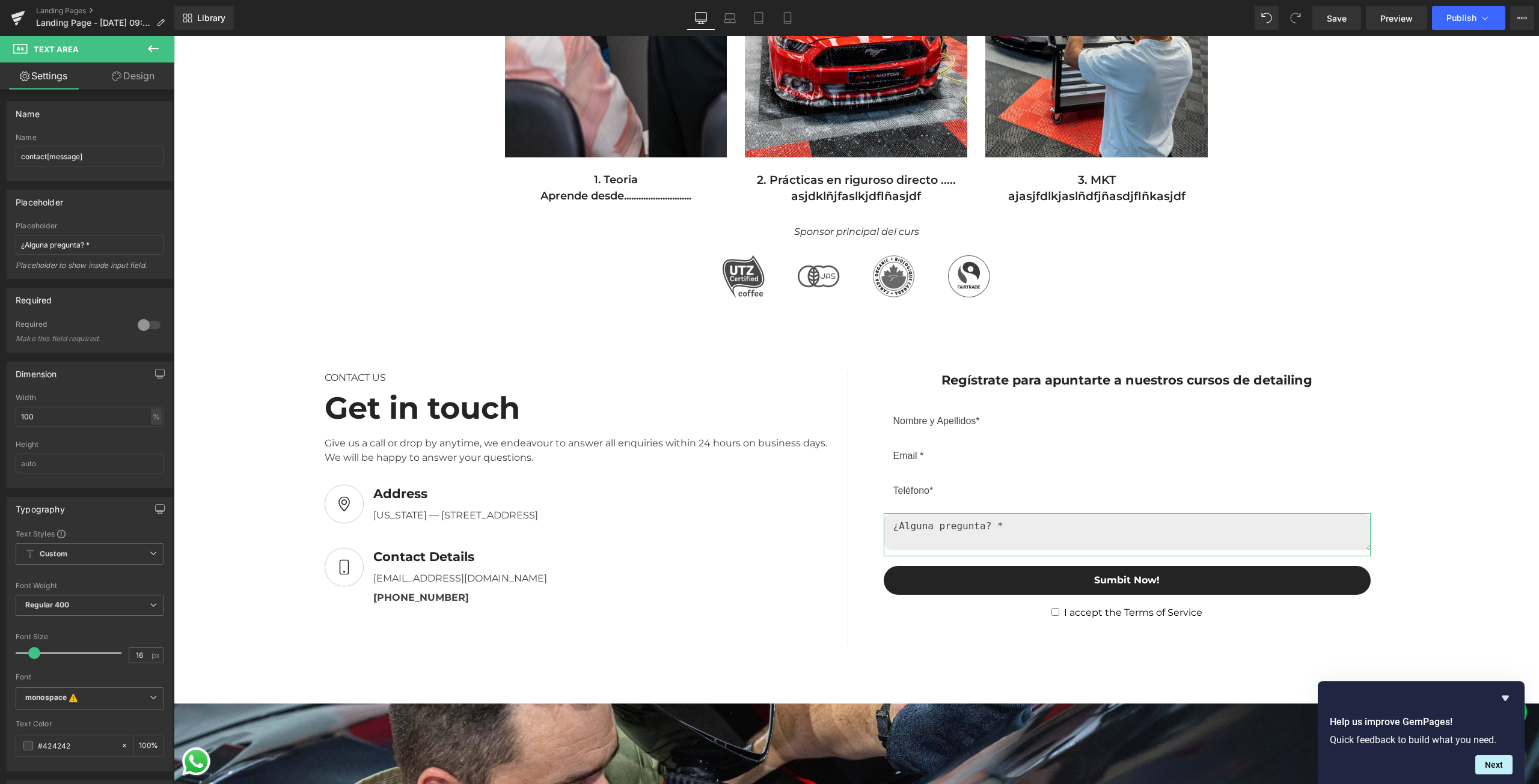
click at [137, 75] on link "Design" at bounding box center [133, 76] width 87 height 27
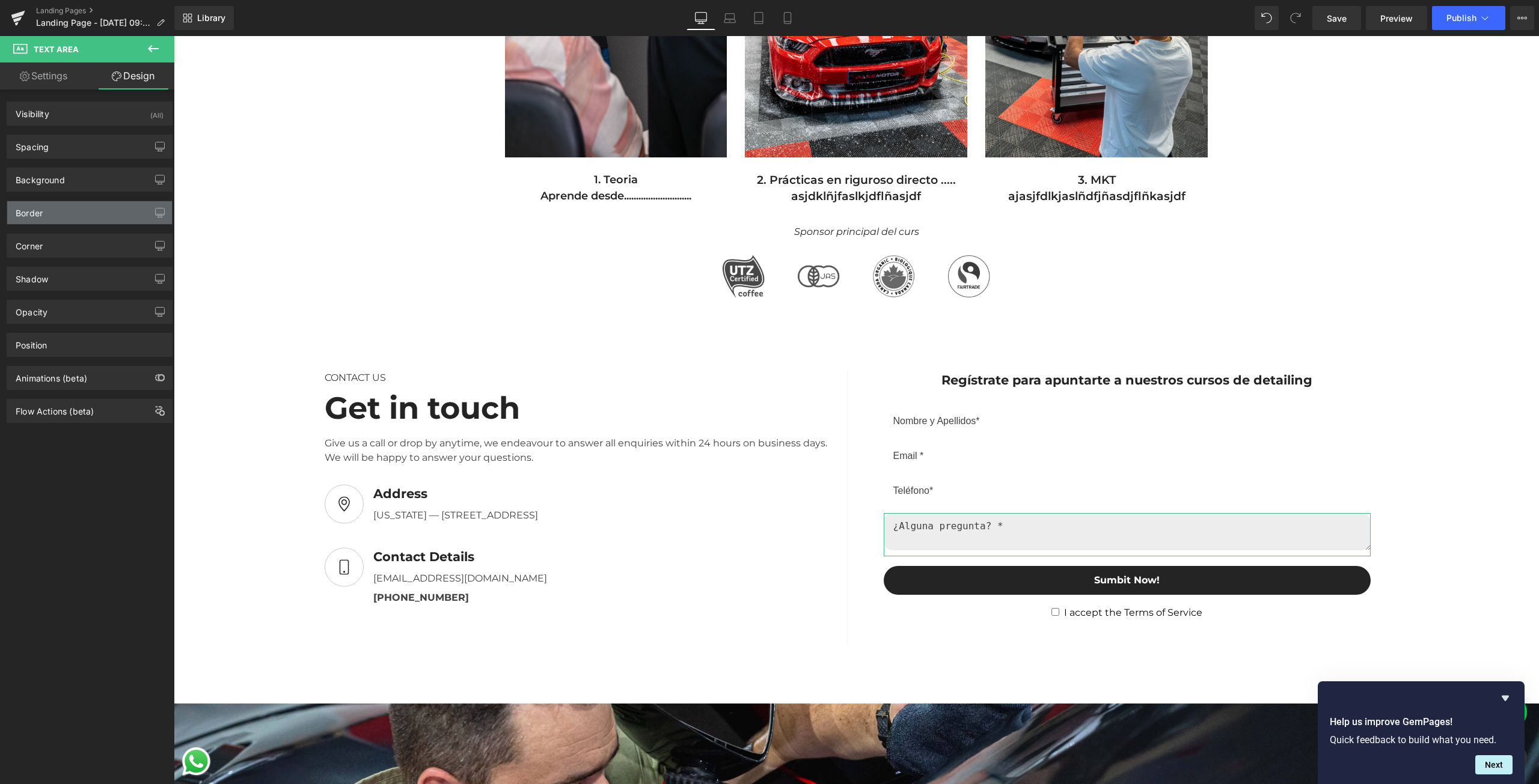
click at [55, 209] on div "Border" at bounding box center [90, 212] width 165 height 23
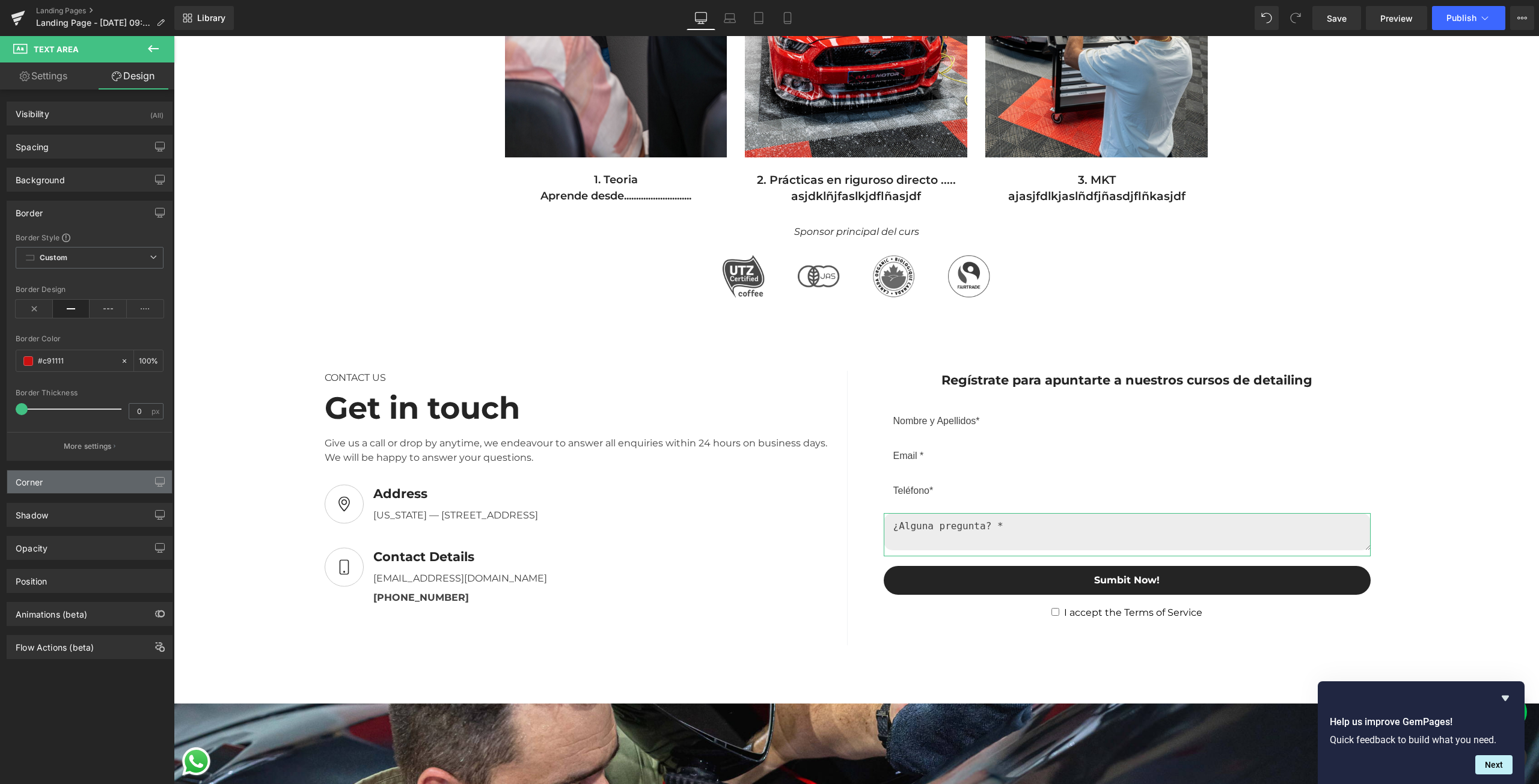
click at [67, 472] on div "Corner" at bounding box center [90, 481] width 165 height 23
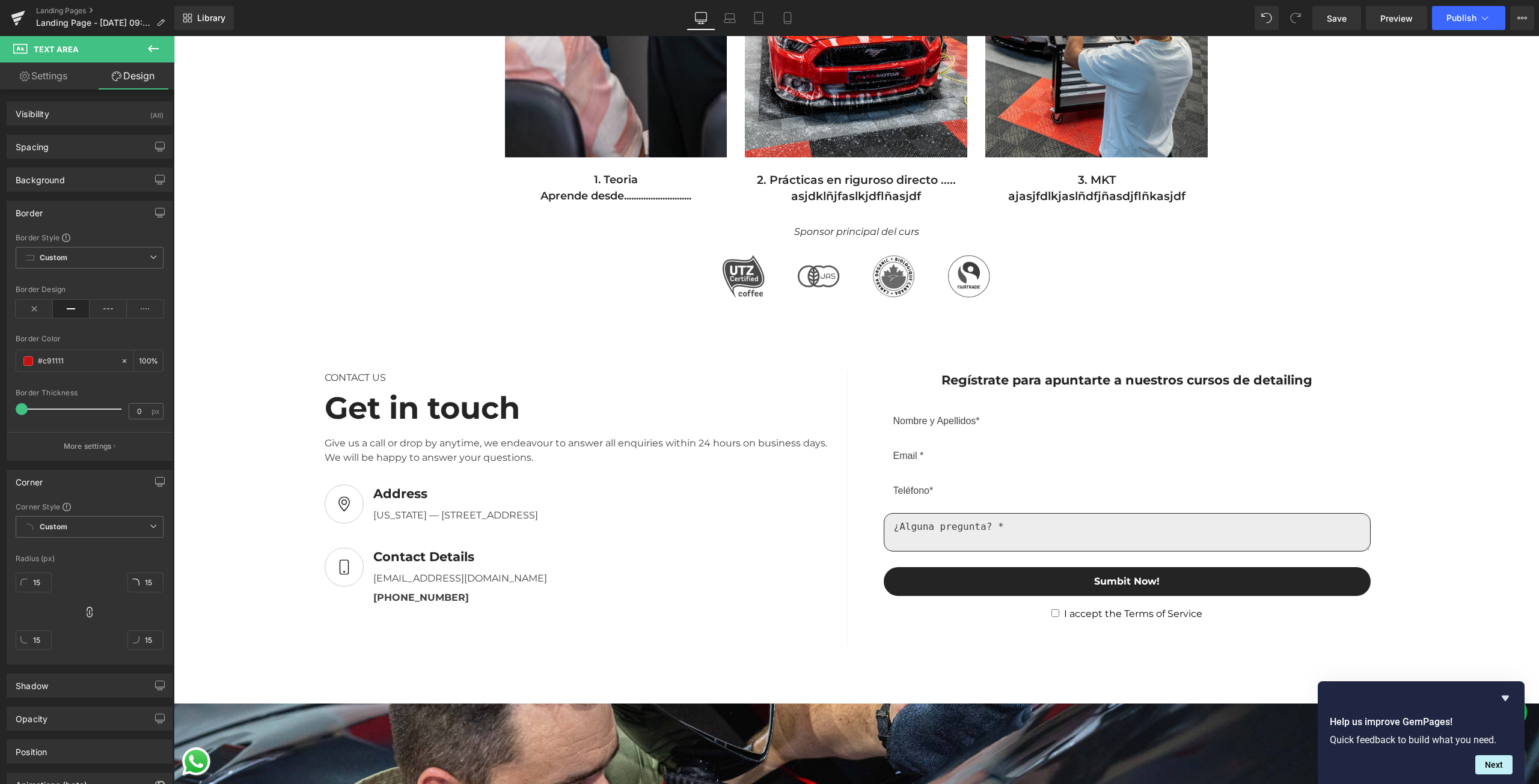
click at [954, 540] on textarea at bounding box center [1127, 532] width 487 height 39
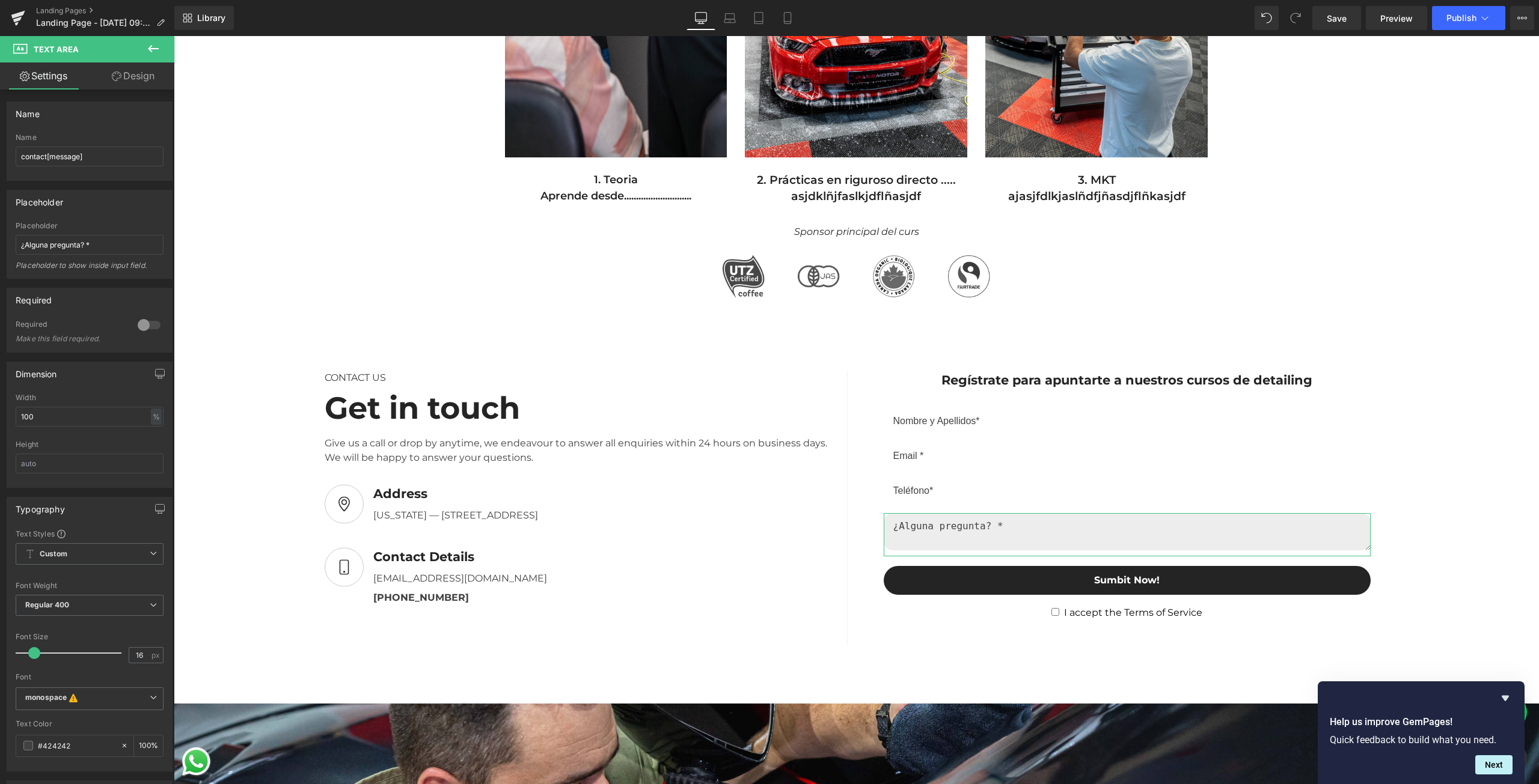
click at [147, 81] on link "Design" at bounding box center [133, 76] width 87 height 27
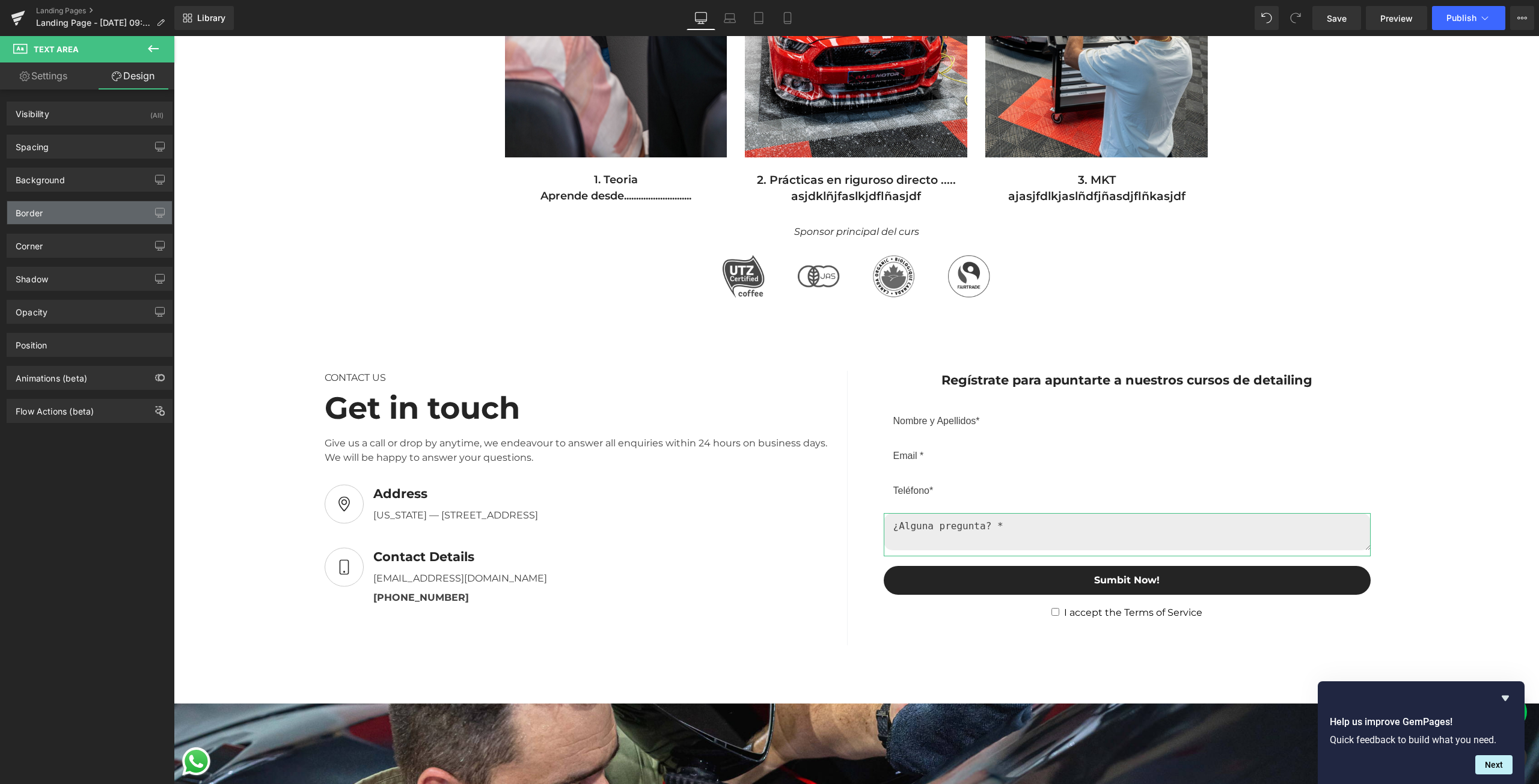
click at [77, 211] on div "Border" at bounding box center [90, 212] width 165 height 23
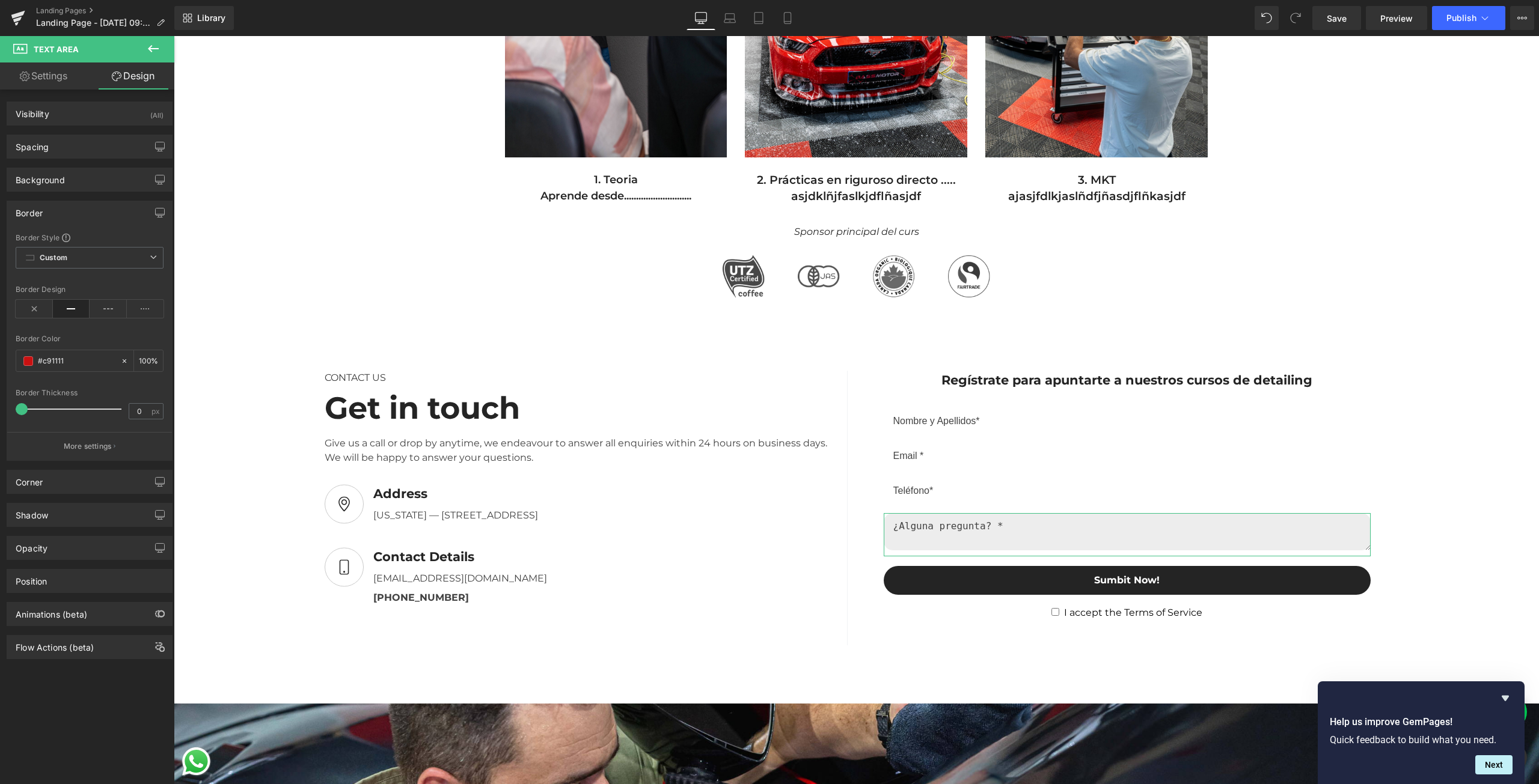
click at [127, 69] on link "Design" at bounding box center [133, 76] width 87 height 27
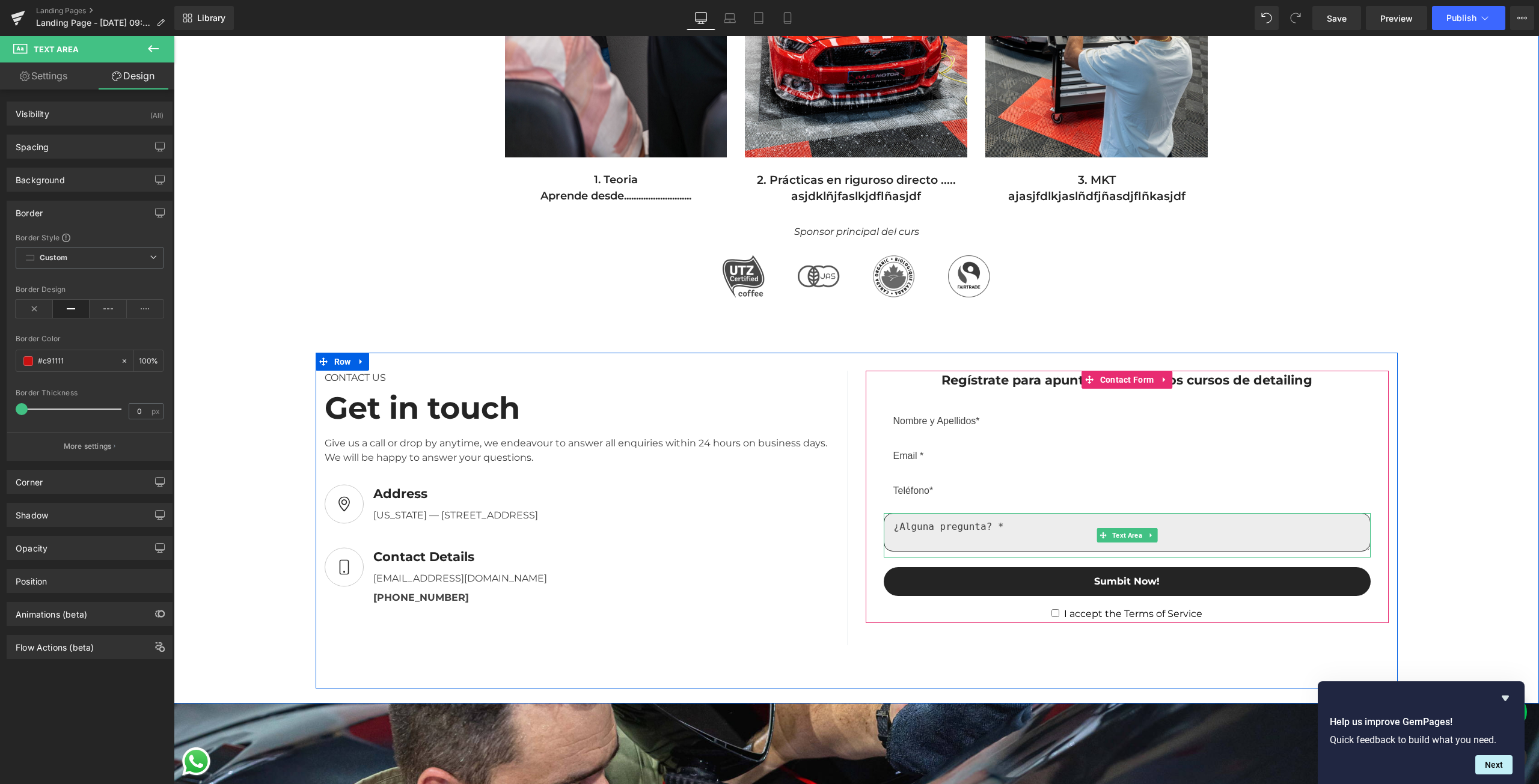
click at [1036, 529] on textarea at bounding box center [1127, 532] width 487 height 39
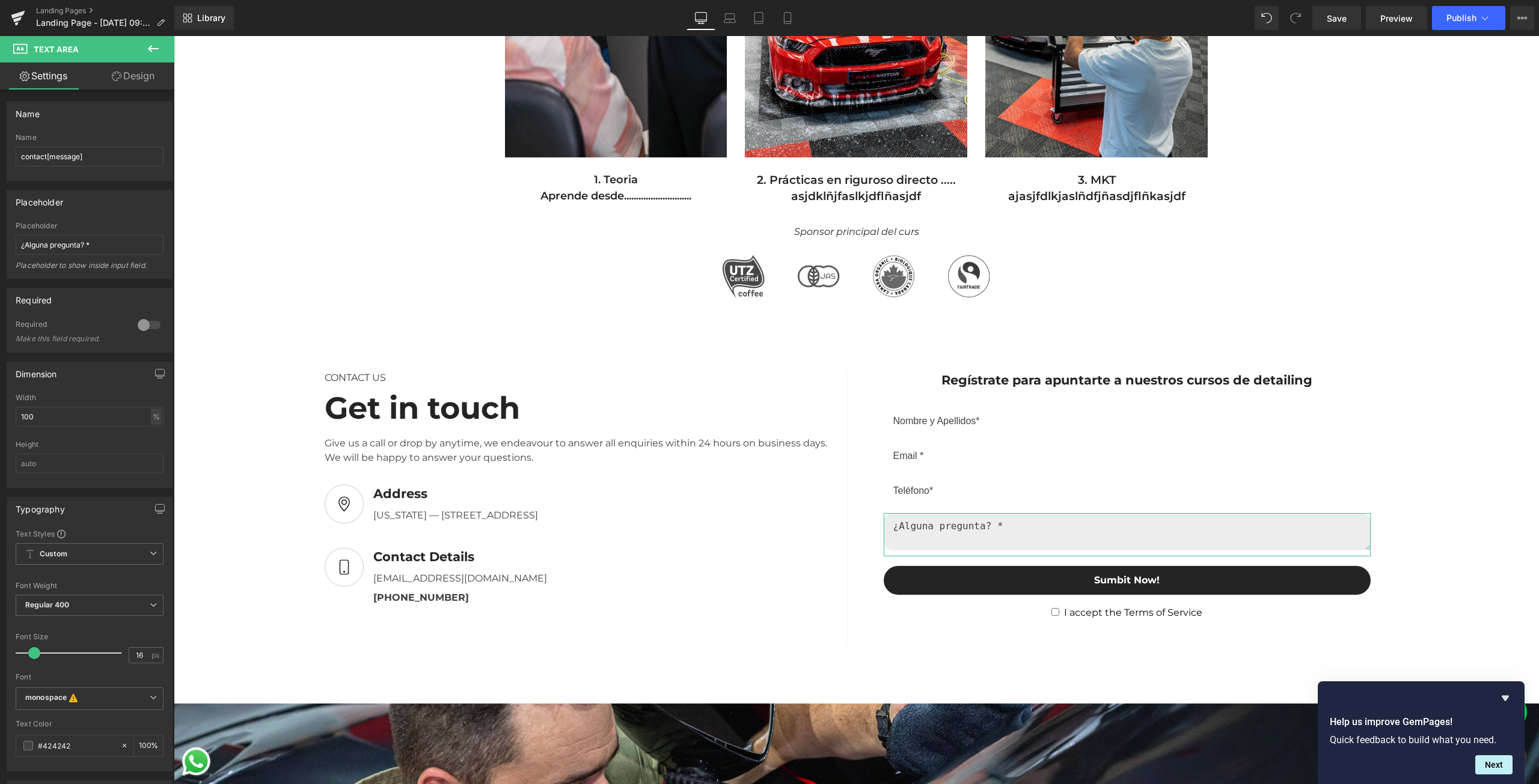
click at [119, 77] on icon at bounding box center [116, 76] width 9 height 9
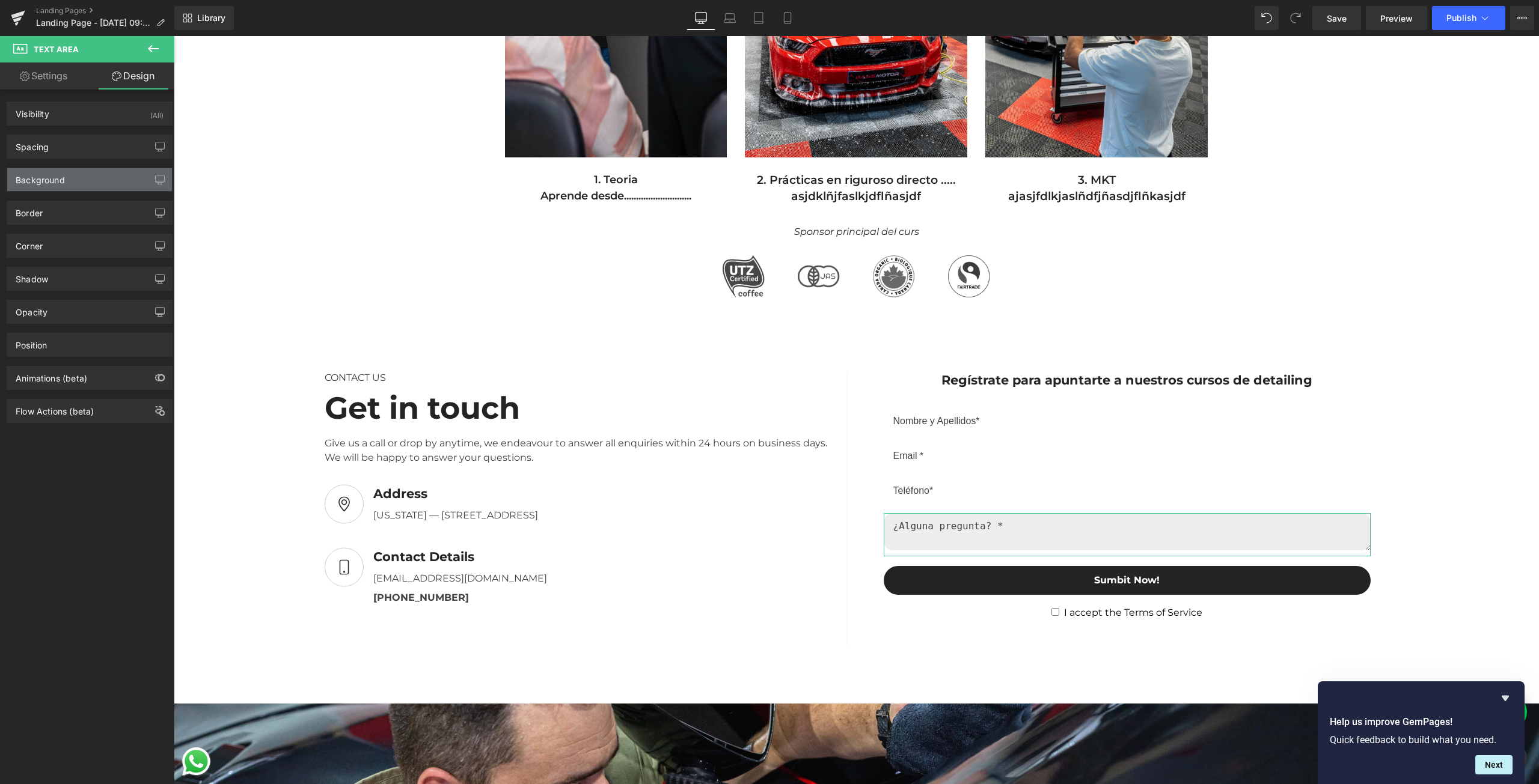
click at [69, 177] on div "Background" at bounding box center [90, 180] width 165 height 23
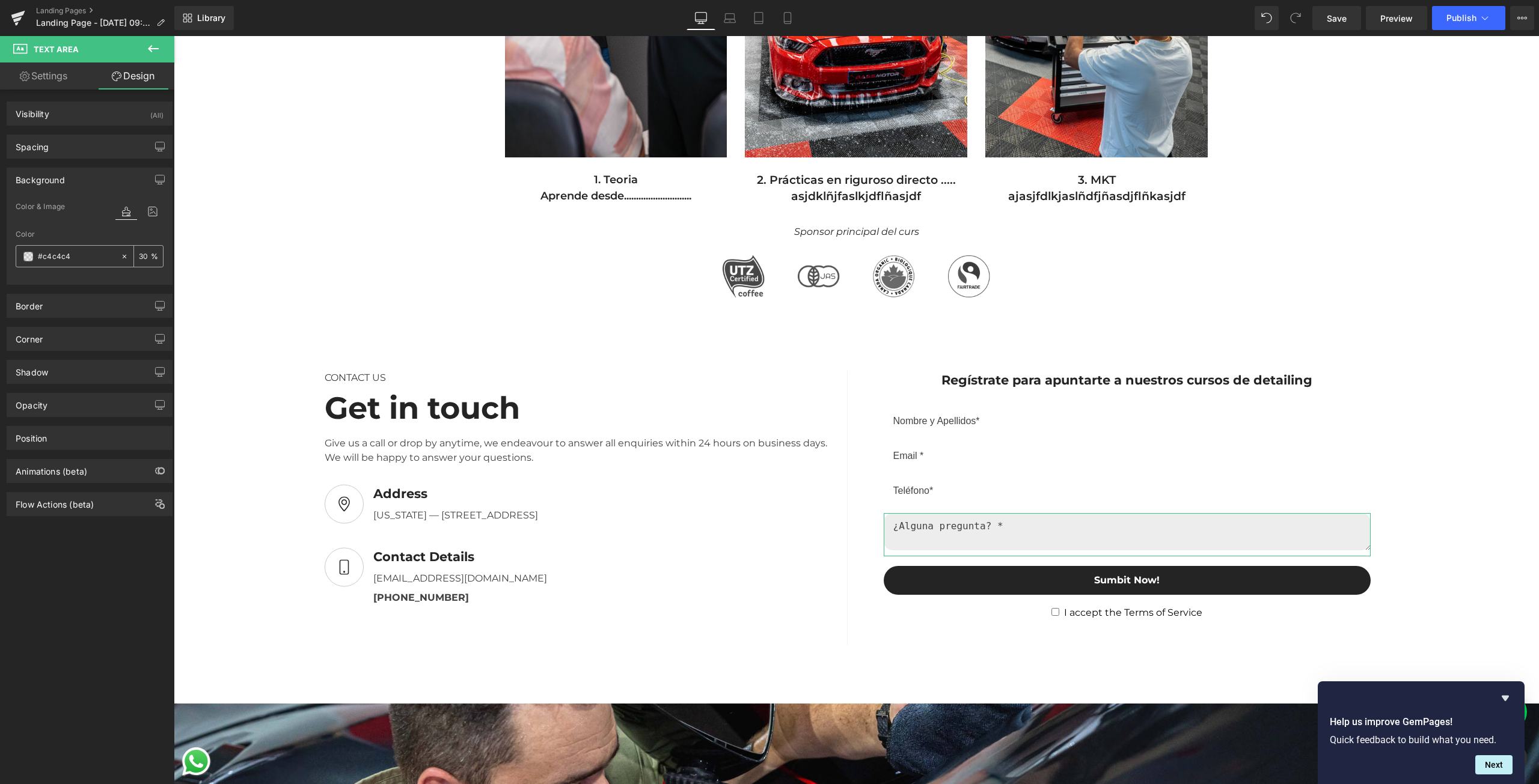
click at [79, 262] on input "#c4c4c4" at bounding box center [76, 256] width 77 height 13
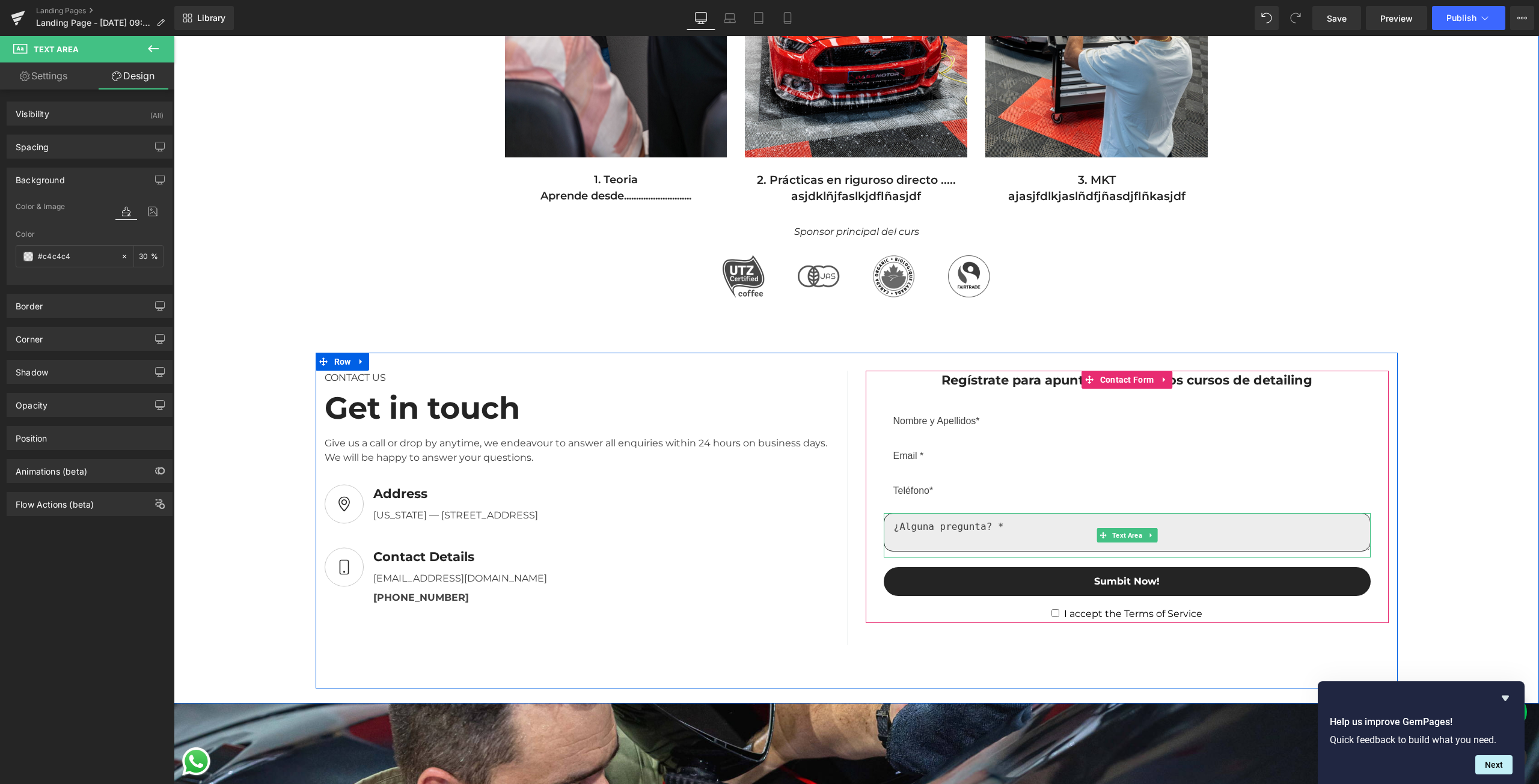
click at [997, 542] on textarea at bounding box center [1127, 532] width 487 height 39
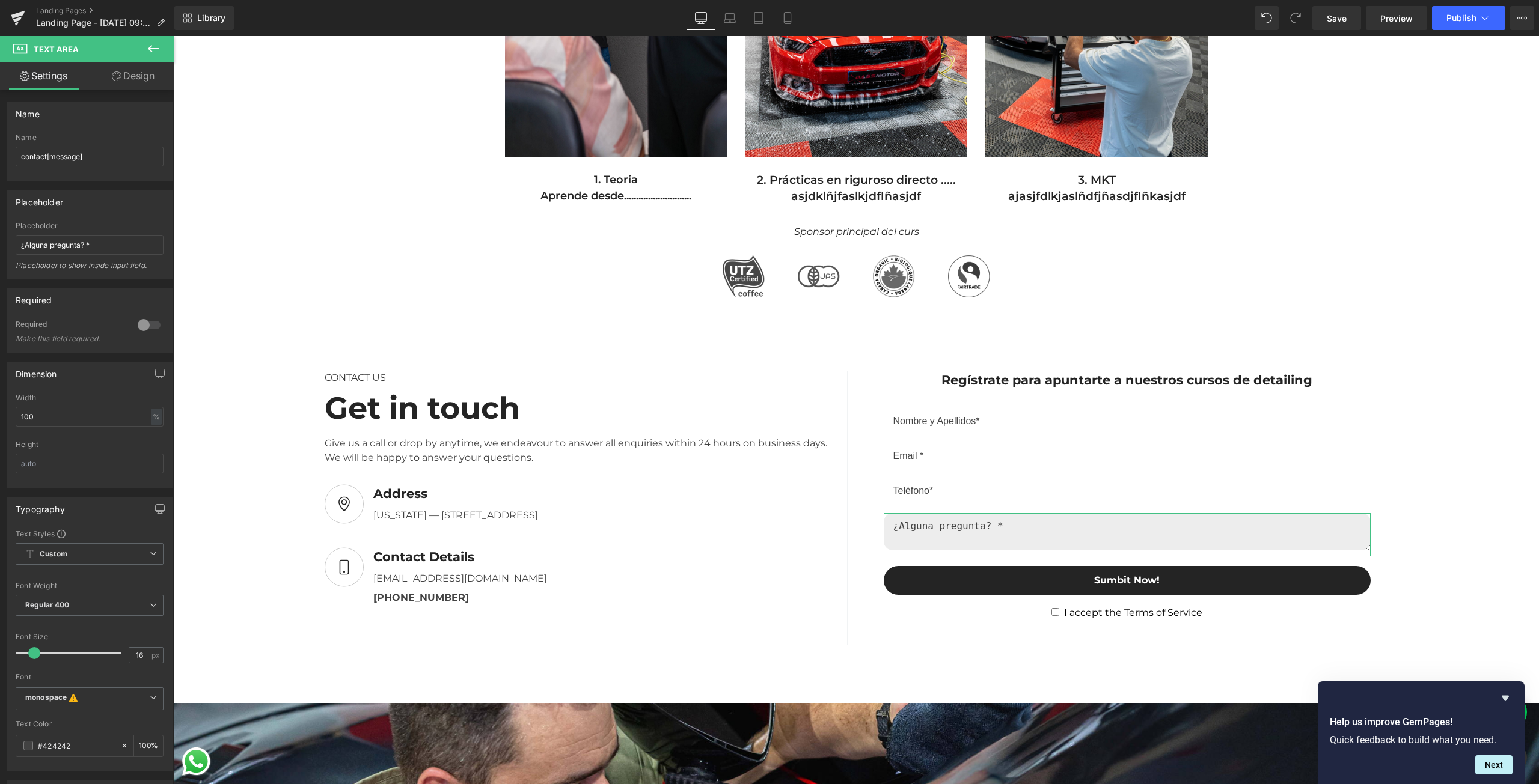
click at [128, 76] on link "Design" at bounding box center [133, 76] width 87 height 27
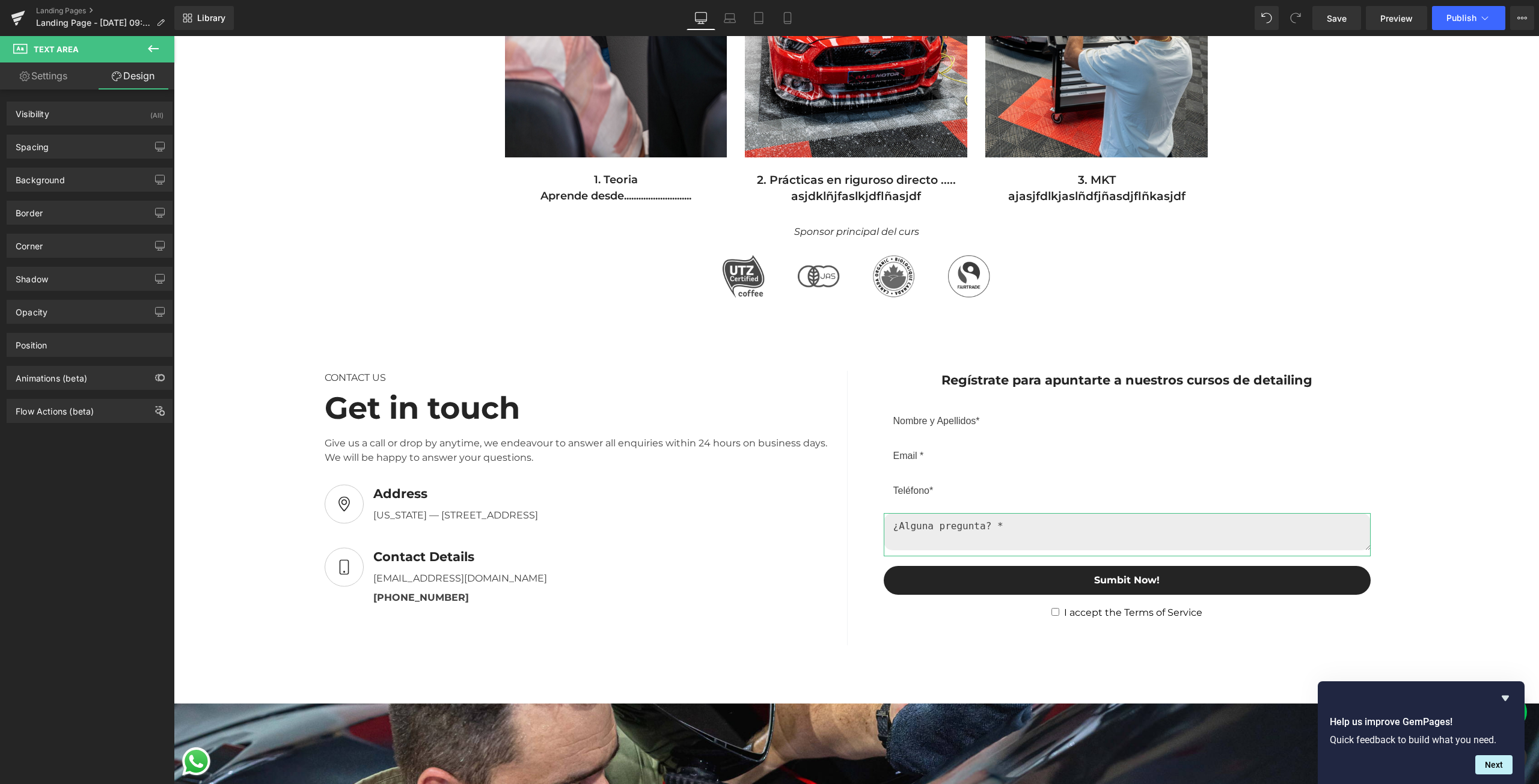
click at [85, 134] on div "Spacing [GEOGRAPHIC_DATA] 16px 16 0px 0 0px 0 0px 0 [GEOGRAPHIC_DATA] 12px 12 1…" at bounding box center [90, 142] width 180 height 33
click at [62, 171] on div "Background" at bounding box center [40, 176] width 49 height 17
click at [49, 211] on div "Border" at bounding box center [90, 212] width 165 height 23
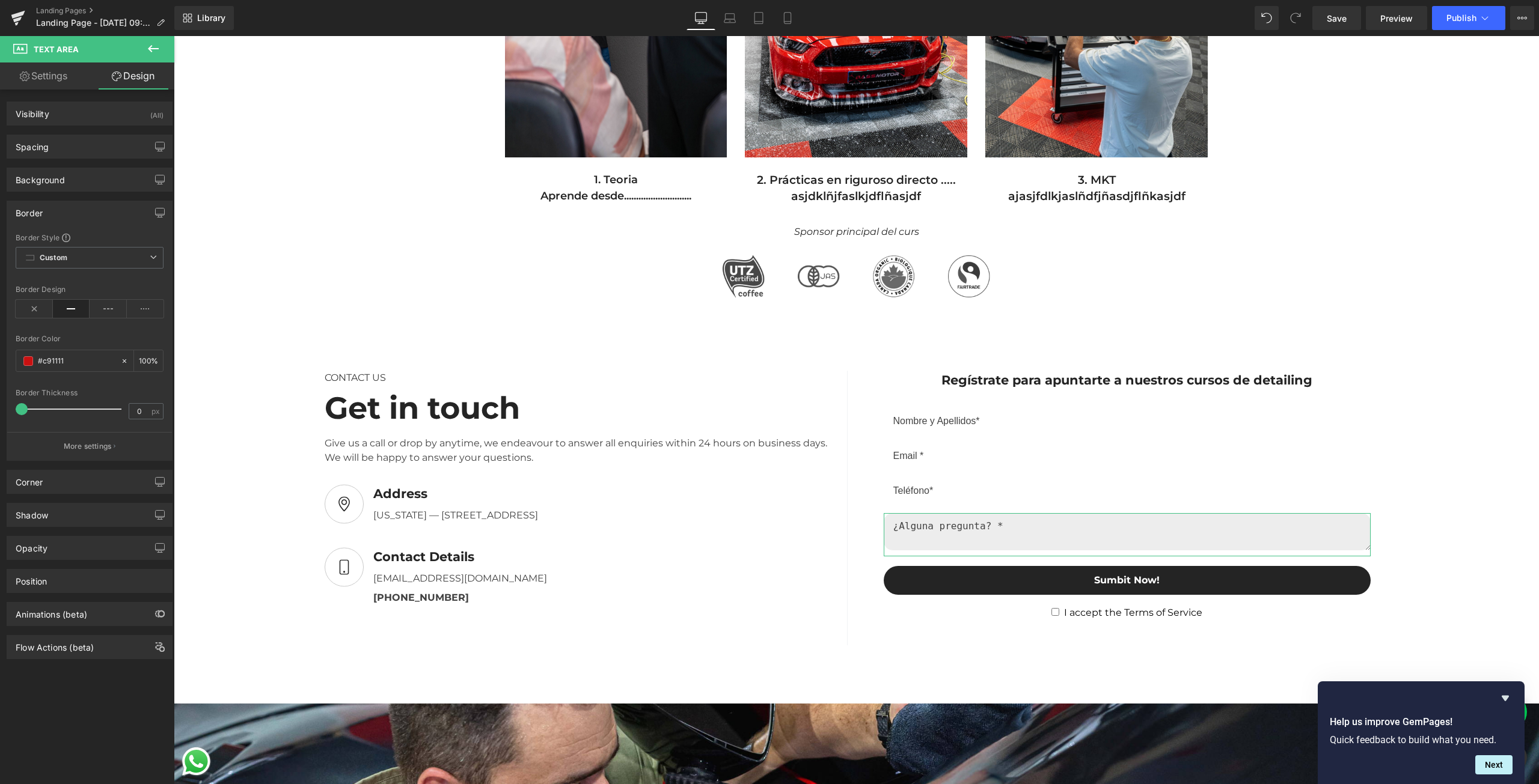
click at [49, 211] on div "Border" at bounding box center [90, 212] width 165 height 23
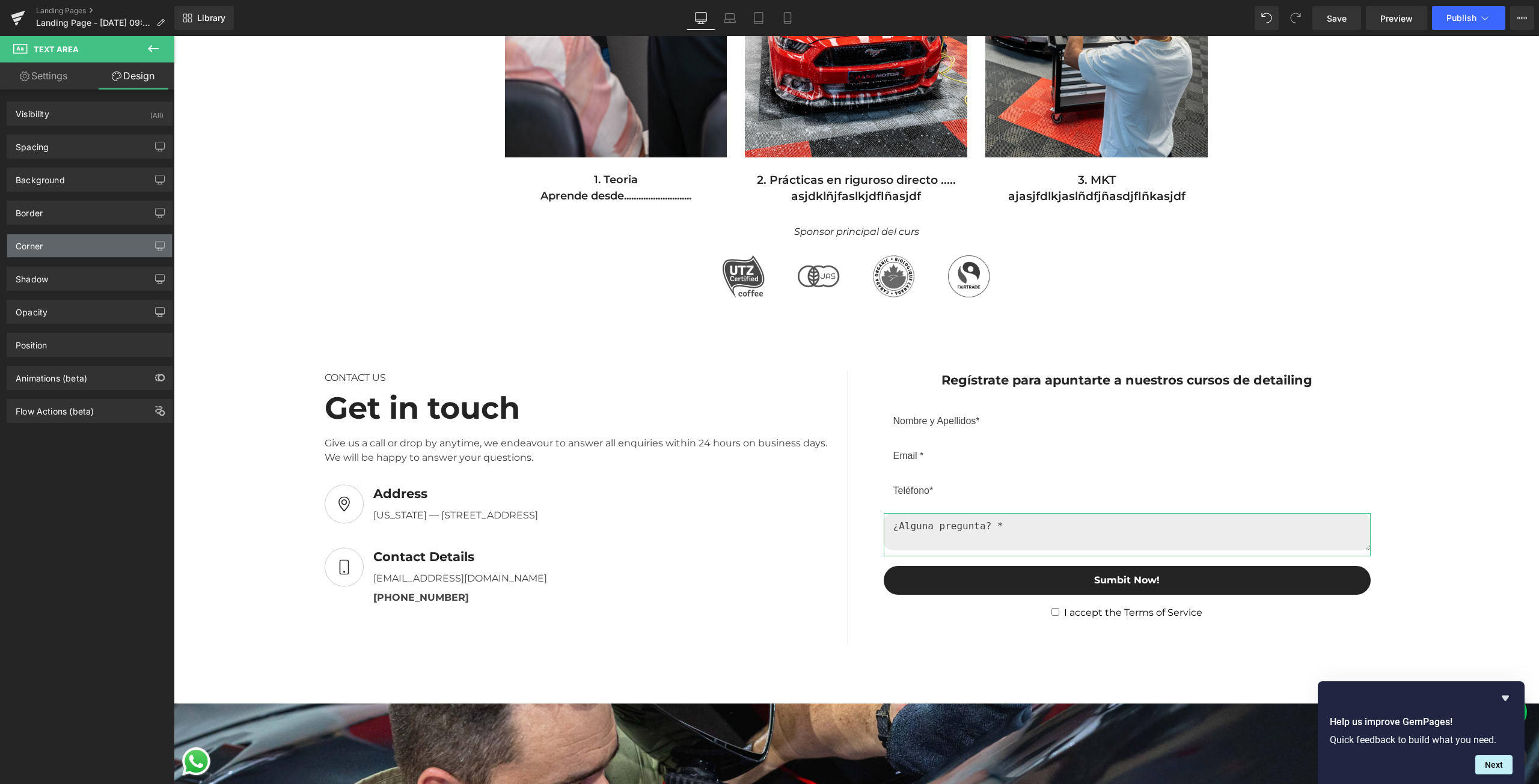
click at [57, 255] on div "Corner" at bounding box center [90, 245] width 165 height 23
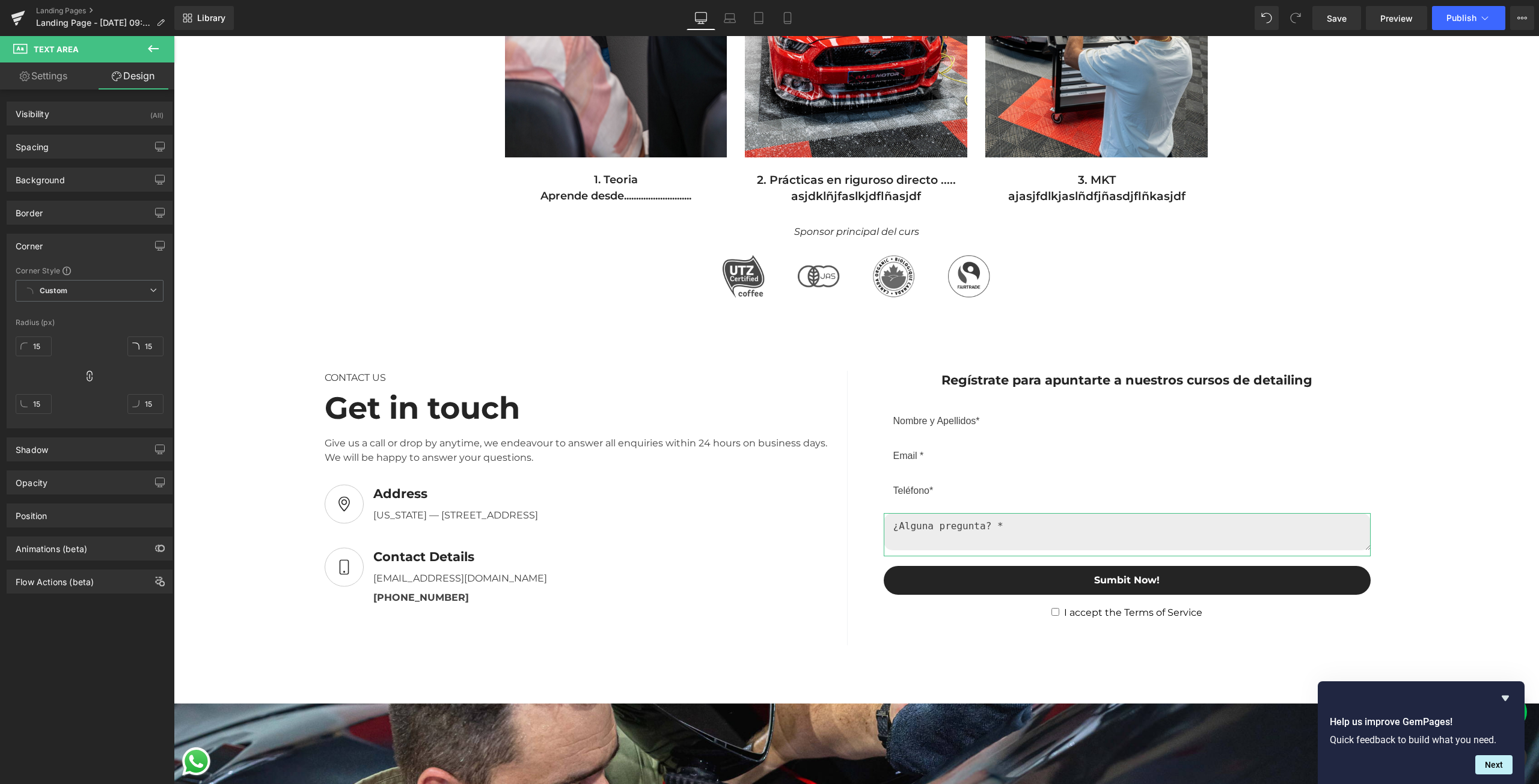
click at [57, 255] on div "Corner" at bounding box center [90, 245] width 165 height 23
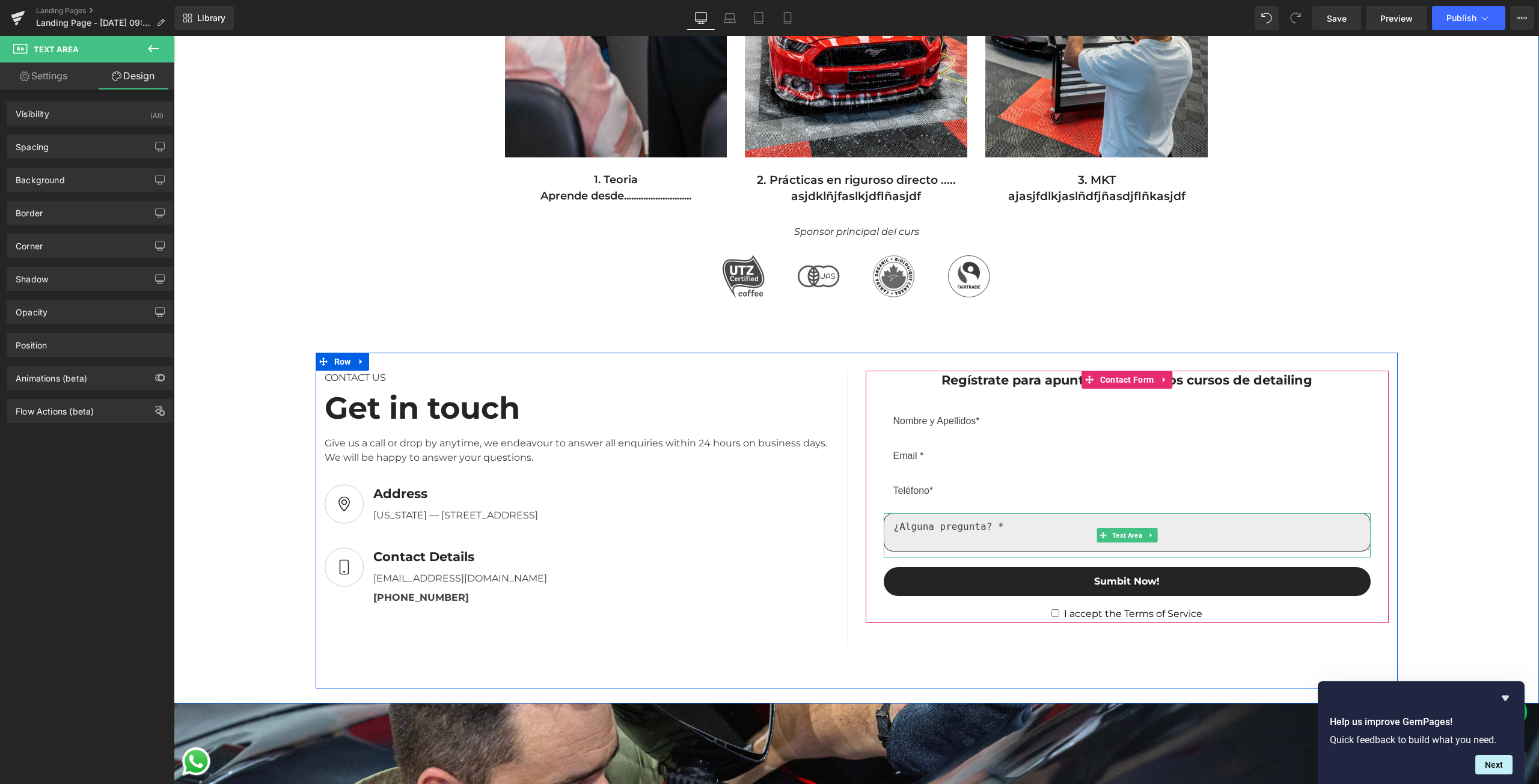
click at [1174, 537] on textarea at bounding box center [1127, 532] width 487 height 39
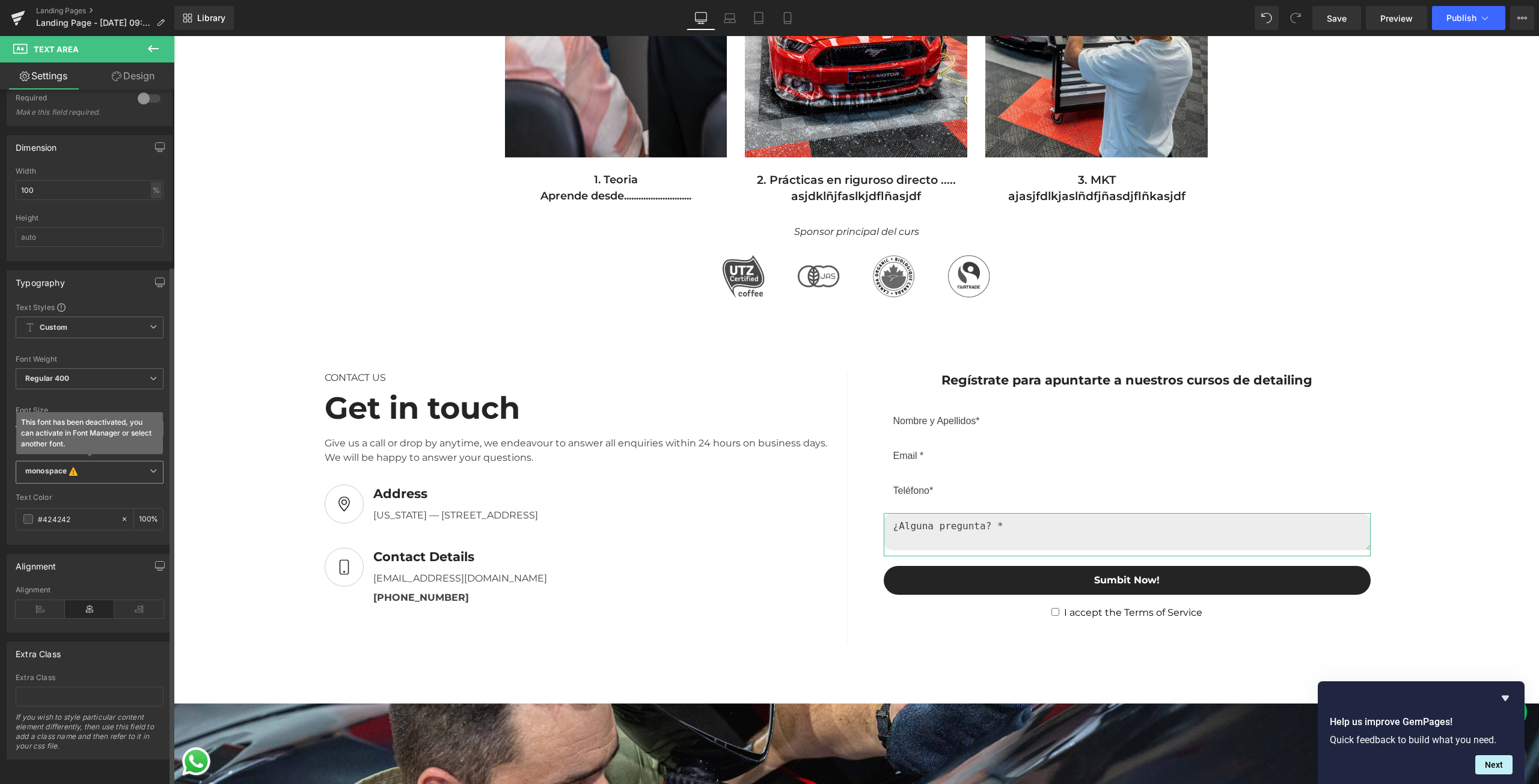
click at [150, 467] on icon at bounding box center [154, 471] width 7 height 7
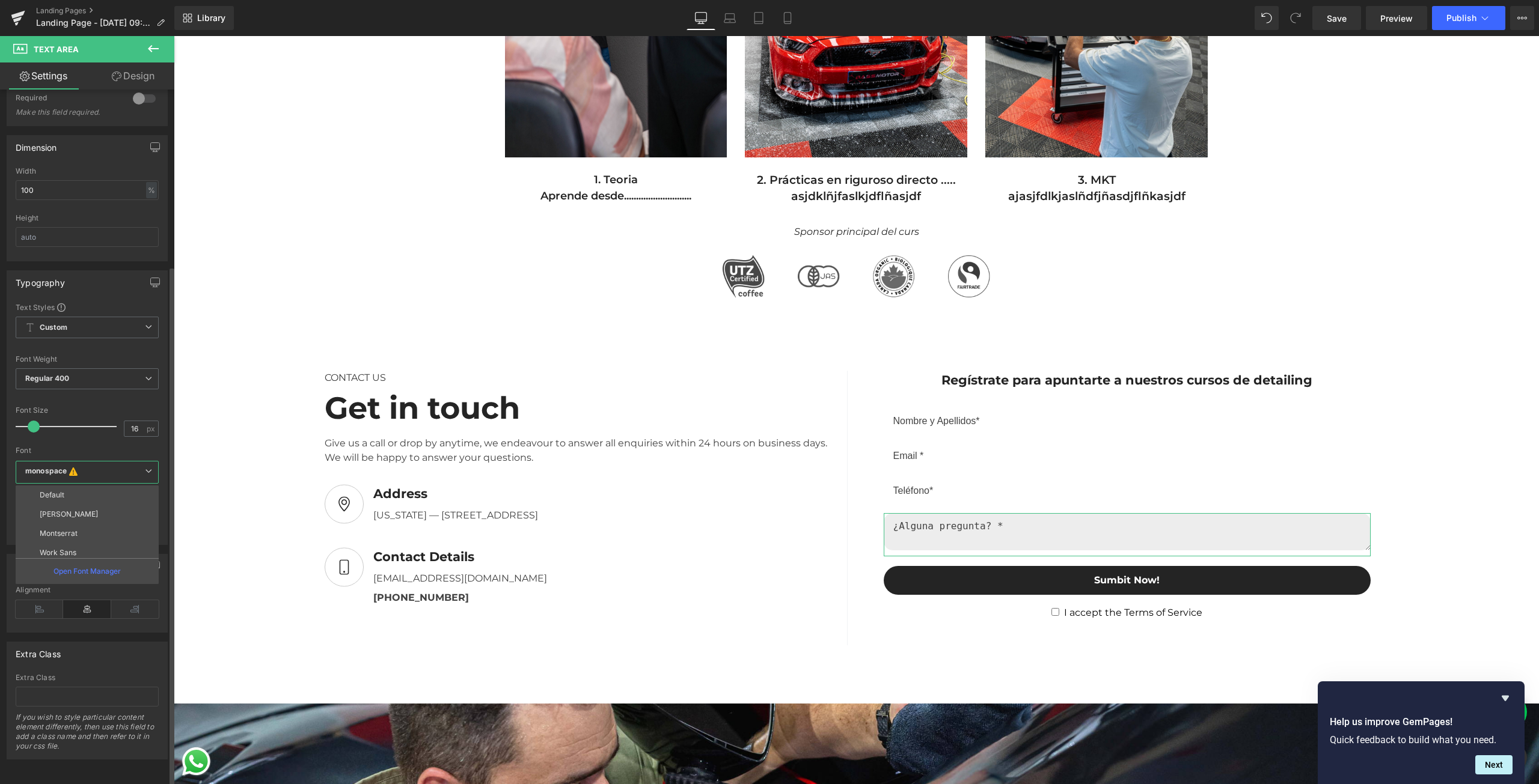
click at [116, 490] on li "Default" at bounding box center [90, 495] width 149 height 19
click at [69, 470] on span "Default" at bounding box center [90, 473] width 148 height 21
click at [78, 512] on li "[PERSON_NAME]" at bounding box center [90, 514] width 149 height 19
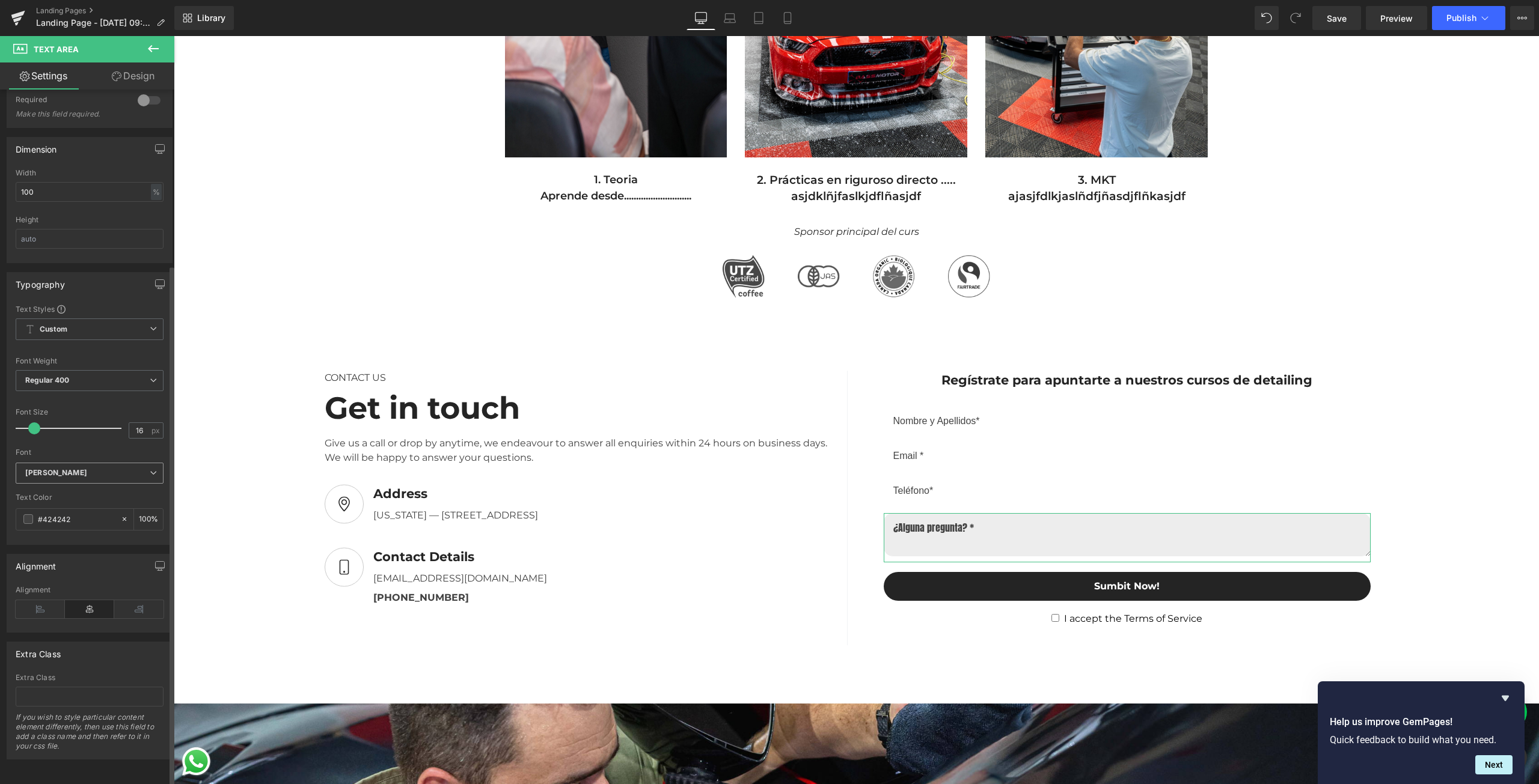
click at [94, 468] on b "[PERSON_NAME]" at bounding box center [88, 473] width 124 height 10
click at [85, 485] on li "Default" at bounding box center [90, 495] width 149 height 19
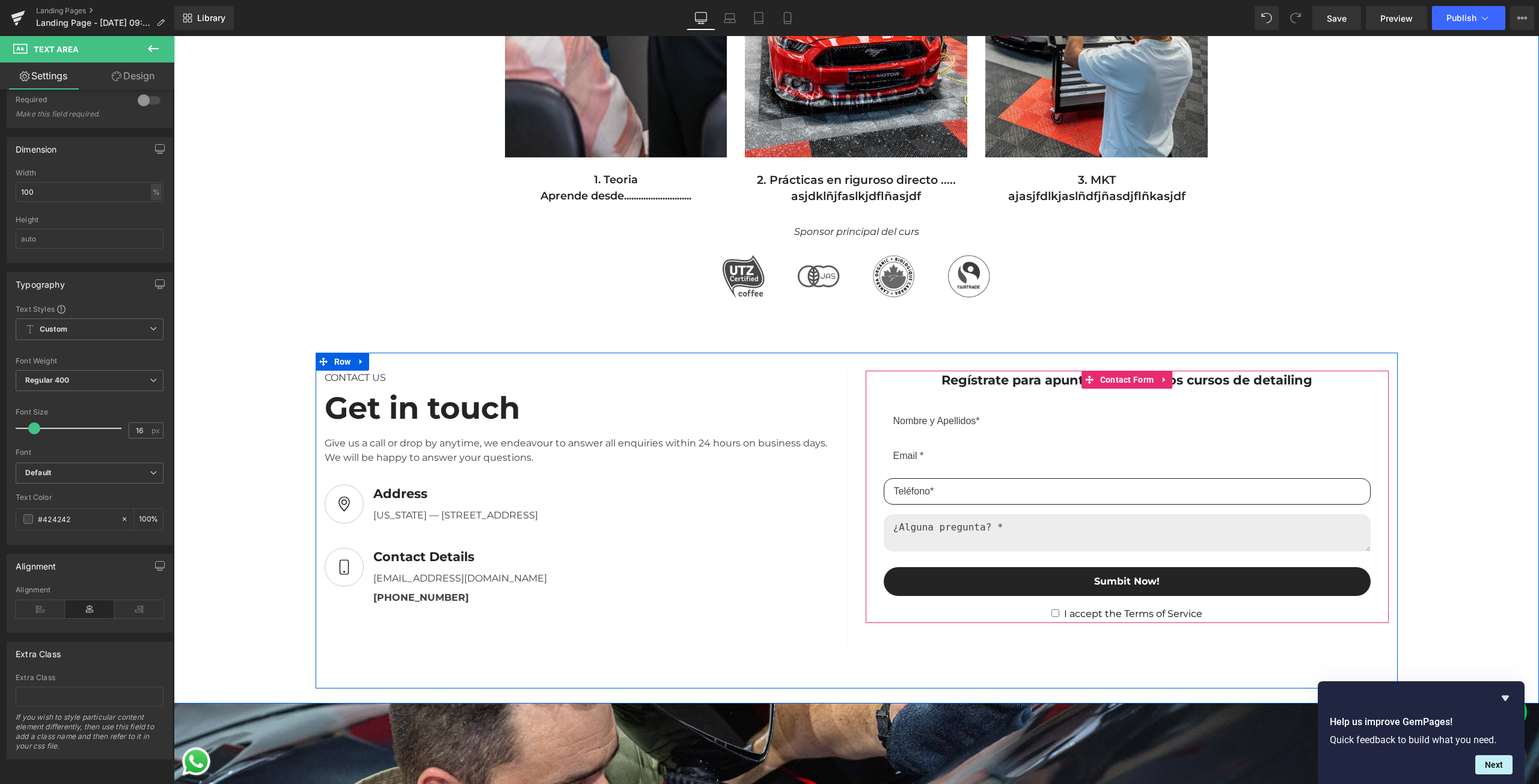
click at [927, 485] on input "email" at bounding box center [1127, 491] width 487 height 27
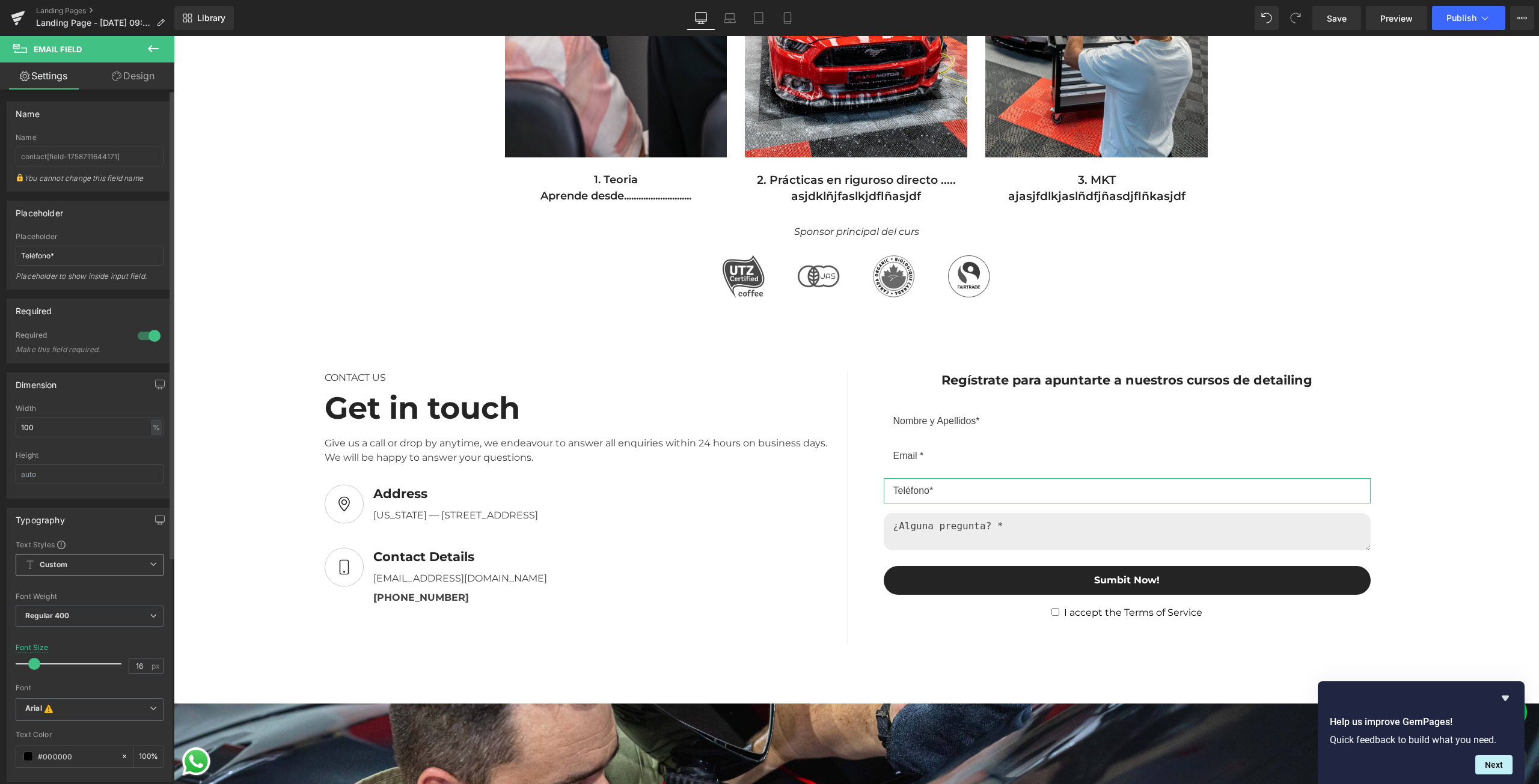
click at [55, 562] on b "Custom" at bounding box center [53, 565] width 27 height 10
click at [62, 602] on div "Setup Global Style" at bounding box center [87, 613] width 143 height 28
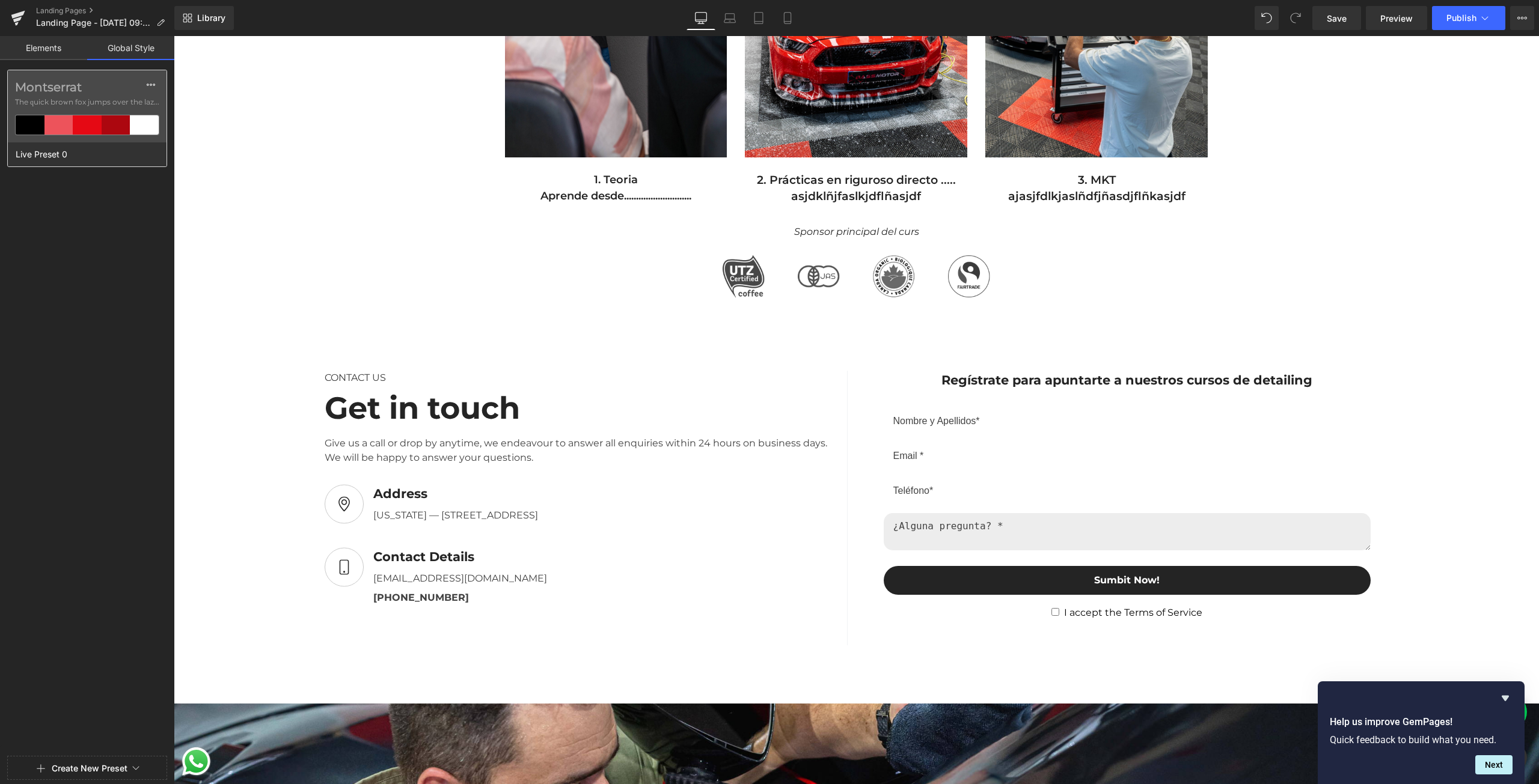
click at [72, 119] on div at bounding box center [59, 125] width 29 height 19
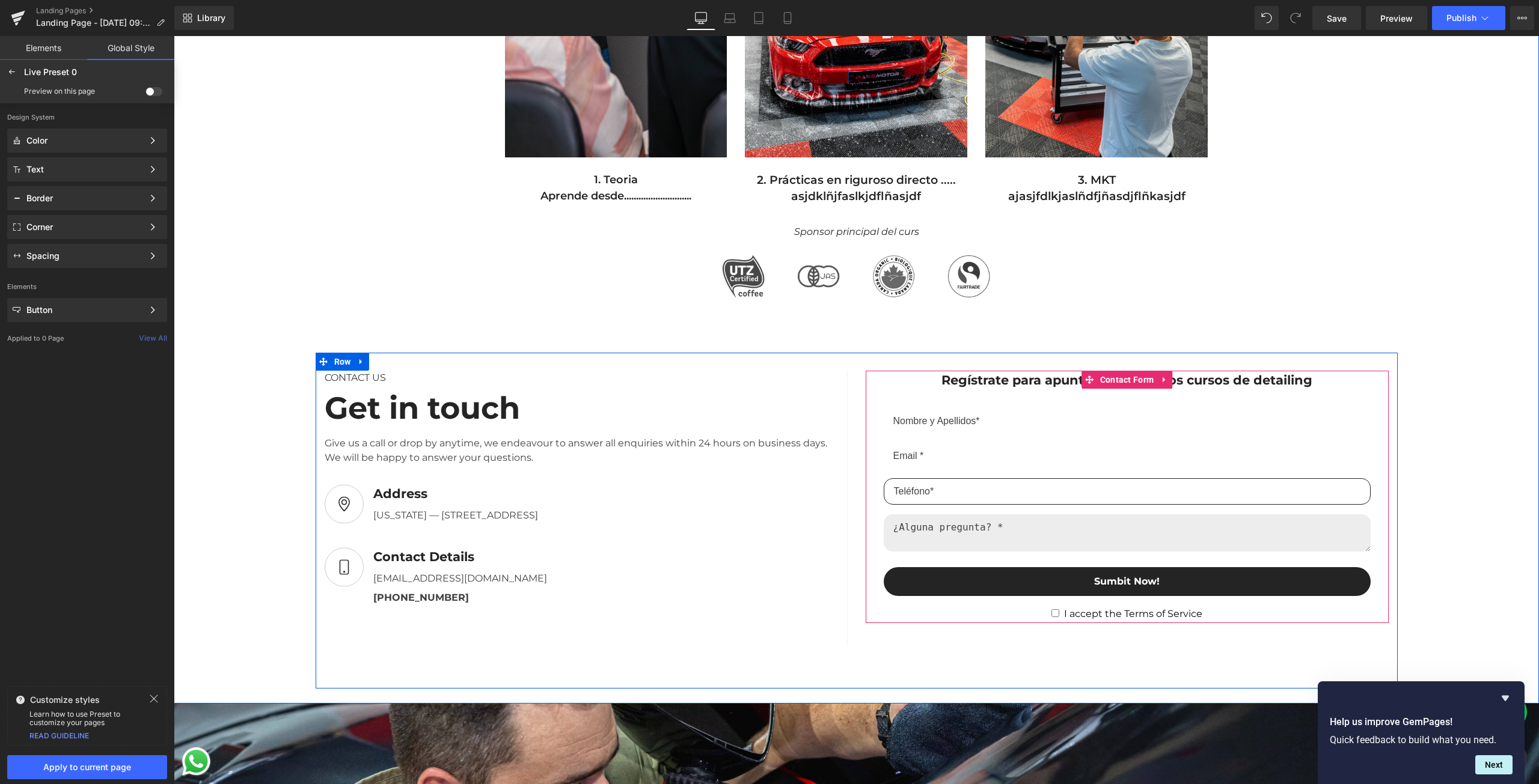
click at [917, 491] on input "email" at bounding box center [1127, 491] width 487 height 27
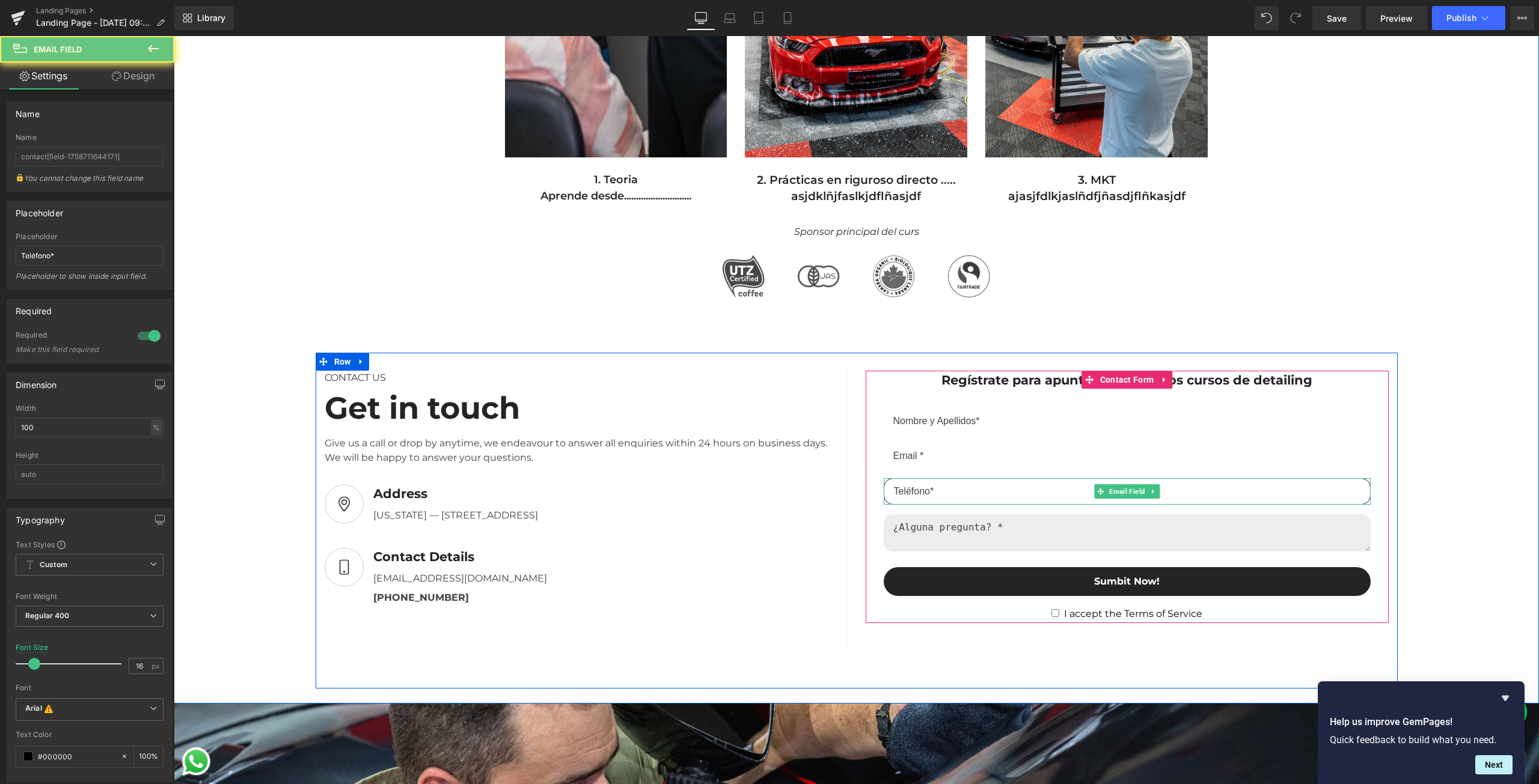
click at [917, 491] on input "email" at bounding box center [1127, 491] width 487 height 27
click at [917, 489] on input "email" at bounding box center [1127, 491] width 487 height 27
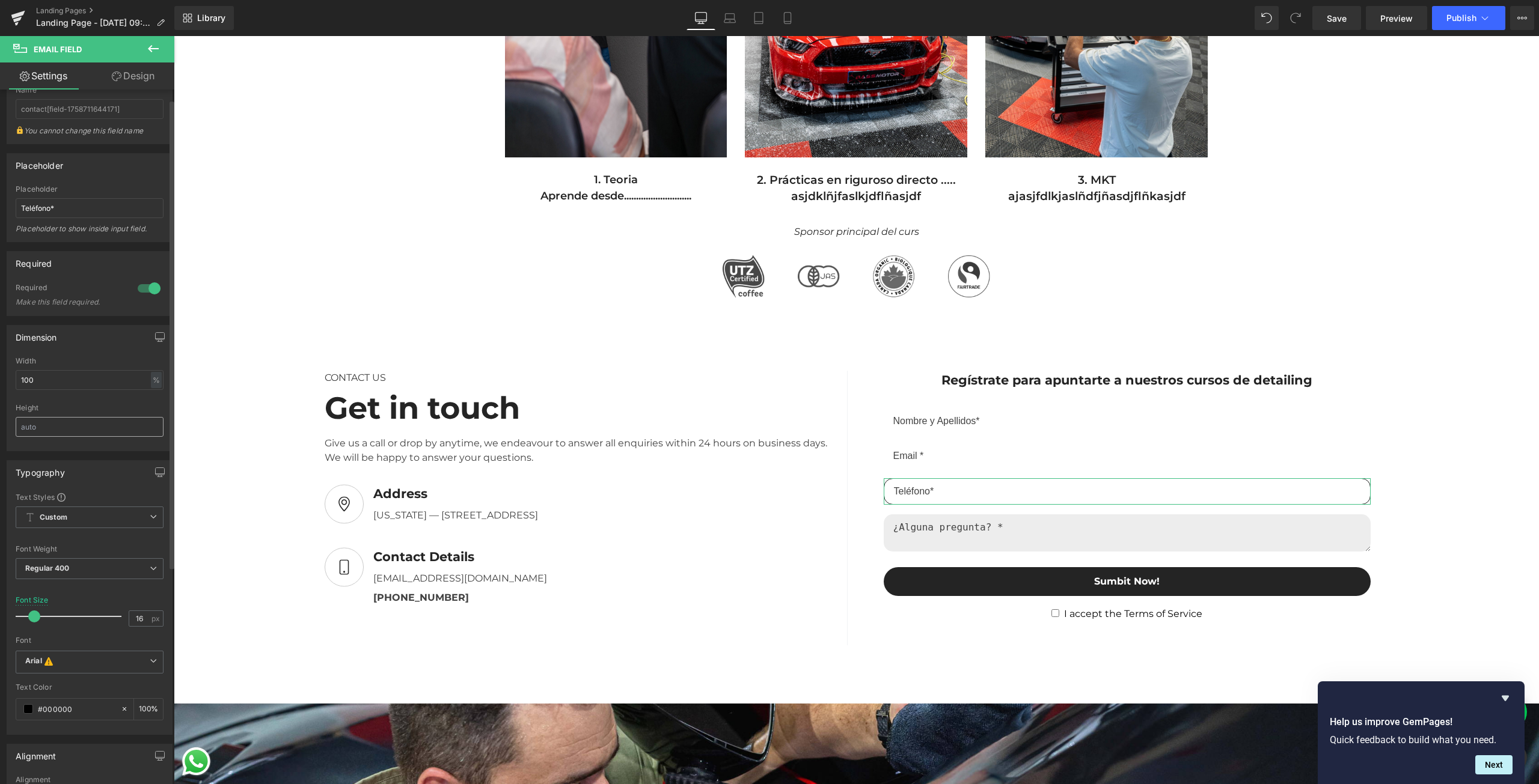
scroll to position [120, 0]
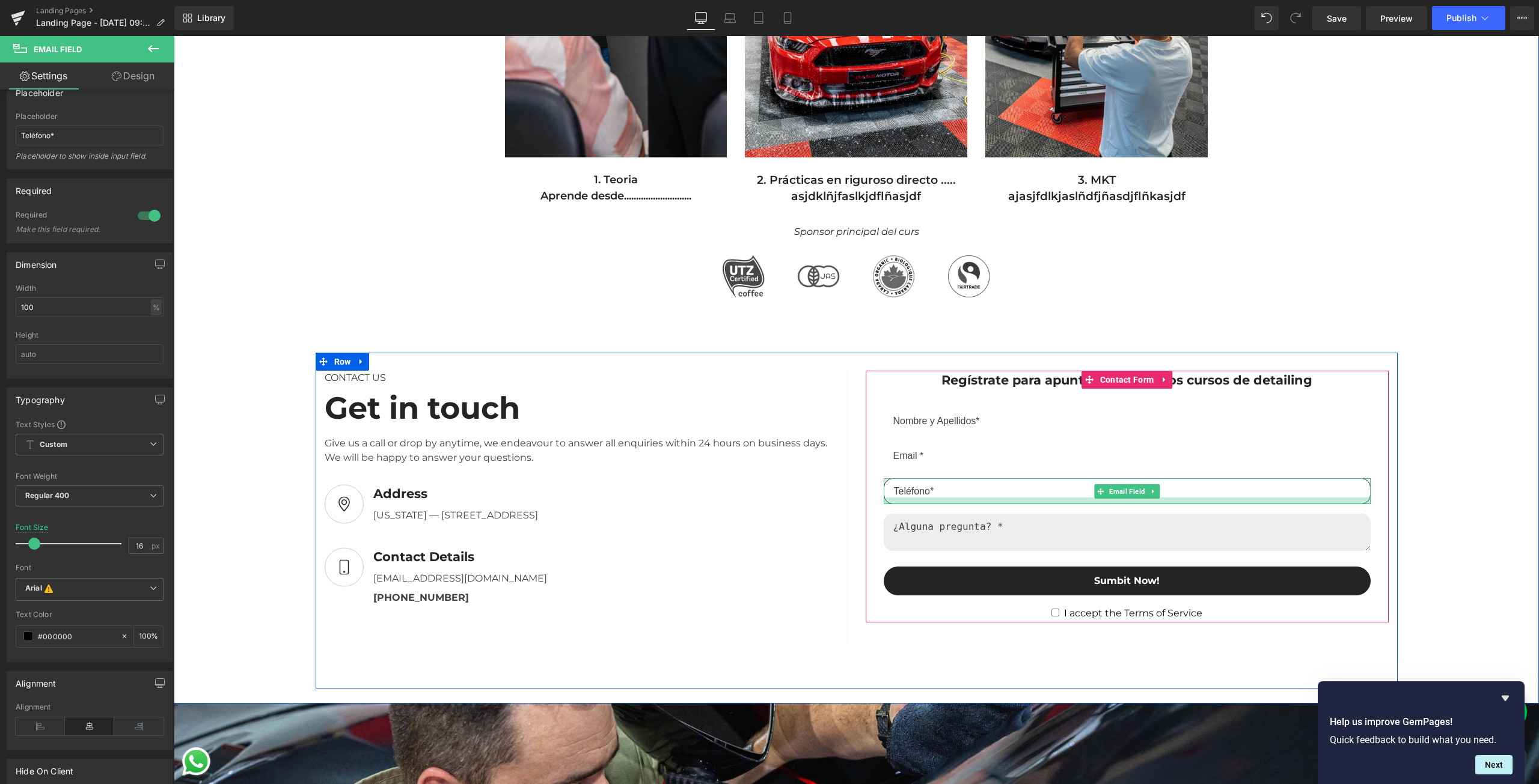
drag, startPoint x: 937, startPoint y: 502, endPoint x: 928, endPoint y: 498, distance: 9.8
click at [929, 500] on div at bounding box center [1127, 501] width 487 height 7
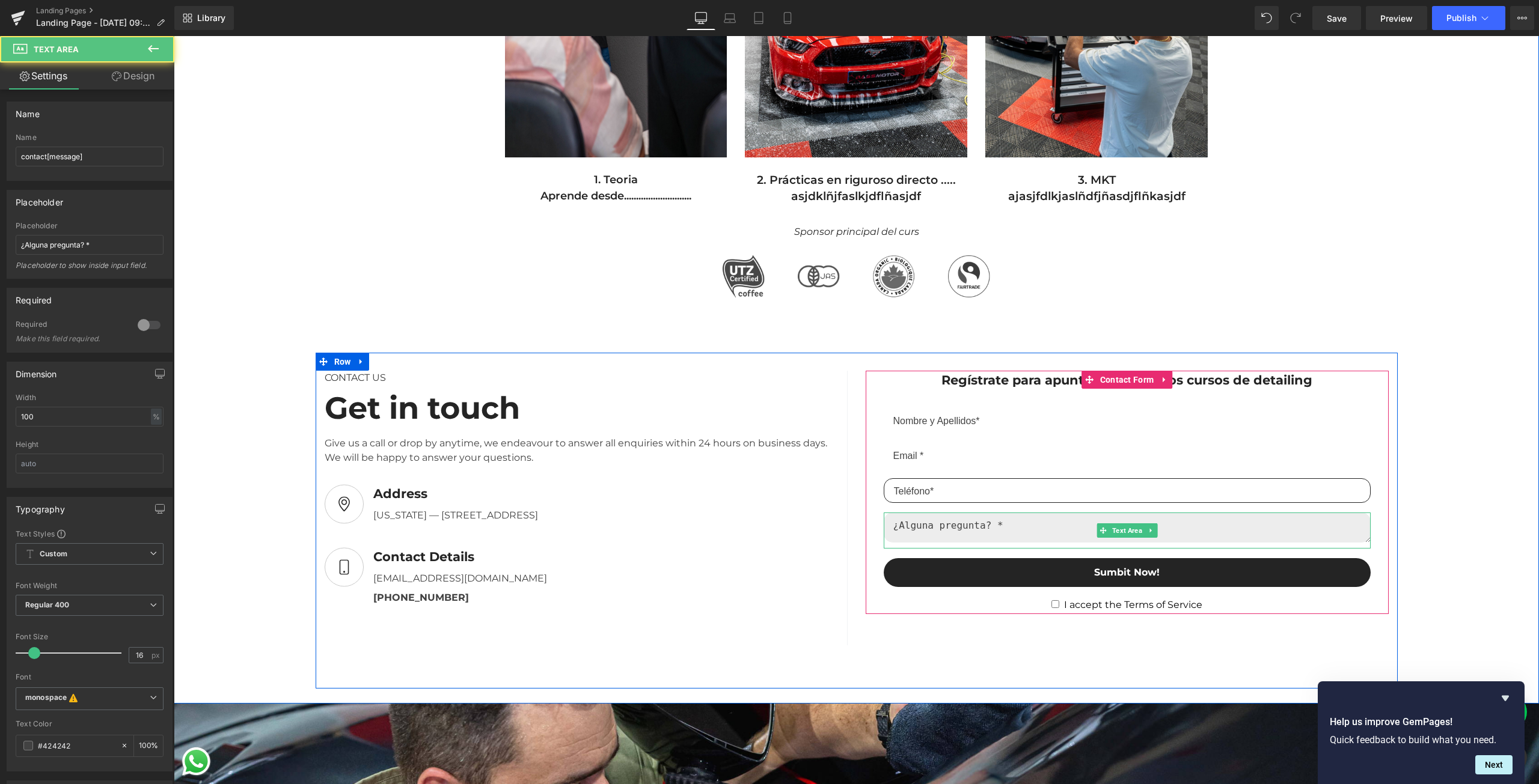
drag, startPoint x: 1000, startPoint y: 555, endPoint x: 999, endPoint y: 541, distance: 14.0
click at [999, 541] on div "Text Area" at bounding box center [1127, 531] width 487 height 36
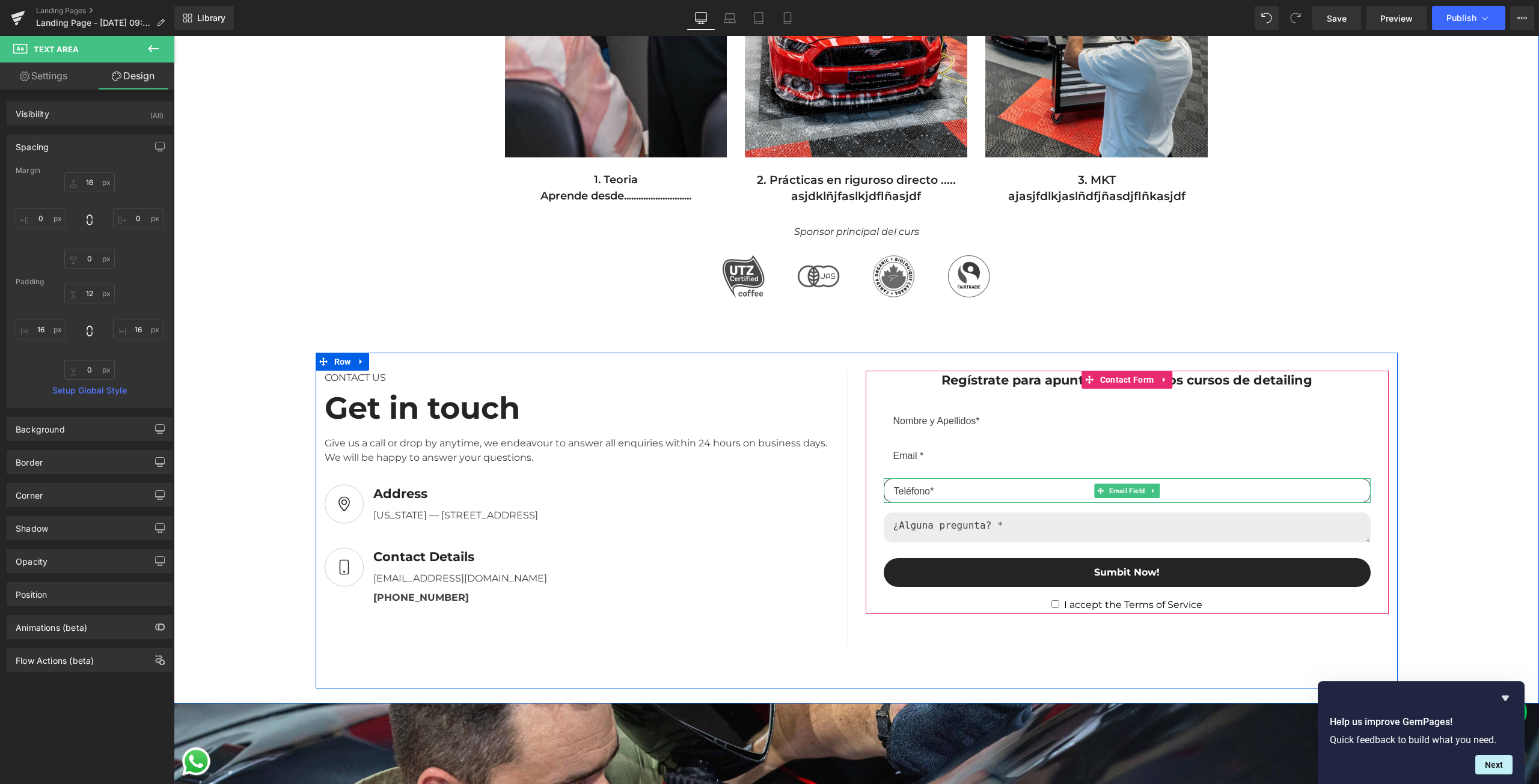
click at [999, 497] on input "email" at bounding box center [1127, 491] width 487 height 25
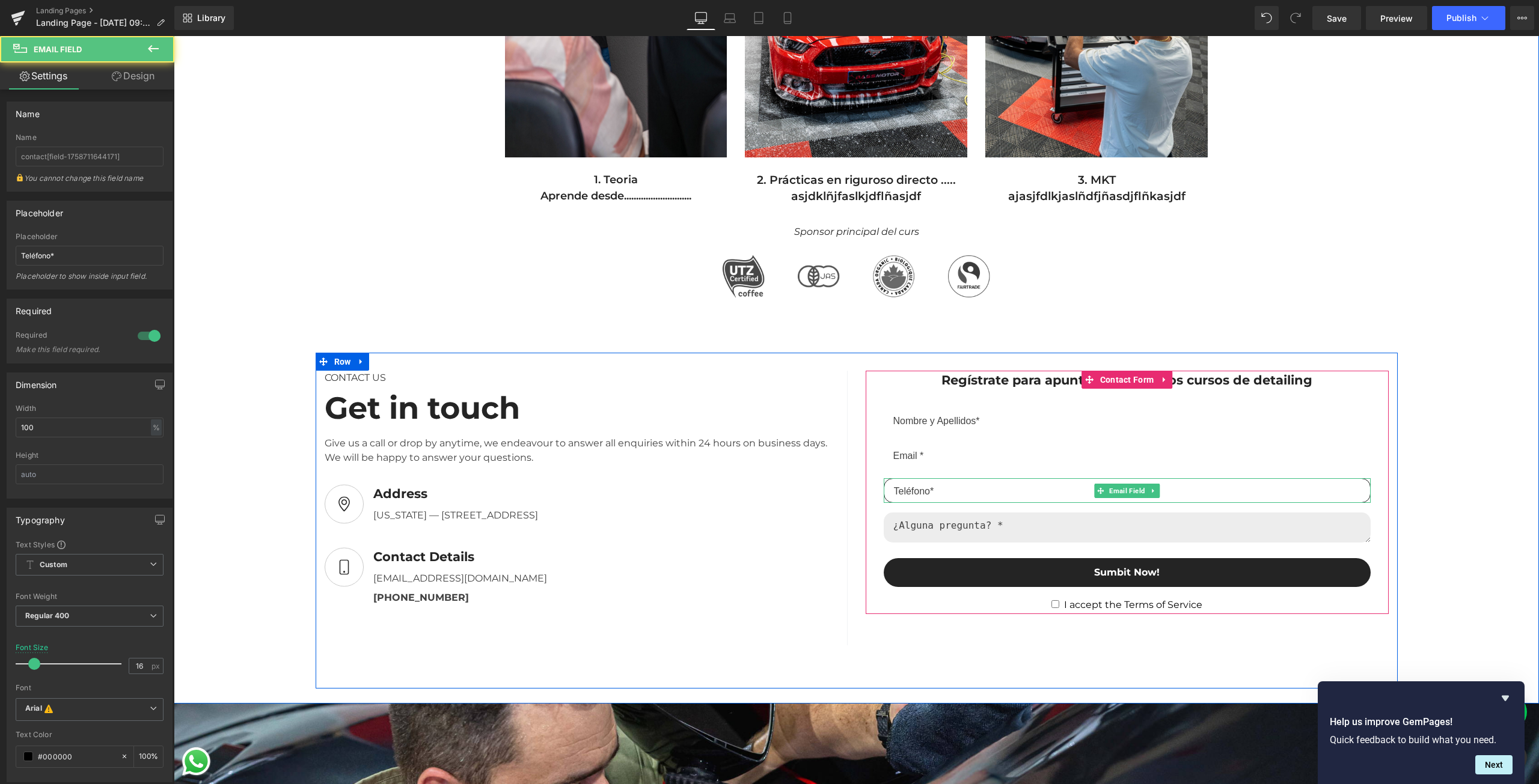
click at [918, 495] on input "email" at bounding box center [1127, 491] width 487 height 25
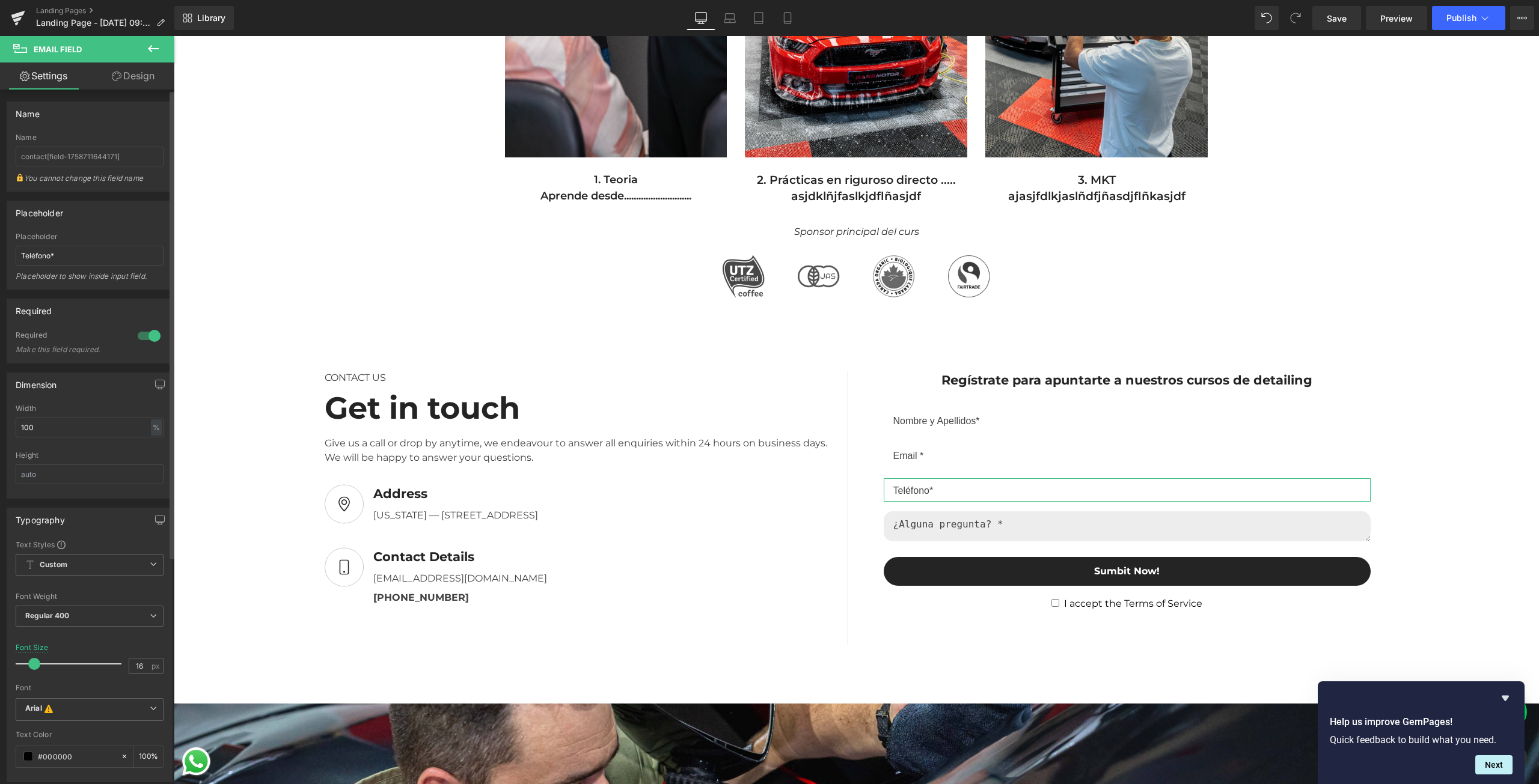
click at [63, 168] on div "Name contact[field-1758711644171] You cannot change this field name" at bounding box center [90, 162] width 148 height 58
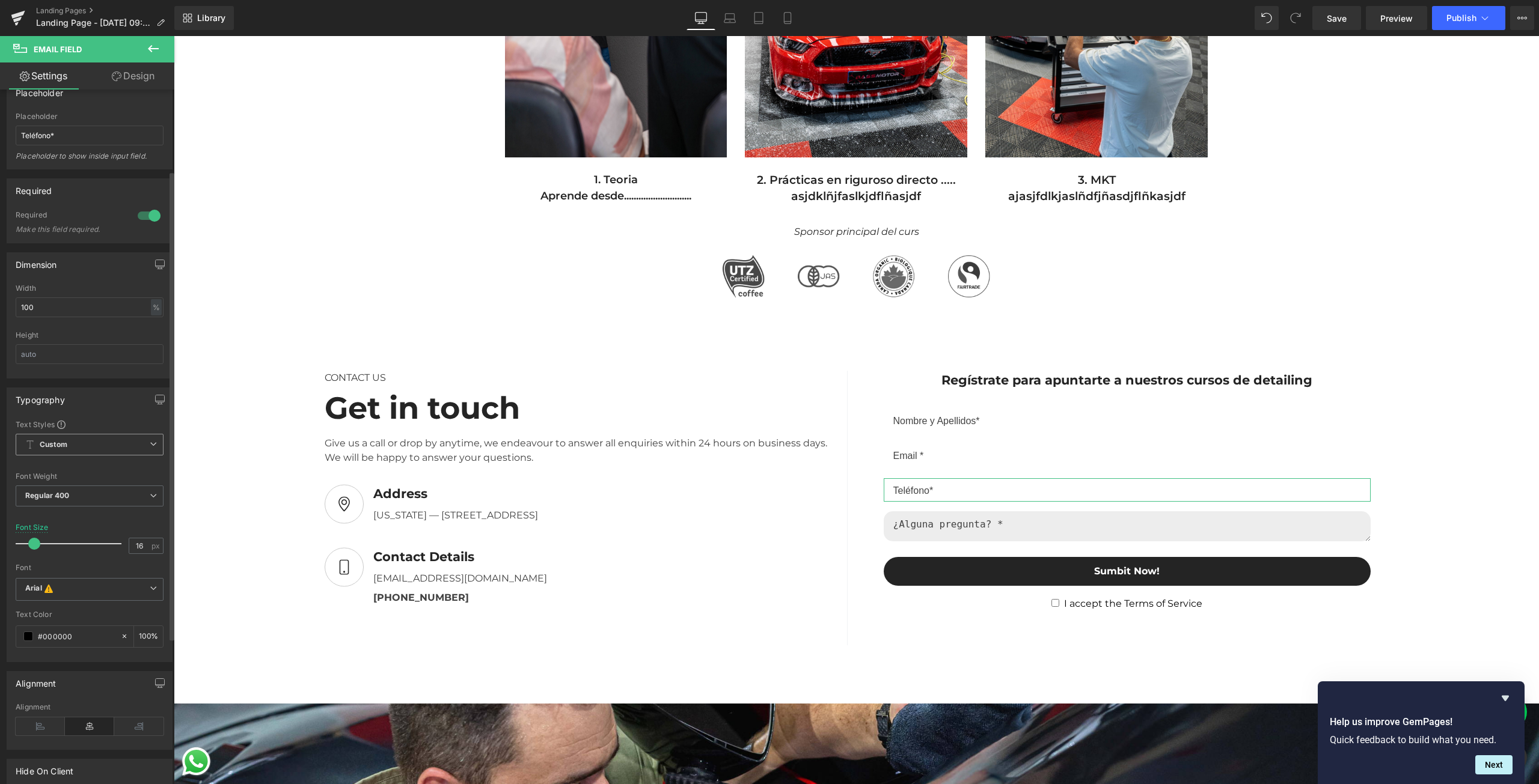
click at [127, 447] on span "Custom Setup Global Style" at bounding box center [90, 444] width 148 height 22
click at [116, 468] on li "Custom" at bounding box center [87, 468] width 143 height 22
click at [63, 442] on b "Custom" at bounding box center [53, 445] width 27 height 10
click at [65, 501] on div "Setup Global Style" at bounding box center [87, 493] width 143 height 28
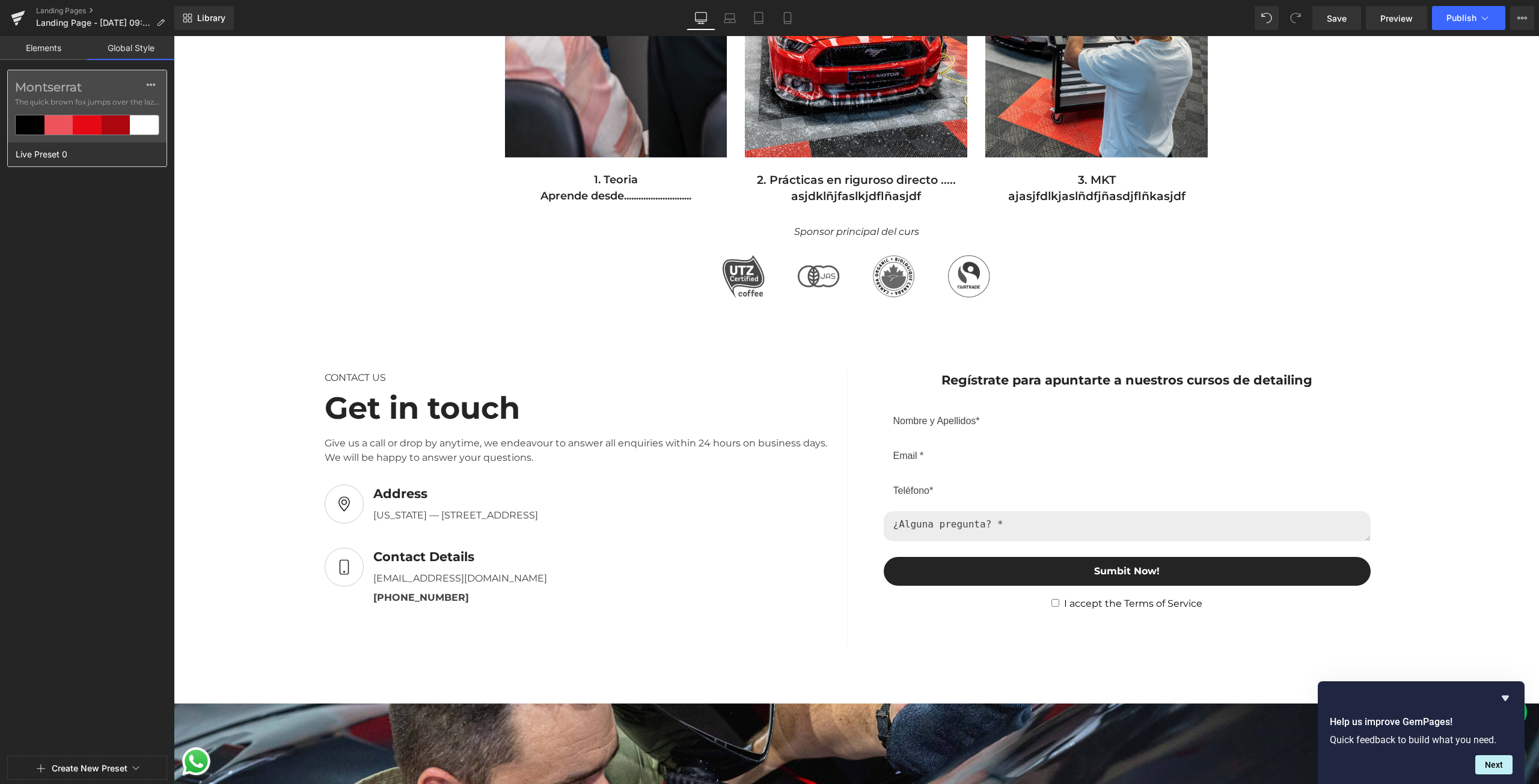
click at [72, 121] on div at bounding box center [59, 125] width 29 height 19
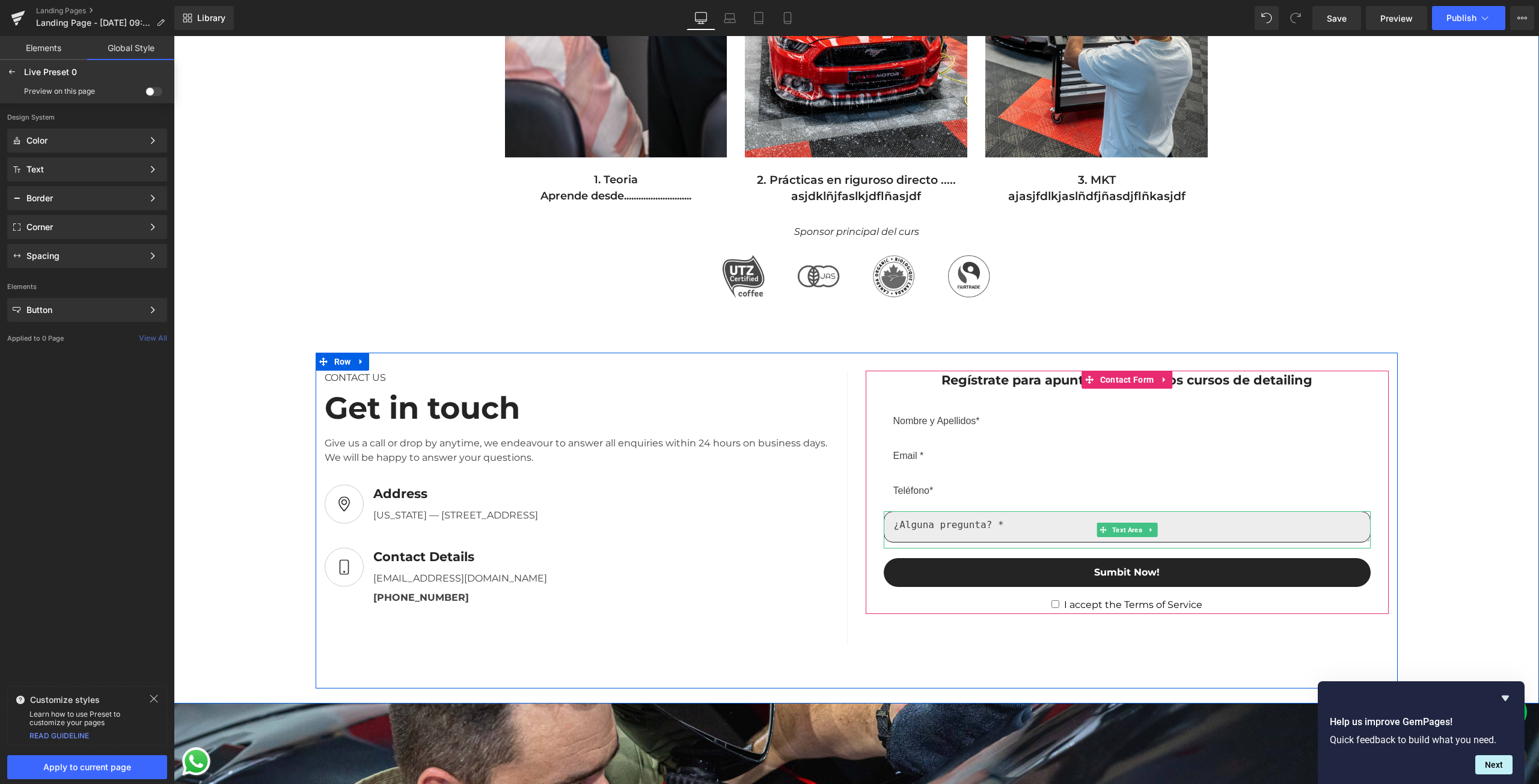
click at [989, 524] on textarea at bounding box center [1127, 527] width 487 height 31
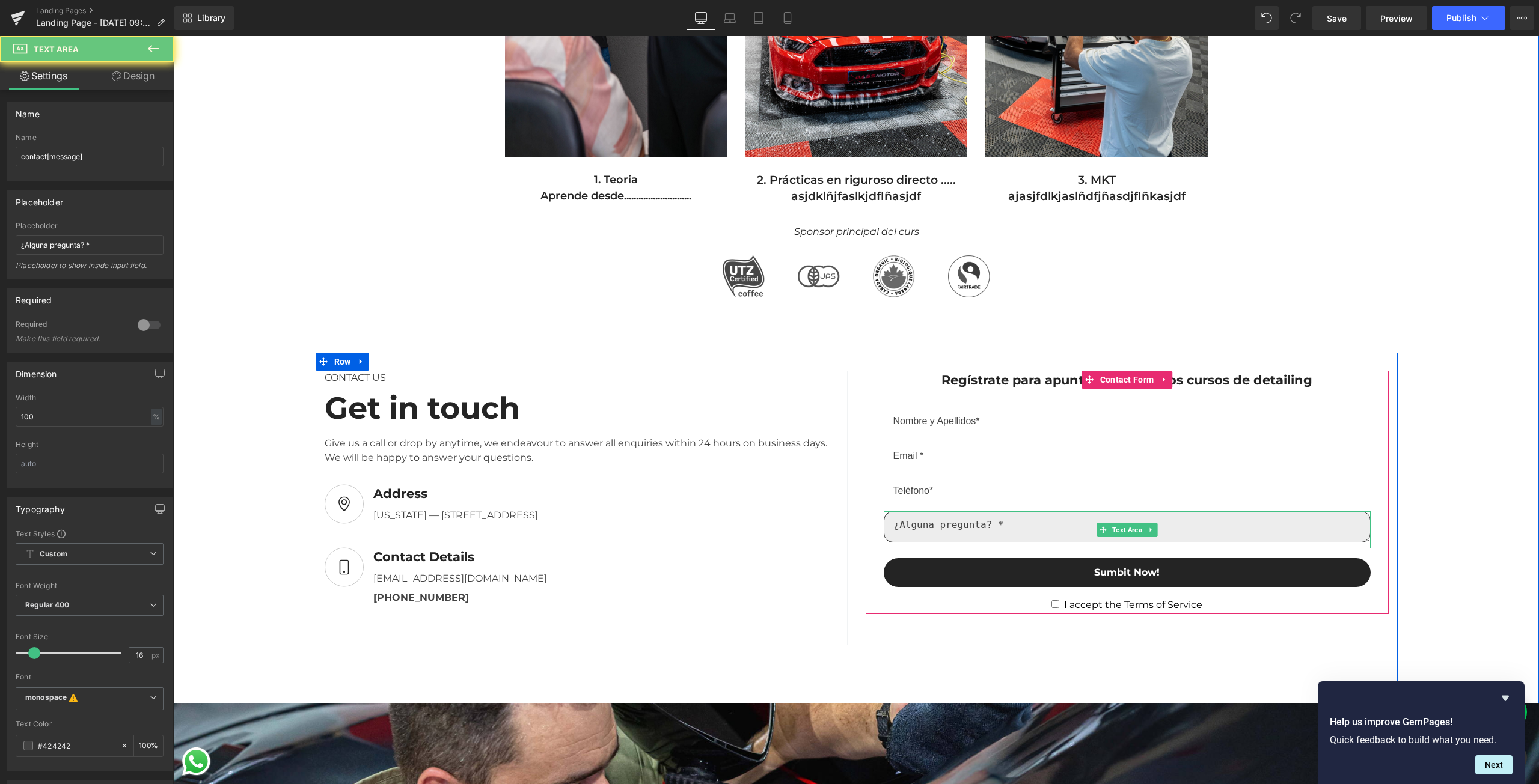
click at [989, 524] on textarea at bounding box center [1127, 527] width 487 height 31
click at [981, 524] on textarea at bounding box center [1127, 527] width 487 height 31
click at [981, 524] on textarea at bounding box center [1127, 527] width 487 height 31
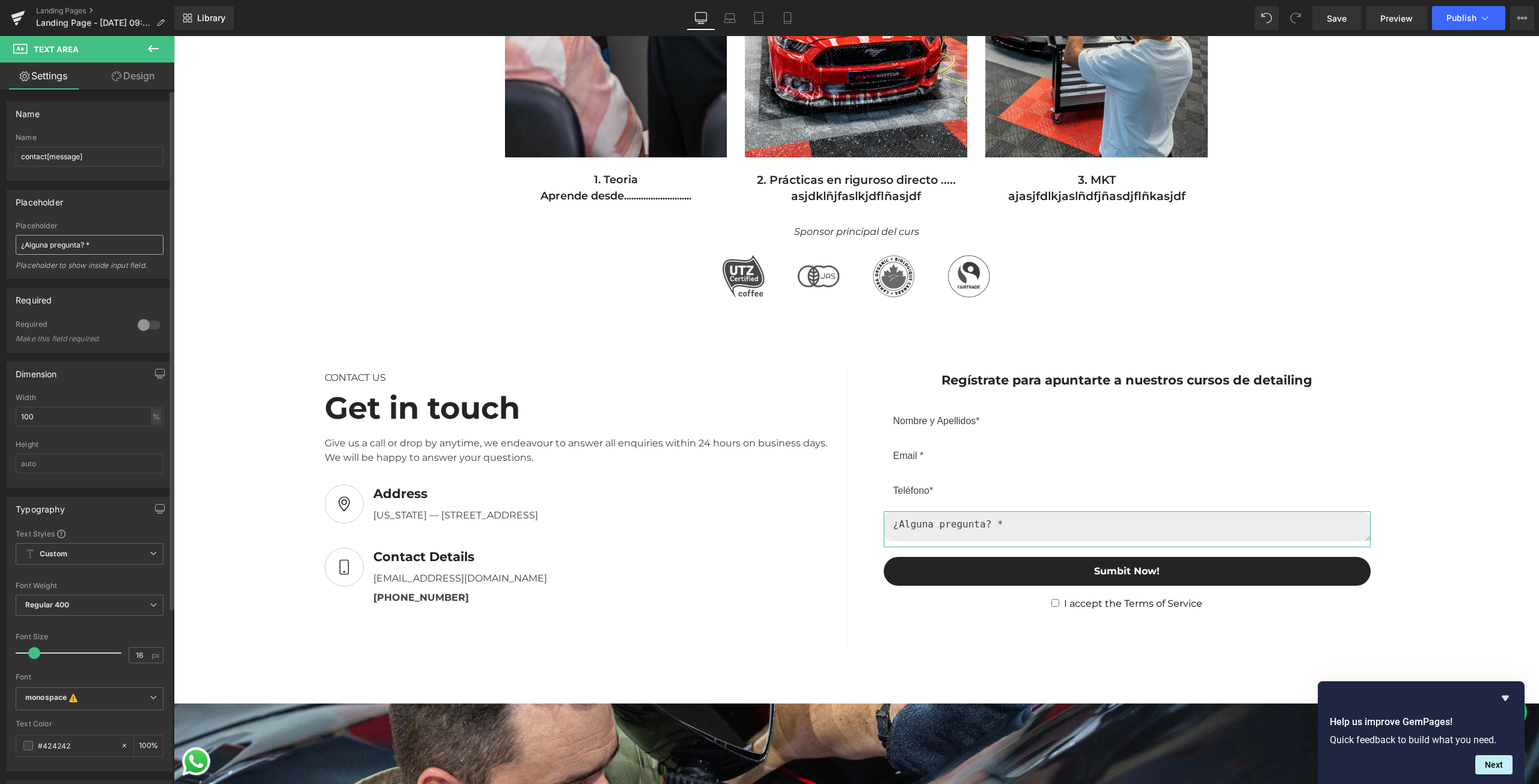
click at [89, 241] on input "¿Alguna pregunta? *" at bounding box center [90, 245] width 148 height 20
click at [117, 555] on span "Custom Setup Global Style" at bounding box center [90, 554] width 148 height 22
click at [112, 577] on li "Custom" at bounding box center [87, 577] width 143 height 22
click at [123, 558] on span "Custom Setup Global Style" at bounding box center [90, 554] width 148 height 22
click at [87, 240] on input "¿Alguna pregunta?*" at bounding box center [90, 245] width 148 height 20
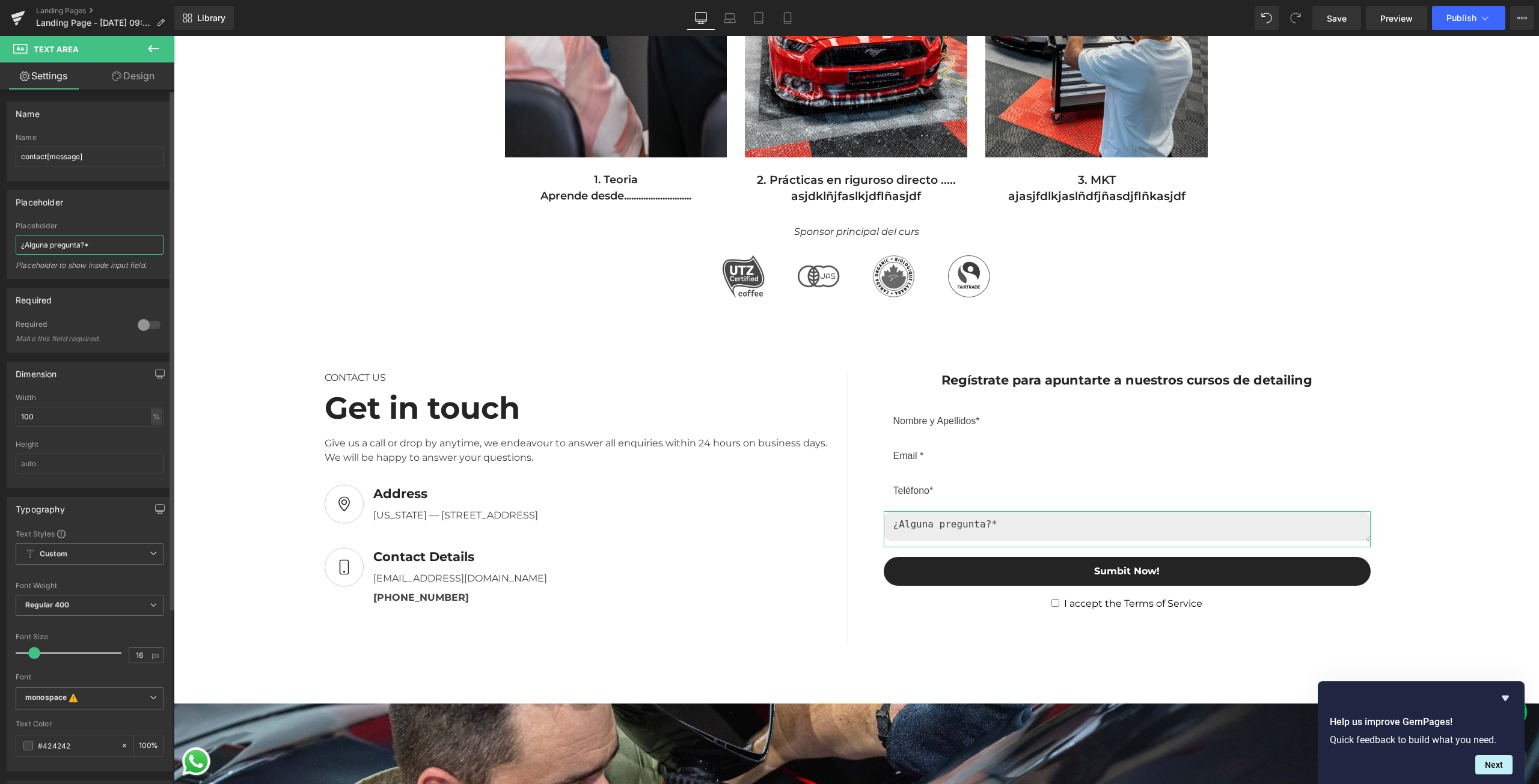
click at [83, 244] on input "¿Alguna pregunta?*" at bounding box center [90, 245] width 148 height 20
click at [83, 246] on input "¿Alguna pregunta?*" at bounding box center [90, 245] width 148 height 20
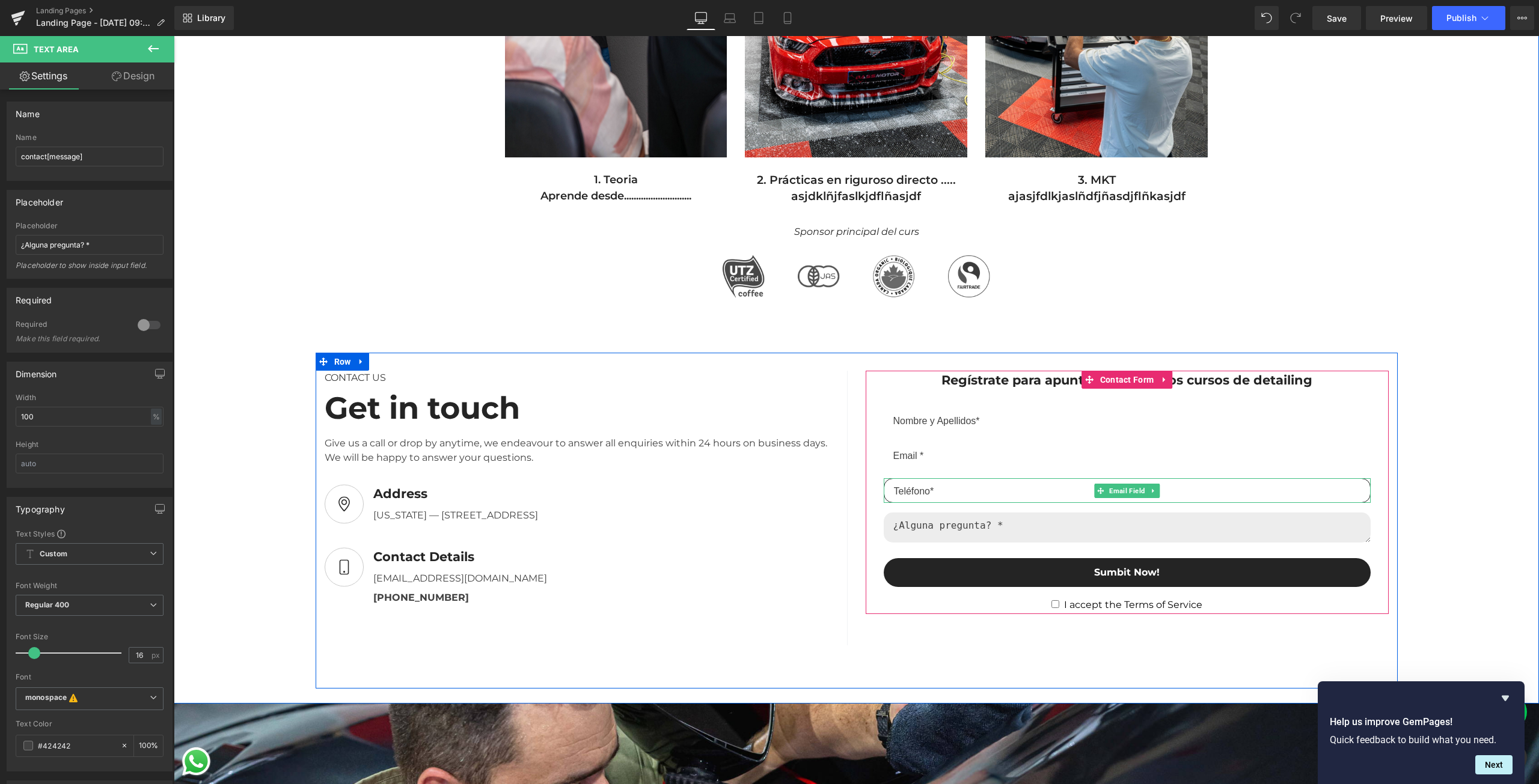
click at [950, 483] on input "email" at bounding box center [1127, 491] width 487 height 25
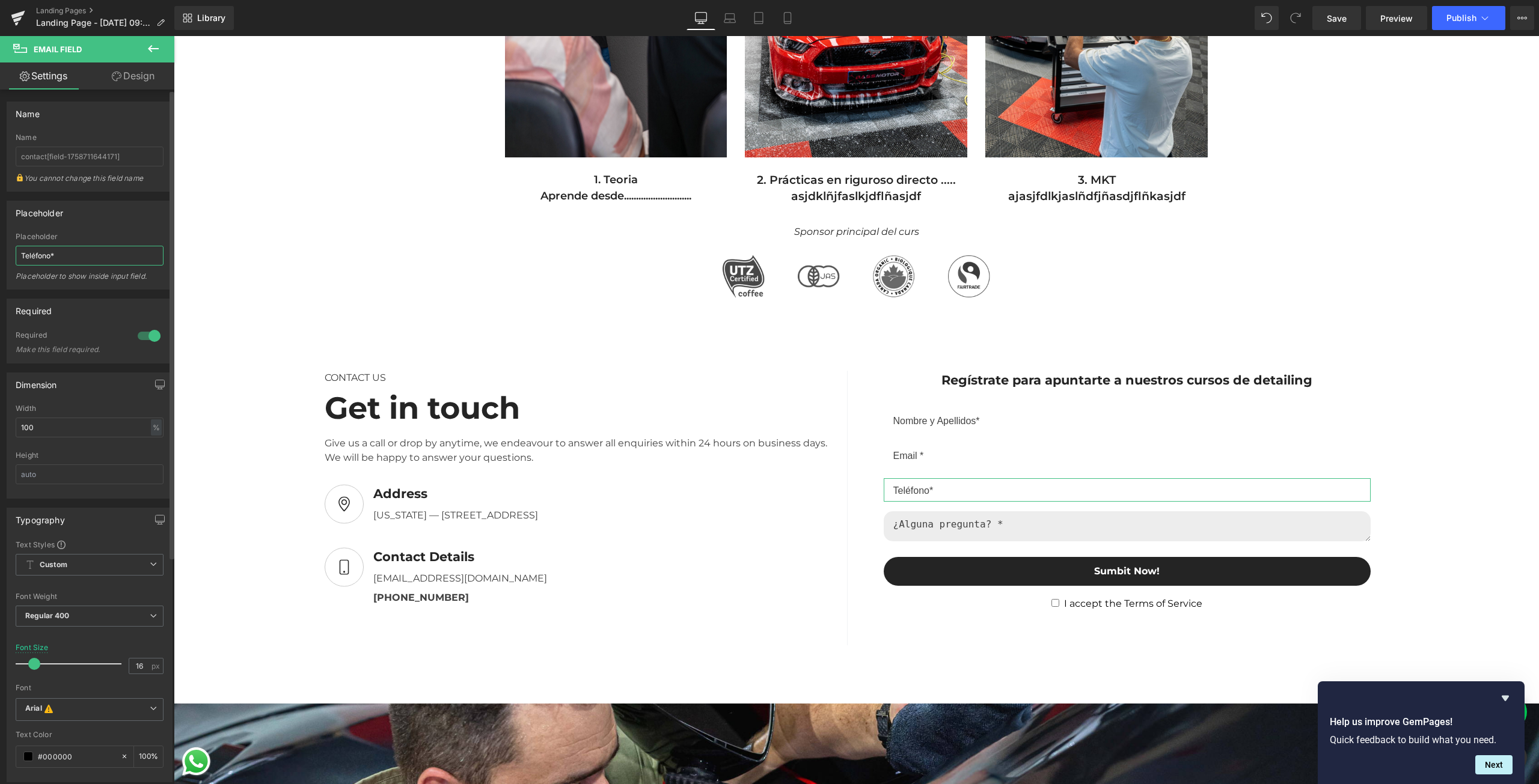
click at [49, 252] on input "Teléfono*" at bounding box center [90, 256] width 148 height 20
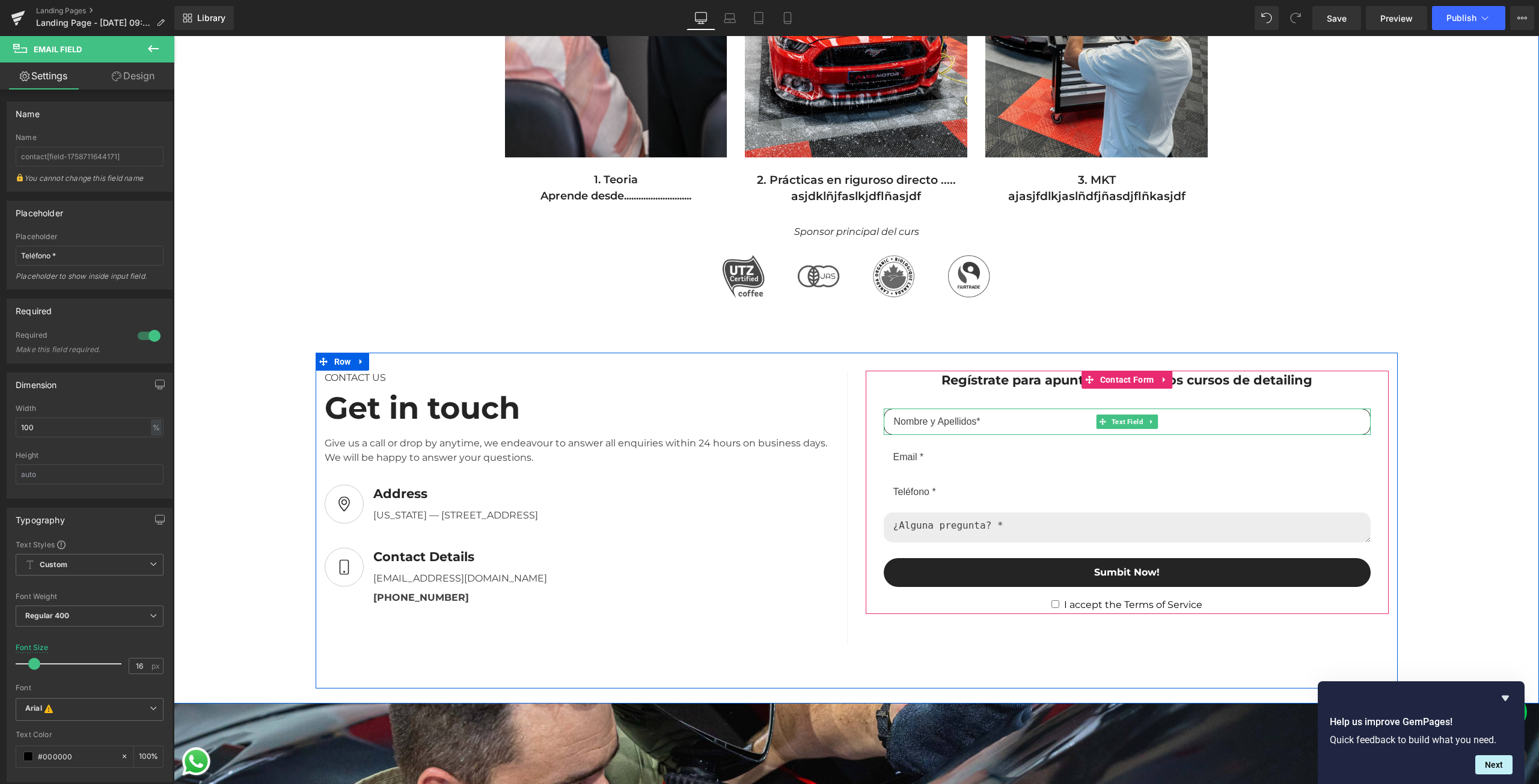
click at [970, 416] on input "text" at bounding box center [1127, 422] width 487 height 27
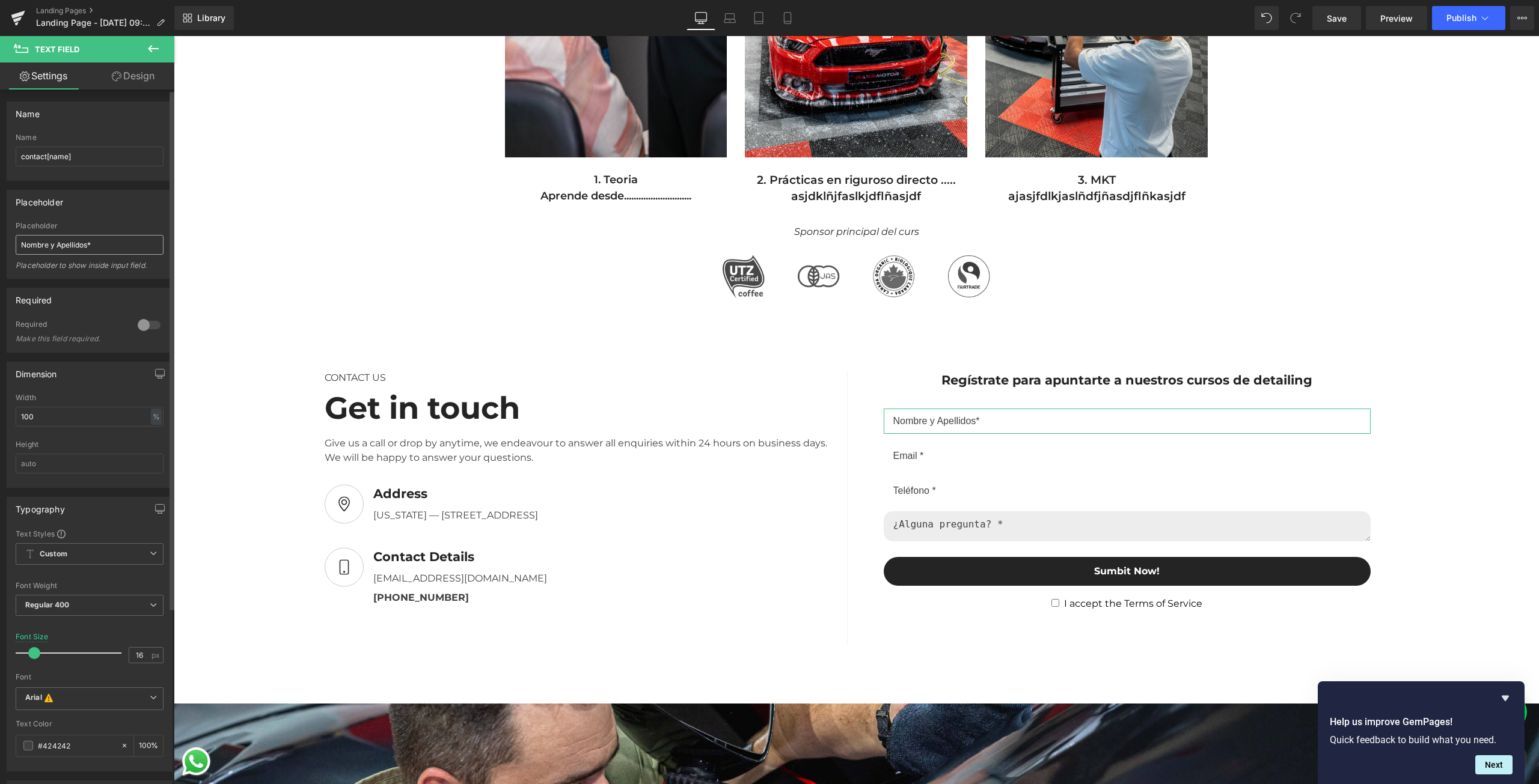
click at [88, 247] on input "Nombre y Apellidos*" at bounding box center [90, 245] width 148 height 20
click at [76, 555] on span "Custom Setup Global Style" at bounding box center [90, 554] width 148 height 22
click at [52, 577] on div "Custom" at bounding box center [51, 578] width 27 height 9
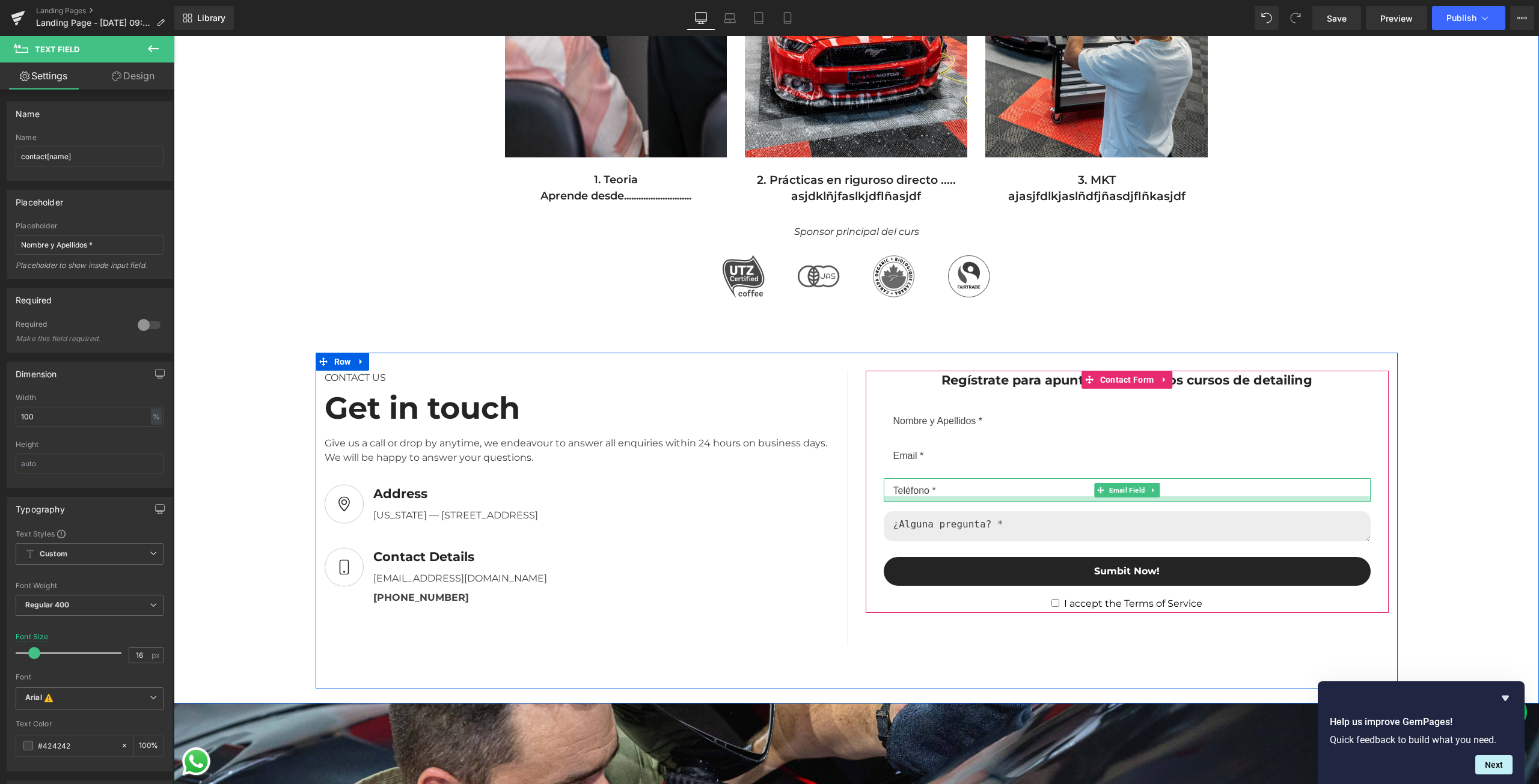
click at [966, 498] on div at bounding box center [1127, 499] width 487 height 6
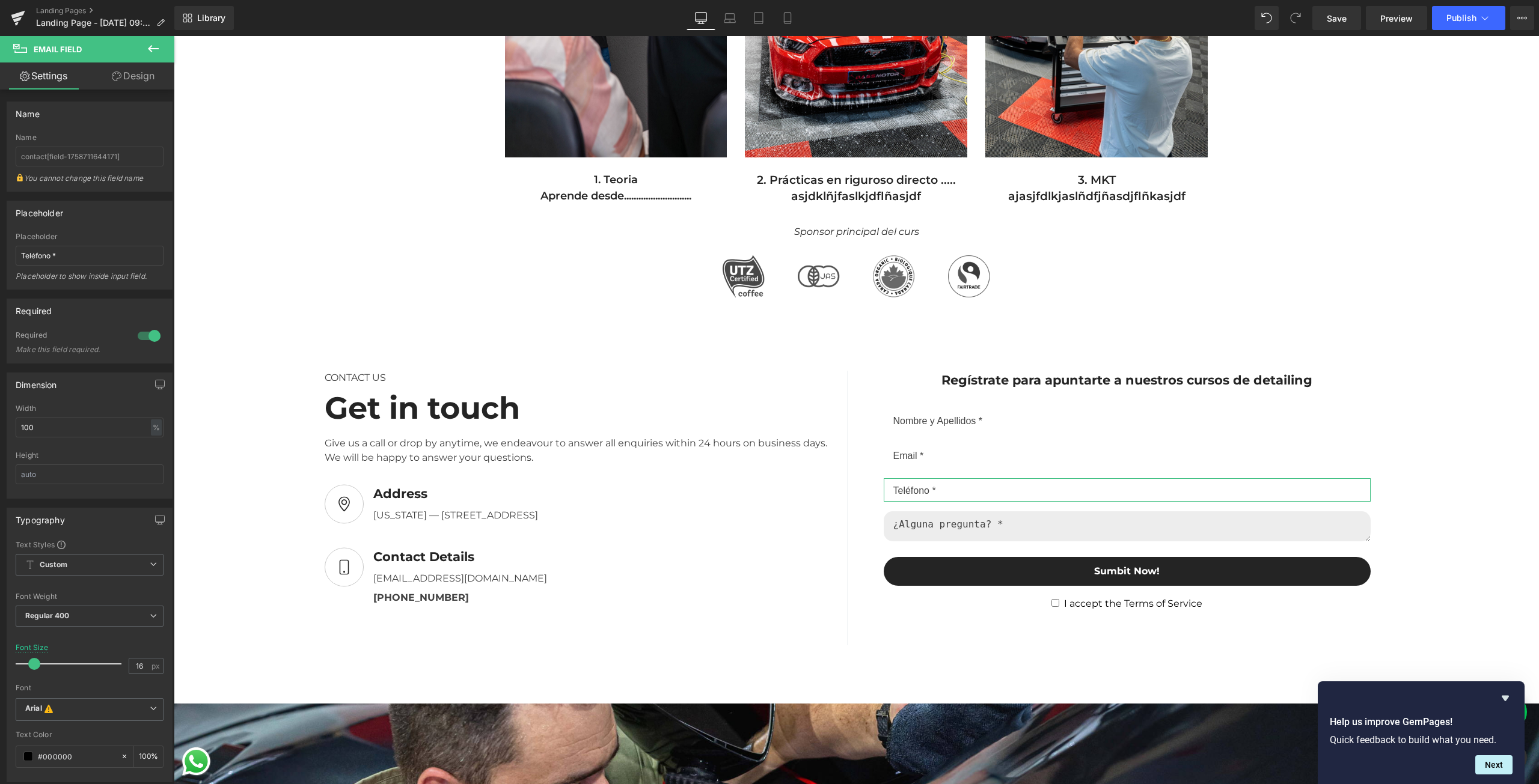
click at [120, 83] on link "Design" at bounding box center [133, 76] width 87 height 27
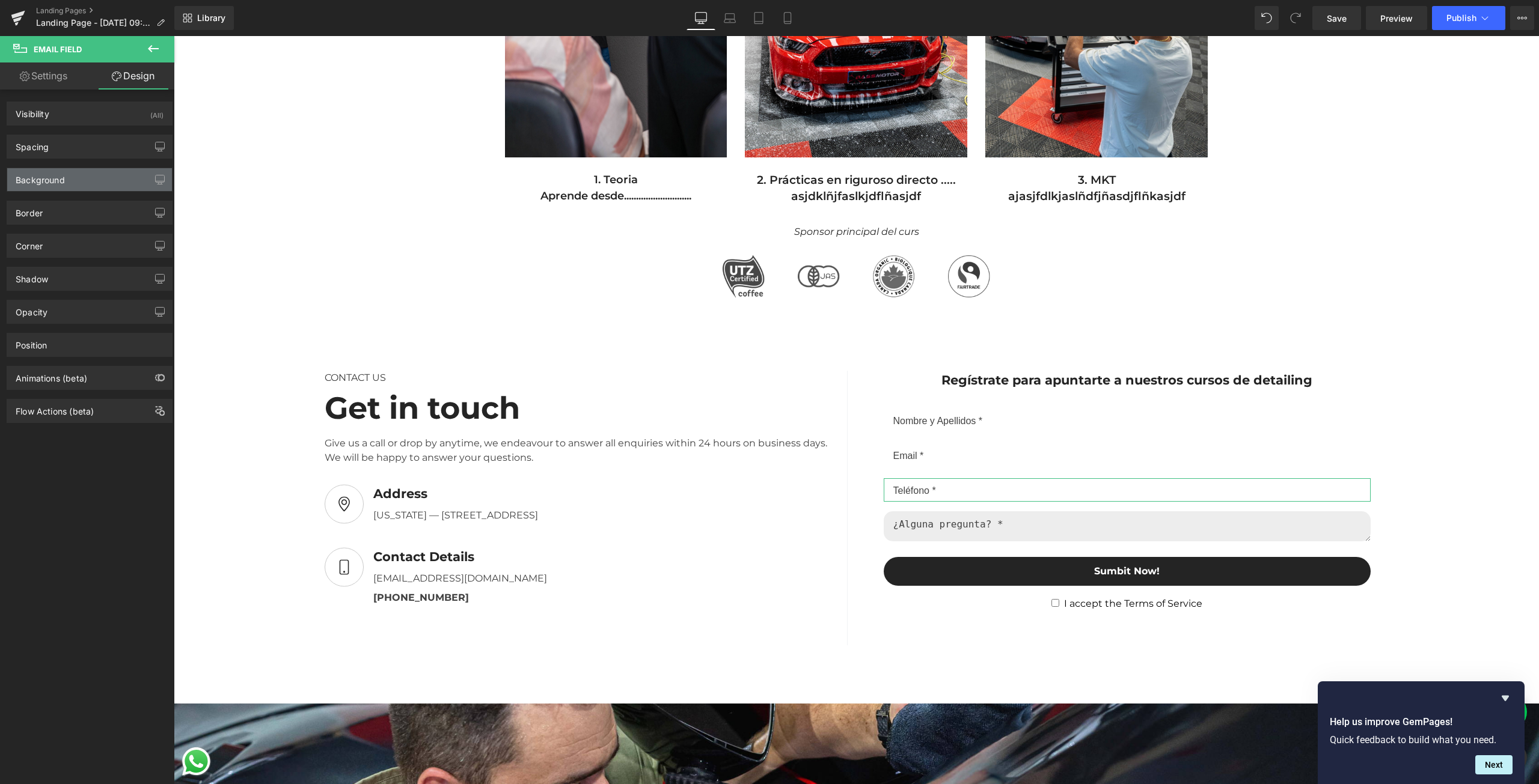
click at [71, 178] on div "Background" at bounding box center [90, 180] width 165 height 23
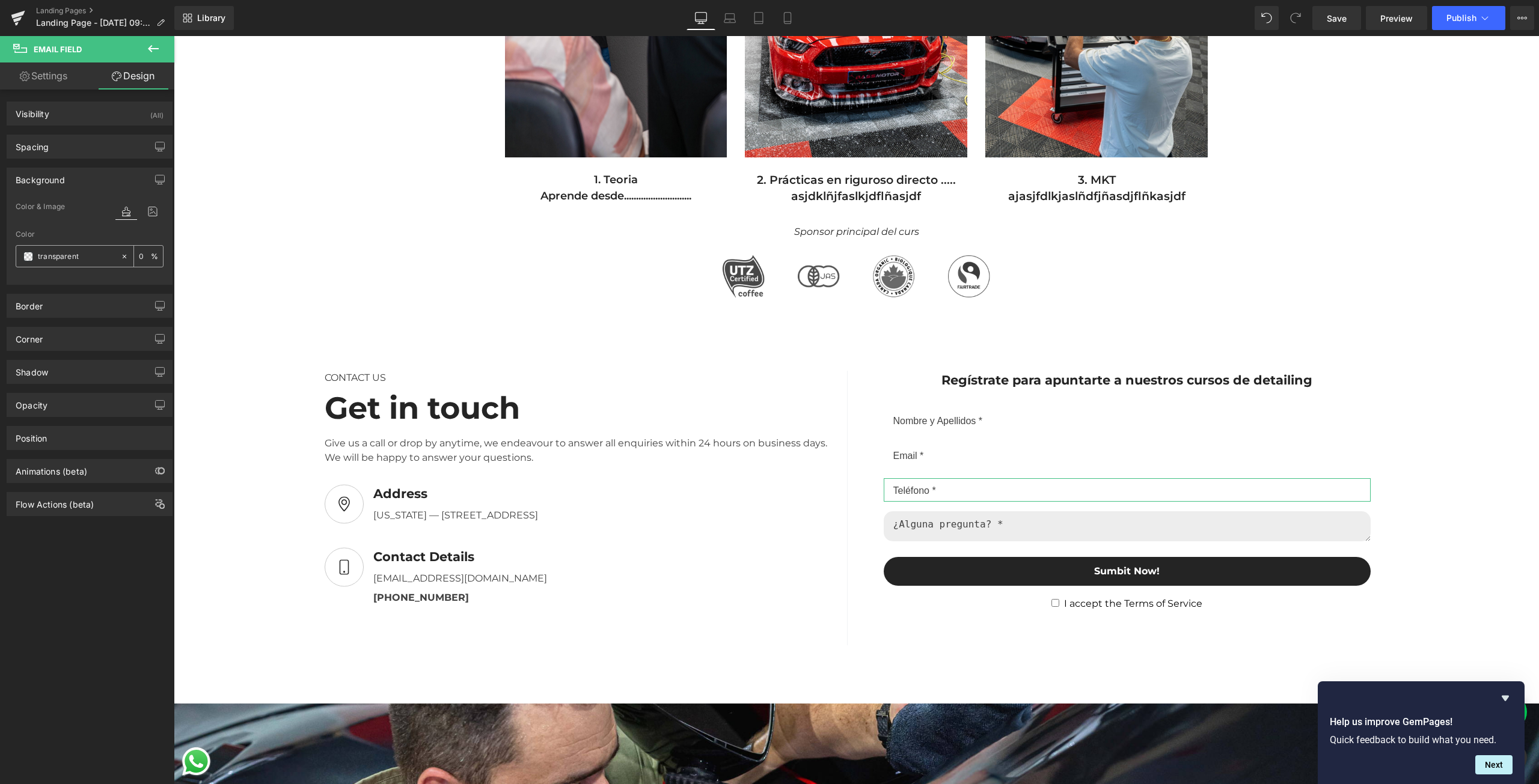
click at [52, 252] on input "transparent" at bounding box center [76, 256] width 77 height 13
click at [28, 253] on span at bounding box center [28, 256] width 9 height 9
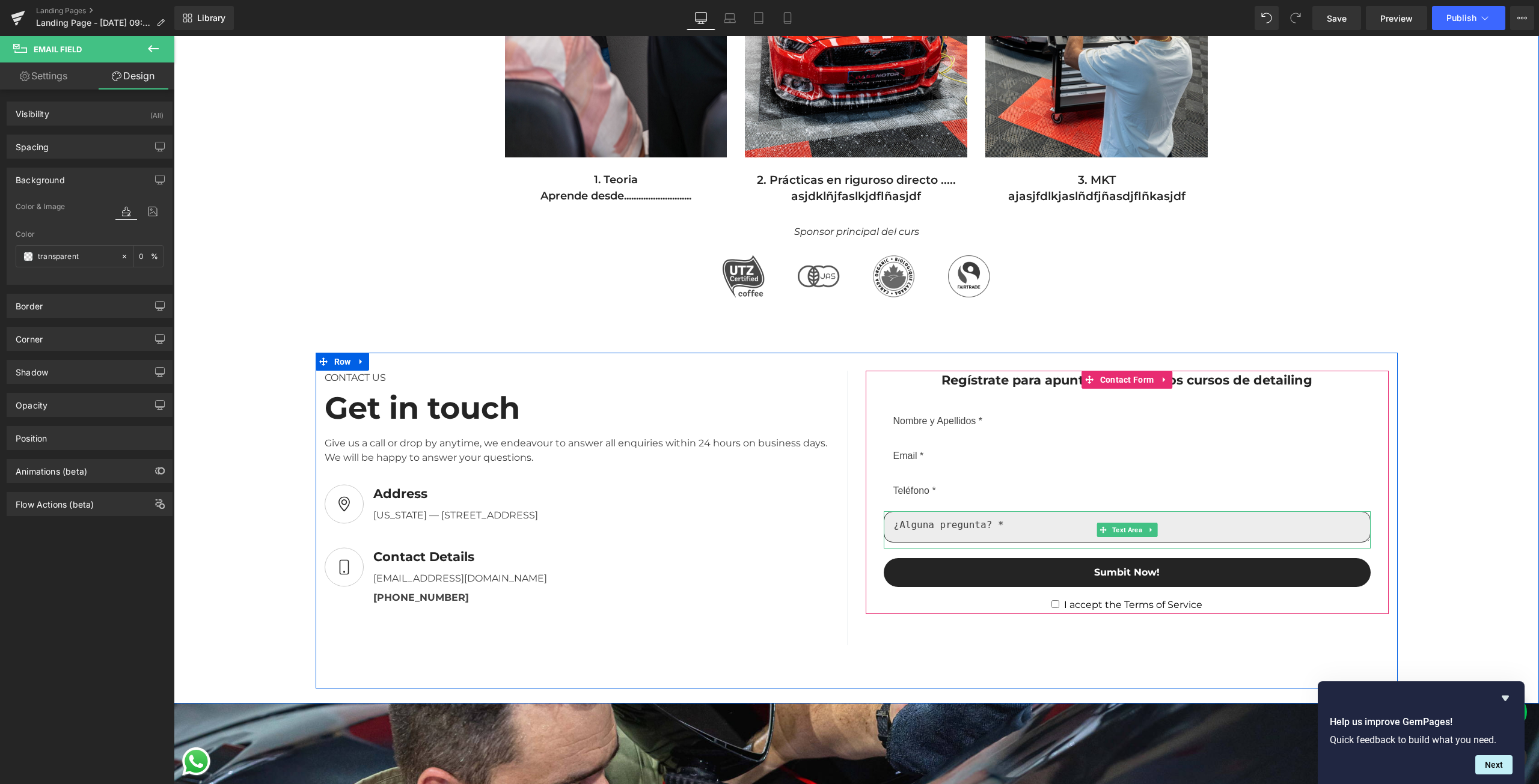
click at [1022, 529] on textarea at bounding box center [1127, 527] width 487 height 31
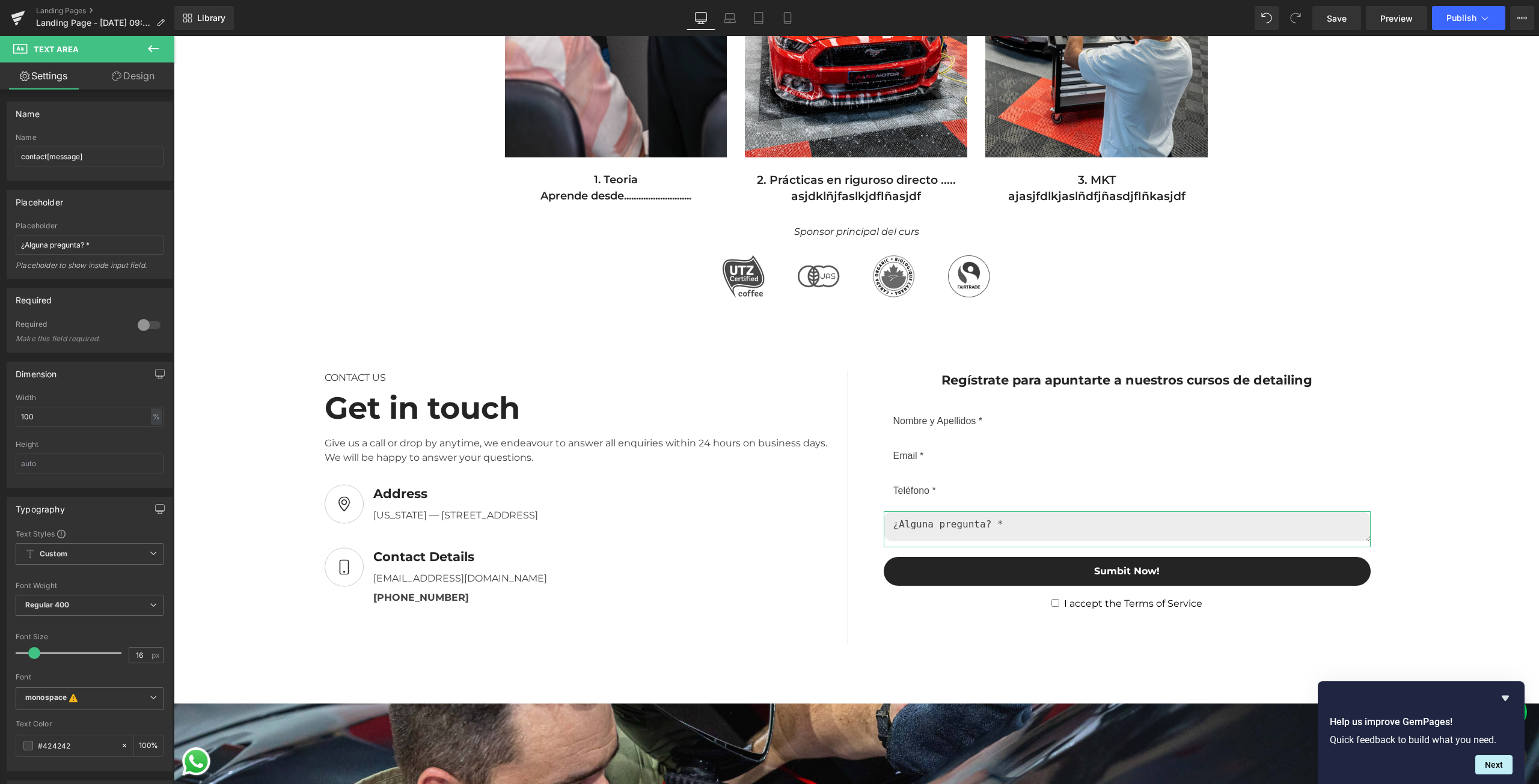
click at [134, 83] on link "Design" at bounding box center [133, 76] width 87 height 27
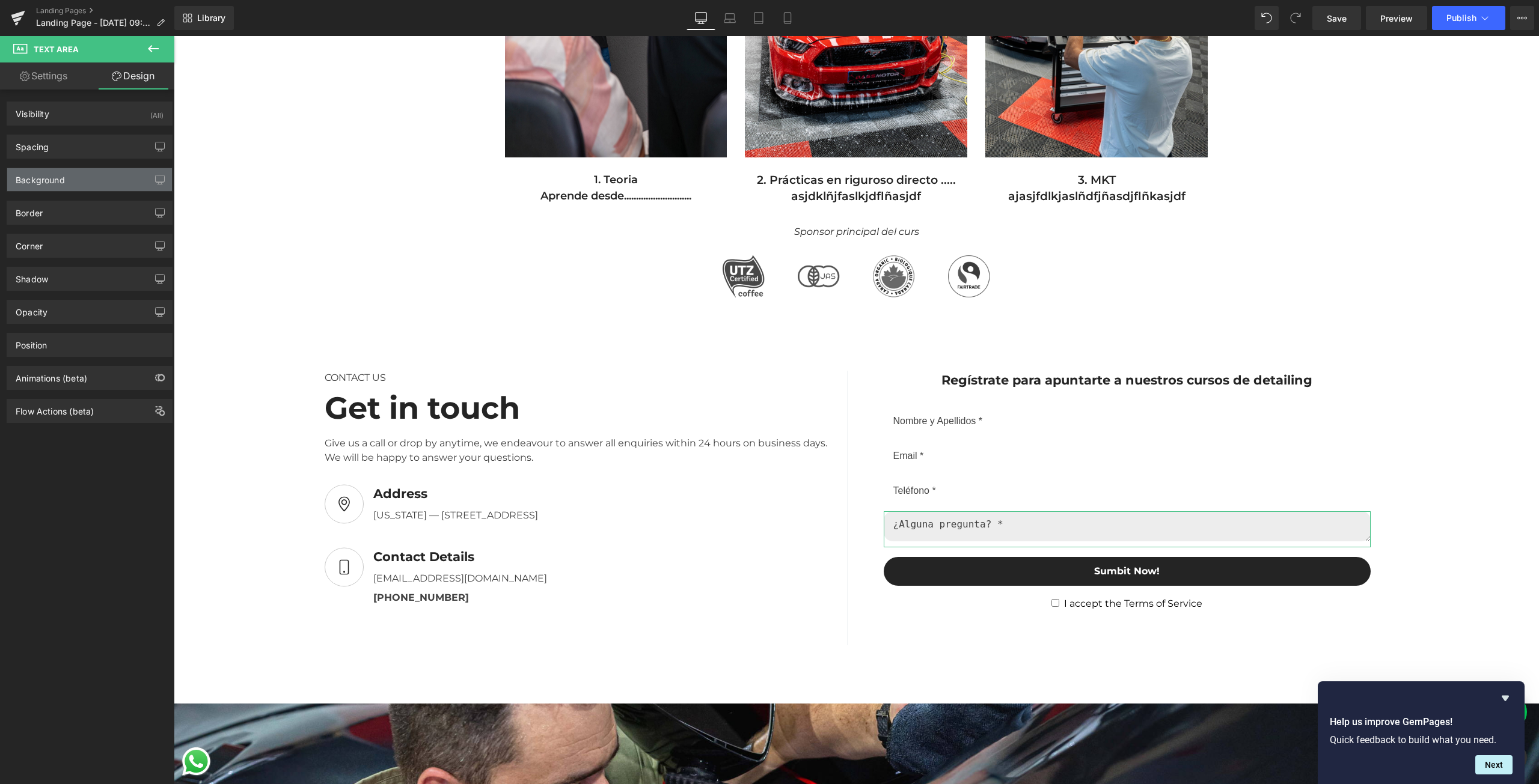
click at [52, 172] on div "Background" at bounding box center [40, 176] width 49 height 17
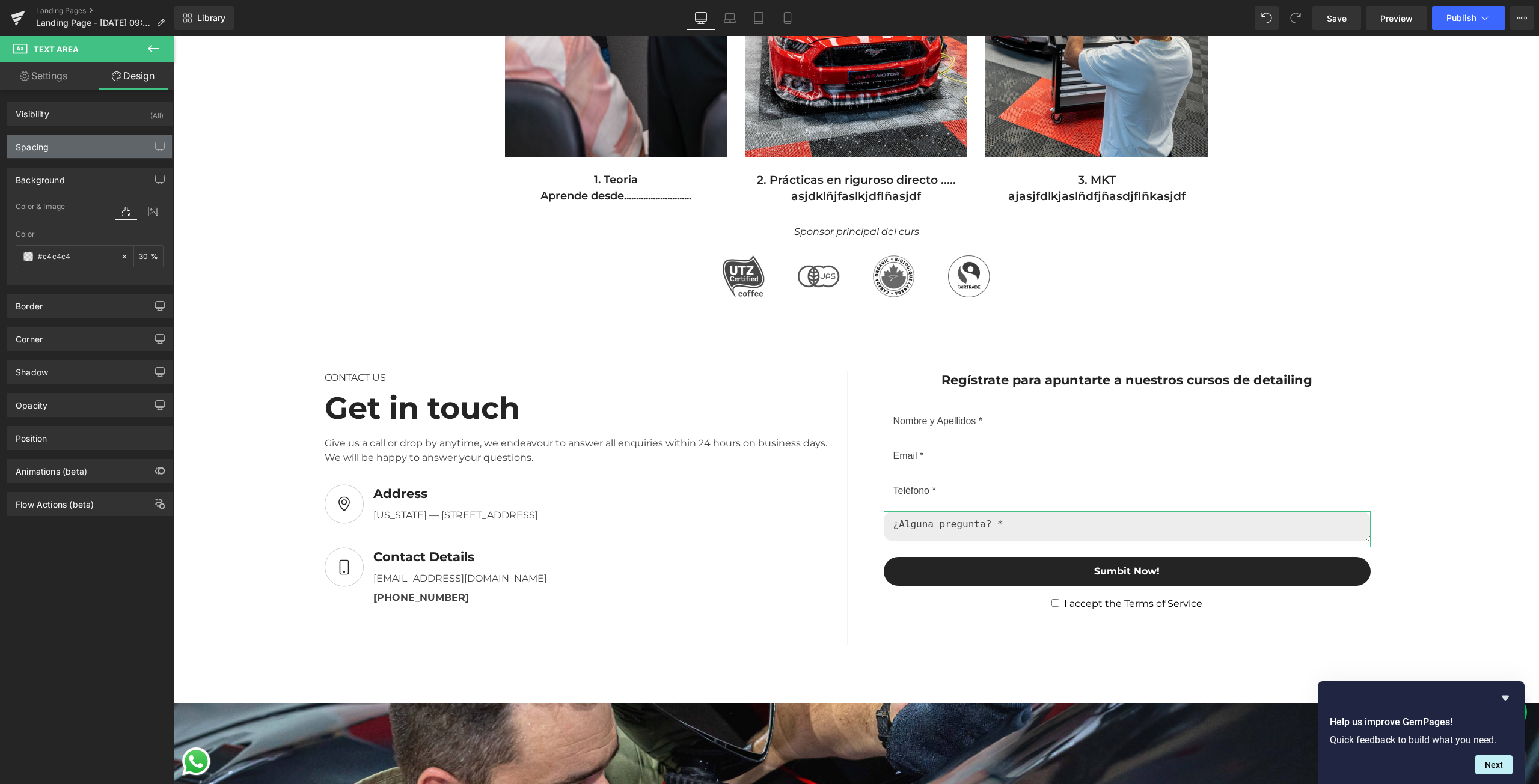
click at [54, 155] on div "Spacing" at bounding box center [90, 147] width 165 height 23
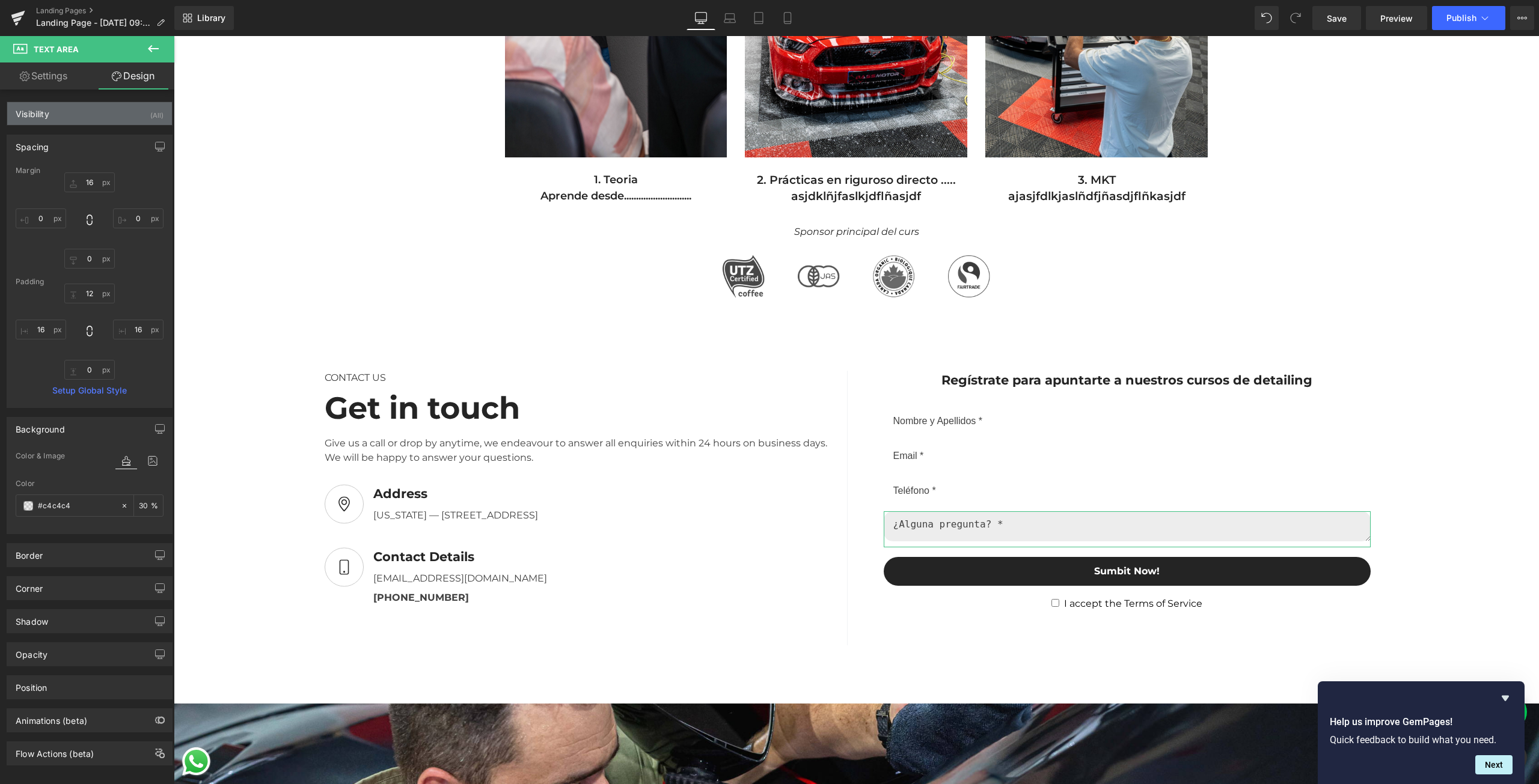
click at [75, 113] on div "Visibility (All)" at bounding box center [90, 113] width 165 height 23
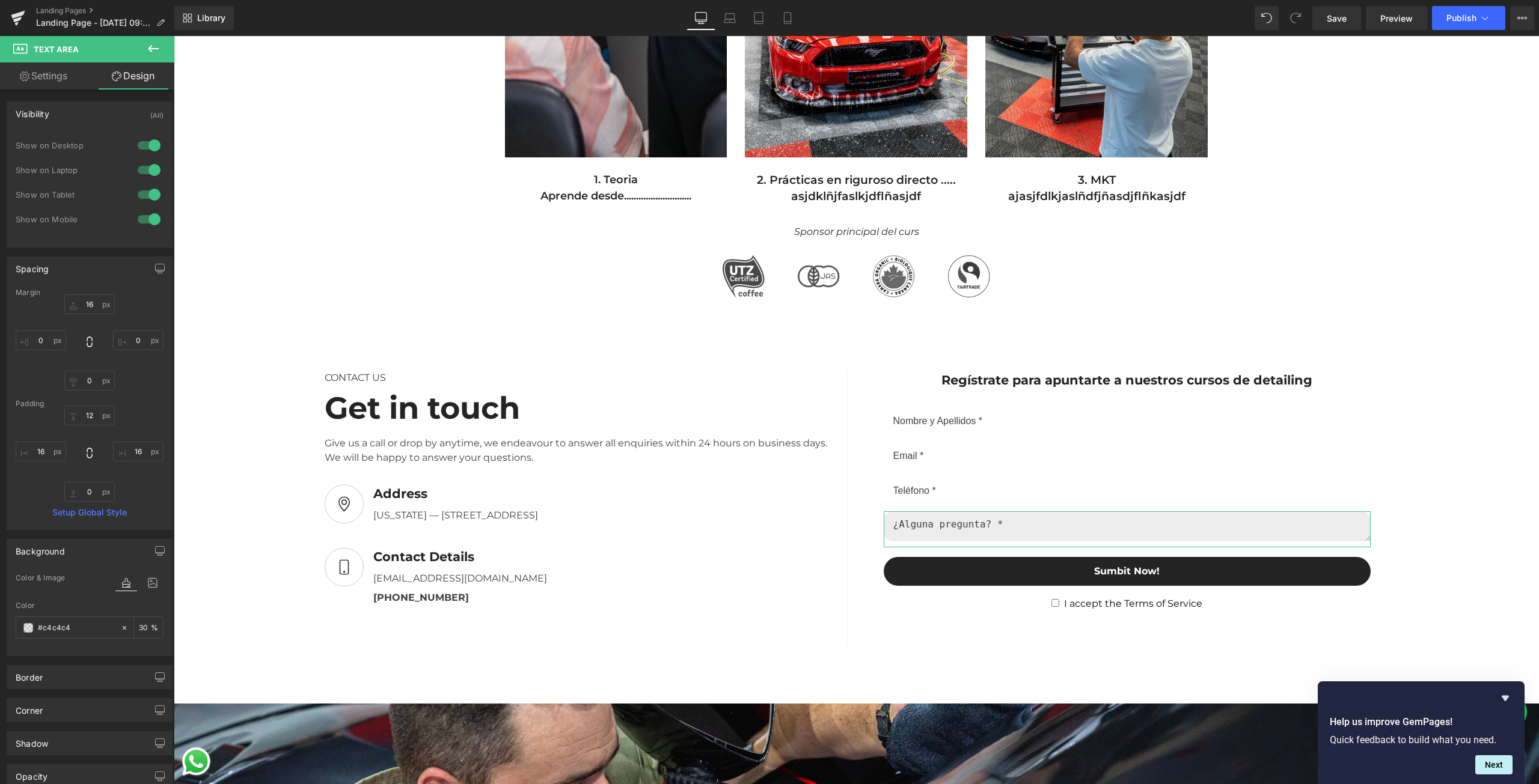
click at [75, 113] on div "Visibility (All)" at bounding box center [90, 113] width 165 height 23
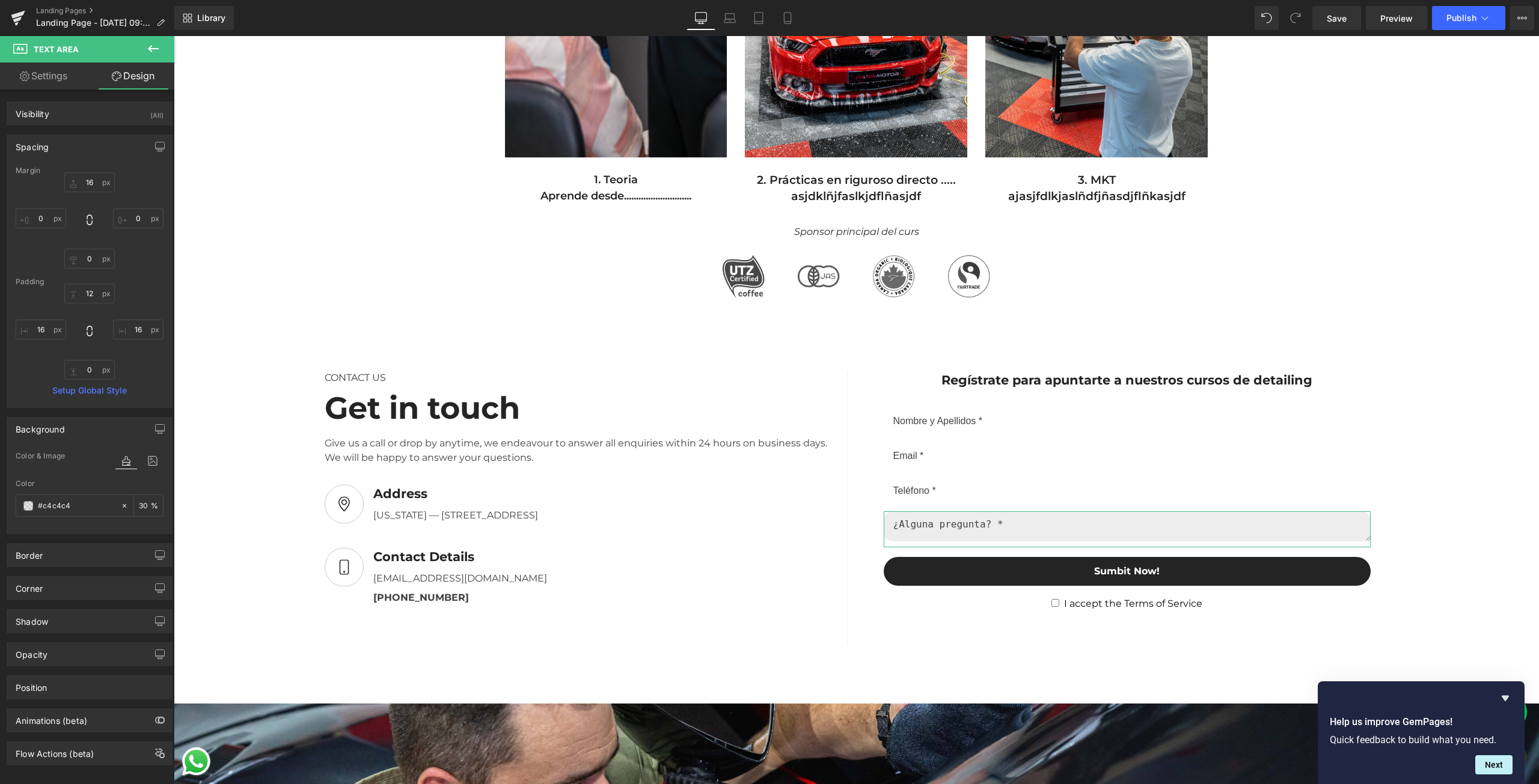
click at [57, 429] on div "Background" at bounding box center [40, 426] width 49 height 17
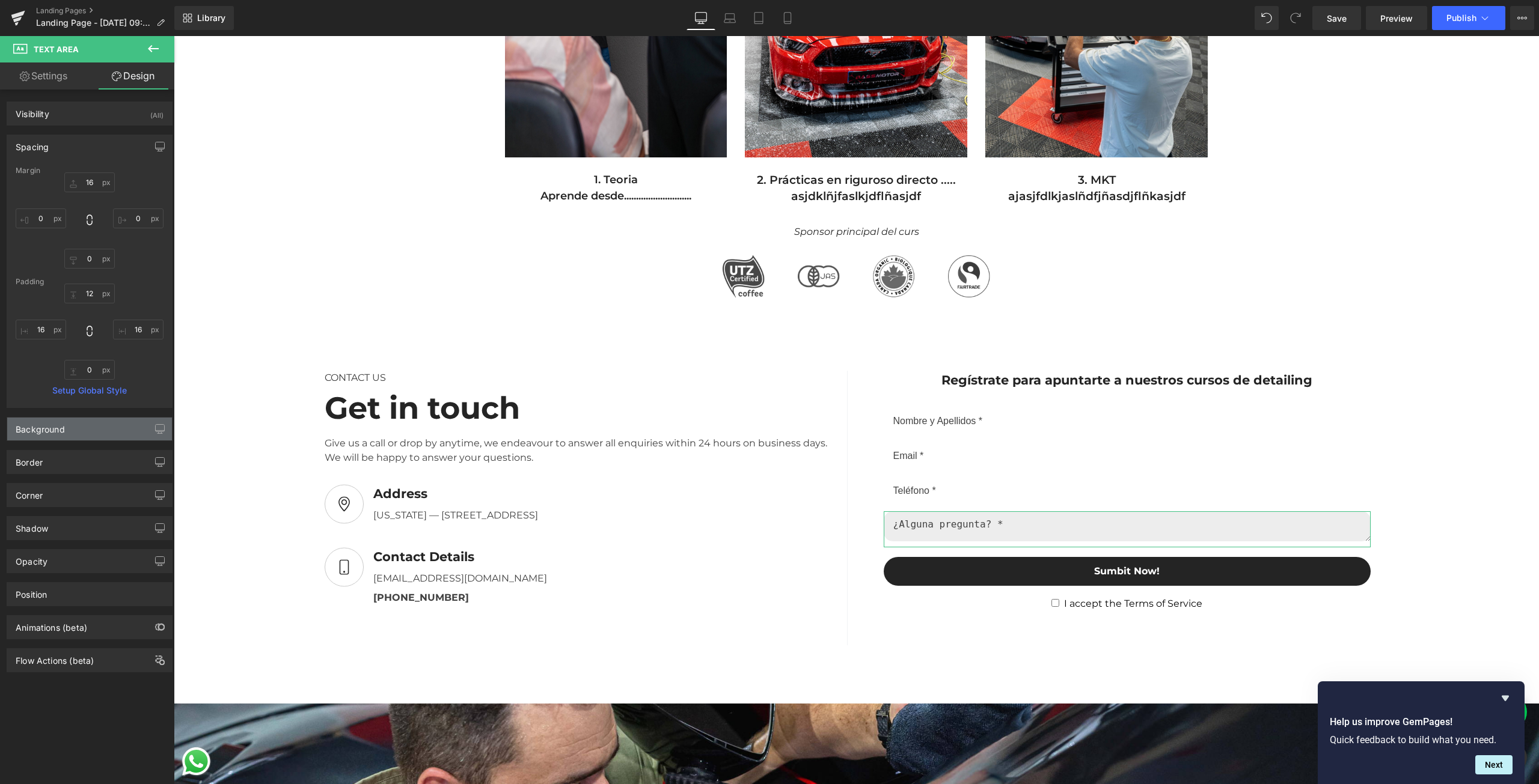
click at [52, 437] on div "Background" at bounding box center [90, 429] width 165 height 23
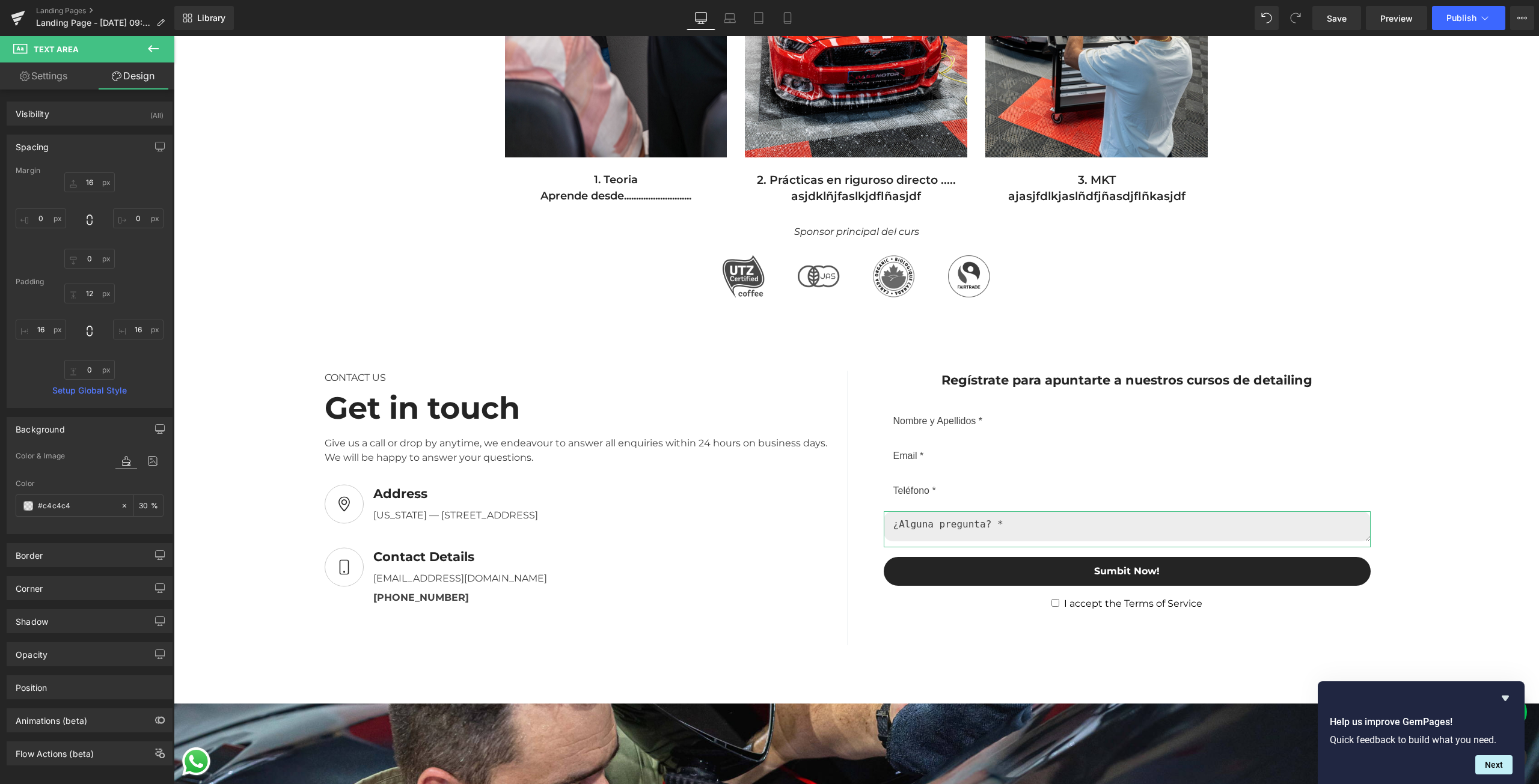
click at [52, 437] on div "Background" at bounding box center [90, 429] width 165 height 23
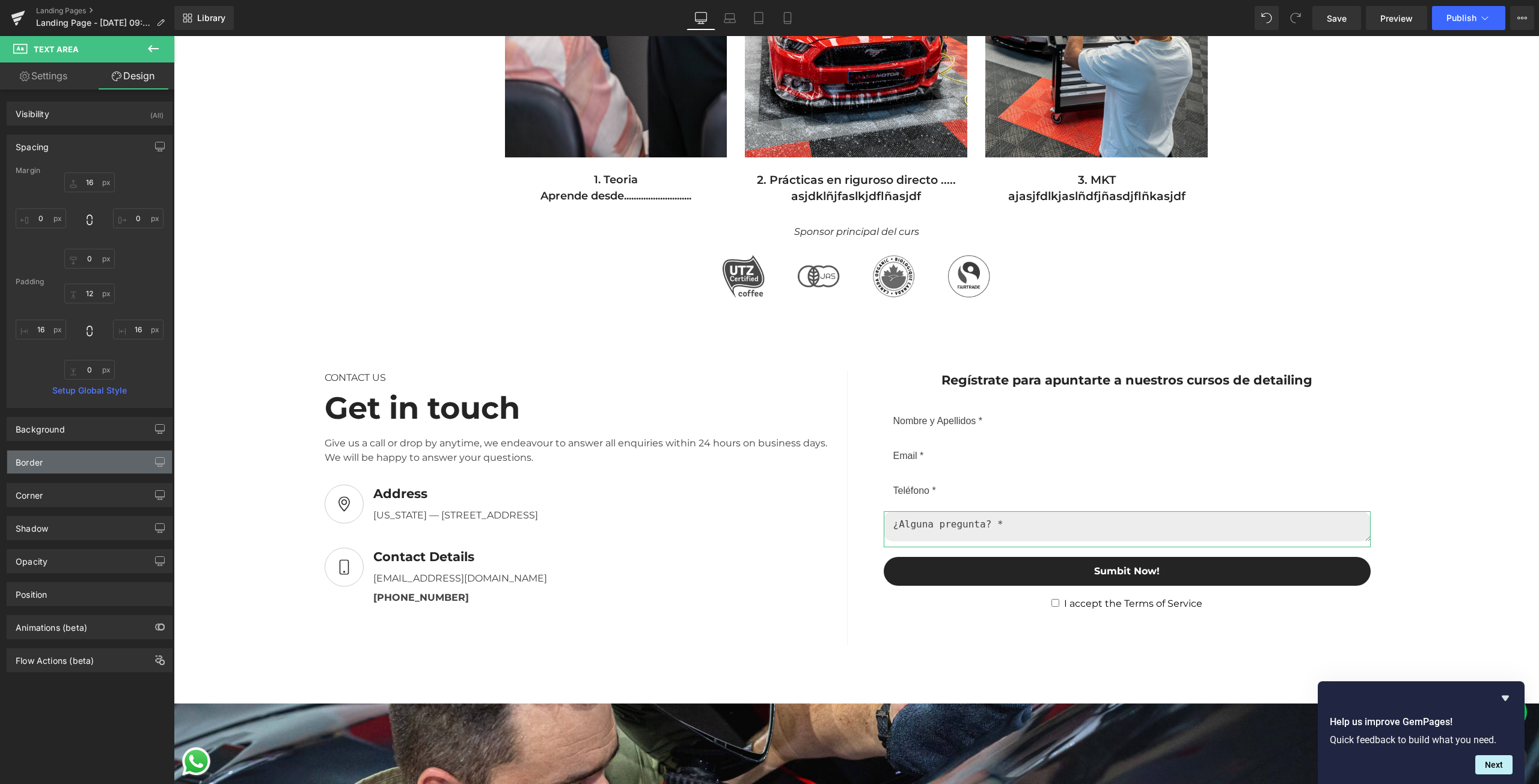
click at [52, 462] on div "Border" at bounding box center [90, 462] width 165 height 23
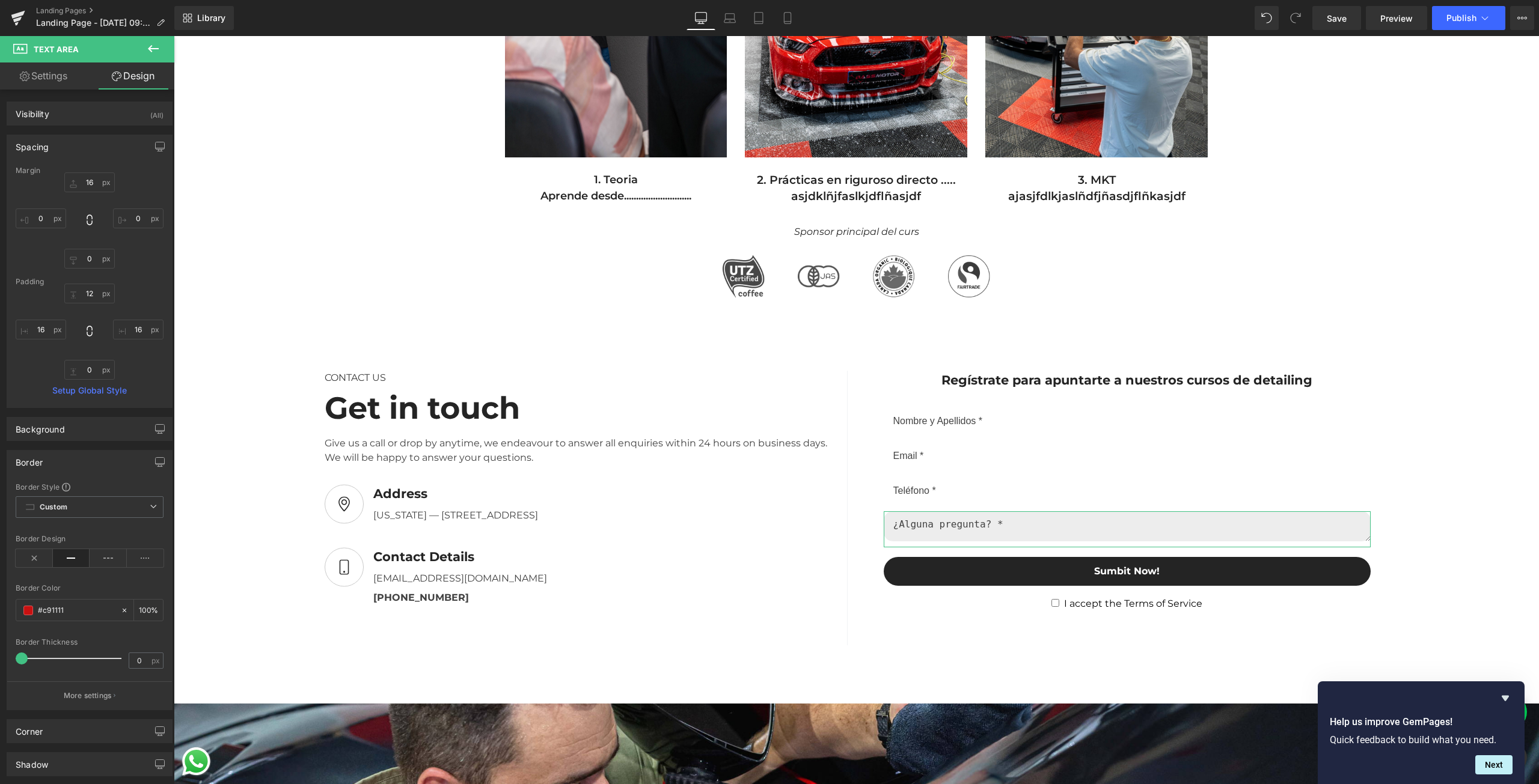
click at [30, 465] on div "Border" at bounding box center [29, 458] width 27 height 17
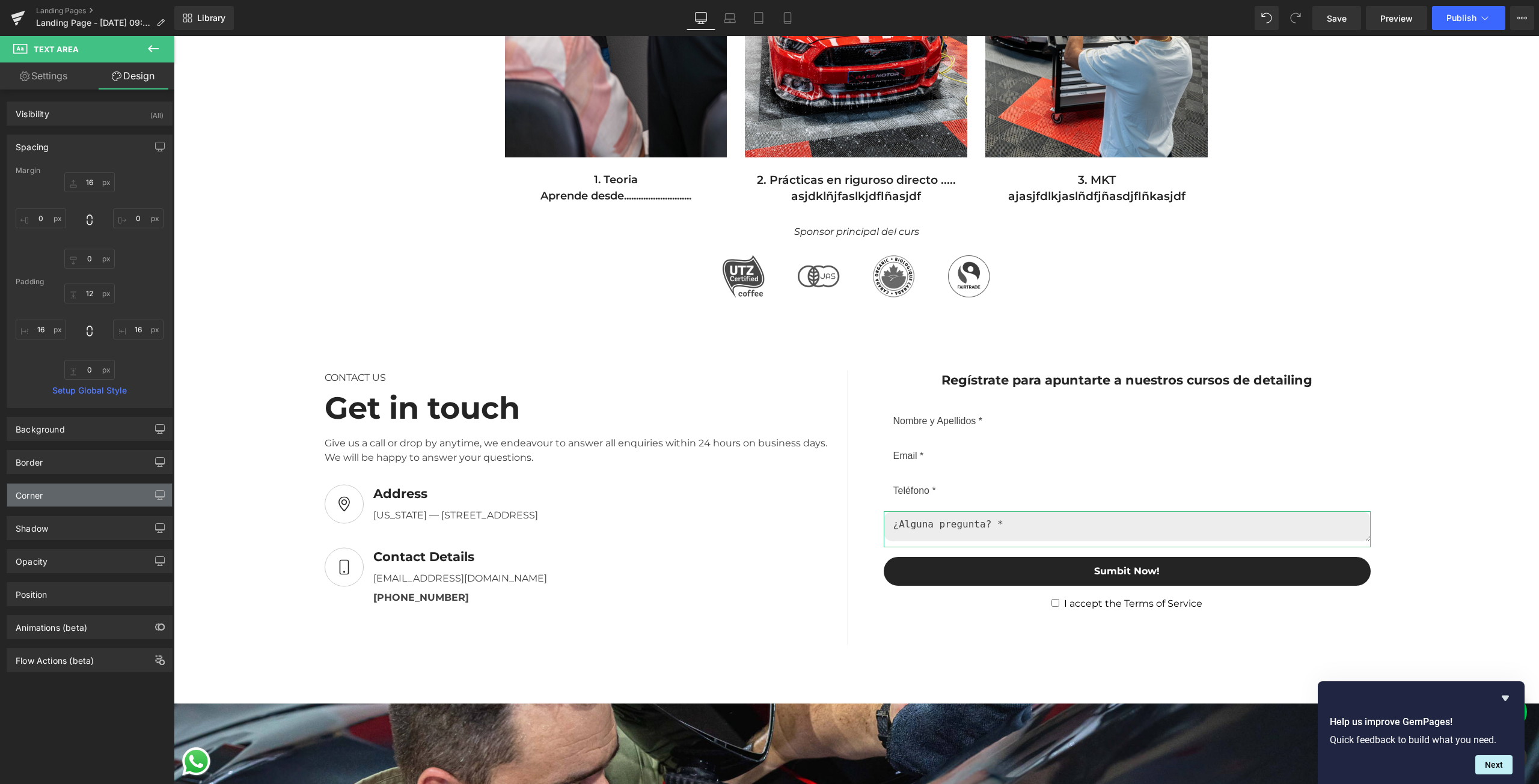
click at [54, 504] on div "Corner" at bounding box center [90, 495] width 165 height 23
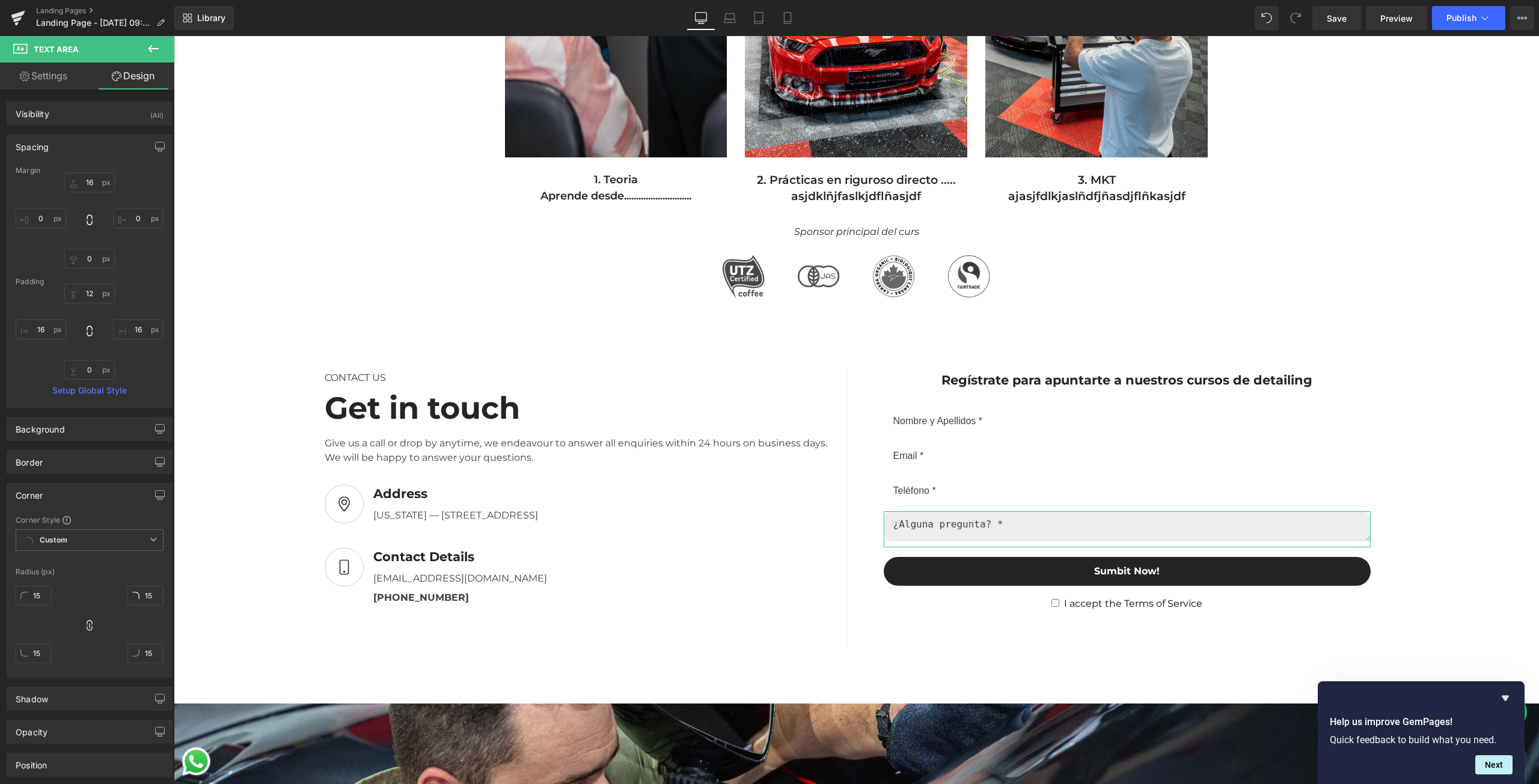
click at [54, 504] on div "Corner" at bounding box center [90, 495] width 165 height 23
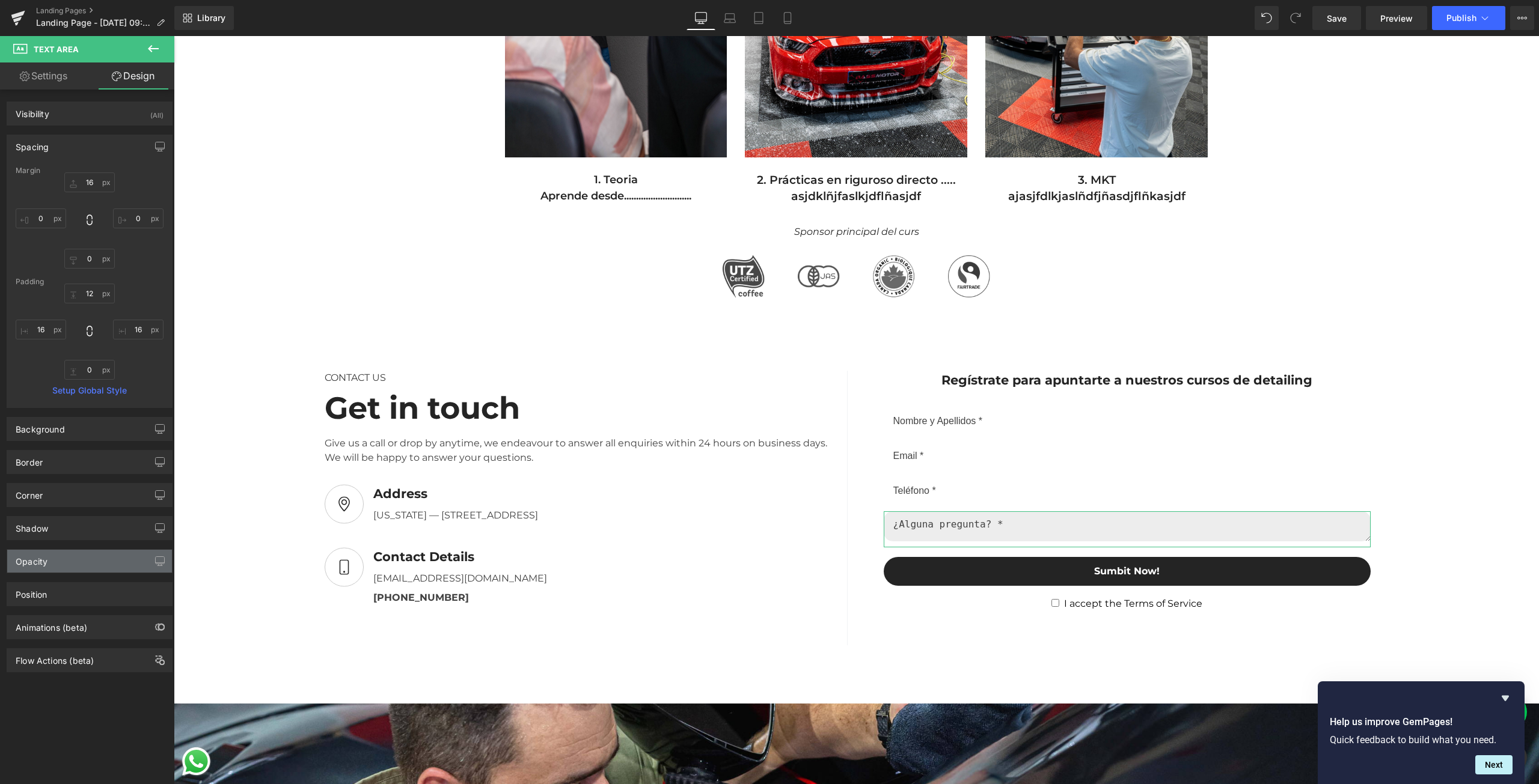
click at [50, 564] on div "Opacity" at bounding box center [90, 561] width 165 height 23
click at [37, 540] on div "Shadow Shadow Style Drop Shadow Outer Shadow #333333 Shadow Color #333333 100 %…" at bounding box center [90, 528] width 166 height 24
click at [38, 533] on div "Shadow" at bounding box center [32, 525] width 32 height 17
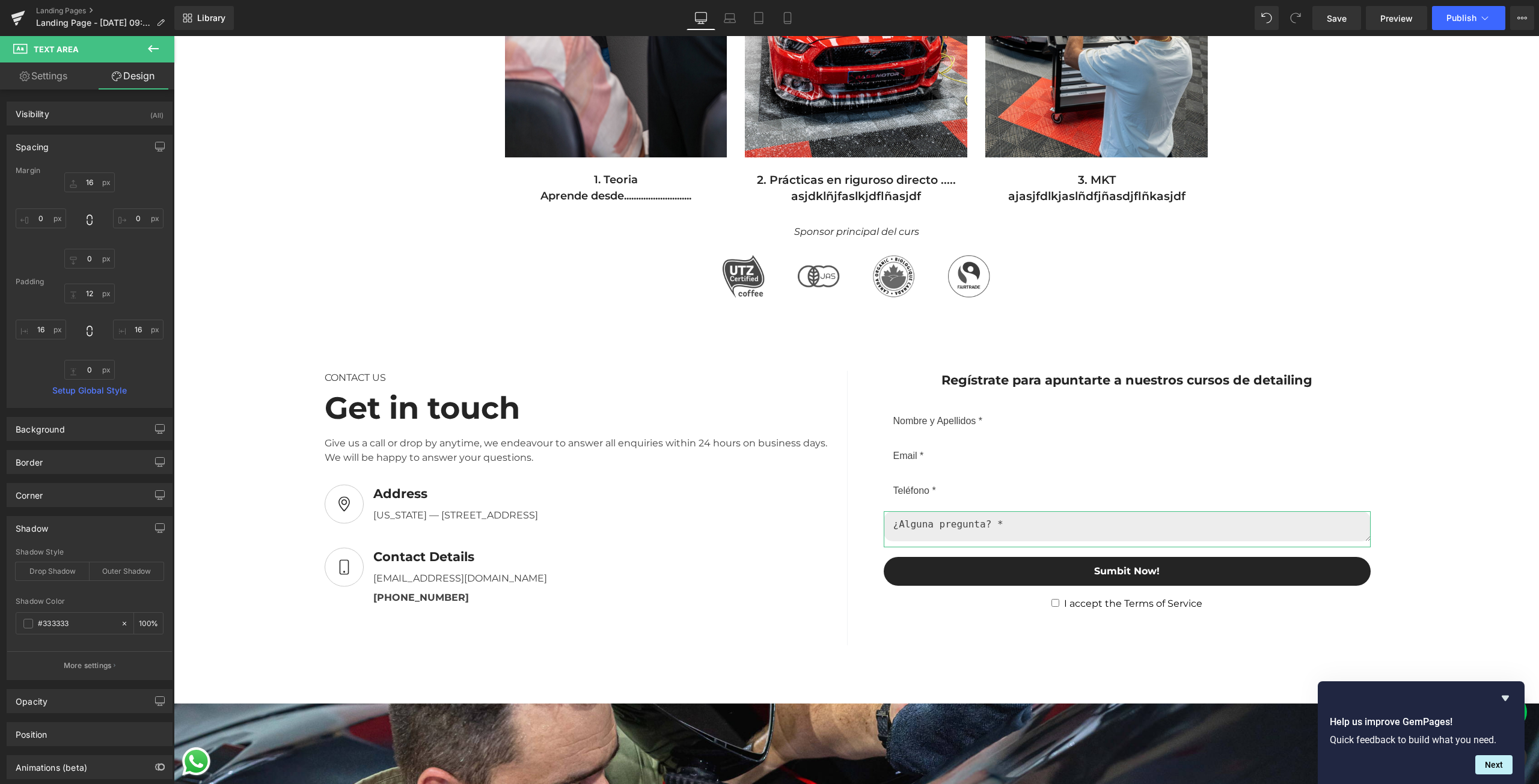
click at [38, 533] on div "Shadow" at bounding box center [32, 525] width 32 height 17
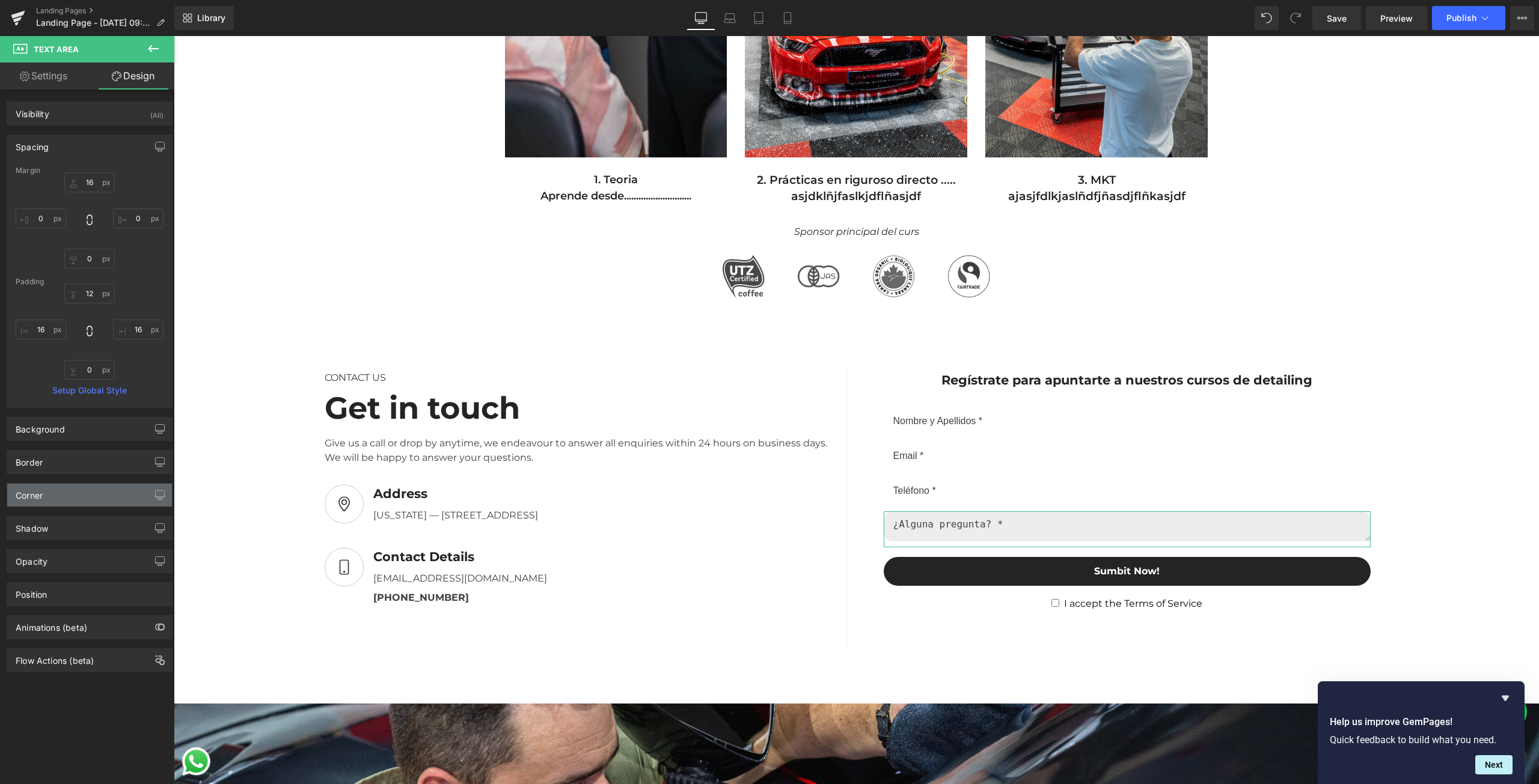
click at [42, 500] on div "Corner" at bounding box center [29, 492] width 27 height 17
click at [40, 499] on div "Corner" at bounding box center [29, 492] width 27 height 17
click at [48, 461] on div "Border" at bounding box center [90, 462] width 165 height 23
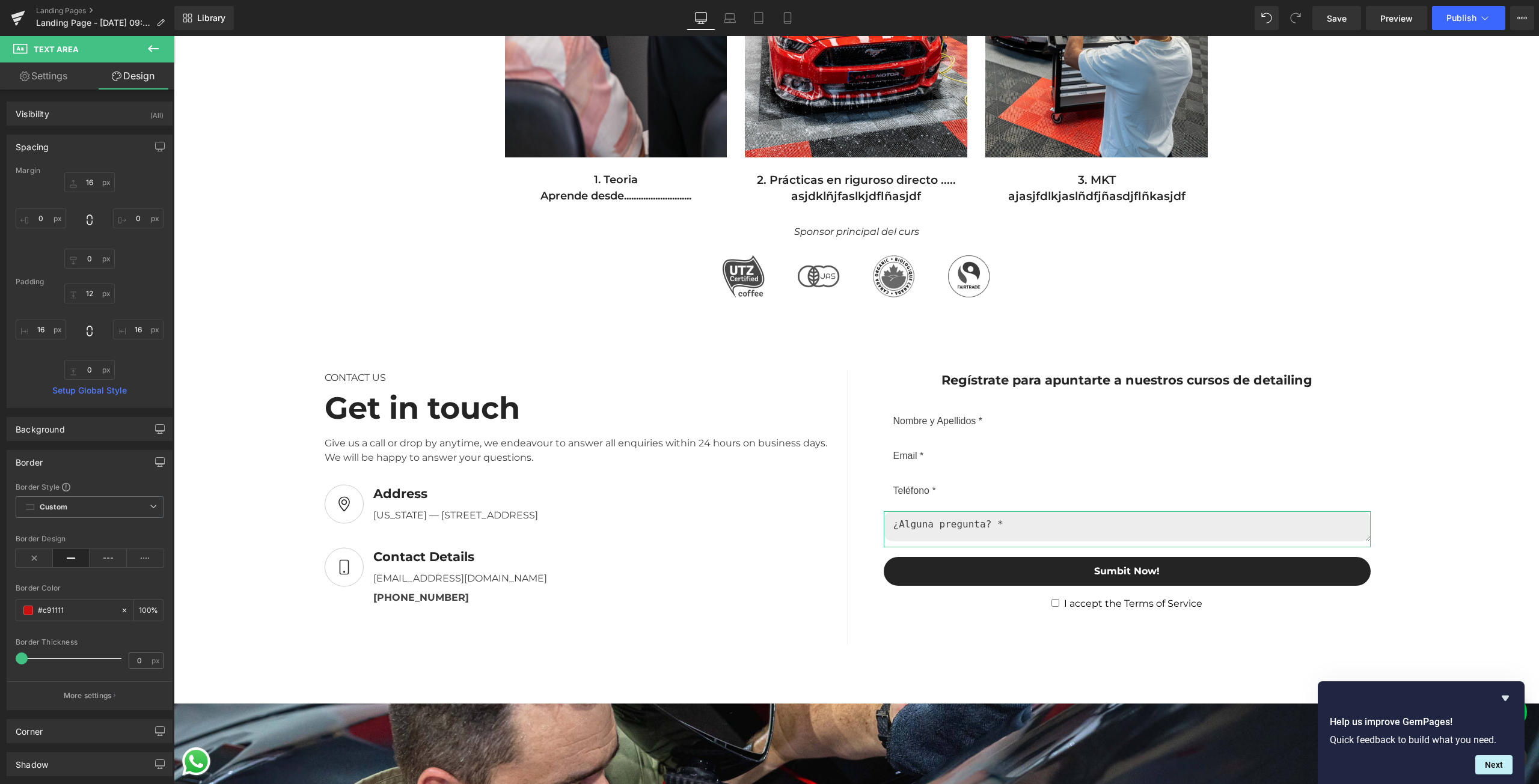
click at [48, 458] on div "Border" at bounding box center [90, 462] width 165 height 23
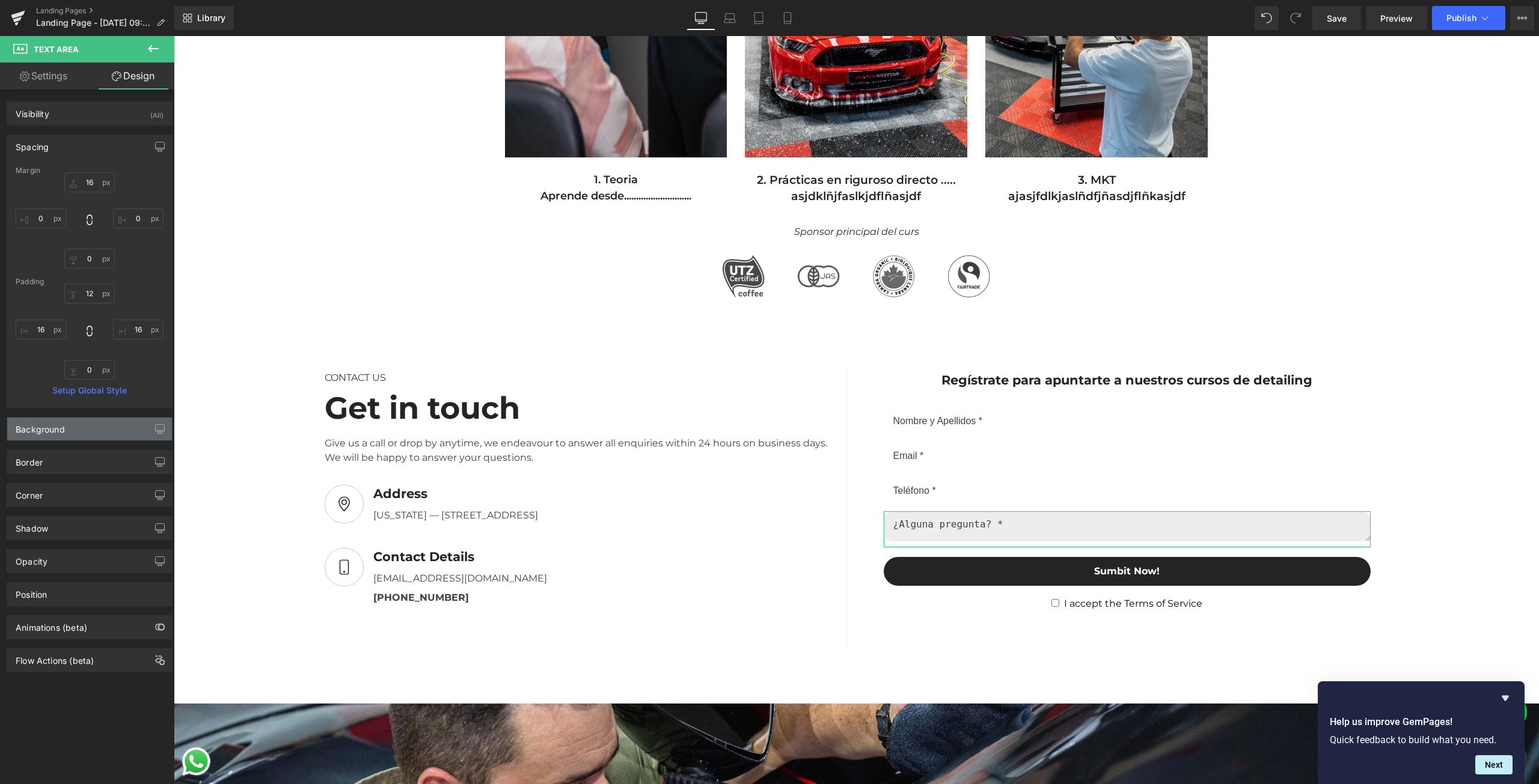
click at [52, 437] on div "Background" at bounding box center [90, 429] width 165 height 23
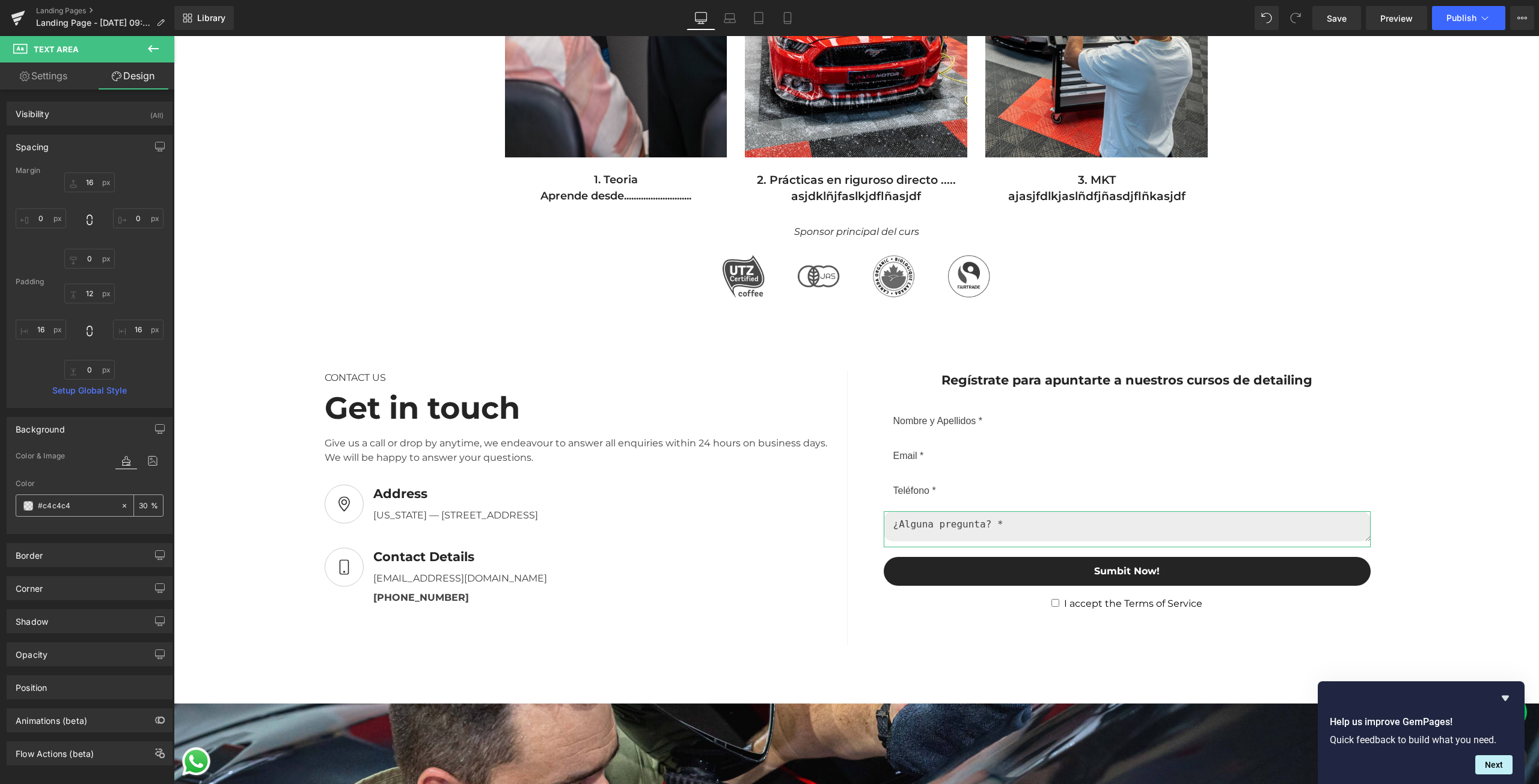
click at [56, 500] on input "#c4c4c4" at bounding box center [76, 506] width 77 height 13
click at [174, 36] on div at bounding box center [174, 36] width 0 height 0
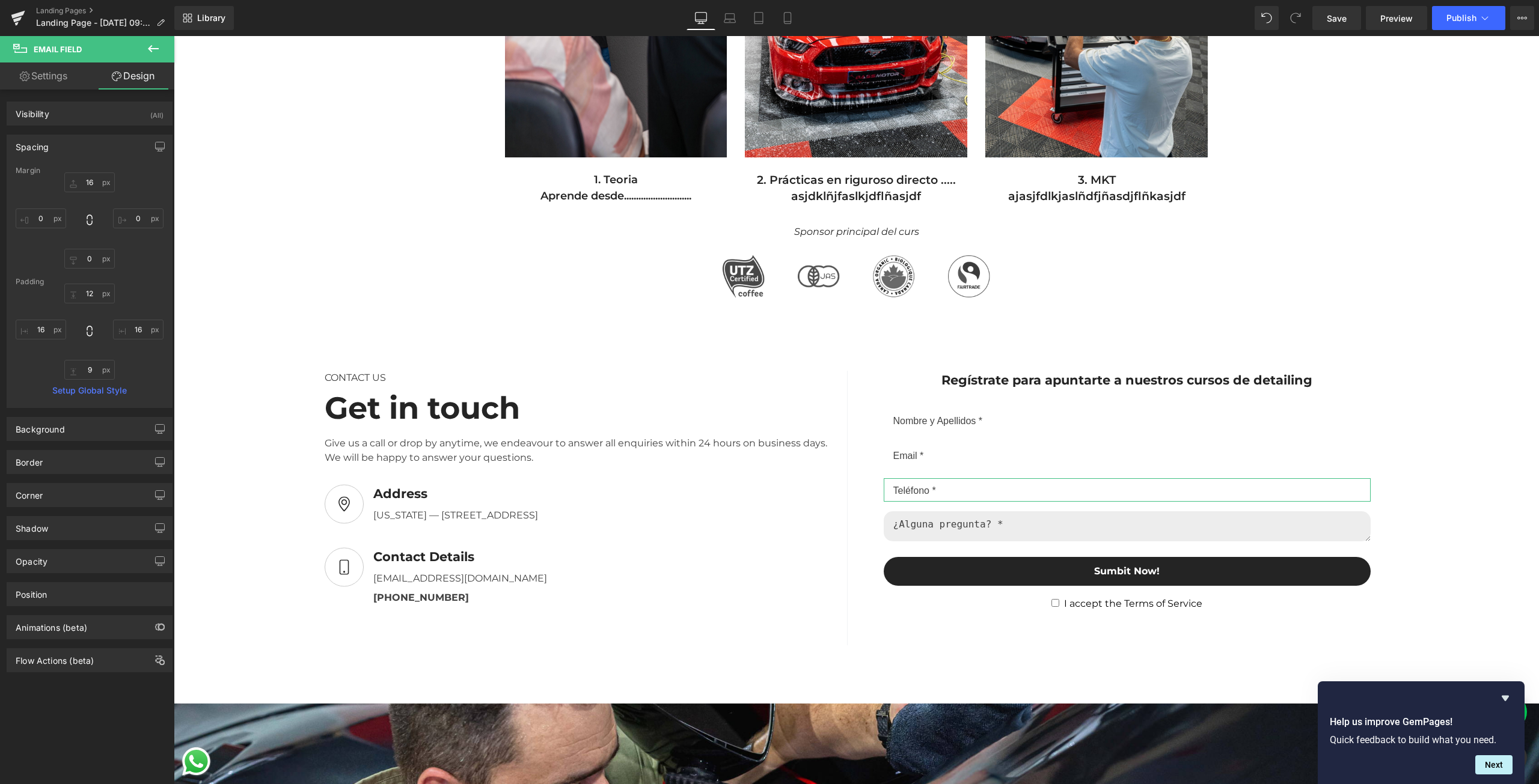
click at [149, 78] on link "Design" at bounding box center [133, 76] width 87 height 27
click at [93, 428] on div "Background" at bounding box center [90, 429] width 165 height 23
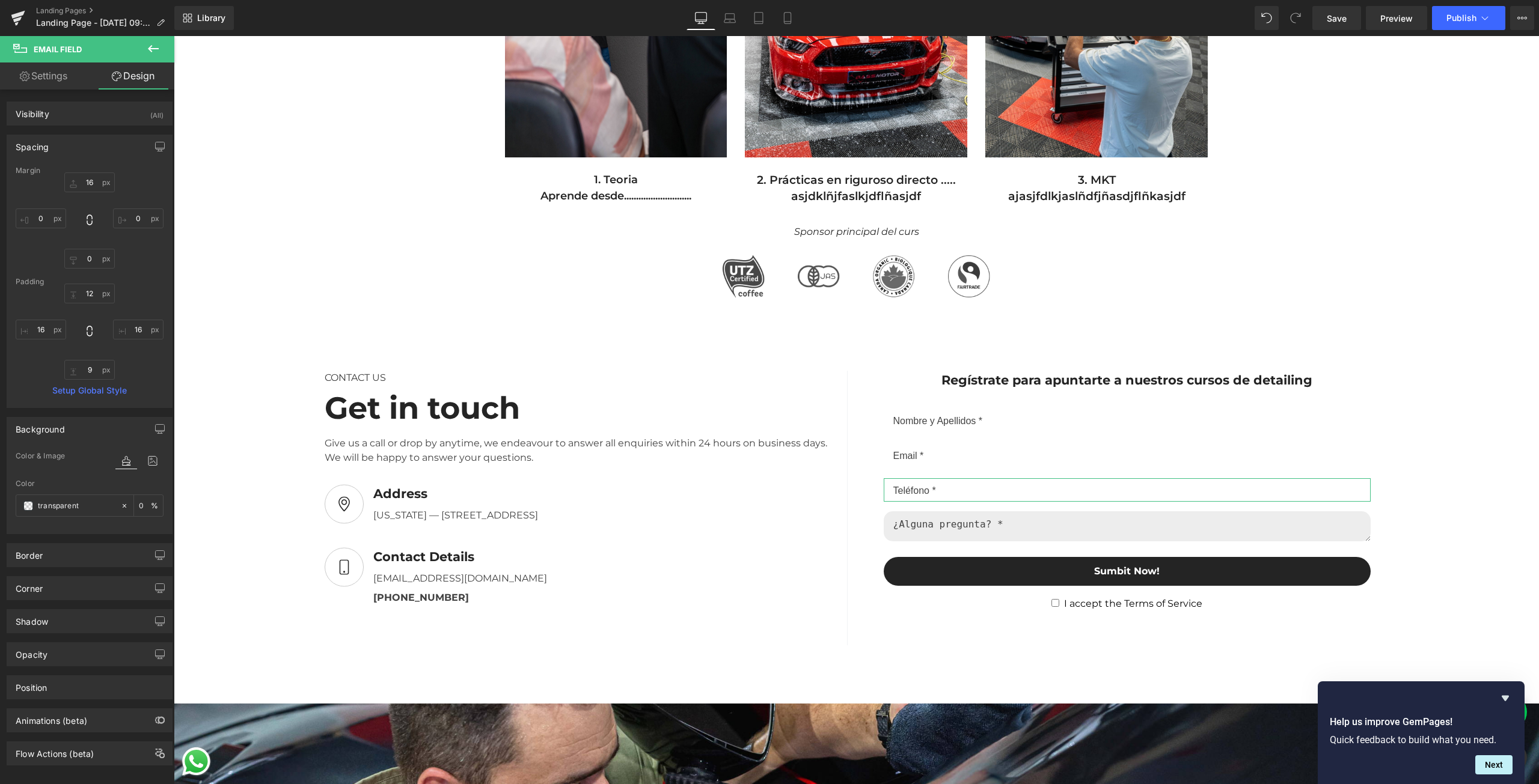
click at [40, 150] on div "Spacing" at bounding box center [32, 144] width 33 height 17
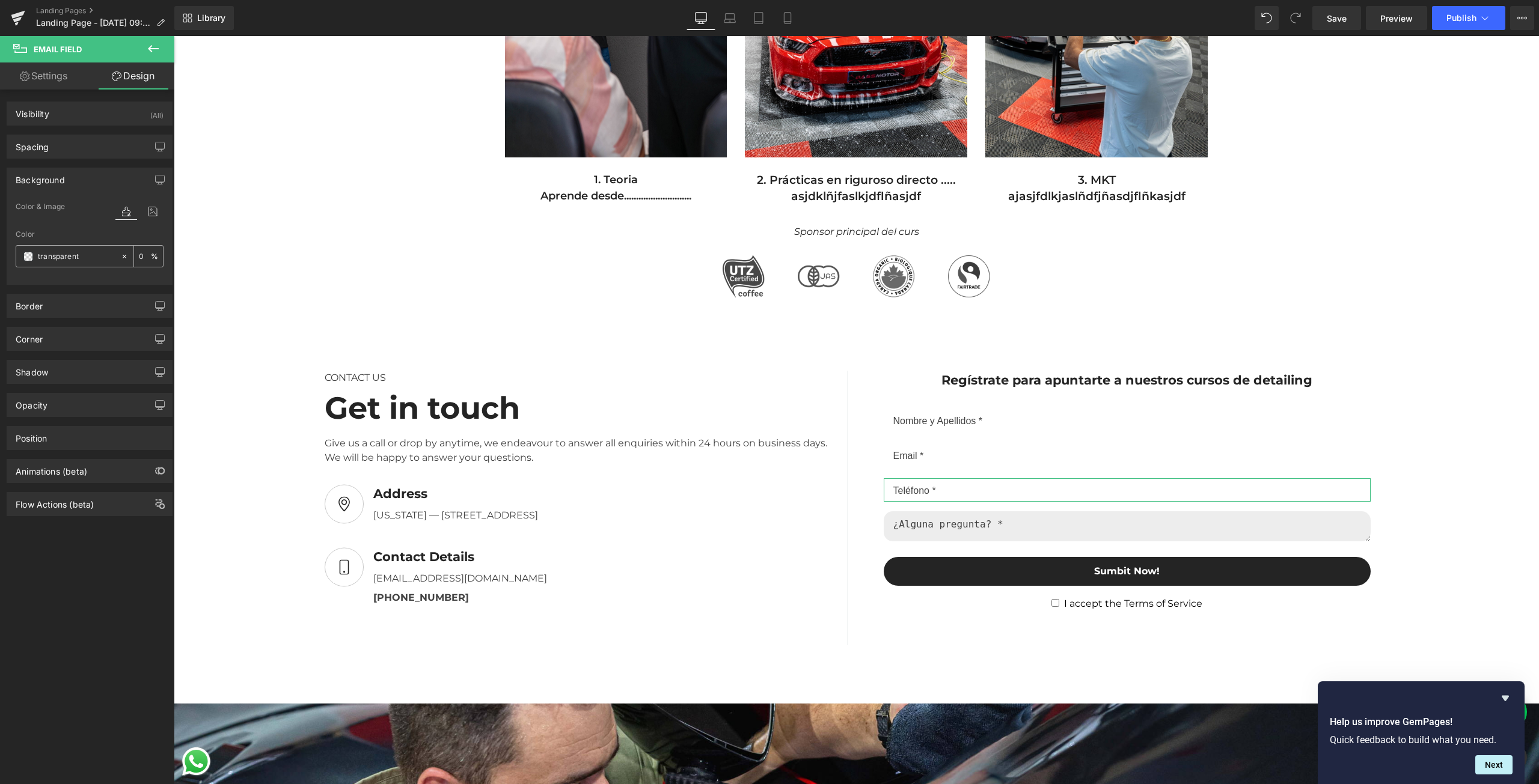
click at [85, 258] on input "transparent" at bounding box center [76, 256] width 77 height 13
click at [85, 257] on input "transparent" at bounding box center [76, 256] width 77 height 13
click at [26, 257] on span at bounding box center [28, 256] width 9 height 9
click at [76, 258] on input "transparent" at bounding box center [76, 256] width 77 height 13
paste input "#c4c4c4"
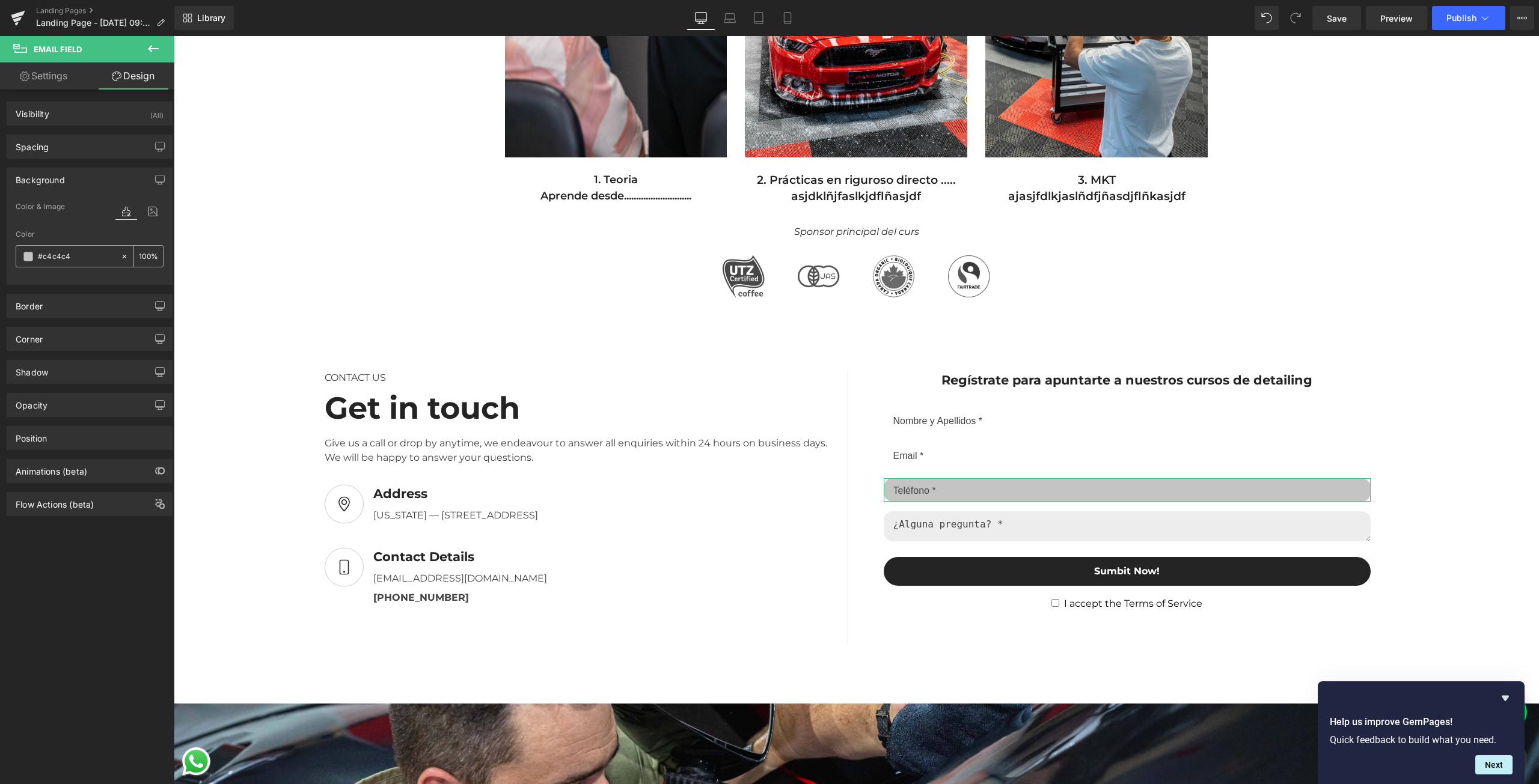
click at [139, 257] on input "100" at bounding box center [144, 255] width 12 height 13
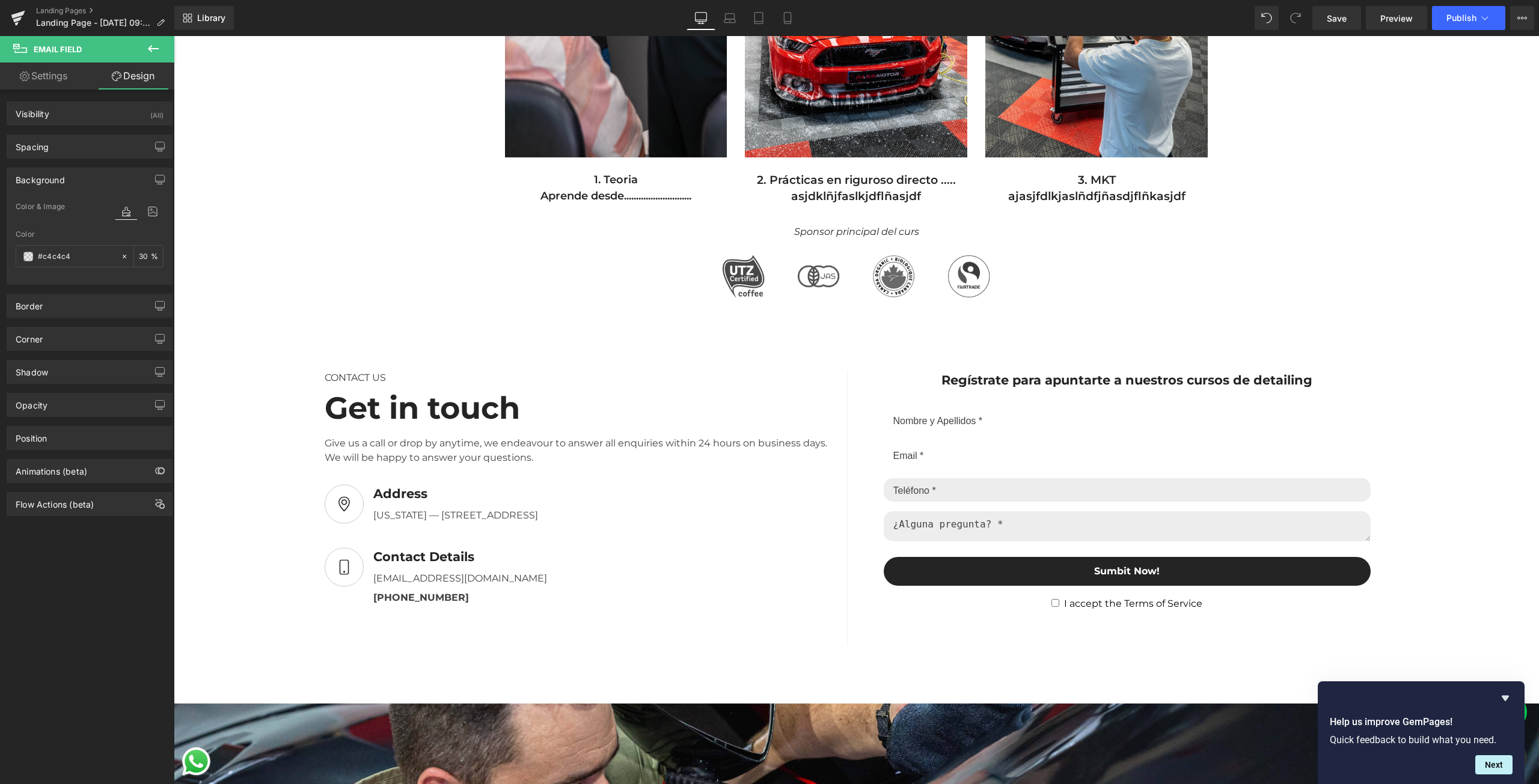
click at [140, 80] on link "Design" at bounding box center [133, 76] width 87 height 27
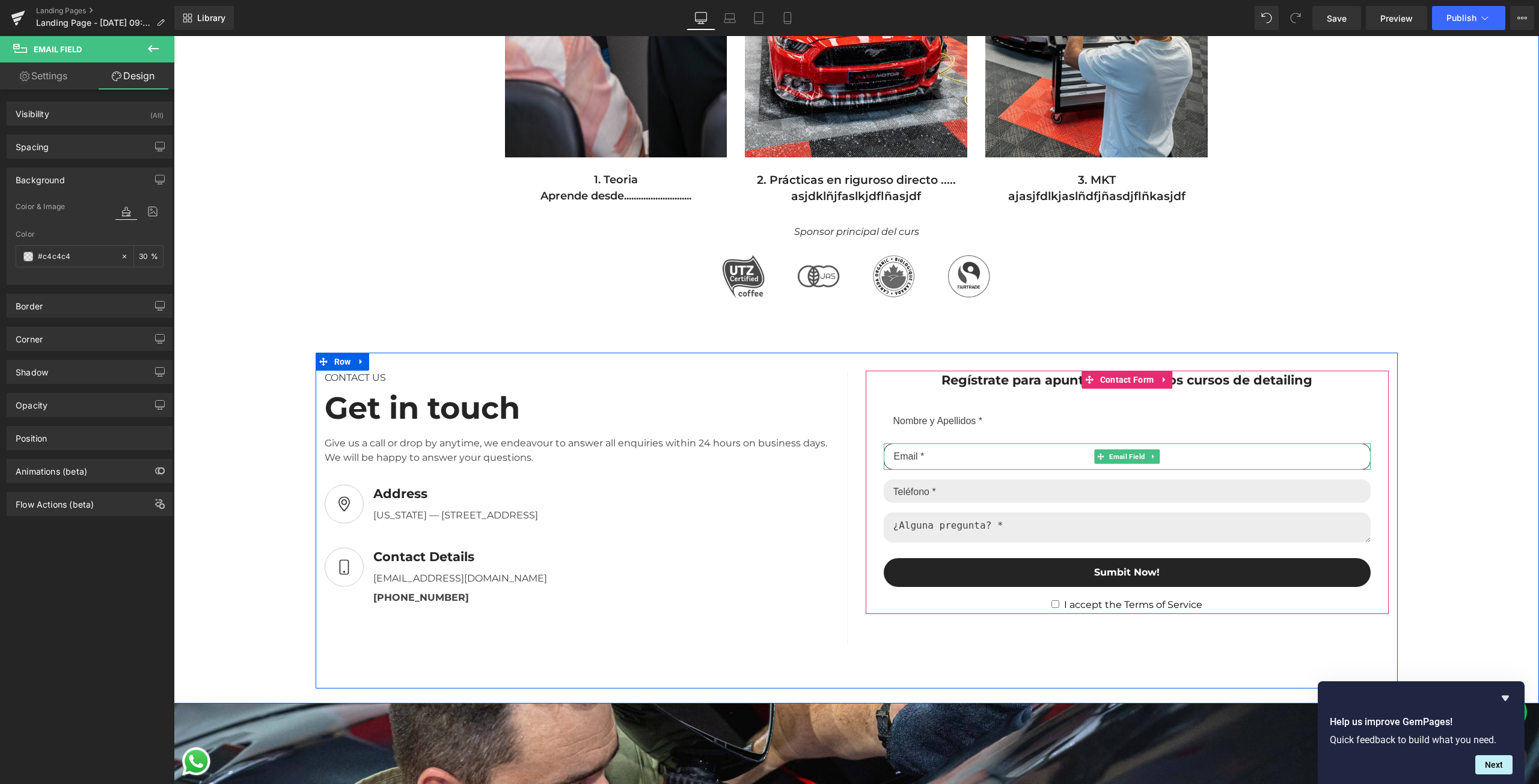
click at [943, 454] on input "email" at bounding box center [1127, 457] width 487 height 27
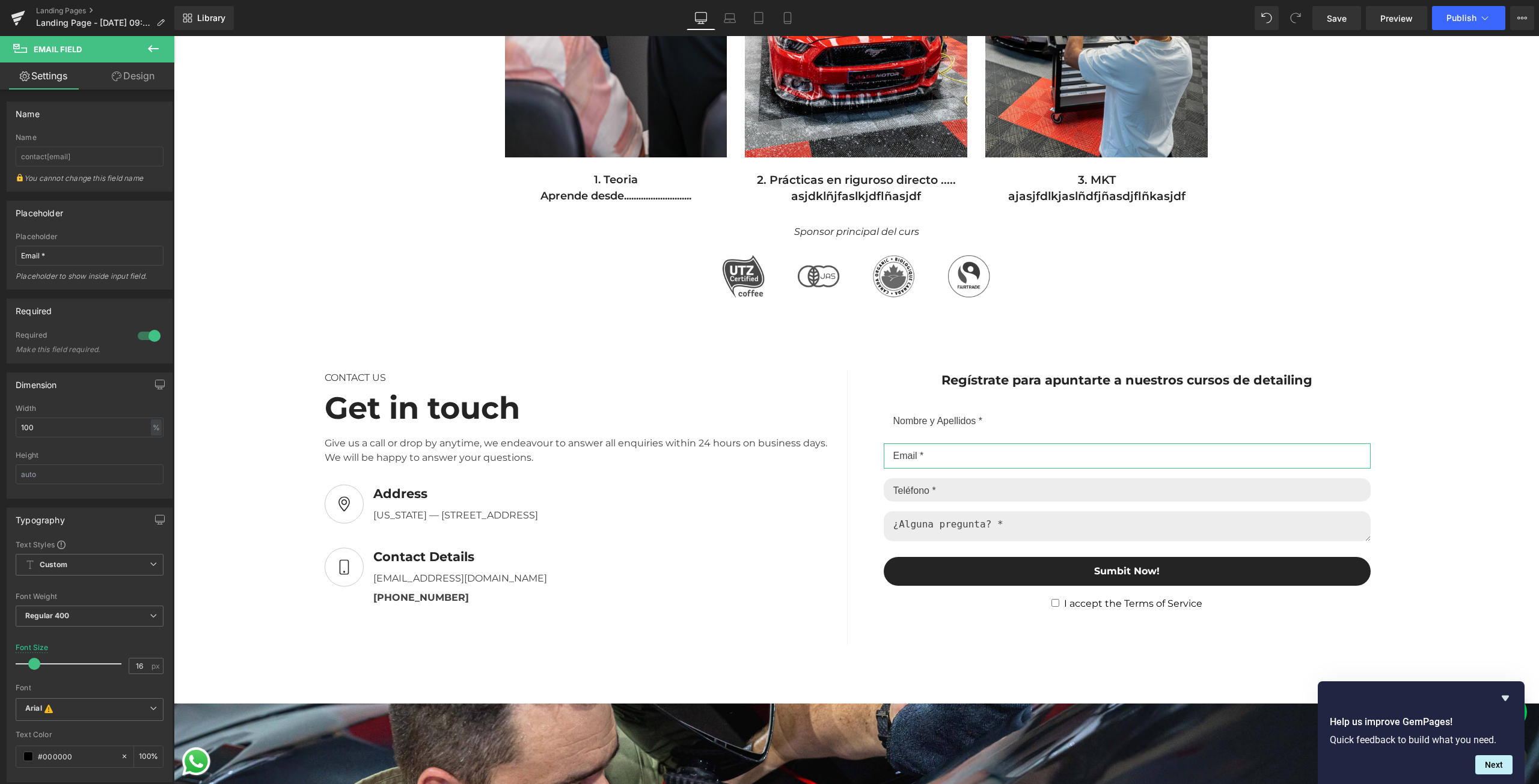
click at [122, 83] on link "Design" at bounding box center [133, 76] width 87 height 27
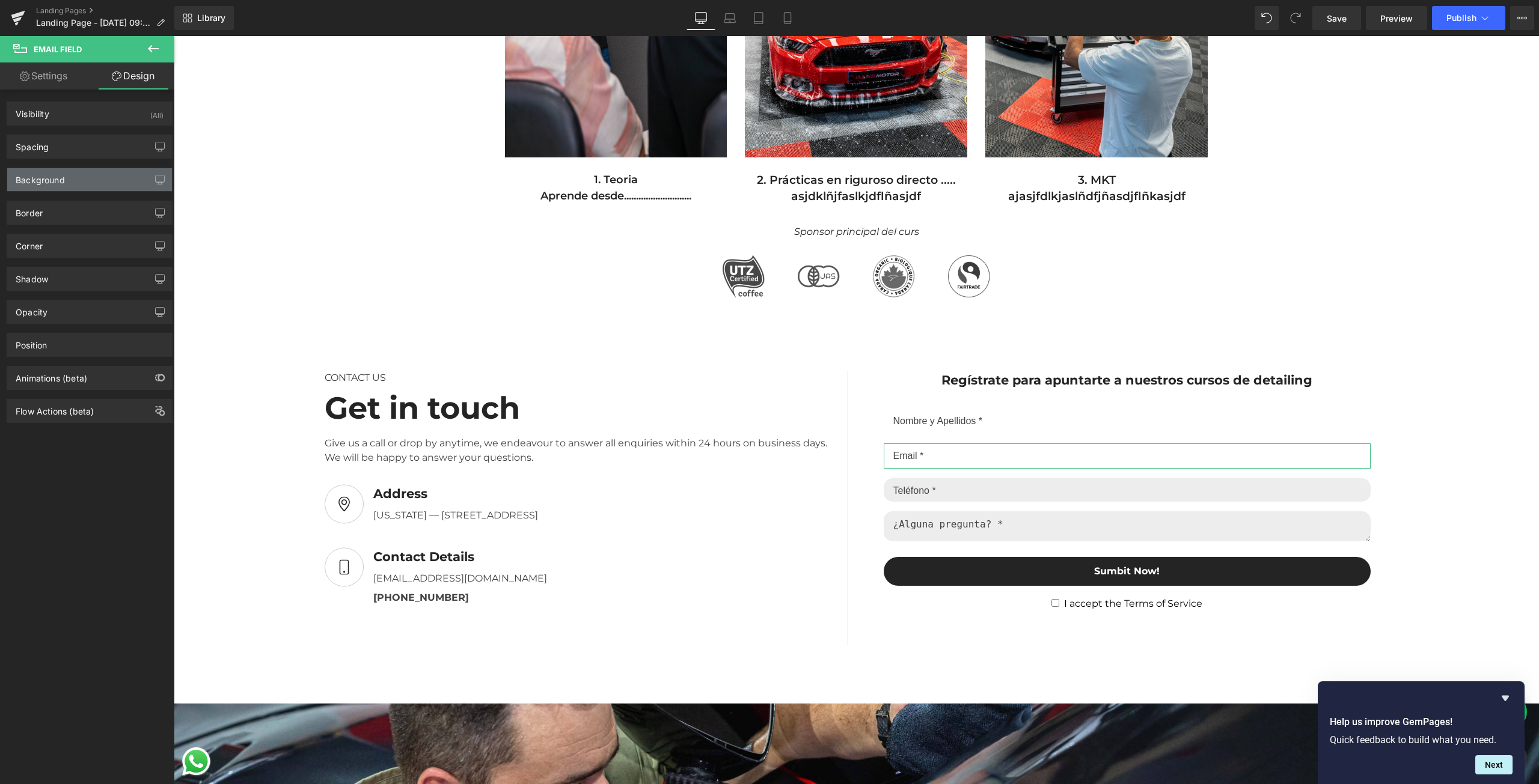
click at [98, 183] on div "Background" at bounding box center [90, 180] width 165 height 23
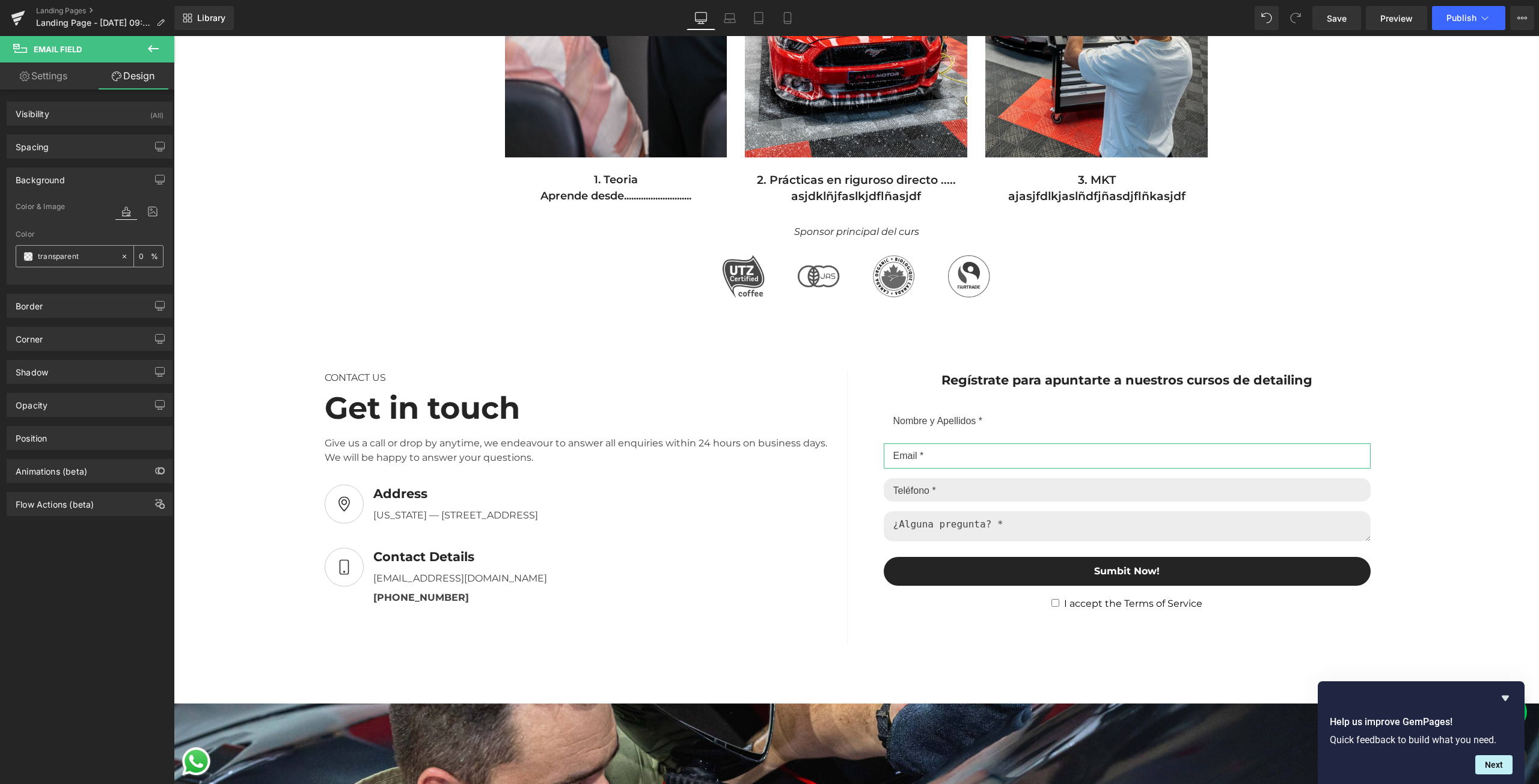
click at [83, 262] on div "transparent" at bounding box center [68, 257] width 104 height 21
click at [82, 262] on input "transparent" at bounding box center [76, 256] width 77 height 13
paste input "#c4c4c4"
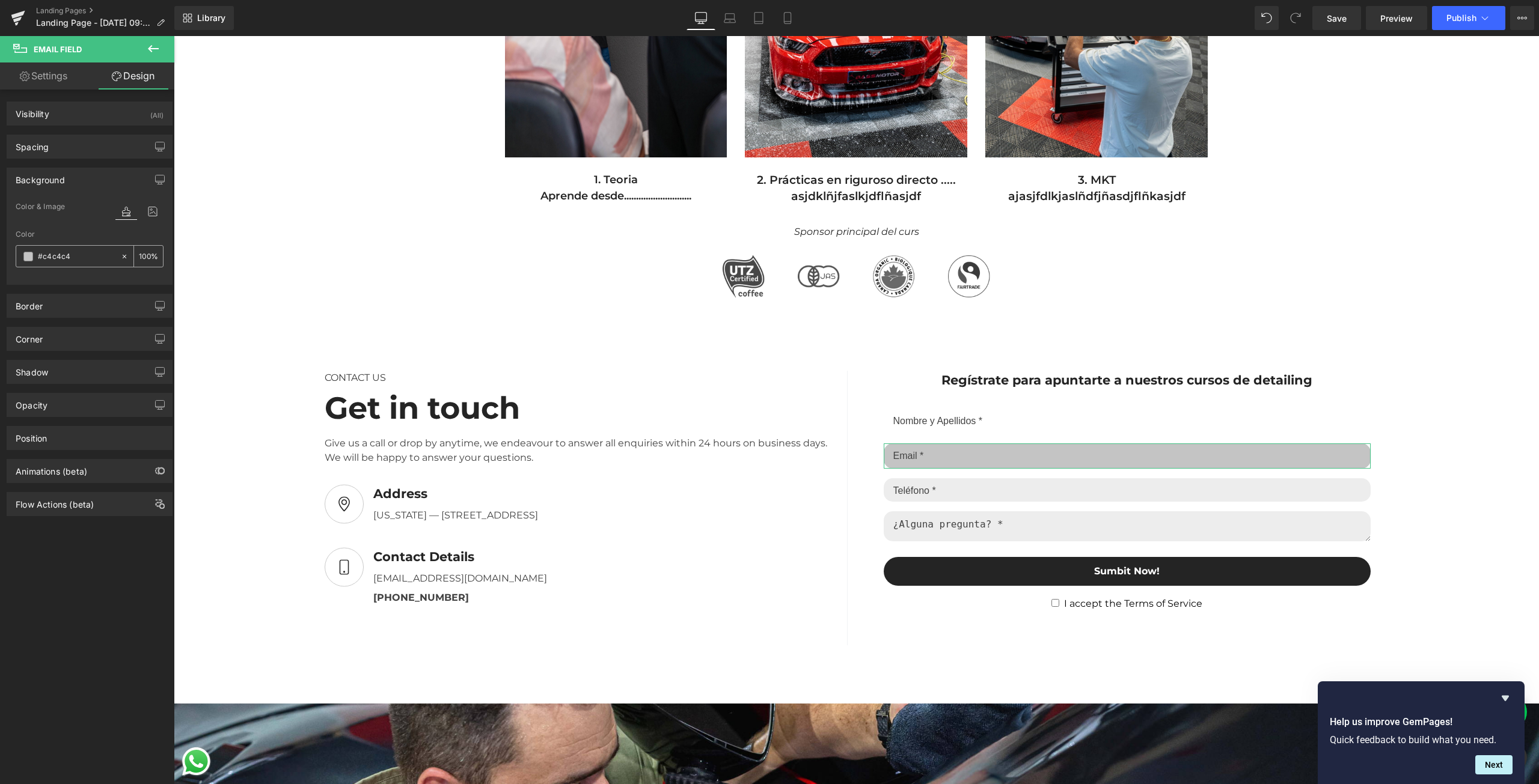
click at [140, 257] on input "100" at bounding box center [144, 255] width 12 height 13
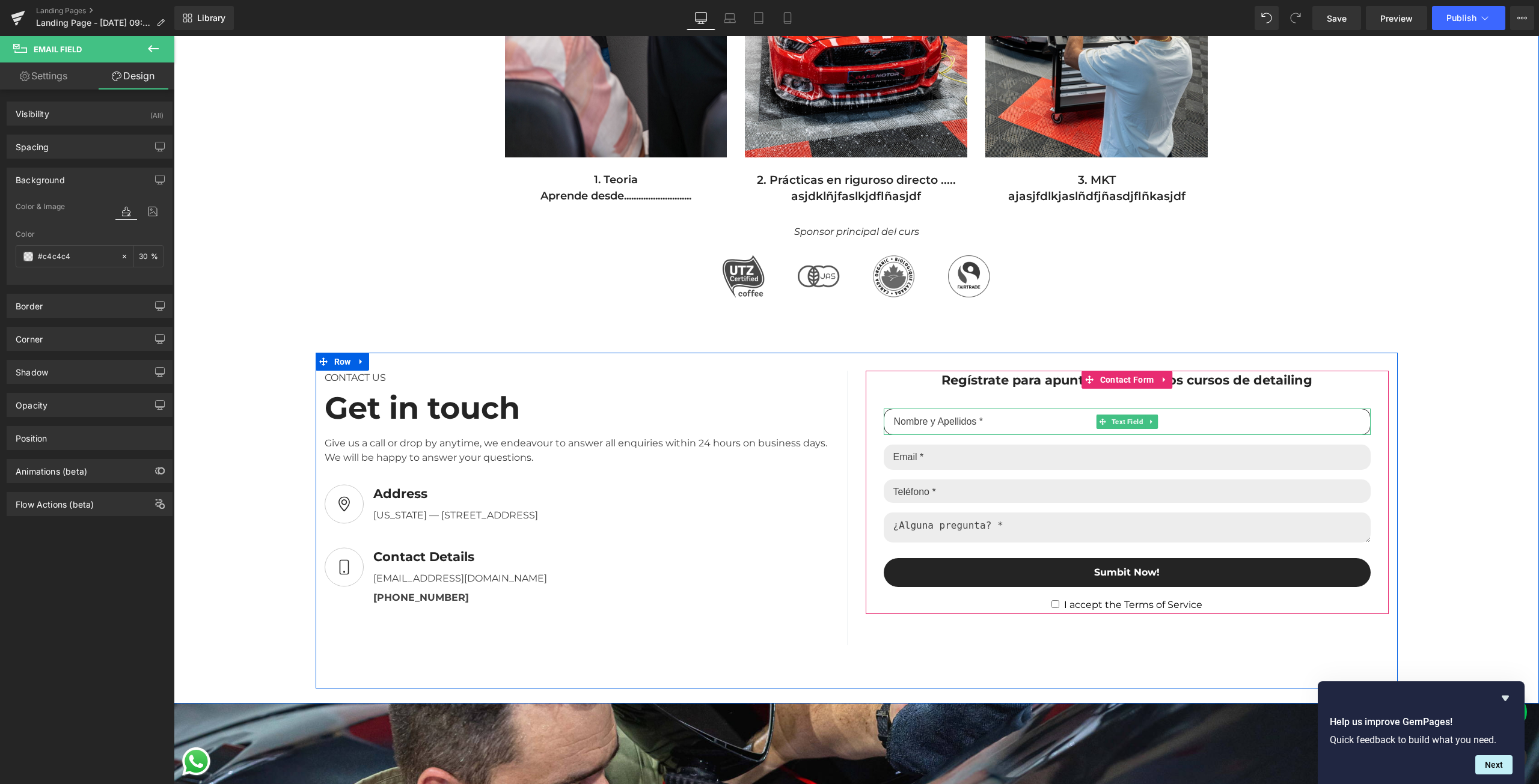
click at [960, 429] on input "text" at bounding box center [1127, 422] width 487 height 27
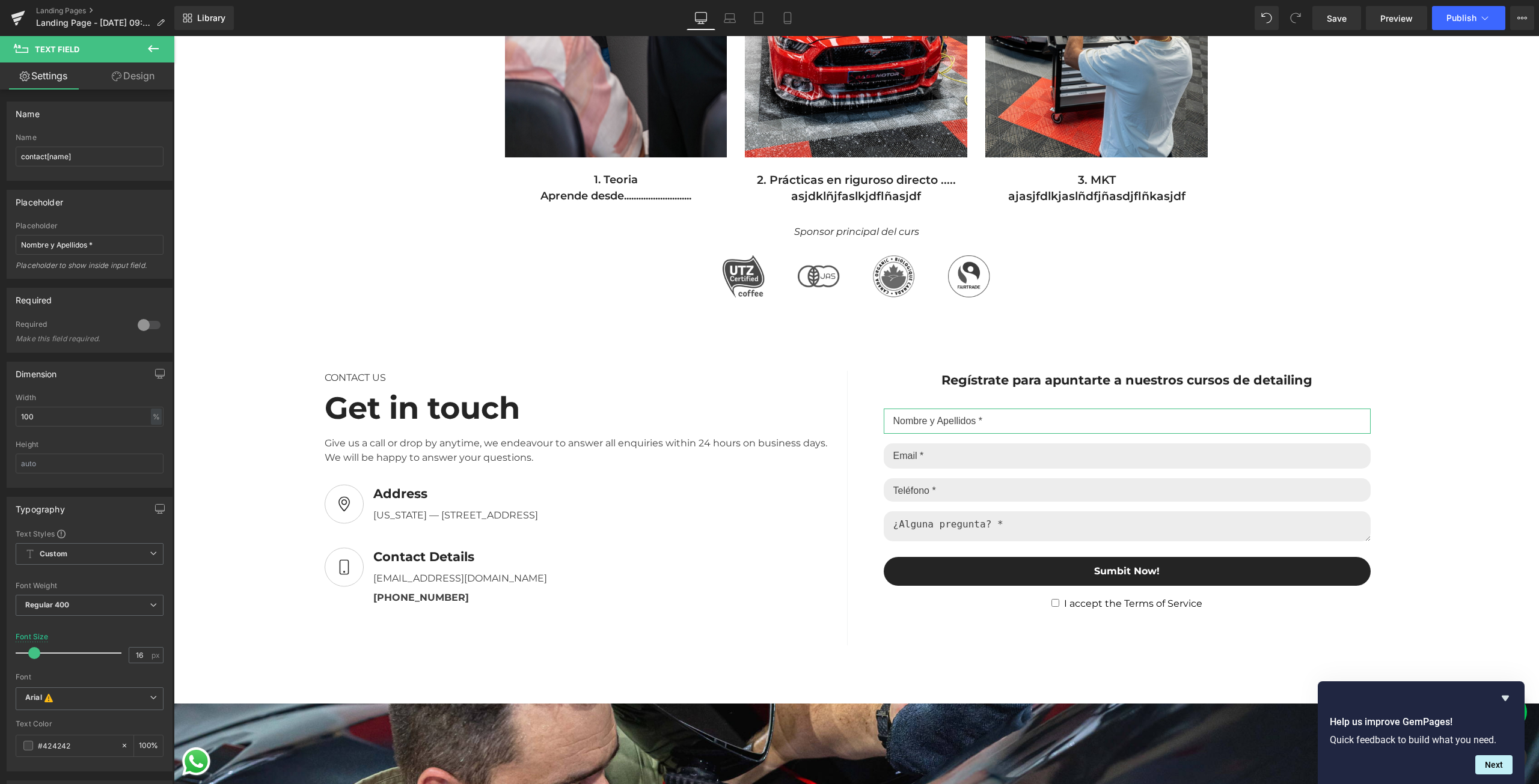
click at [134, 76] on link "Design" at bounding box center [133, 76] width 87 height 27
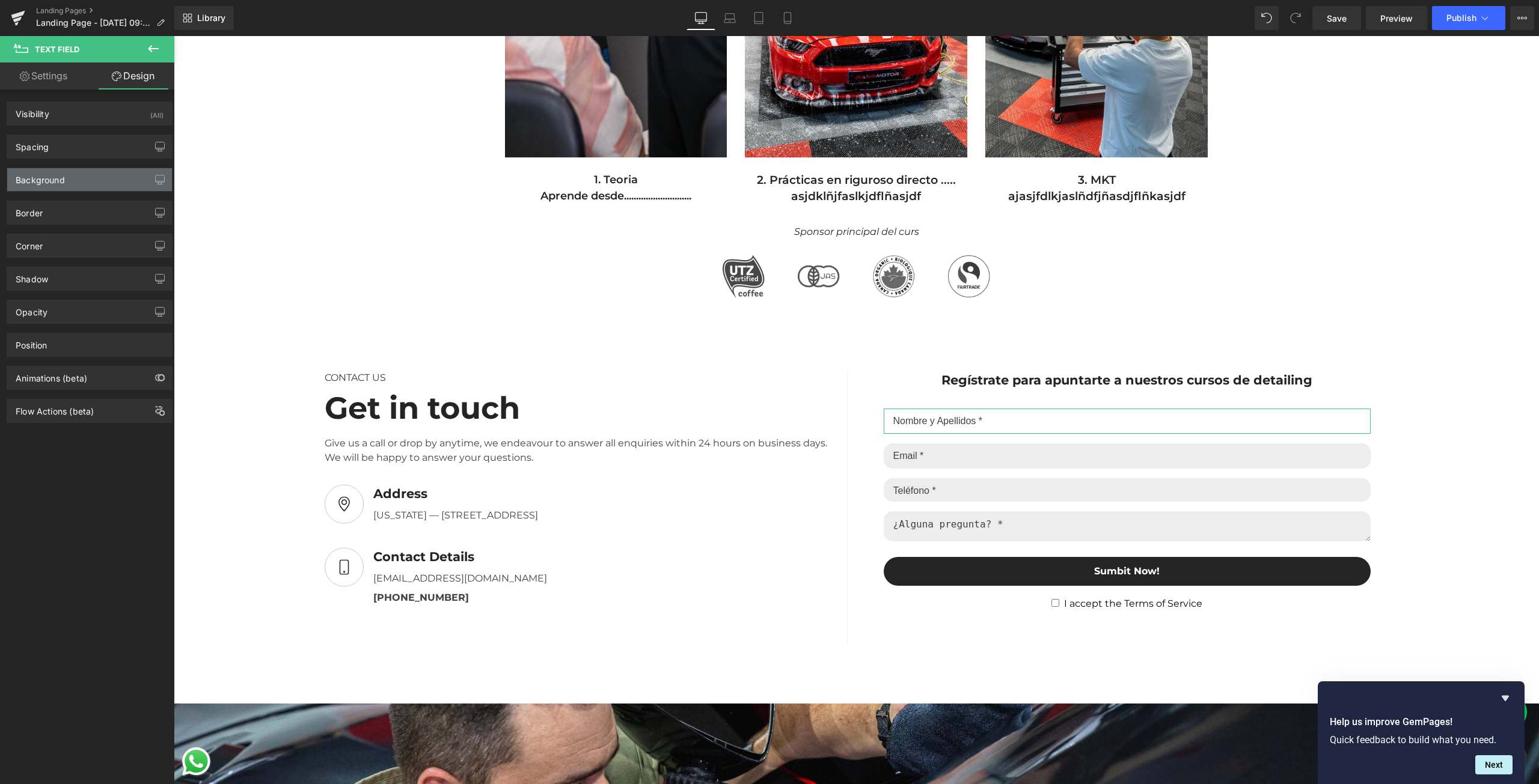
click at [58, 173] on div "Background" at bounding box center [40, 176] width 49 height 17
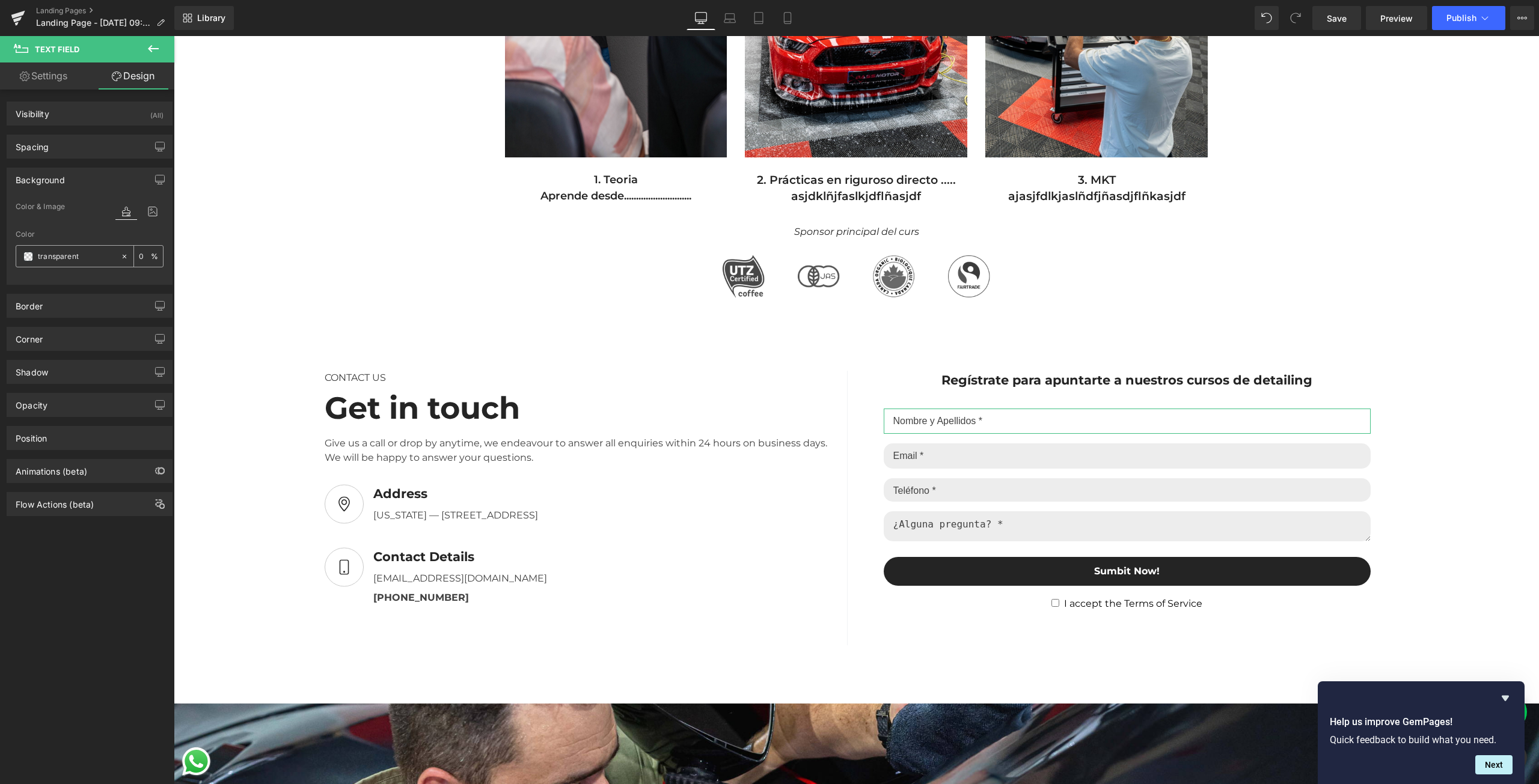
click at [98, 252] on input "transparent" at bounding box center [76, 256] width 77 height 13
paste input "#c4c4c4"
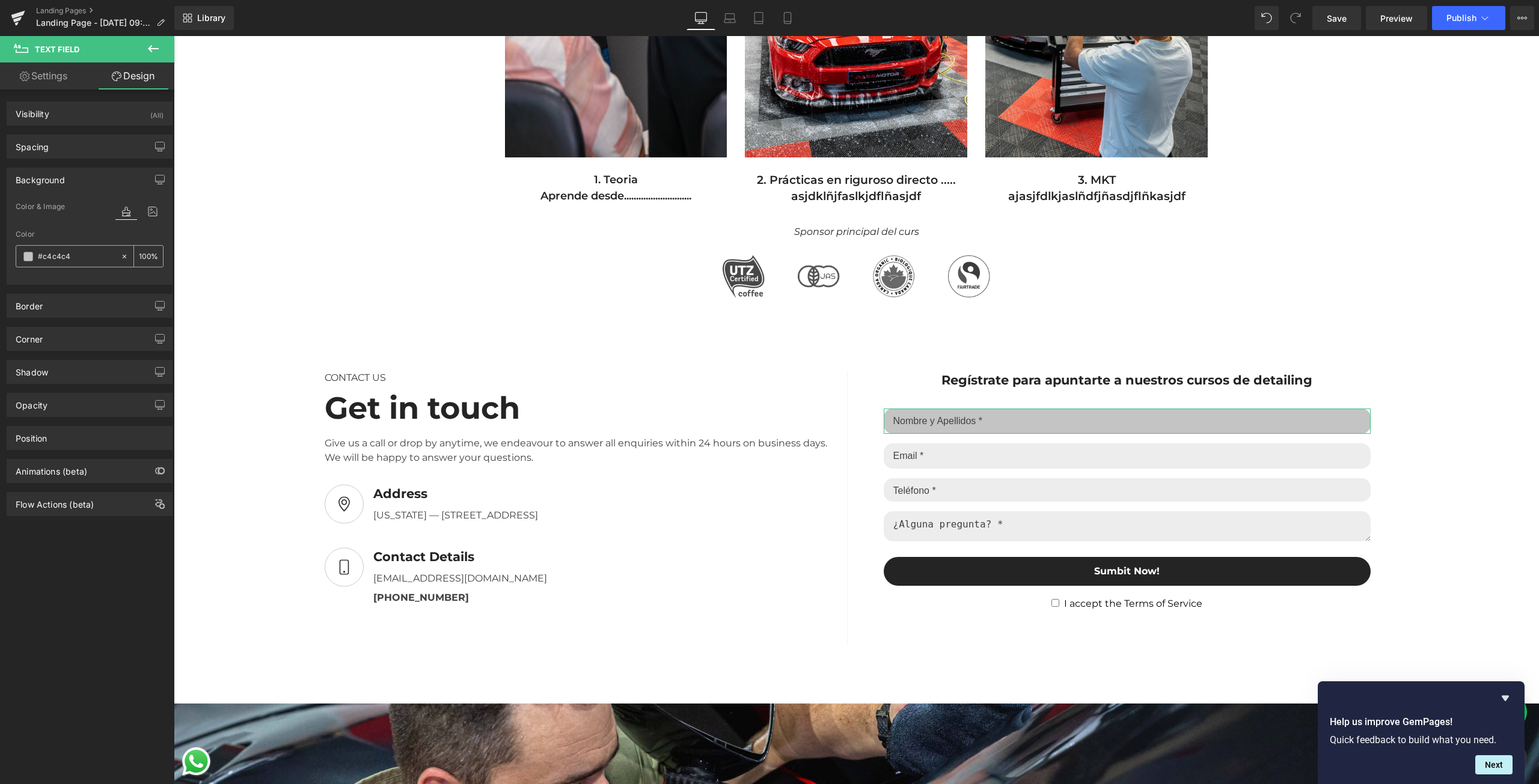
click at [139, 257] on input "100" at bounding box center [144, 255] width 12 height 13
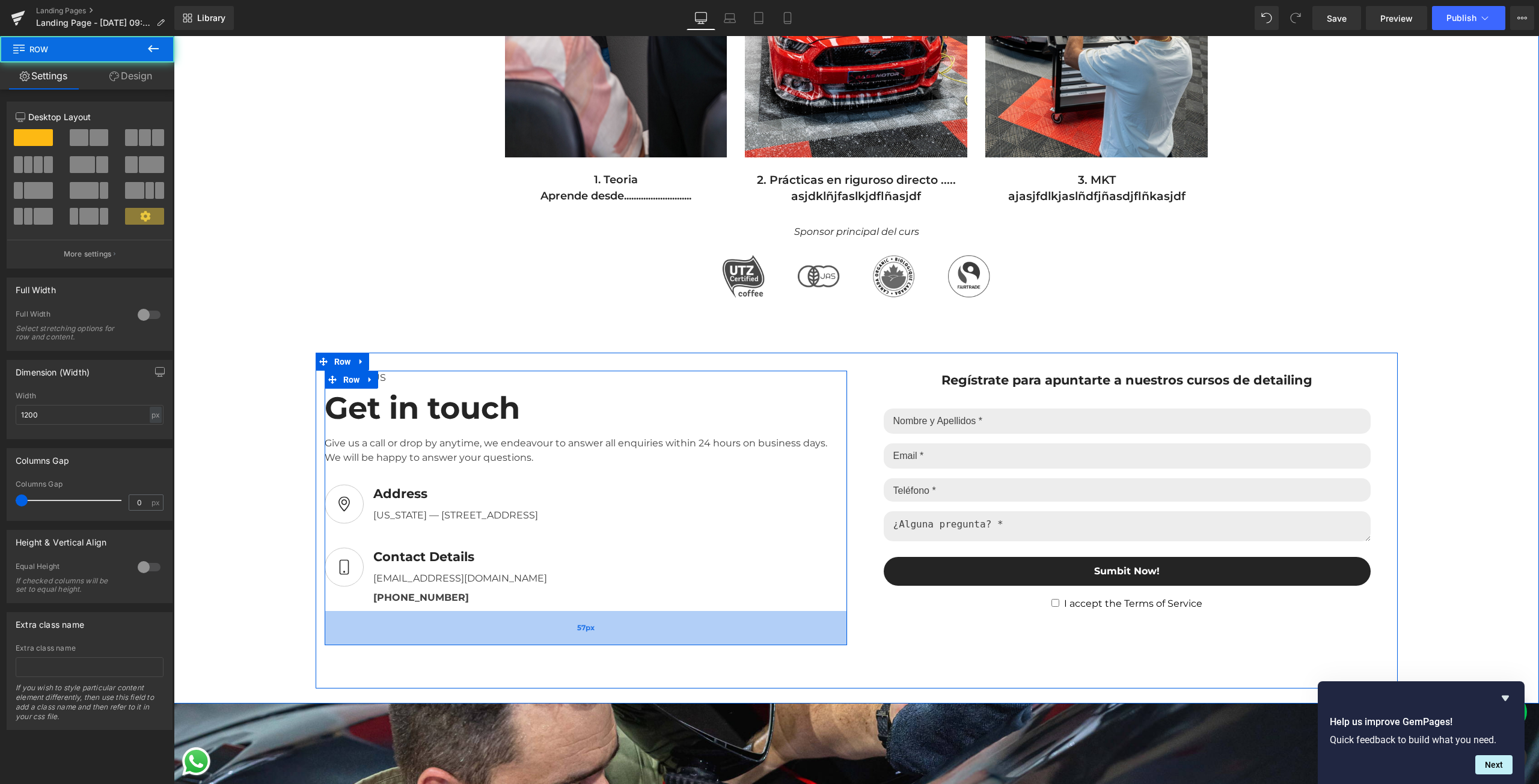
click at [768, 616] on div "57px" at bounding box center [586, 628] width 522 height 34
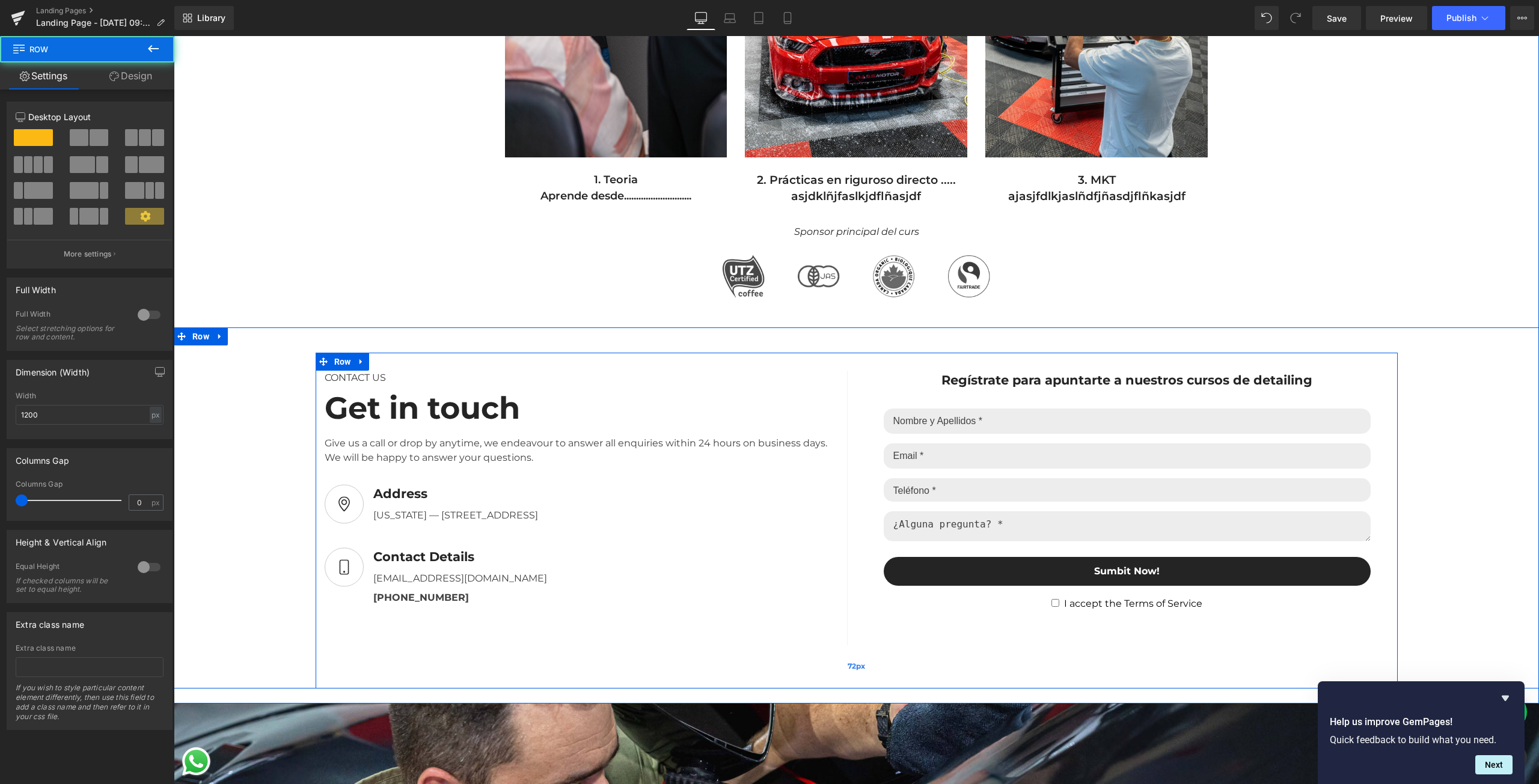
drag, startPoint x: 1045, startPoint y: 642, endPoint x: 1025, endPoint y: 655, distance: 23.9
click at [1045, 642] on div "CONTACT US Text Block Get in touch Heading Give us a call or drop by anytime, w…" at bounding box center [857, 521] width 1082 height 336
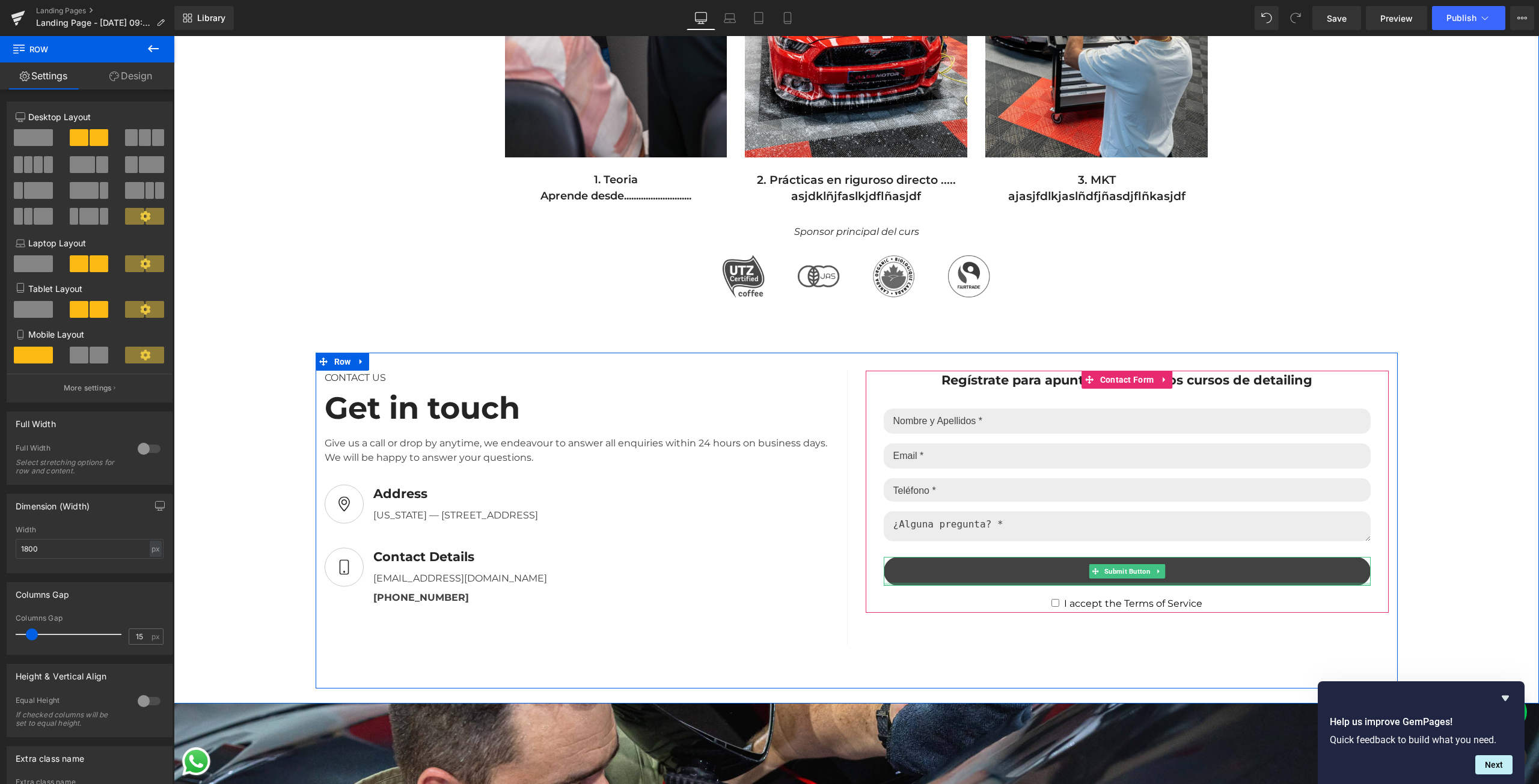
click at [975, 583] on div at bounding box center [1127, 584] width 487 height 3
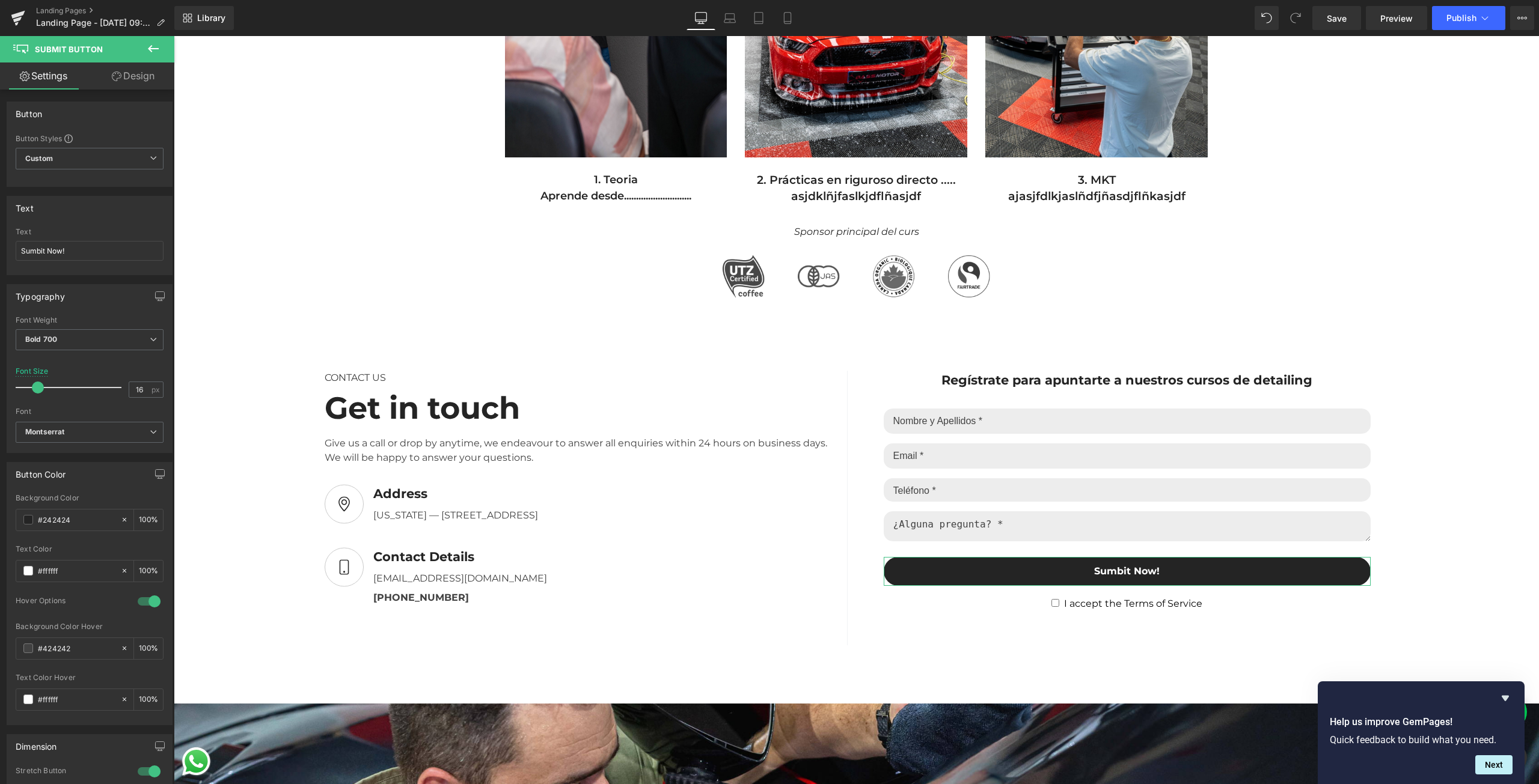
click at [126, 78] on link "Design" at bounding box center [133, 76] width 87 height 27
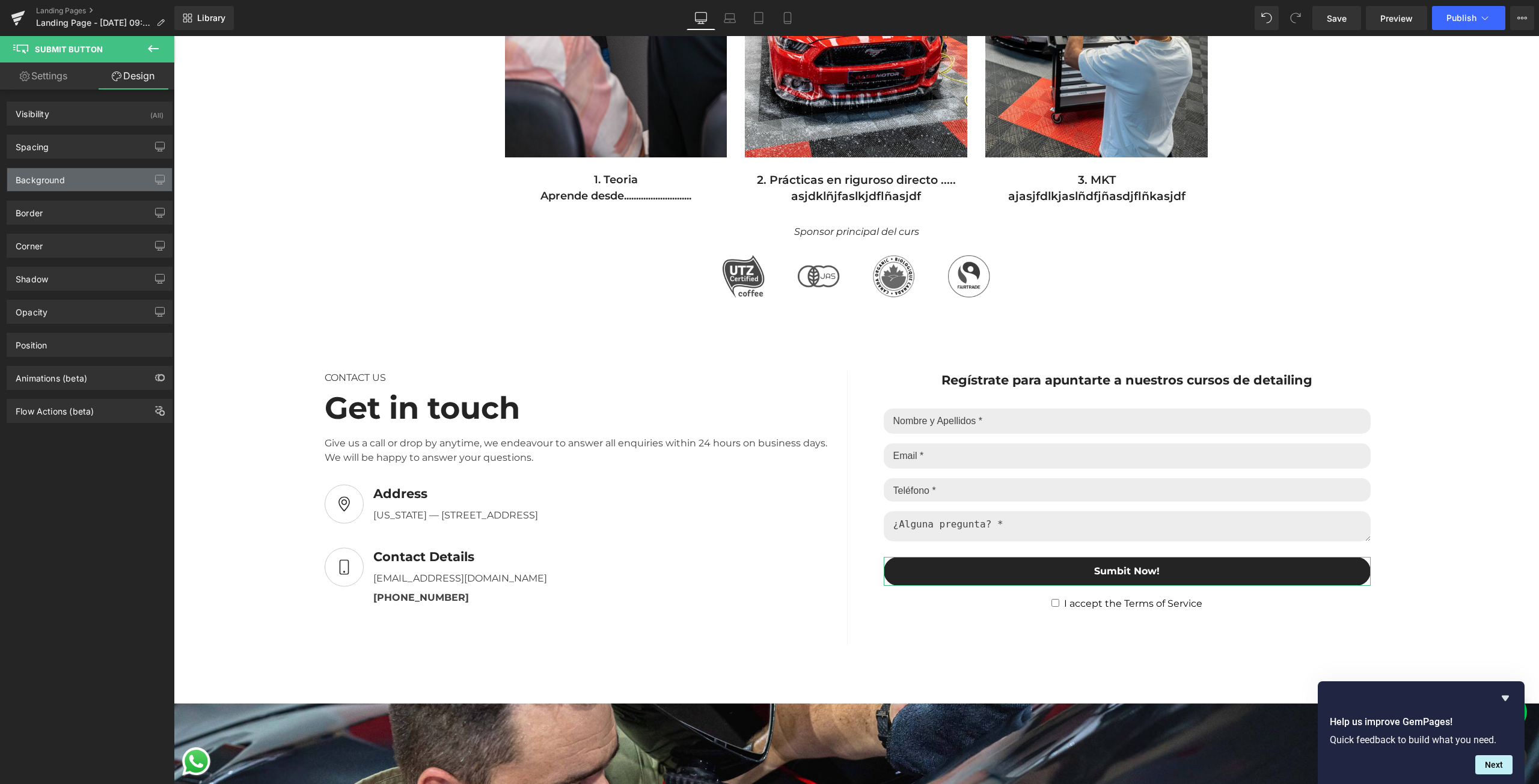
click at [79, 181] on div "Background" at bounding box center [90, 180] width 165 height 23
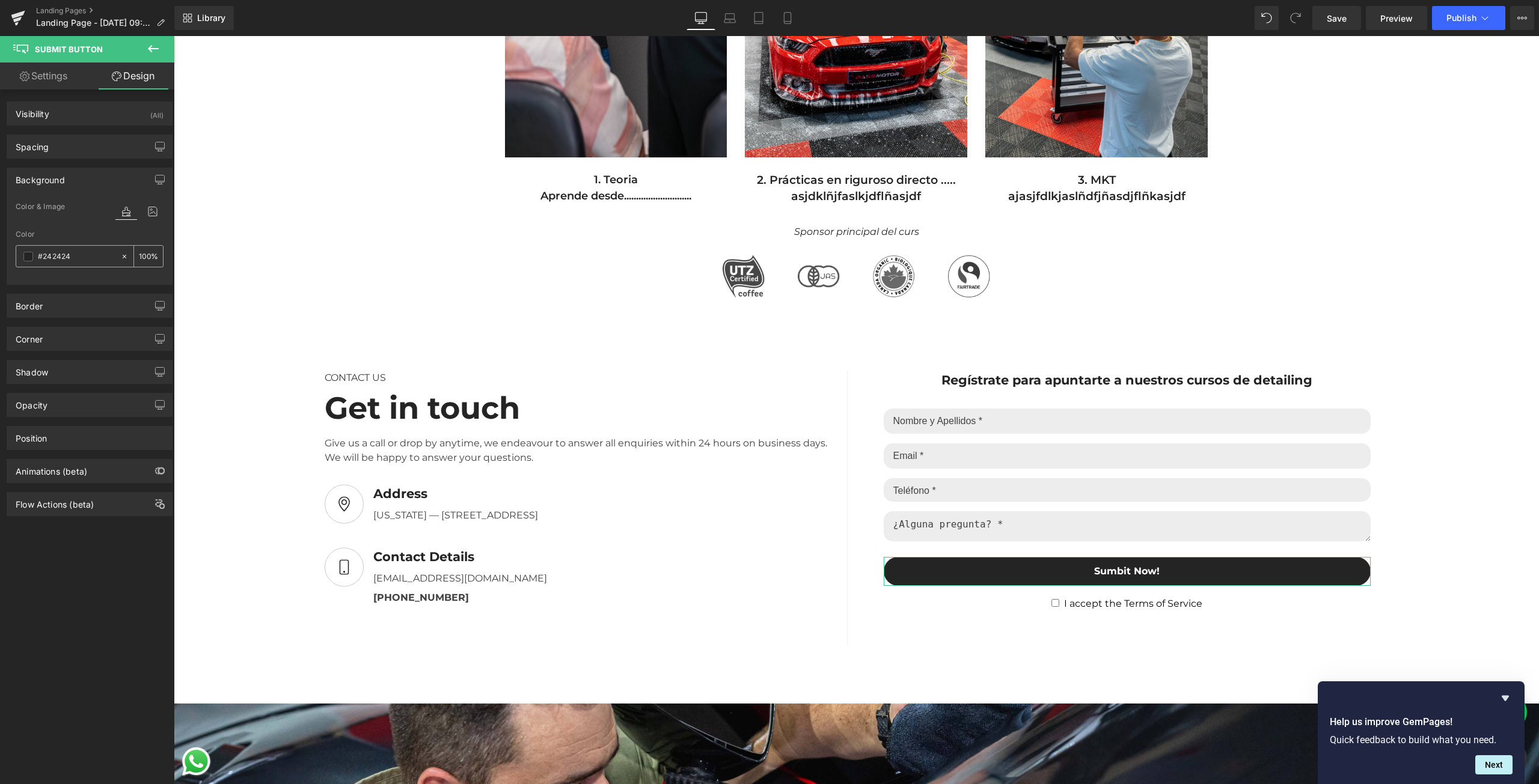
click at [71, 259] on input "#242424" at bounding box center [76, 256] width 77 height 13
click at [60, 253] on input "#242424" at bounding box center [76, 256] width 77 height 13
click at [31, 252] on span at bounding box center [28, 256] width 9 height 9
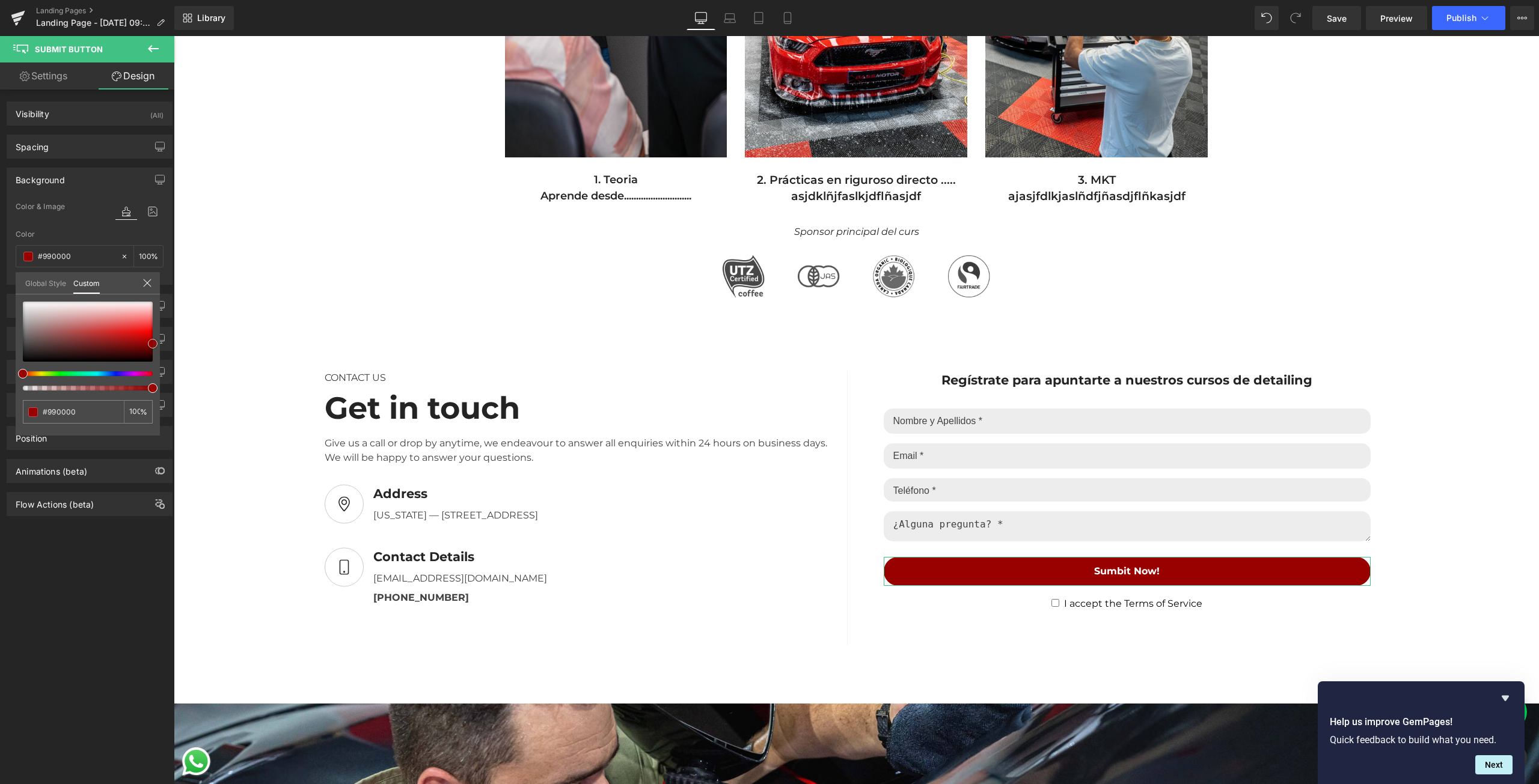
drag, startPoint x: 27, startPoint y: 348, endPoint x: 170, endPoint y: 344, distance: 143.1
click at [170, 285] on div "Background Color & Image color rgba(153, 0, 0, 1) Color #990000 100 % Image Rep…" at bounding box center [90, 221] width 180 height 126
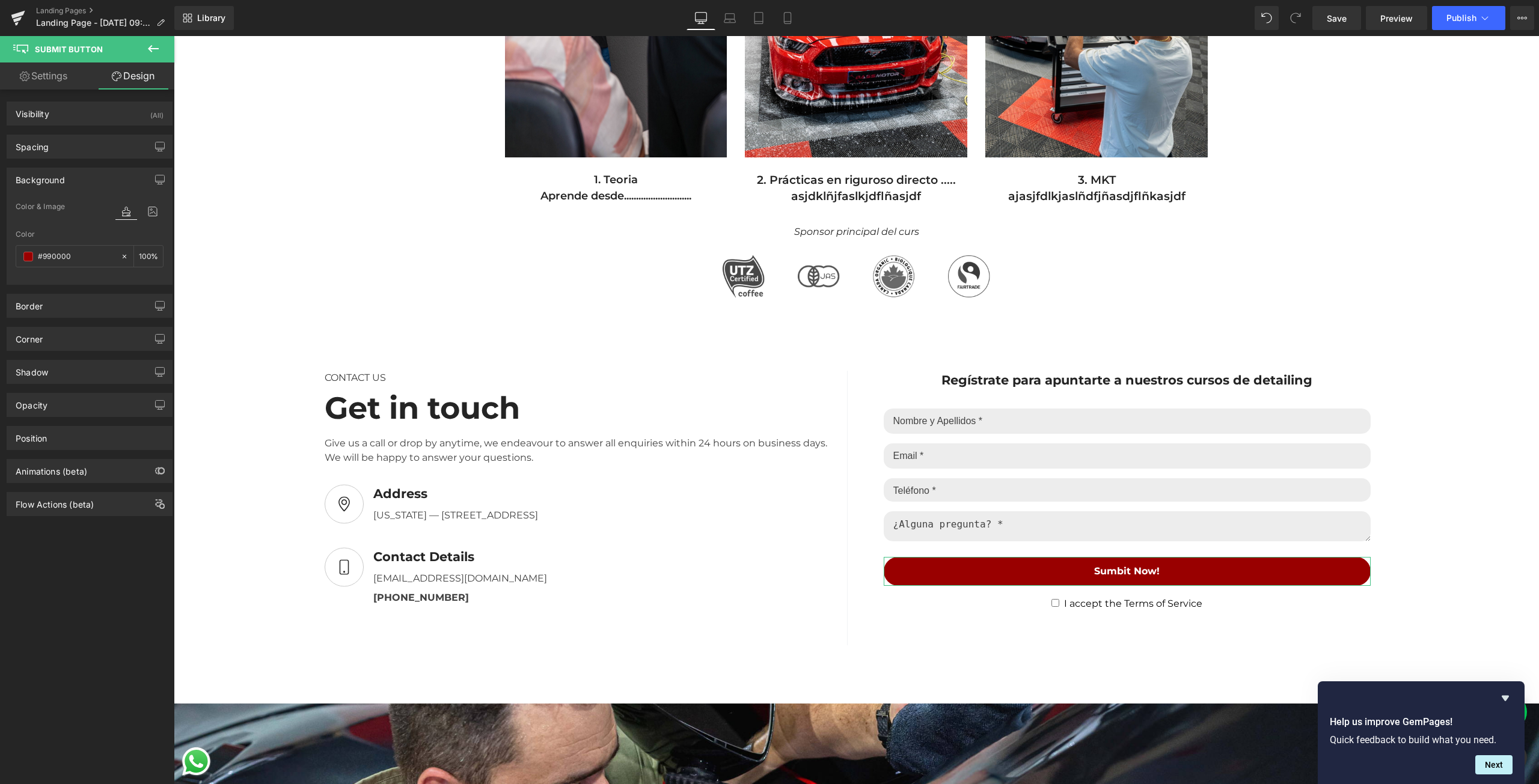
click at [140, 71] on link "Design" at bounding box center [133, 76] width 87 height 27
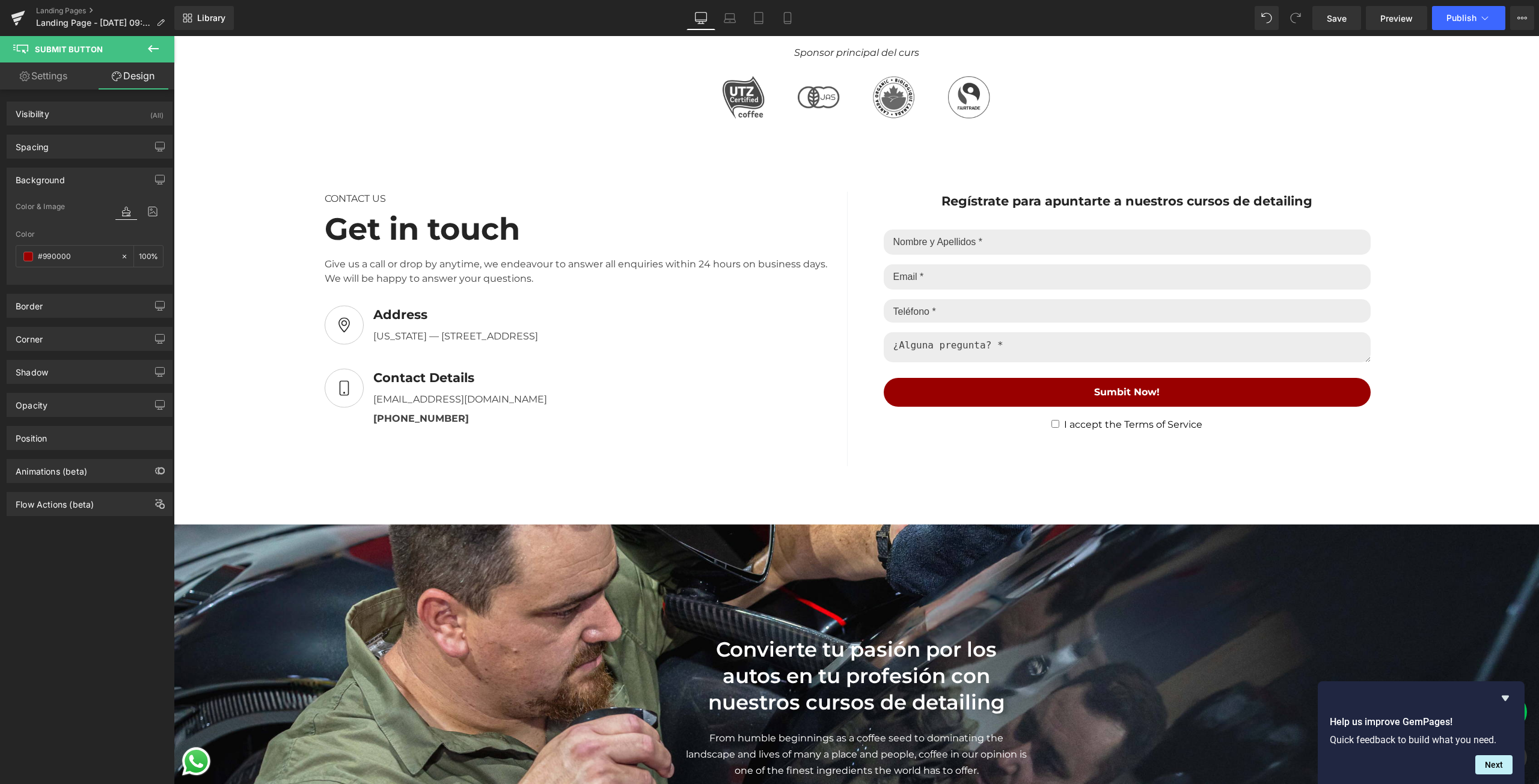
scroll to position [901, 0]
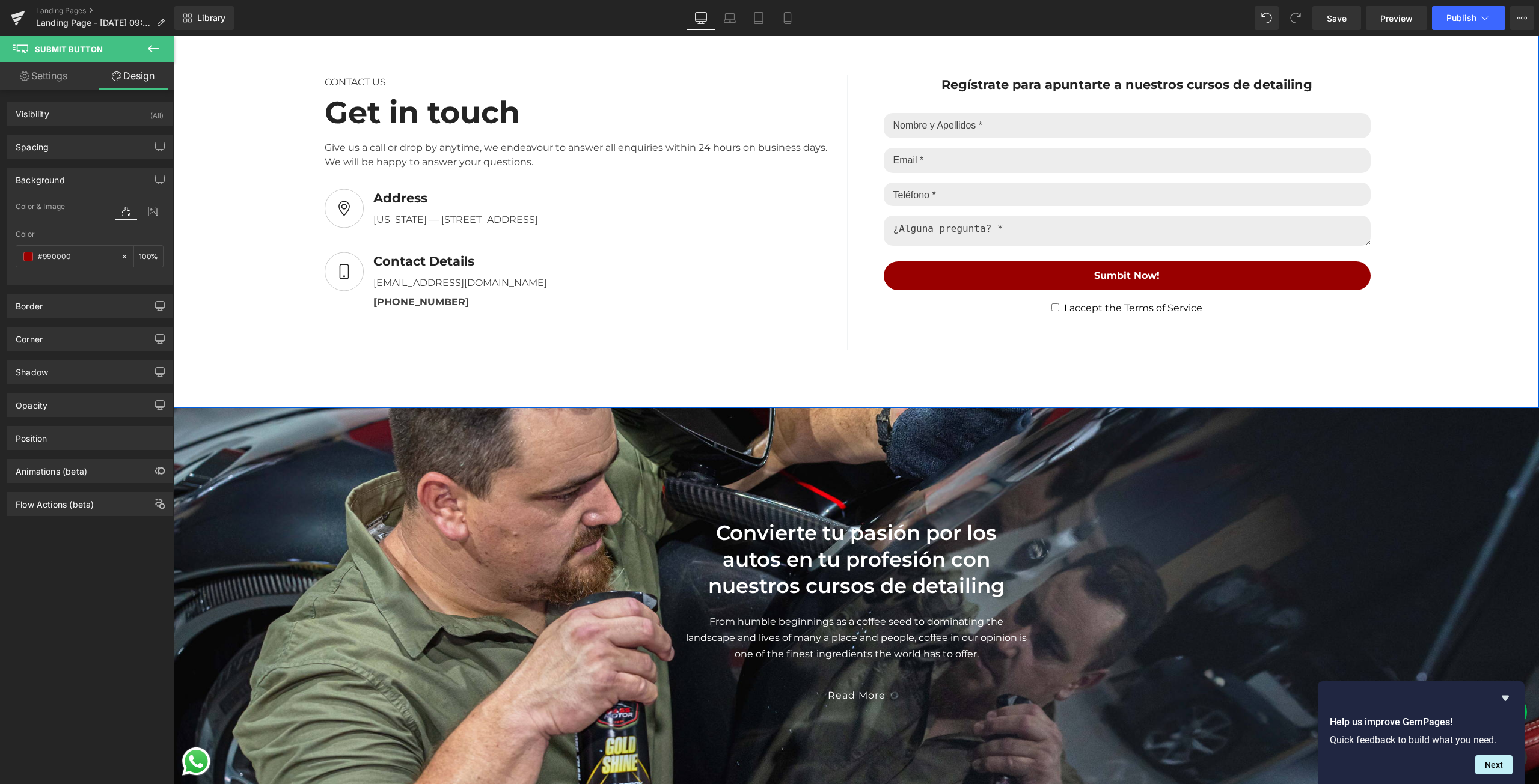
scroll to position [1021, 0]
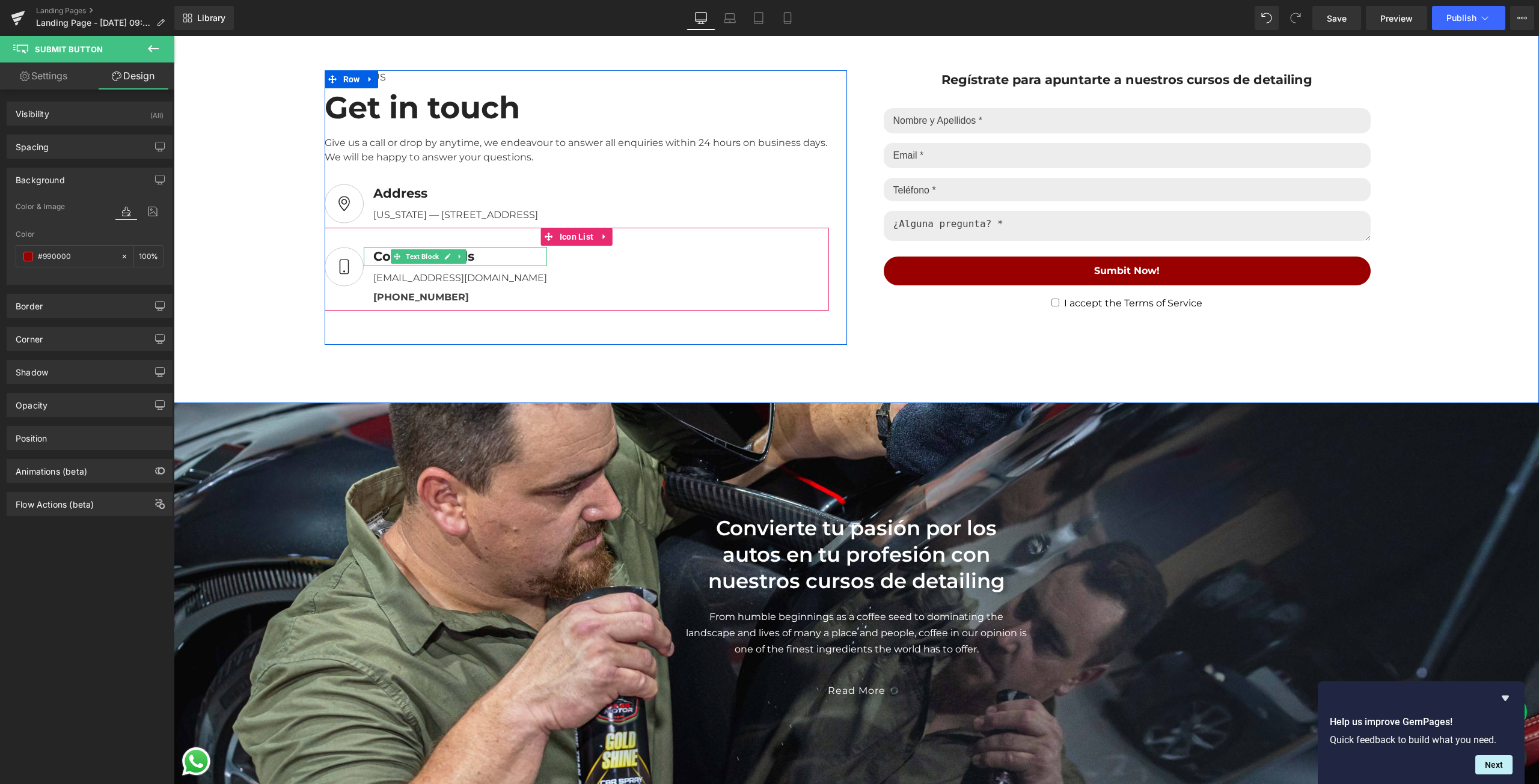
click at [471, 262] on div "Contact Details" at bounding box center [455, 257] width 183 height 19
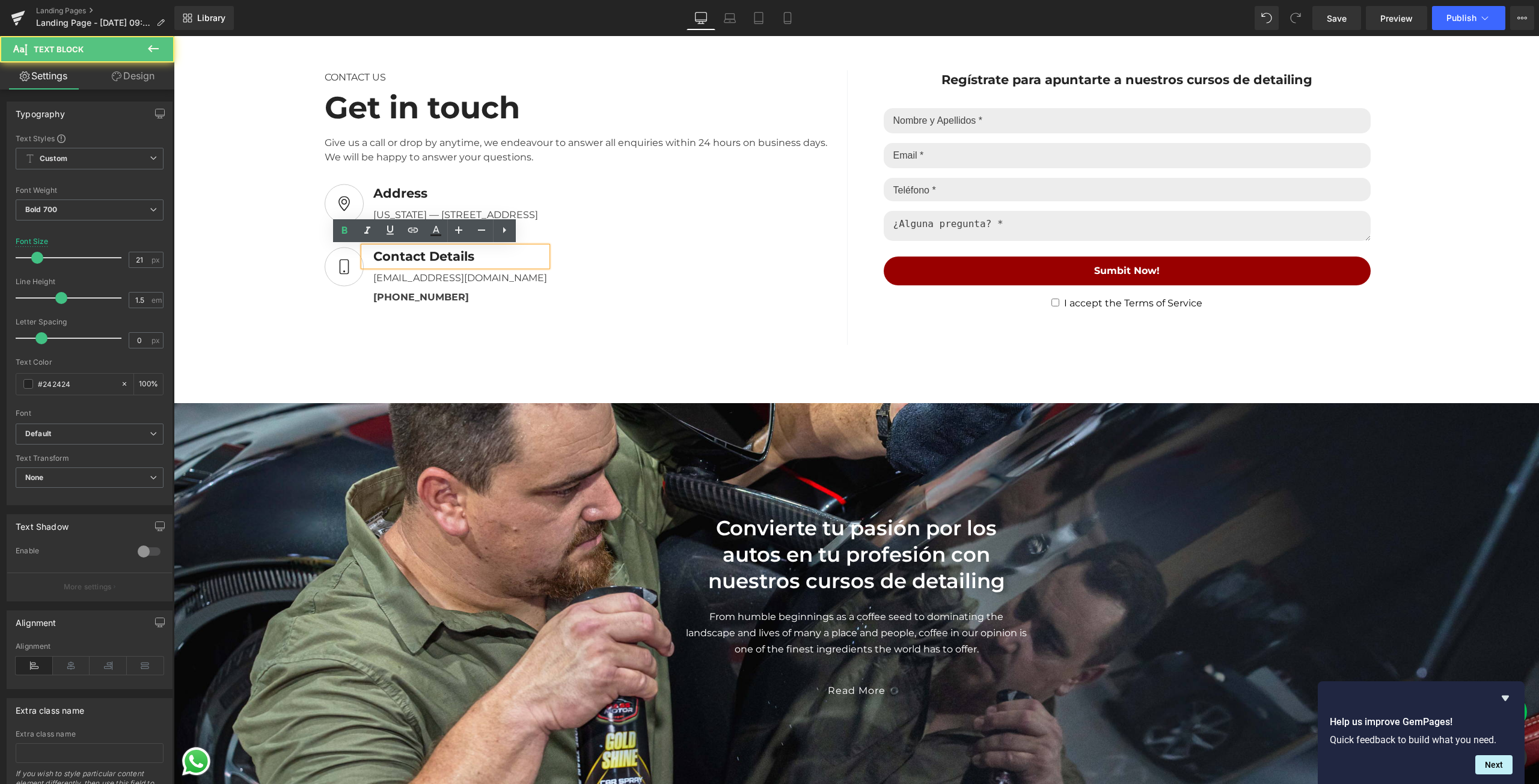
click at [471, 262] on div "Contact Details" at bounding box center [455, 257] width 183 height 19
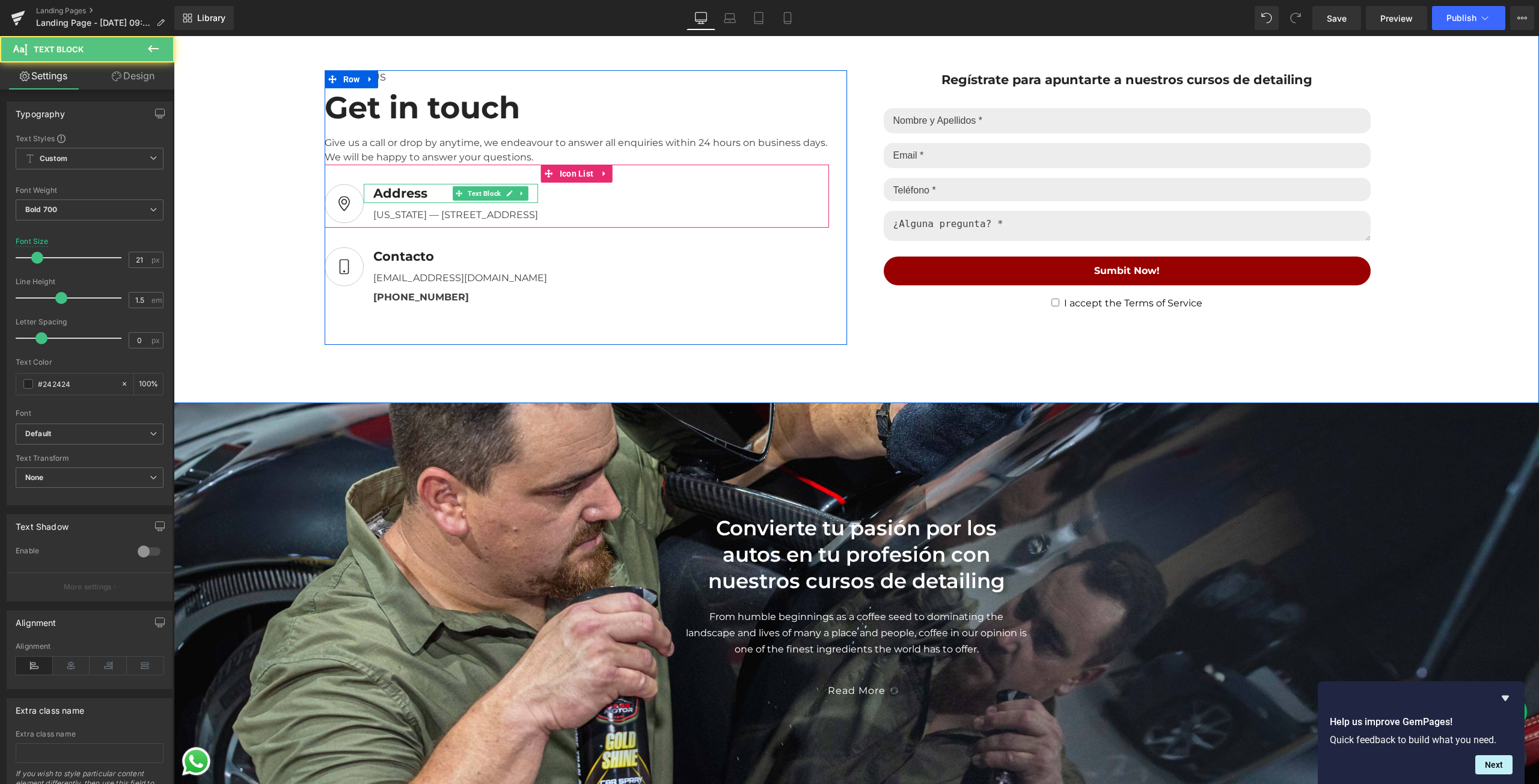
click at [394, 191] on div "Address" at bounding box center [451, 193] width 174 height 19
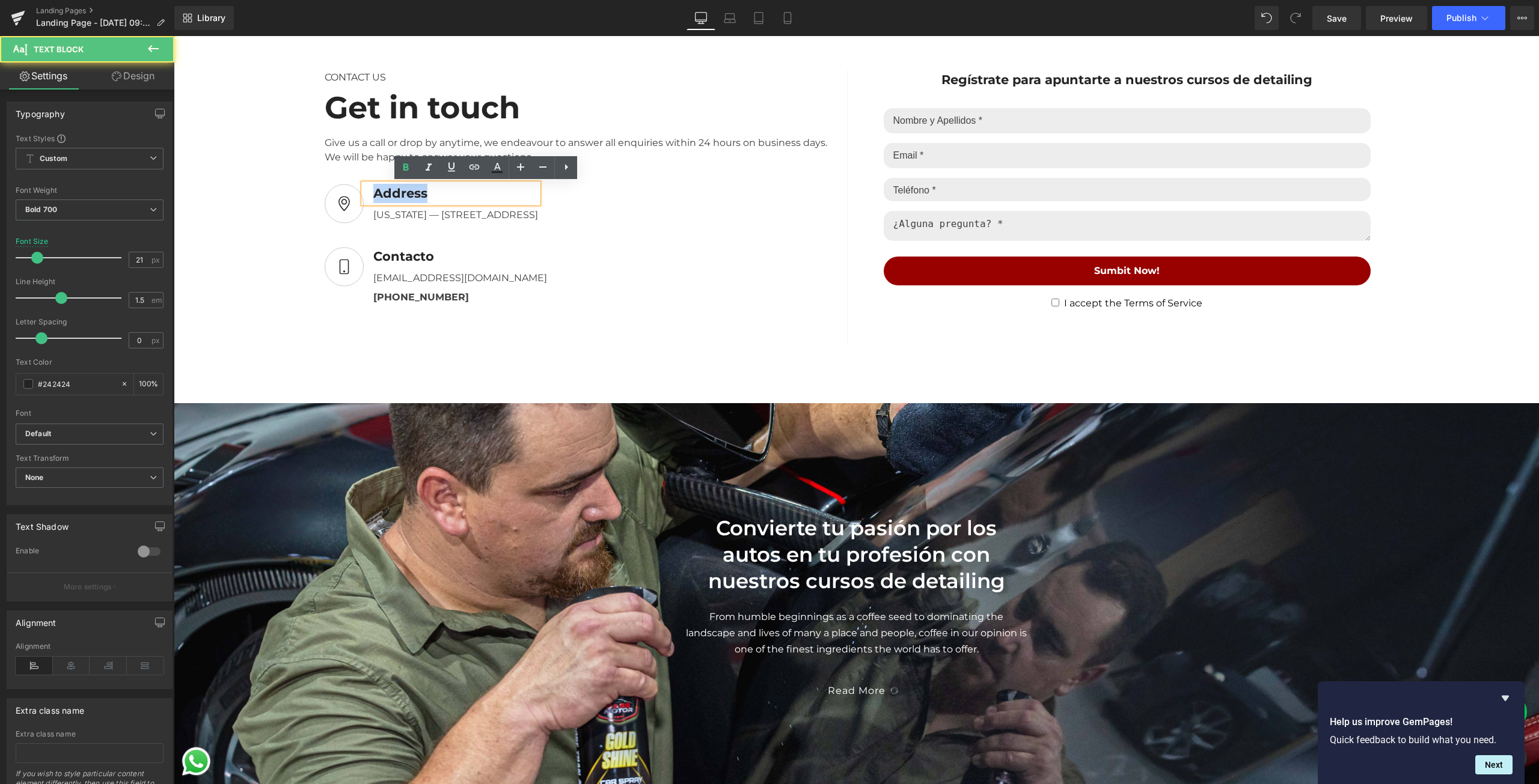
click at [394, 191] on div "Address" at bounding box center [451, 193] width 174 height 19
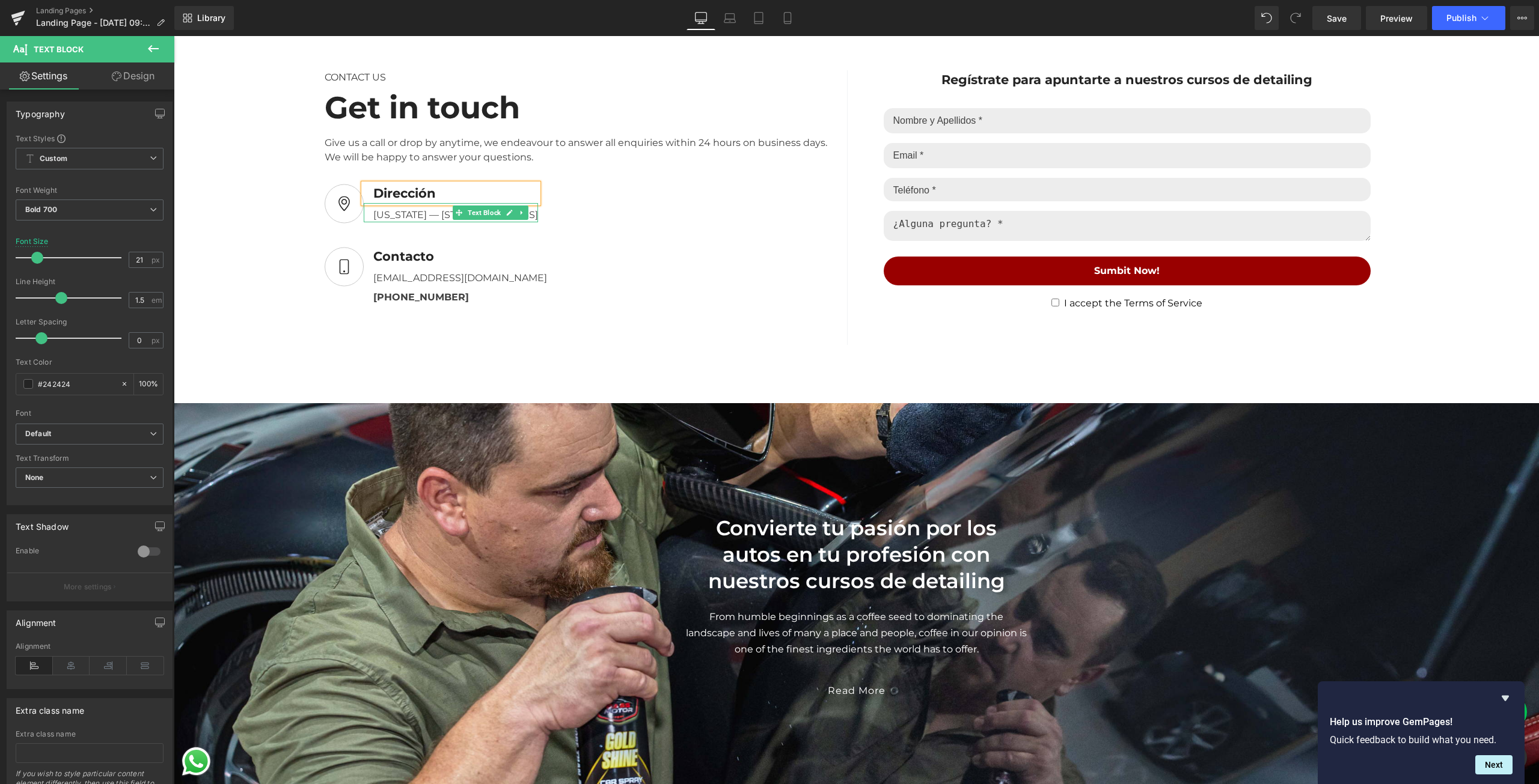
click at [420, 216] on div "[US_STATE] — [STREET_ADDRESS]" at bounding box center [451, 212] width 174 height 19
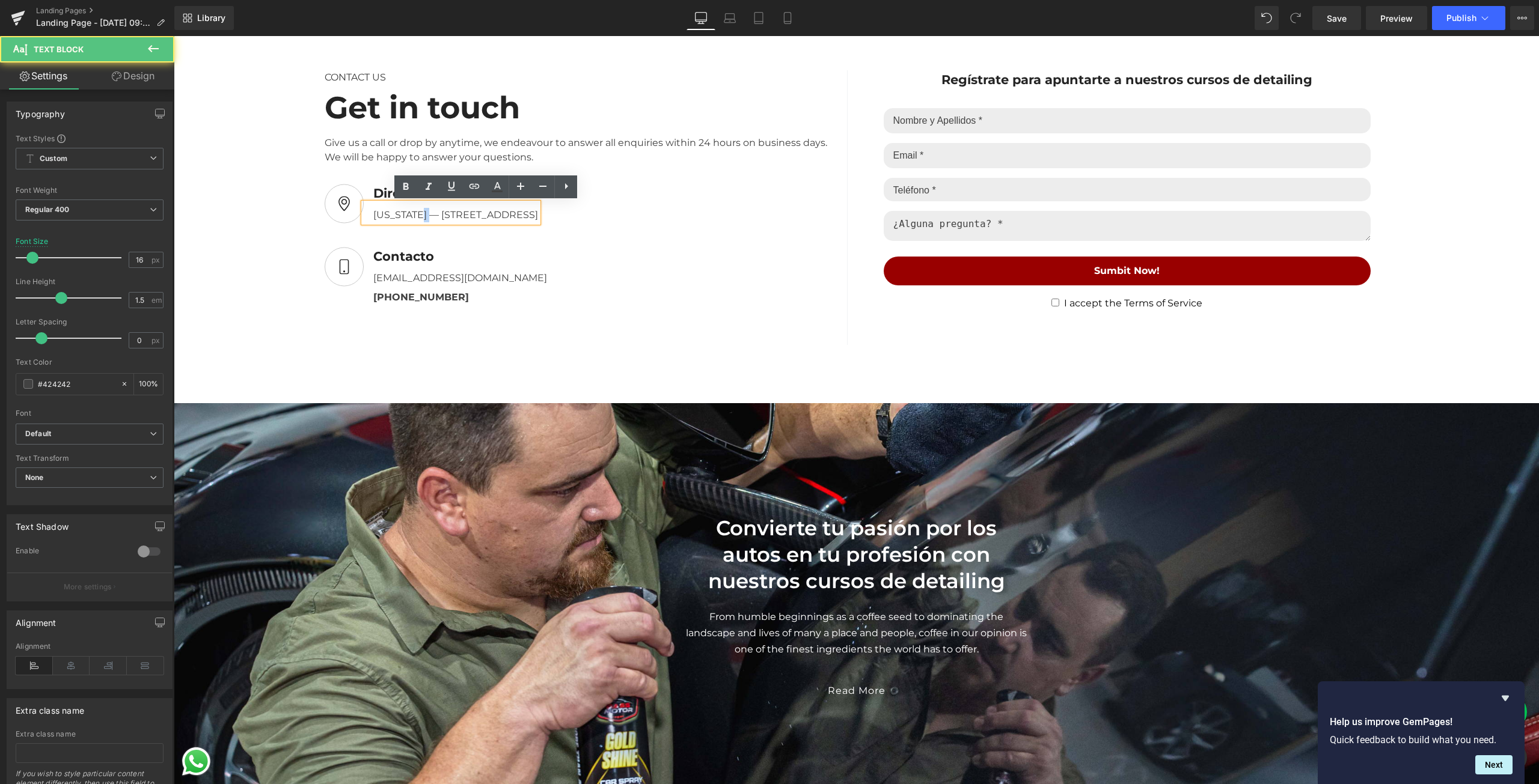
click at [420, 216] on div "[US_STATE] — [STREET_ADDRESS]" at bounding box center [451, 212] width 174 height 19
click at [473, 211] on div "[US_STATE] — [STREET_ADDRESS]" at bounding box center [451, 212] width 174 height 19
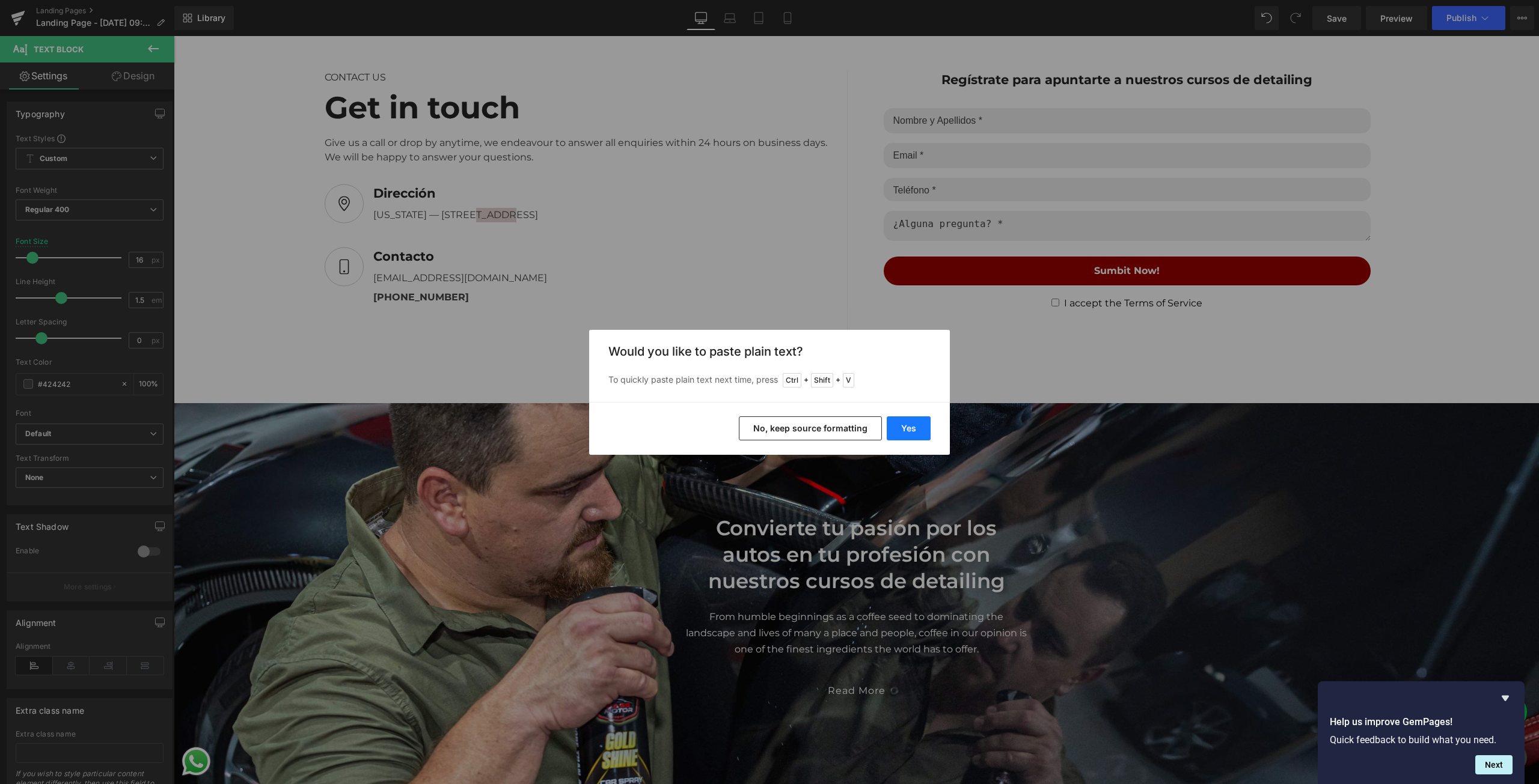
click at [904, 419] on button "Yes" at bounding box center [909, 428] width 44 height 24
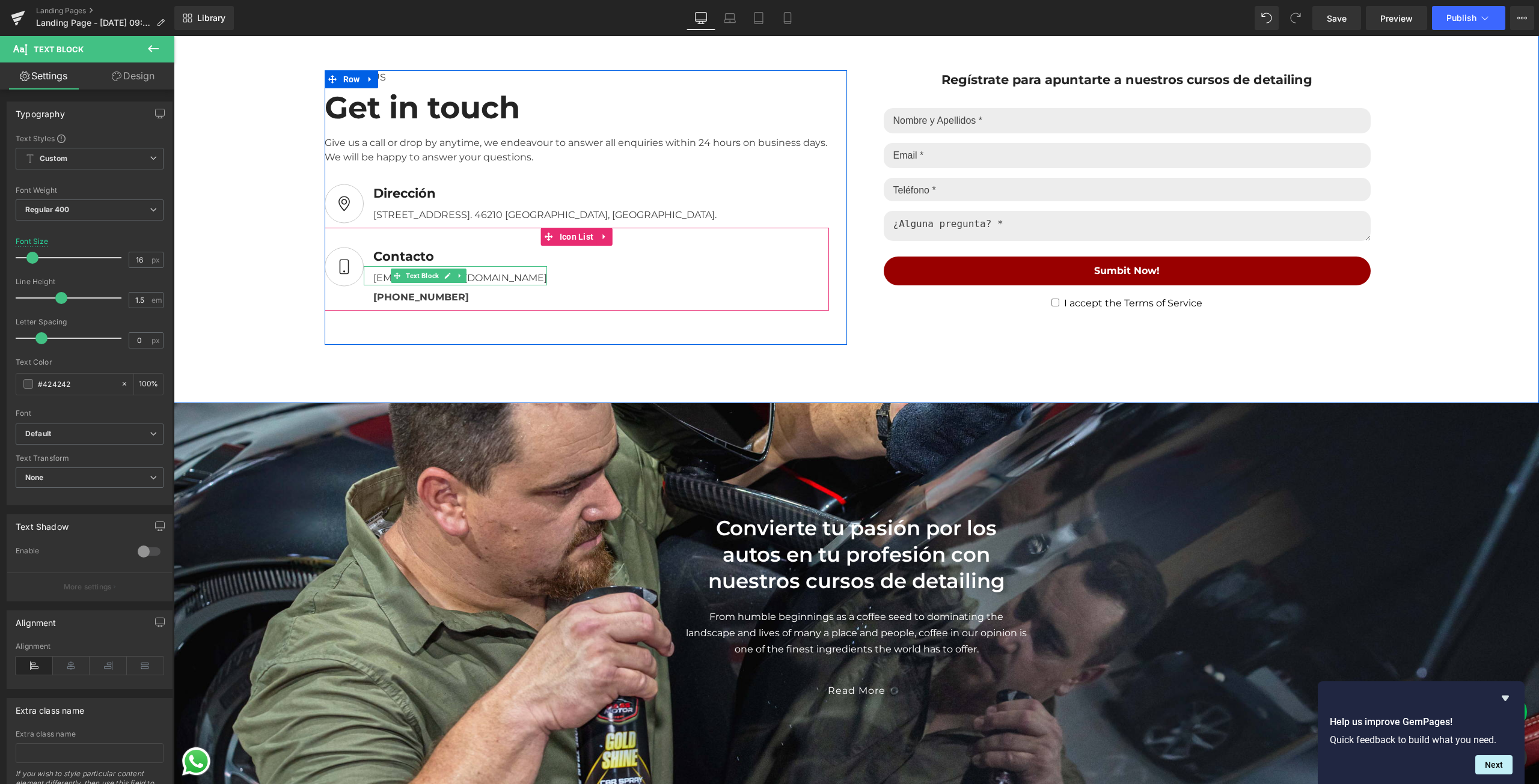
click at [470, 275] on div "[EMAIL_ADDRESS][DOMAIN_NAME]" at bounding box center [455, 275] width 183 height 19
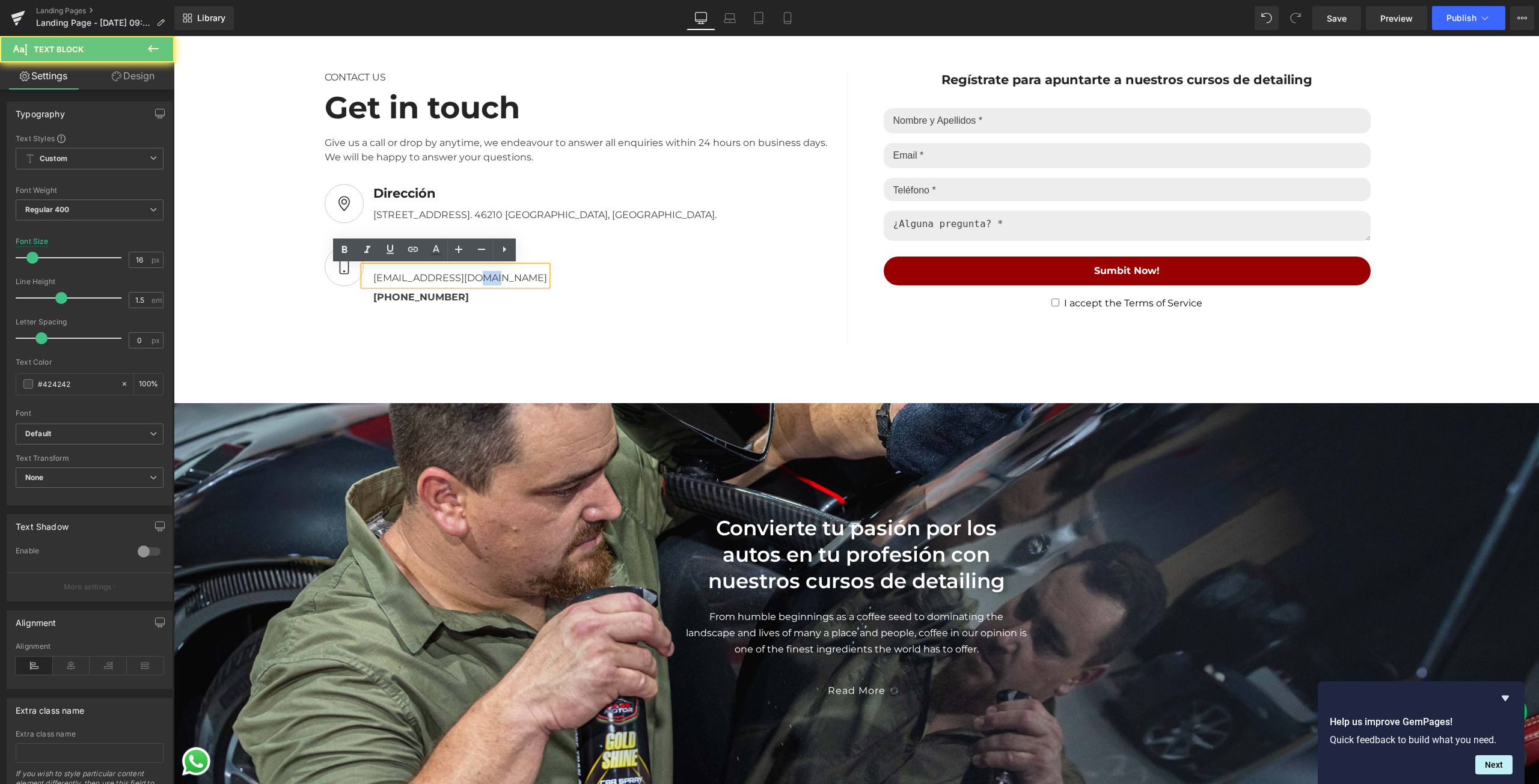
click at [470, 275] on div "[EMAIL_ADDRESS][DOMAIN_NAME]" at bounding box center [455, 275] width 183 height 19
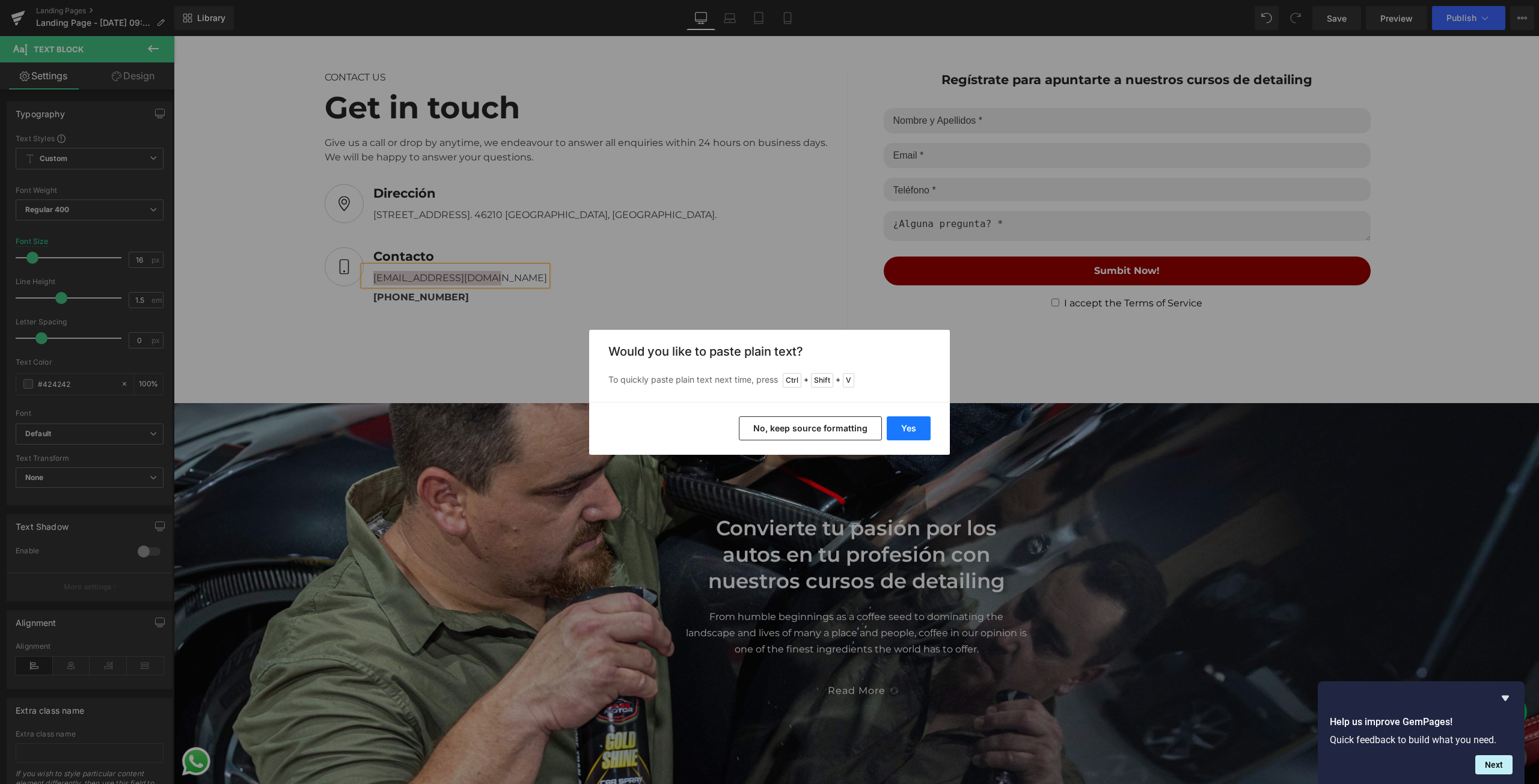
drag, startPoint x: 727, startPoint y: 395, endPoint x: 901, endPoint y: 431, distance: 177.7
click at [901, 431] on button "Yes" at bounding box center [909, 428] width 44 height 24
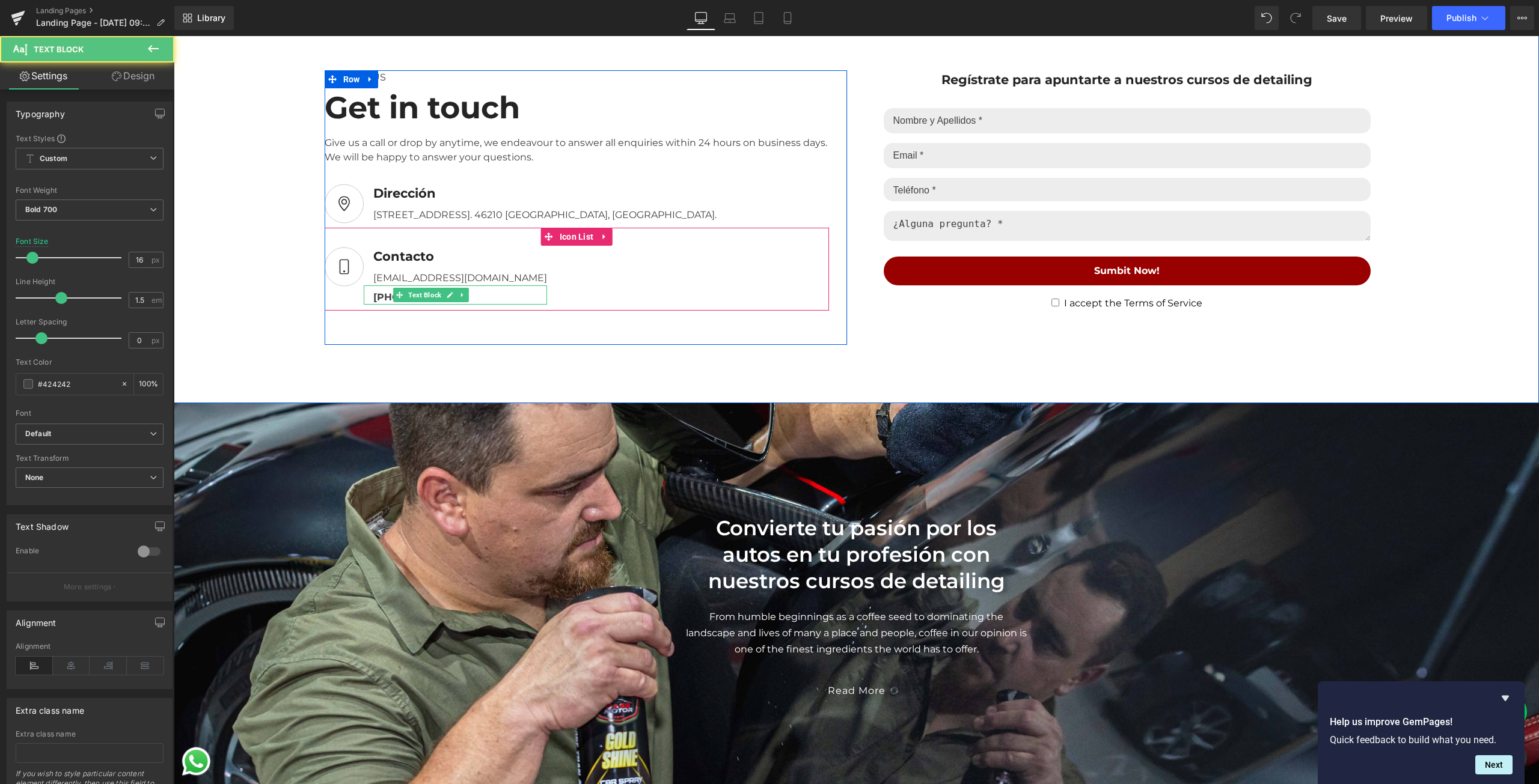
drag, startPoint x: 471, startPoint y: 295, endPoint x: 381, endPoint y: 294, distance: 90.0
click at [381, 294] on div "[PHONE_NUMBER]" at bounding box center [455, 294] width 183 height 19
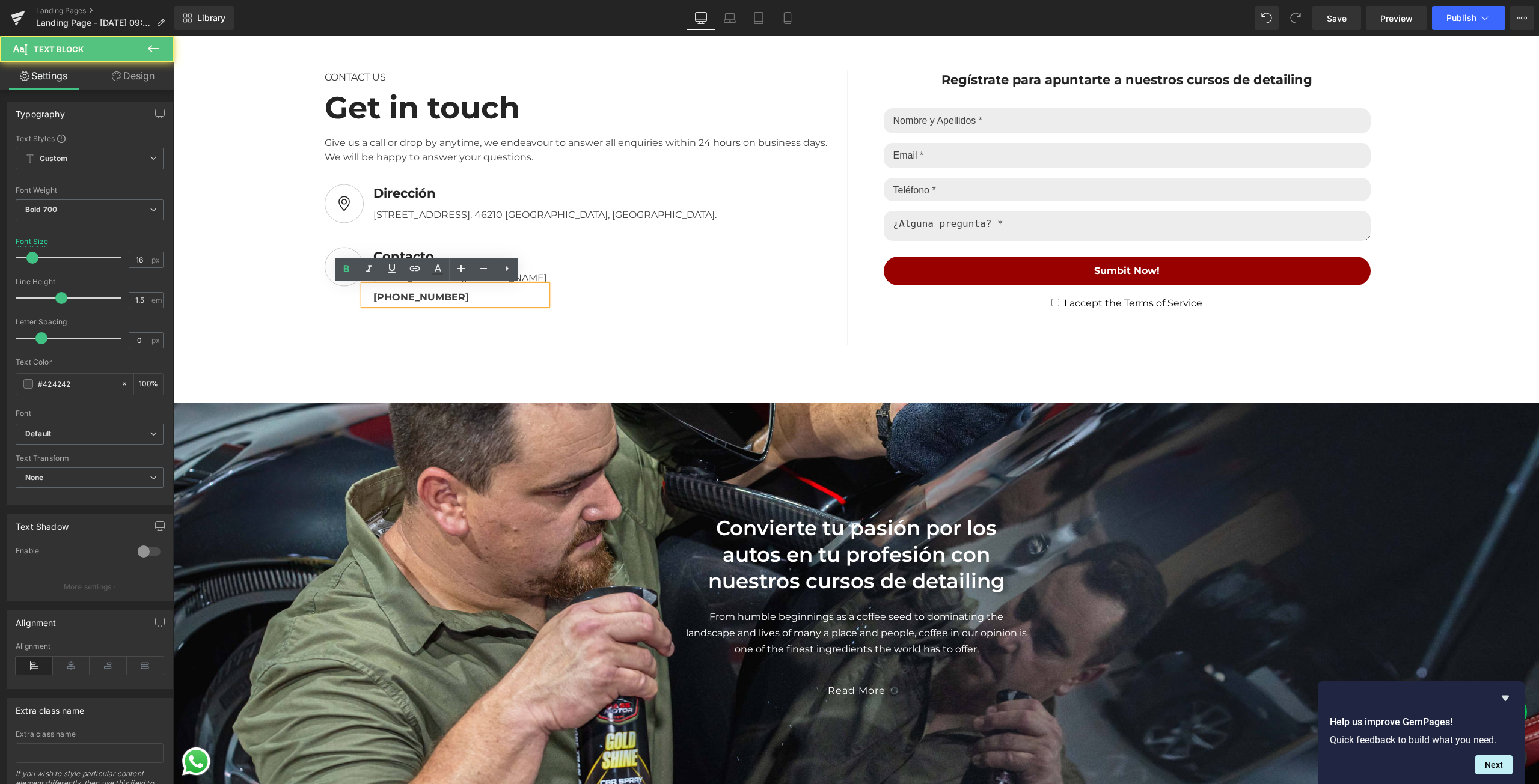
click at [370, 294] on div "[PHONE_NUMBER]" at bounding box center [455, 294] width 183 height 19
drag, startPoint x: 370, startPoint y: 294, endPoint x: 466, endPoint y: 291, distance: 96.0
click at [466, 291] on div "[PHONE_NUMBER]" at bounding box center [455, 294] width 183 height 19
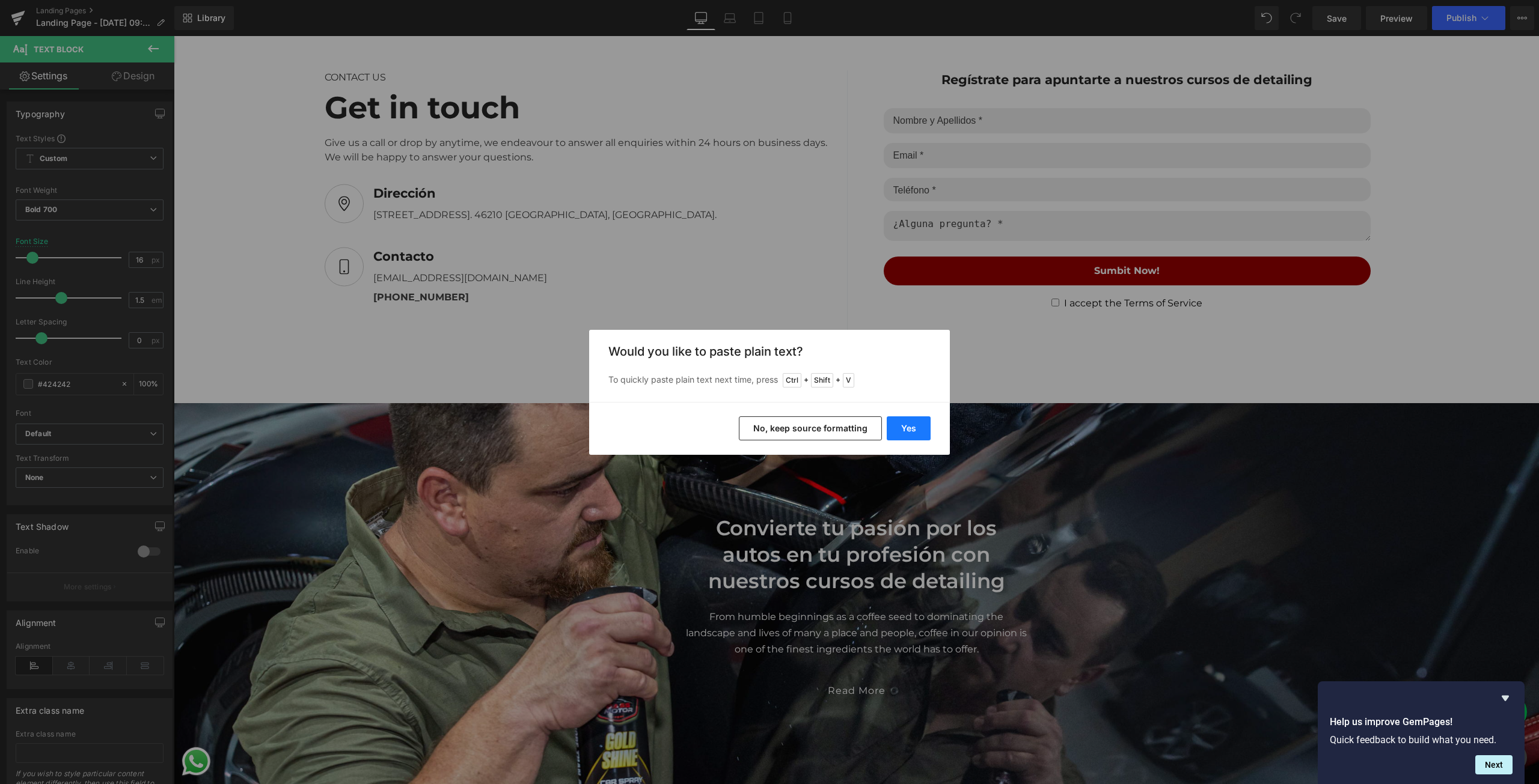
click at [901, 432] on button "Yes" at bounding box center [909, 428] width 44 height 24
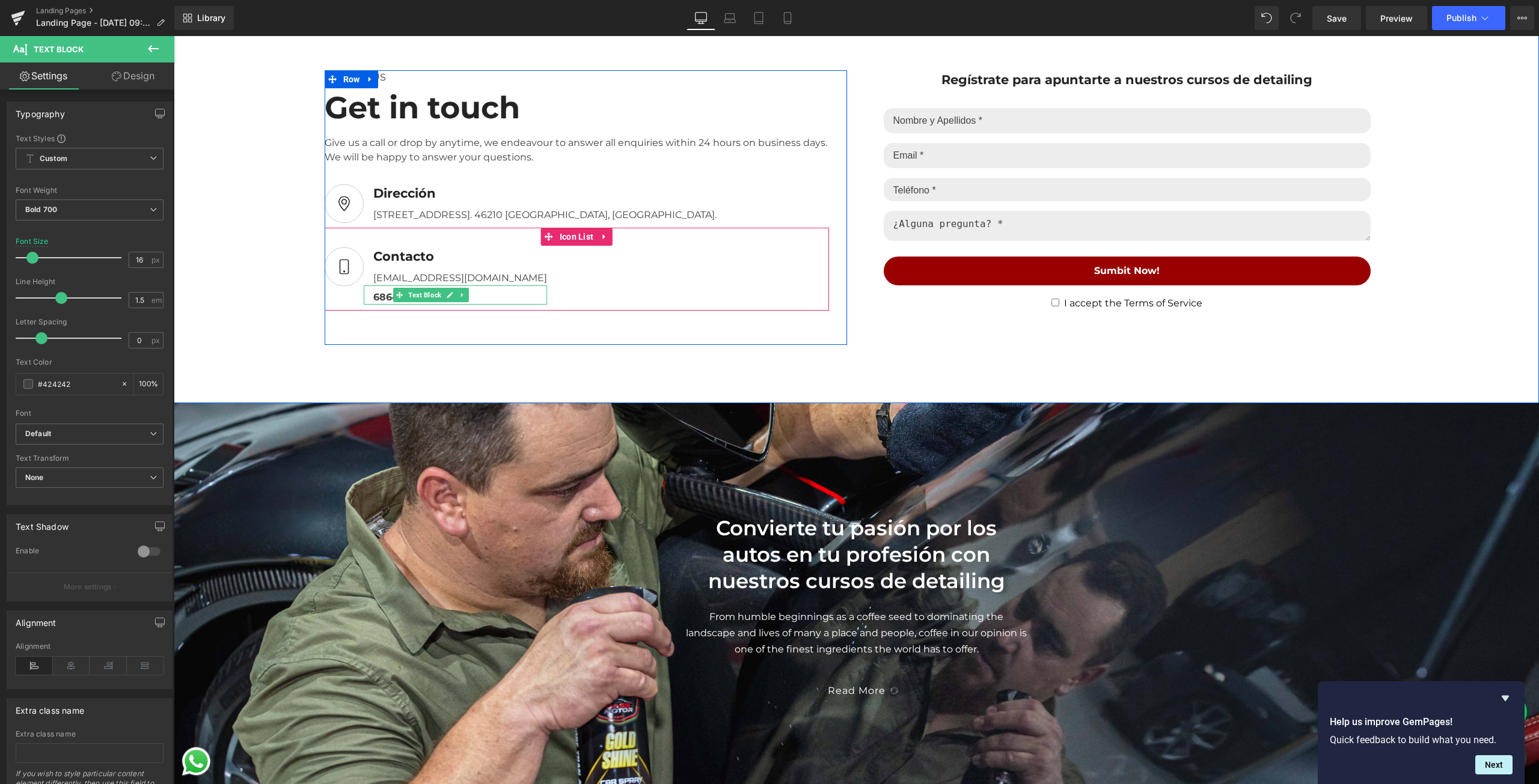
click at [364, 293] on div "686437489" at bounding box center [455, 294] width 183 height 19
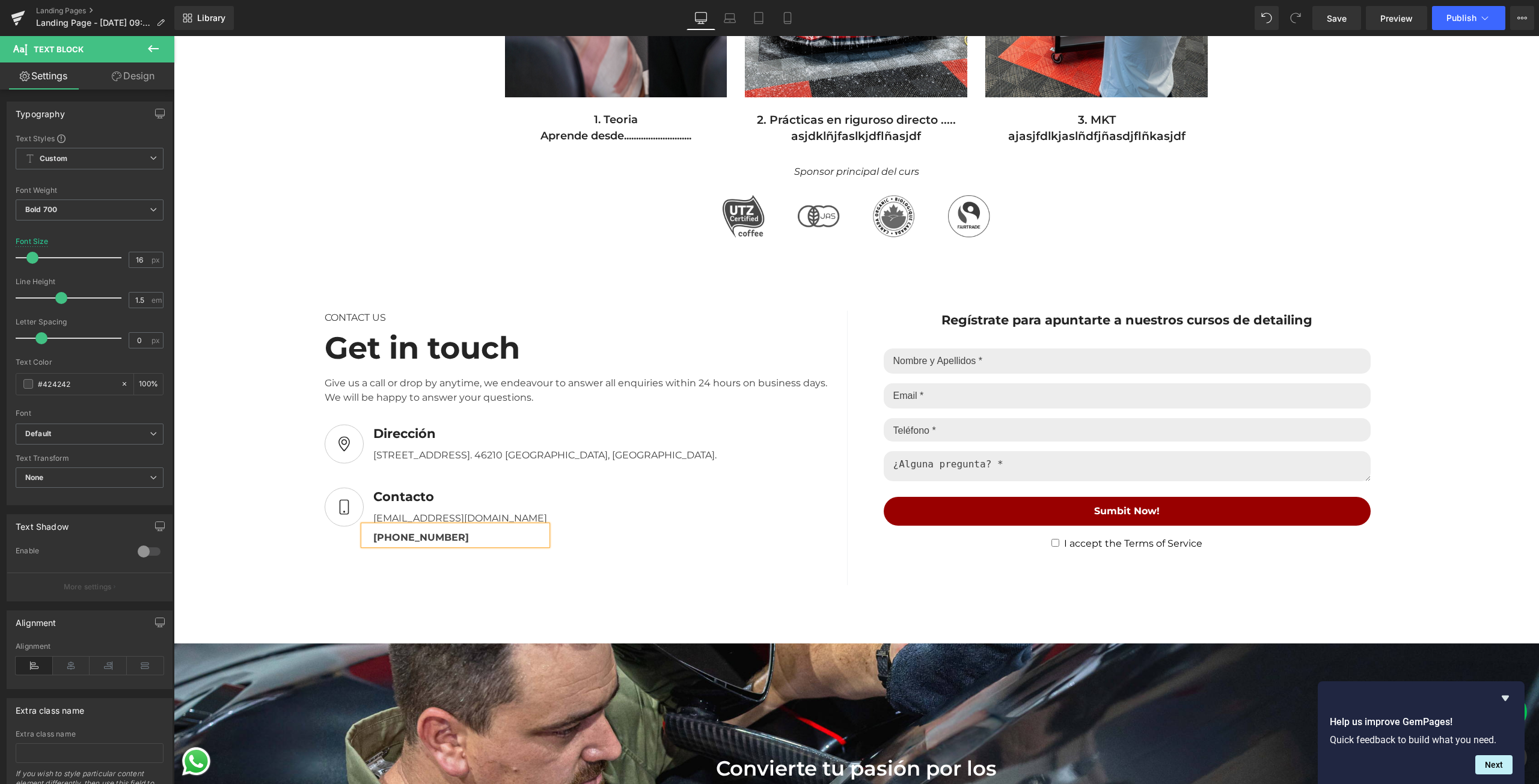
scroll to position [841, 0]
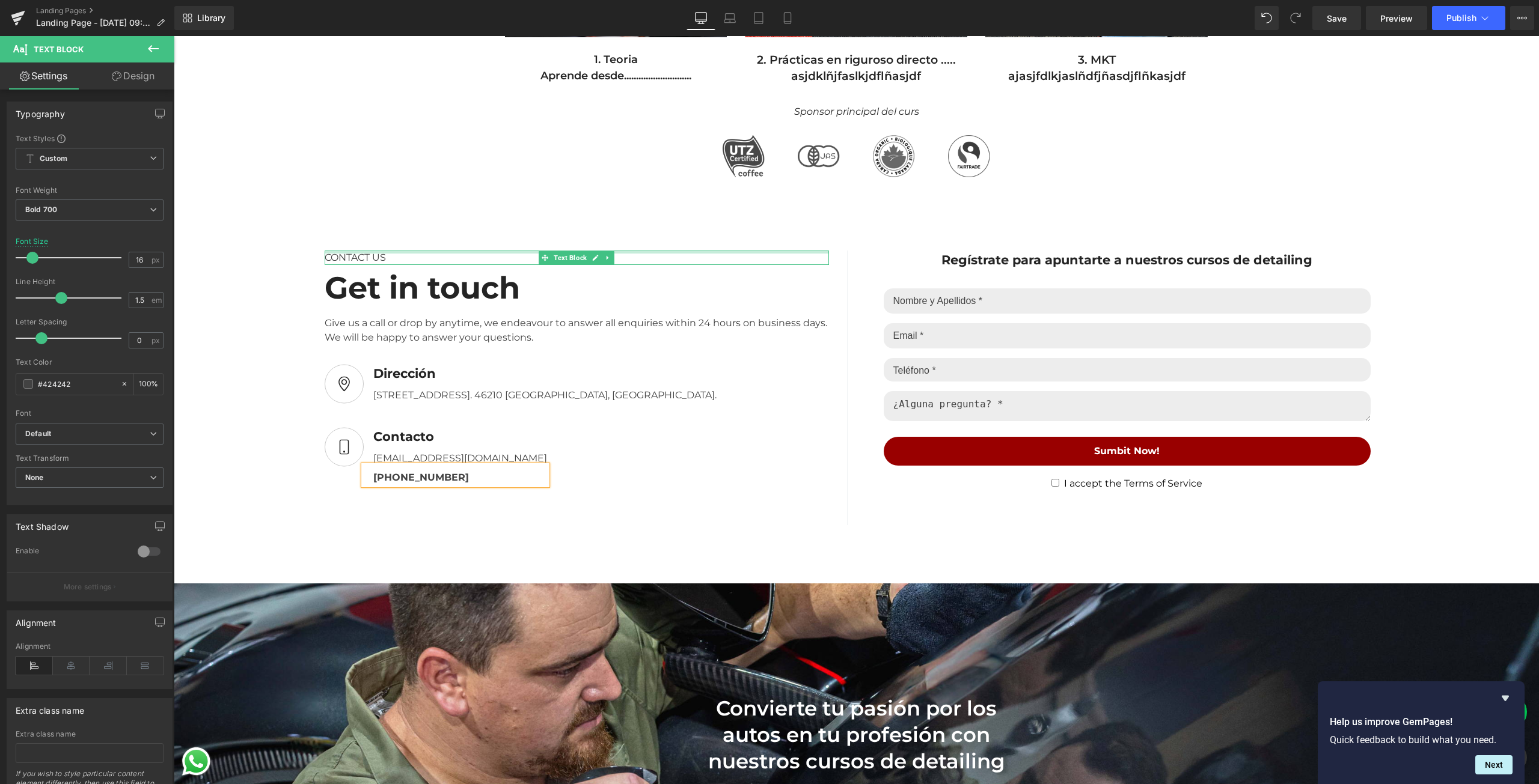
click at [380, 255] on div "CONTACT US" at bounding box center [576, 257] width 504 height 14
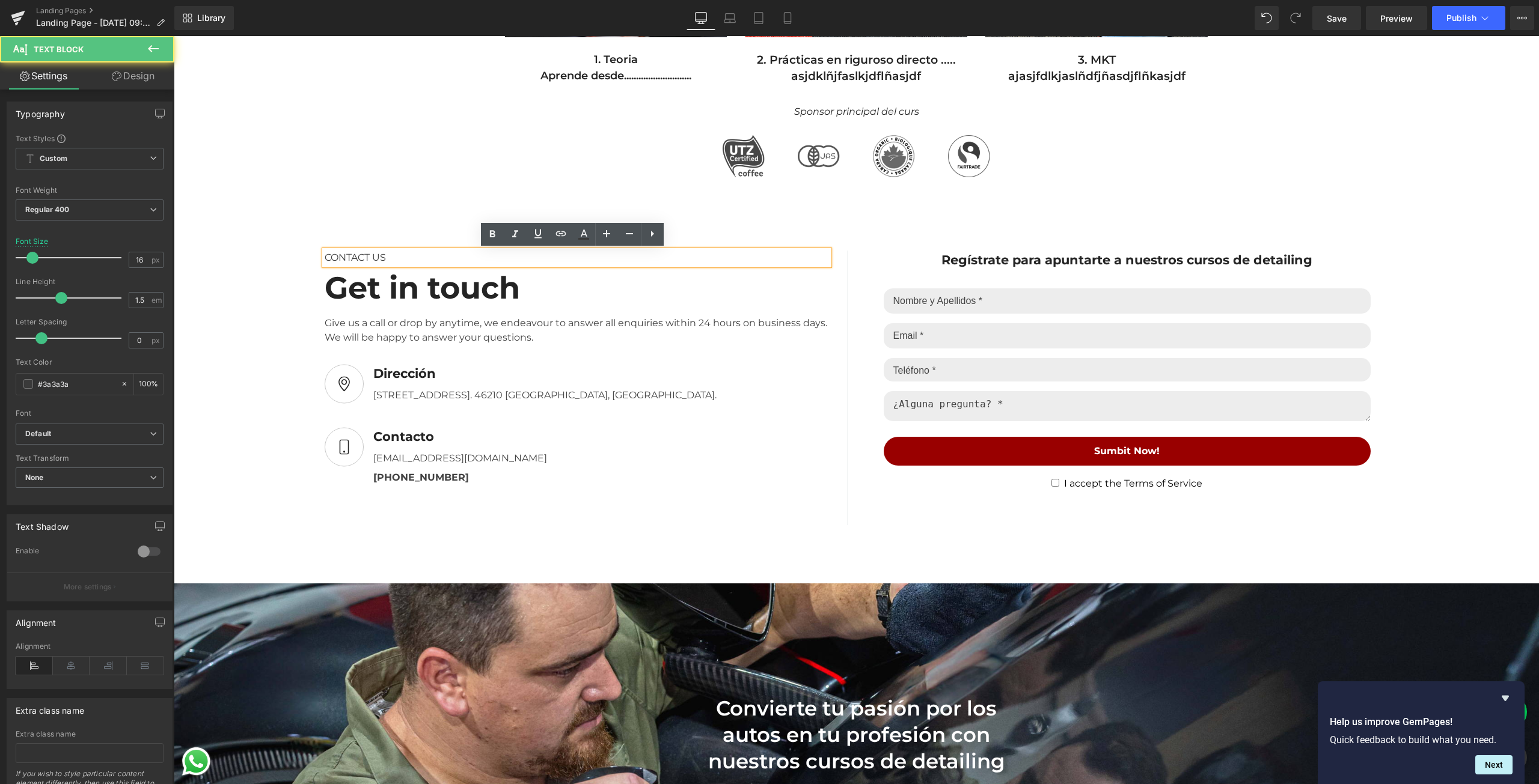
click at [380, 258] on div "CONTACT US" at bounding box center [576, 257] width 504 height 14
click at [380, 261] on div "CONTACT US" at bounding box center [576, 257] width 504 height 14
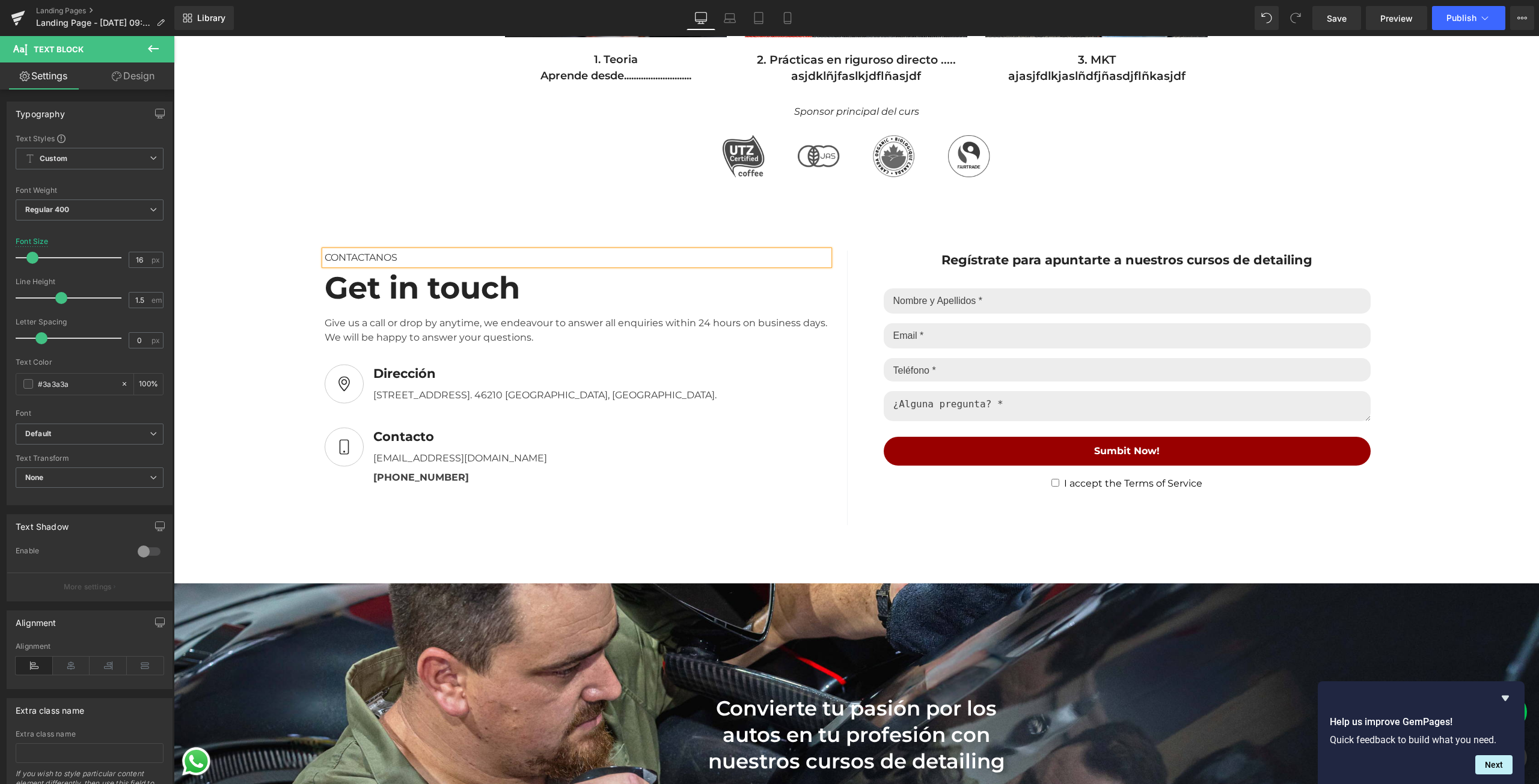
click at [355, 257] on div "CONTACTANOS" at bounding box center [576, 257] width 504 height 14
click at [444, 319] on div "Give us a call or drop by anytime, we endeavour to answer all enquiries within …" at bounding box center [576, 326] width 504 height 39
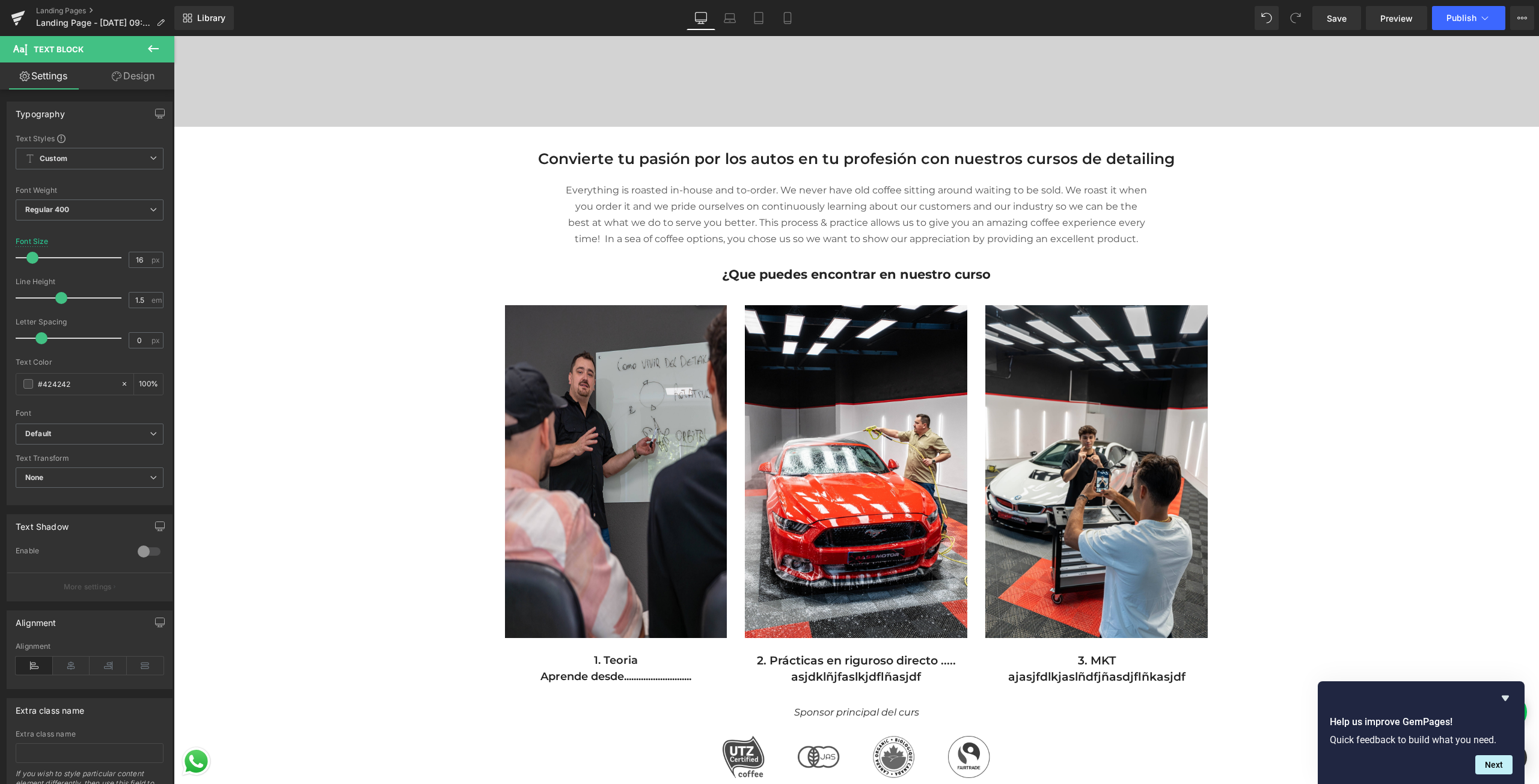
scroll to position [0, 0]
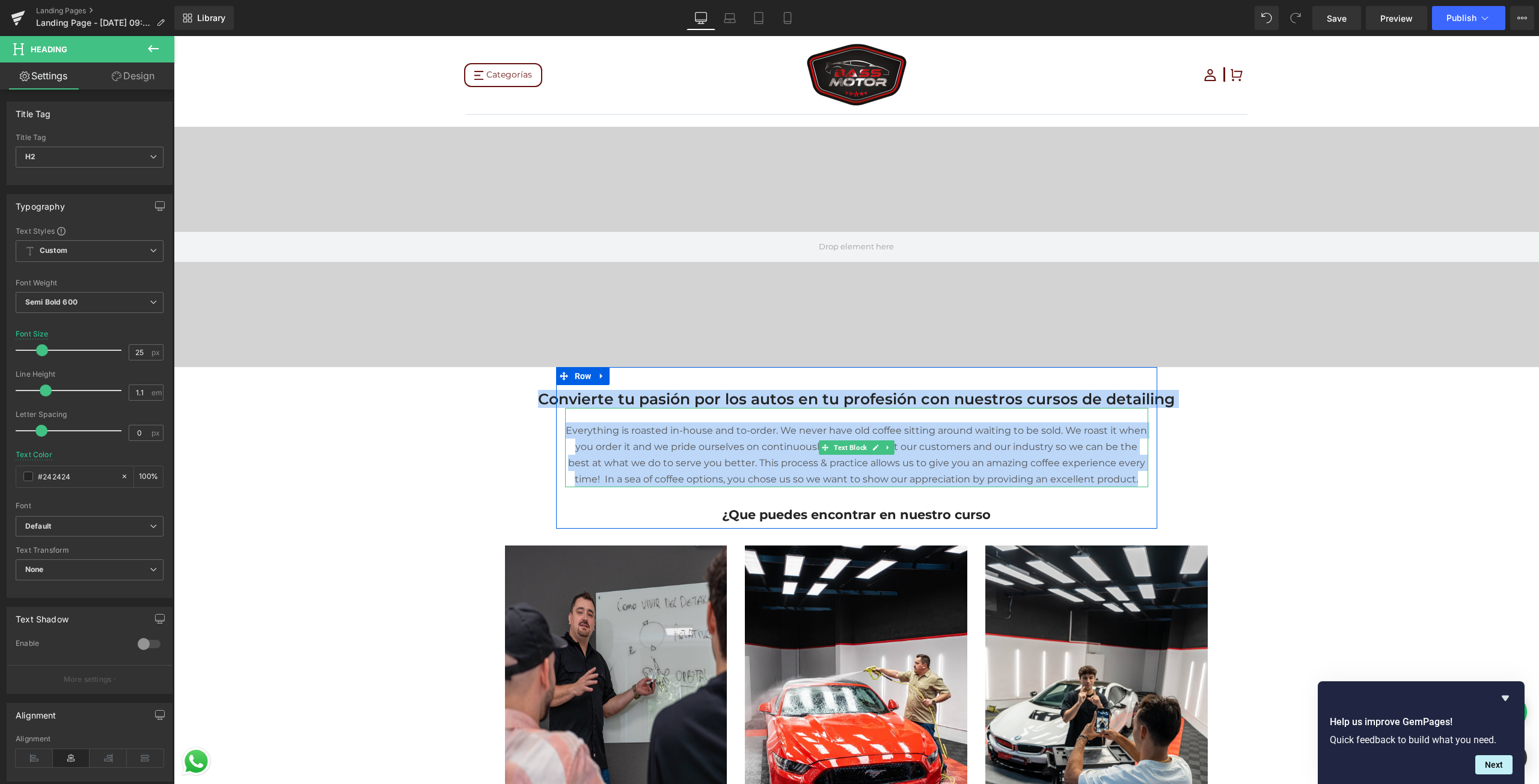
drag, startPoint x: 540, startPoint y: 396, endPoint x: 1123, endPoint y: 471, distance: 587.8
click at [1123, 471] on div "Separator Convierte tu pasión por los autos en tu profesión con nuestros cursos…" at bounding box center [857, 445] width 601 height 156
copy div "Convierte tu pasión por los autos en tu profesión con nuestros cursos de detail…"
